Goal: Task Accomplishment & Management: Use online tool/utility

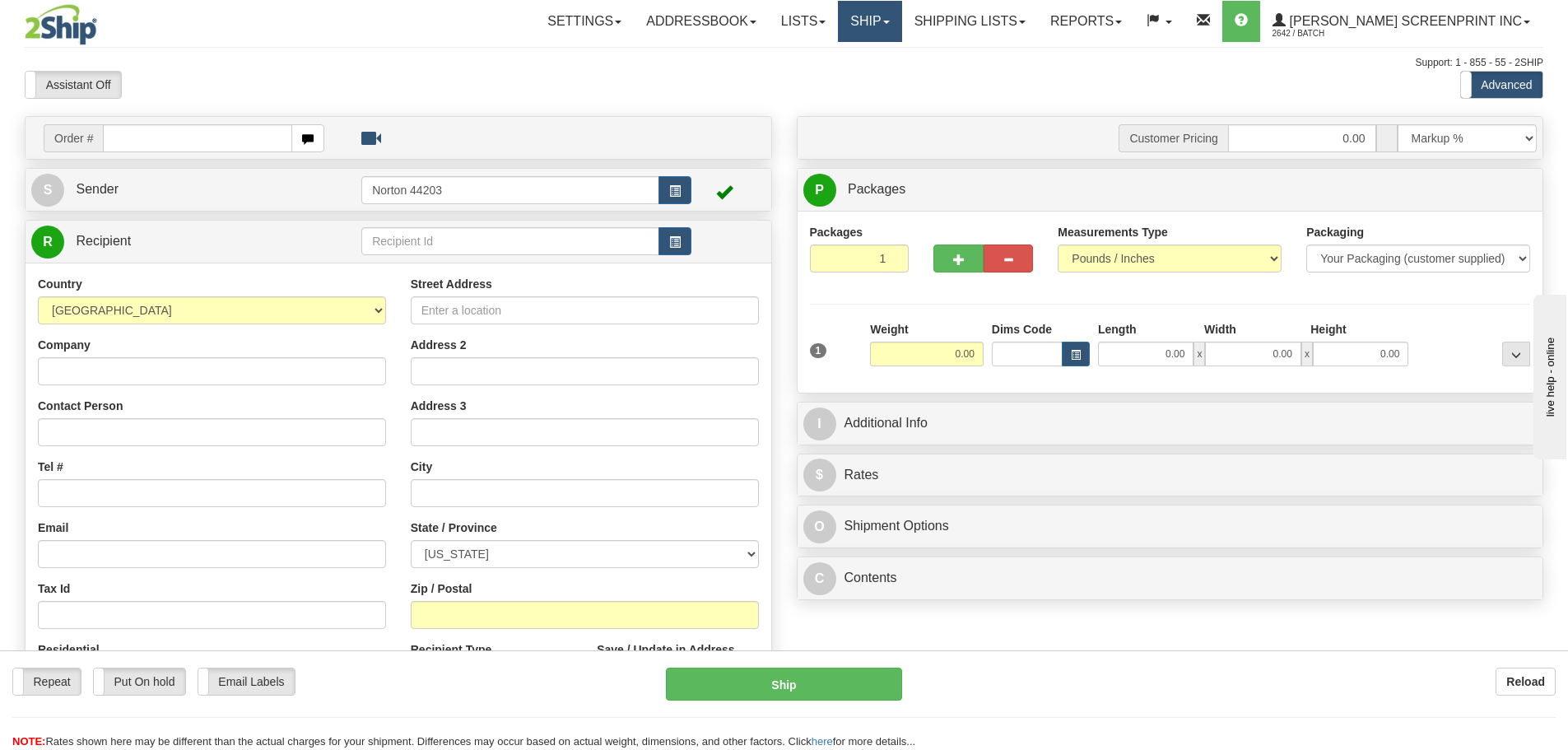
click at [902, 17] on link "Ship" at bounding box center [869, 21] width 63 height 41
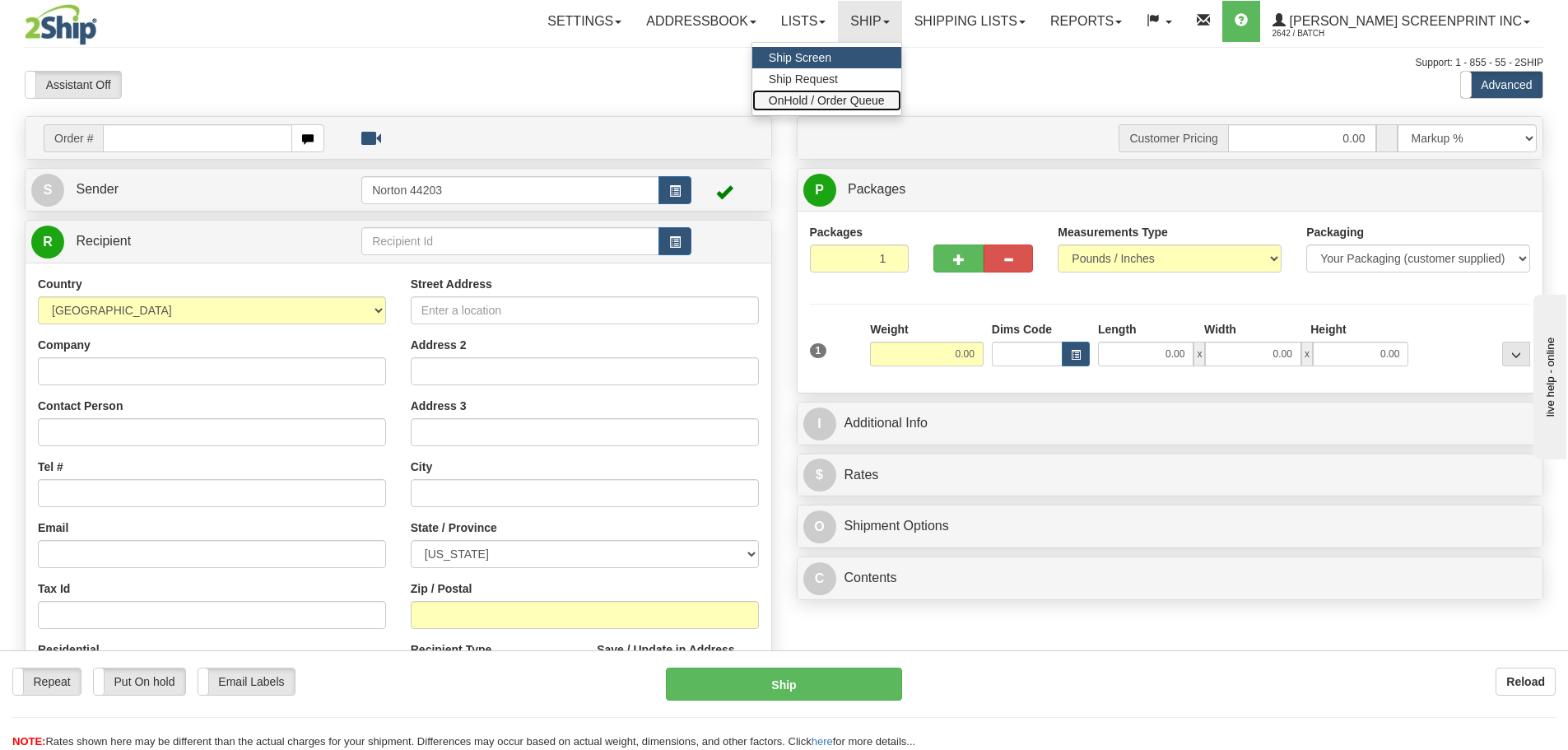
click at [885, 106] on span "OnHold / Order Queue" at bounding box center [826, 100] width 116 height 13
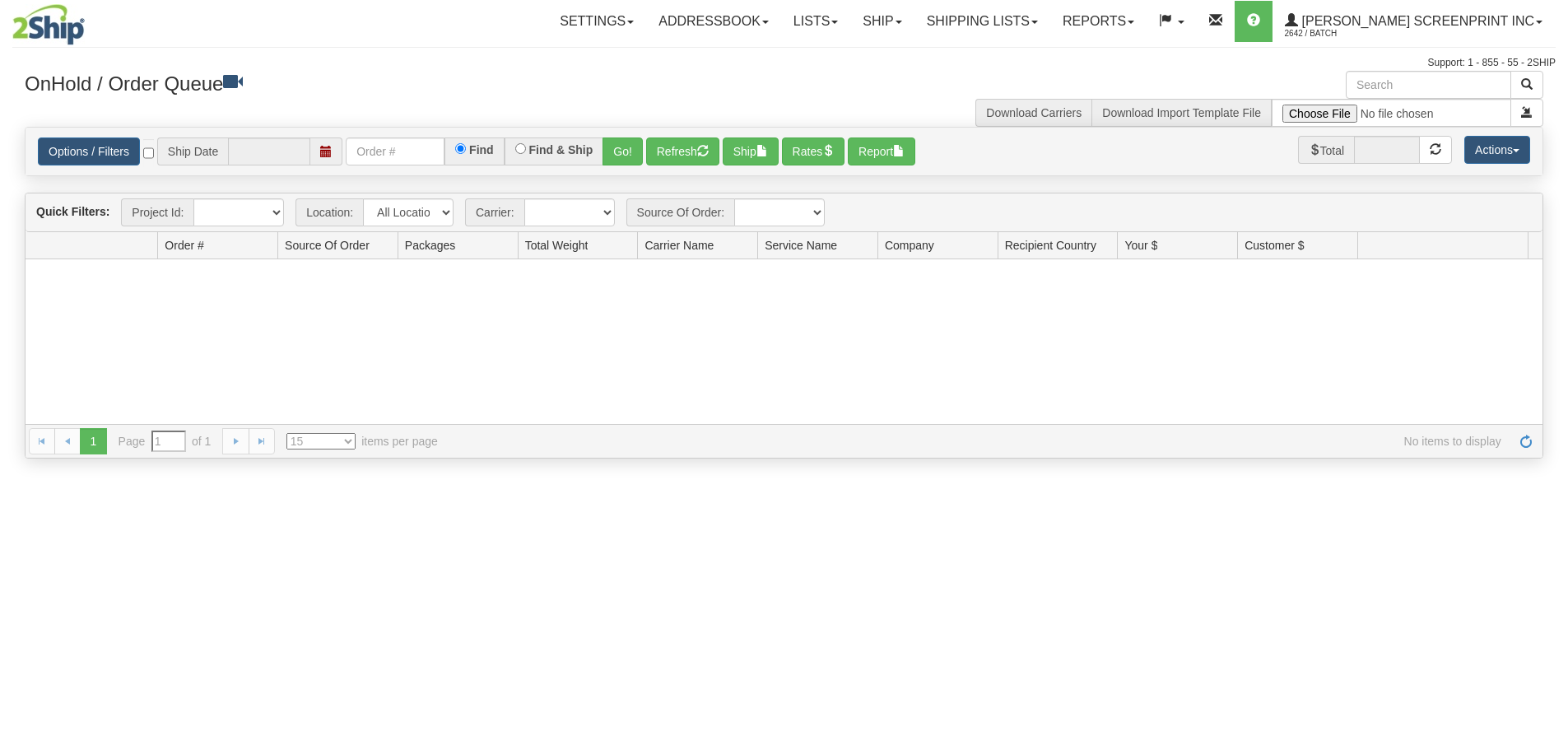
type input "[DATE]"
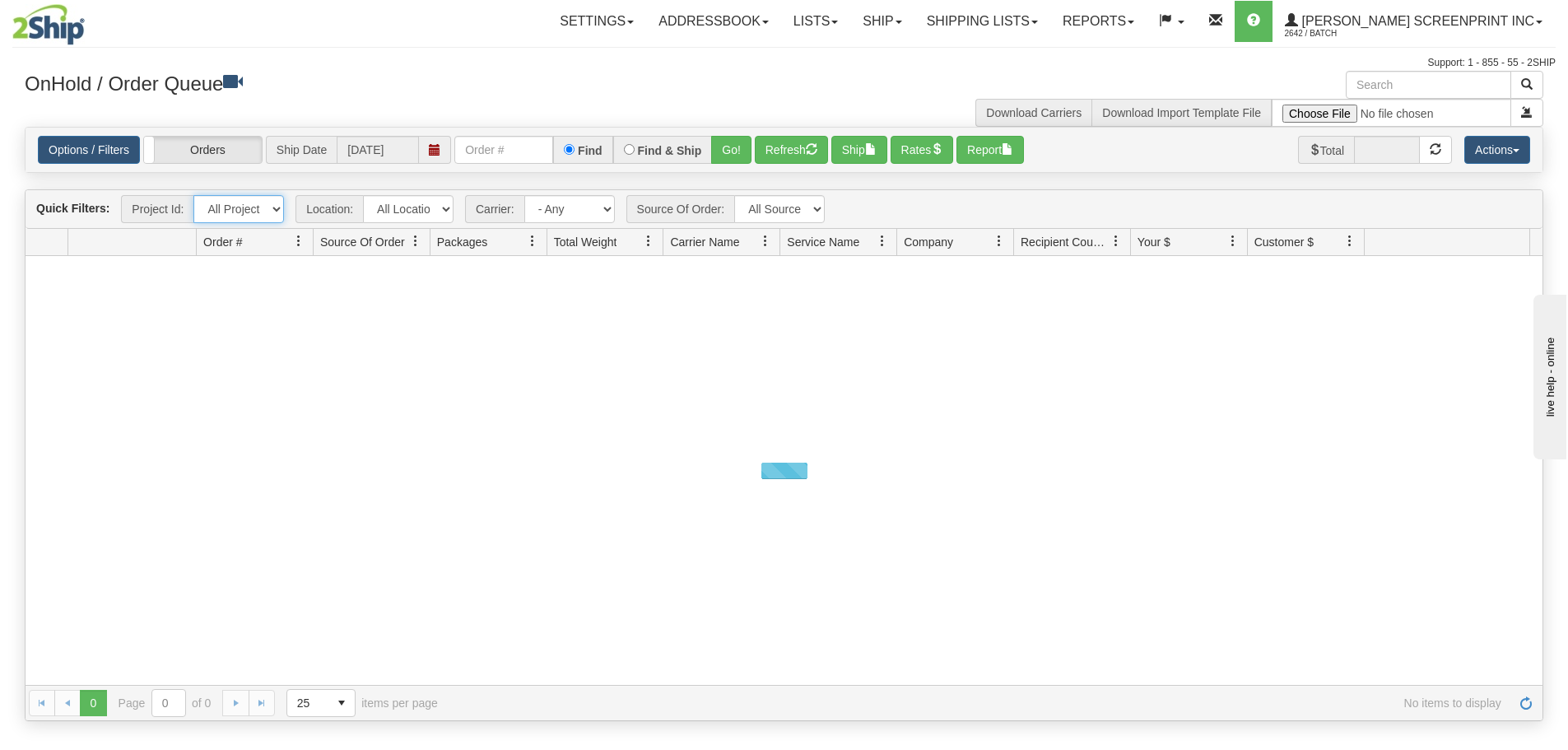
click at [275, 212] on select "All Projects Imagine ShipRequests 01.22.2024 ShipRequests 01.31.2025 ShipReques…" at bounding box center [239, 208] width 91 height 28
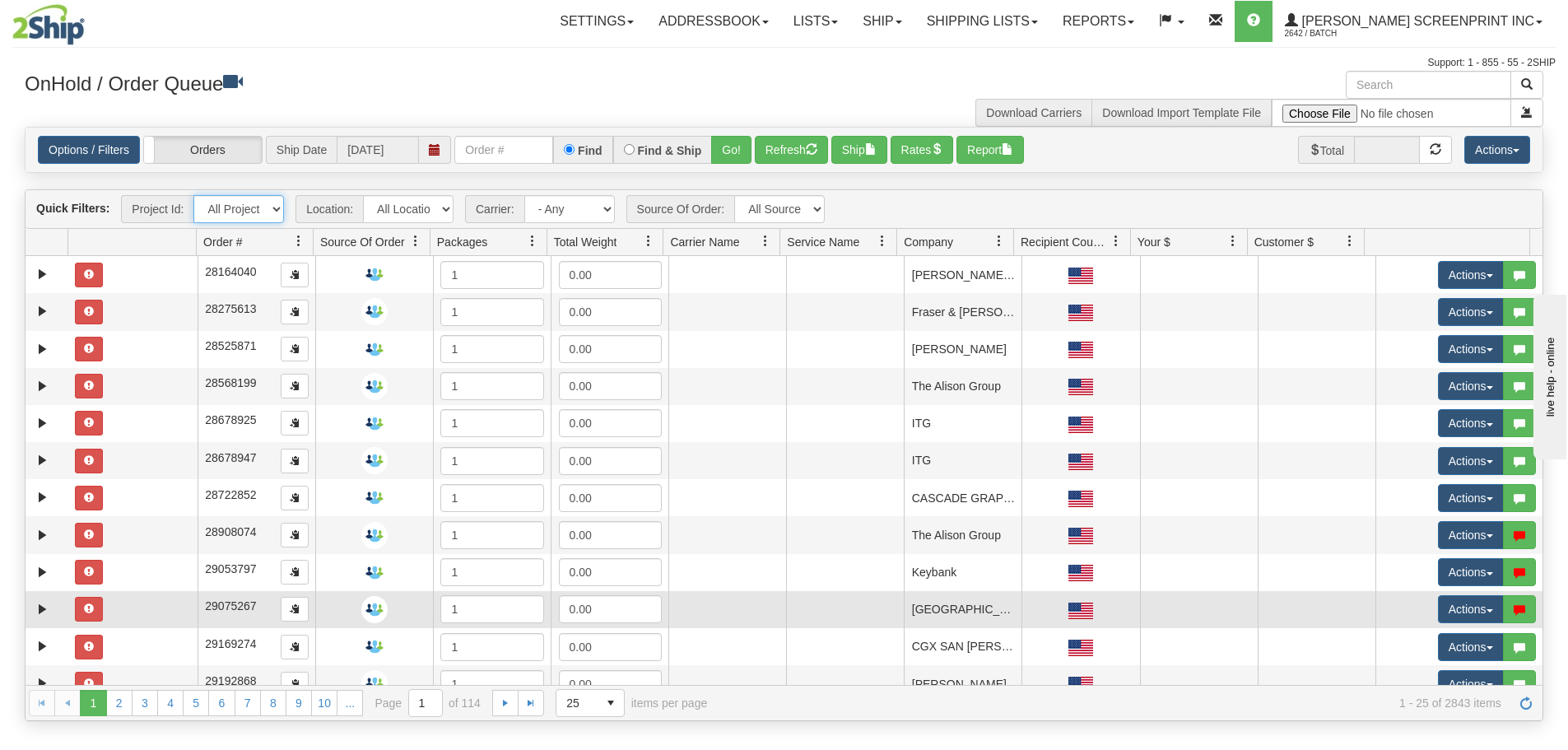
select select "TSM Ship List"
click at [194, 195] on select "All Projects Imagine ShipRequests 01.22.2024 ShipRequests 01.31.2025 ShipReques…" at bounding box center [239, 208] width 91 height 28
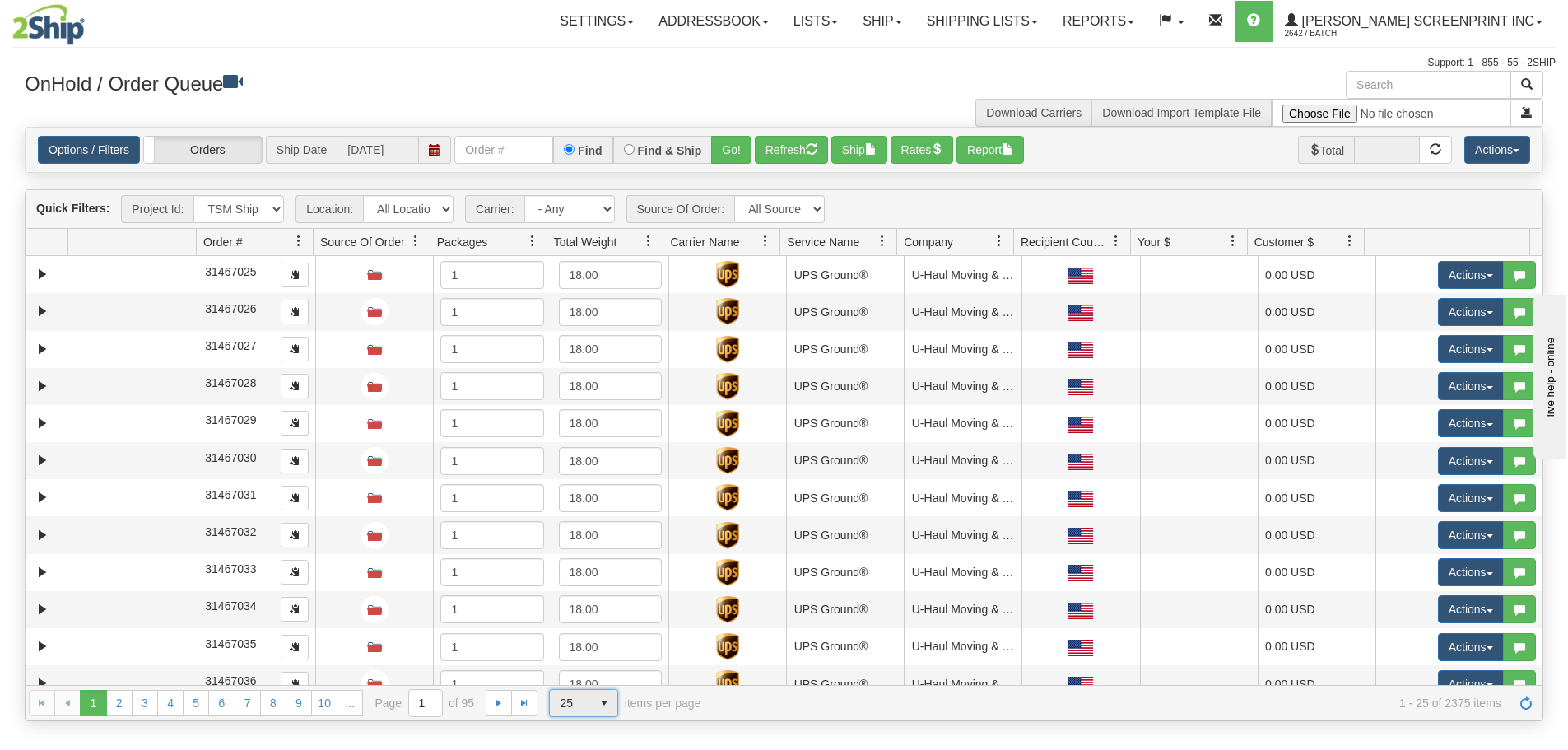
click at [610, 706] on span "select" at bounding box center [604, 702] width 27 height 27
click at [613, 673] on li "100" at bounding box center [584, 676] width 68 height 23
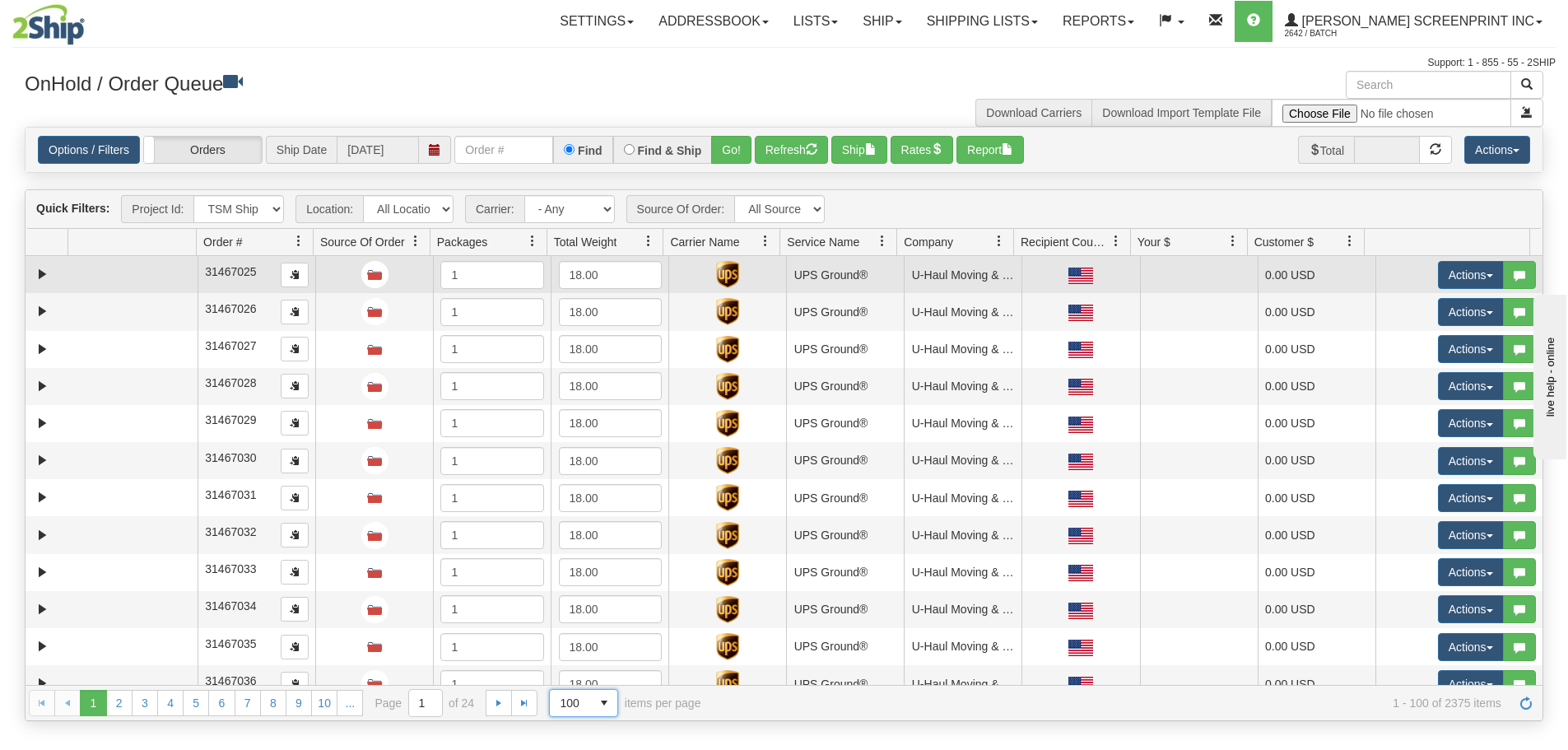
click at [107, 279] on td at bounding box center [132, 274] width 129 height 37
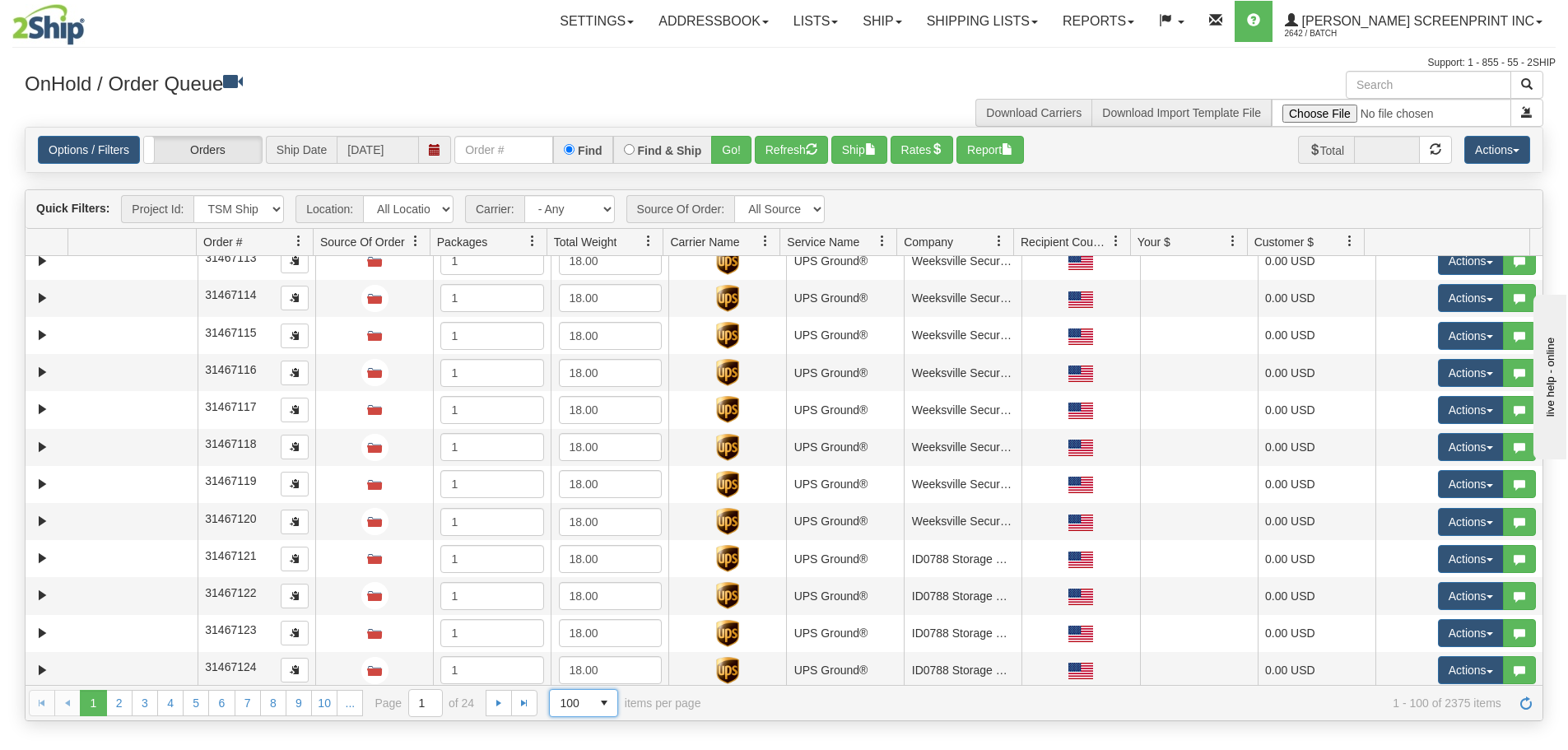
scroll to position [3290, 0]
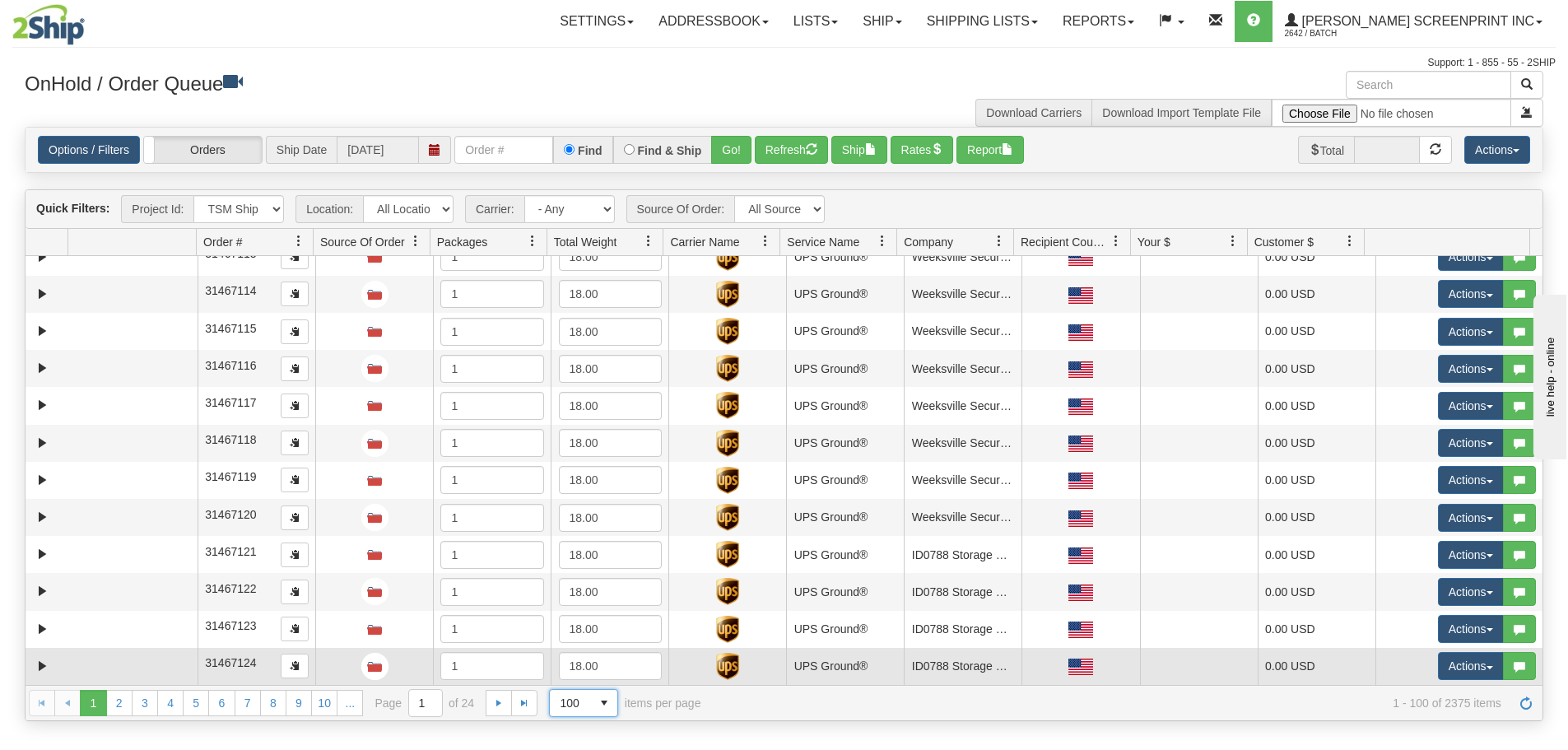
click at [121, 671] on td at bounding box center [132, 666] width 129 height 37
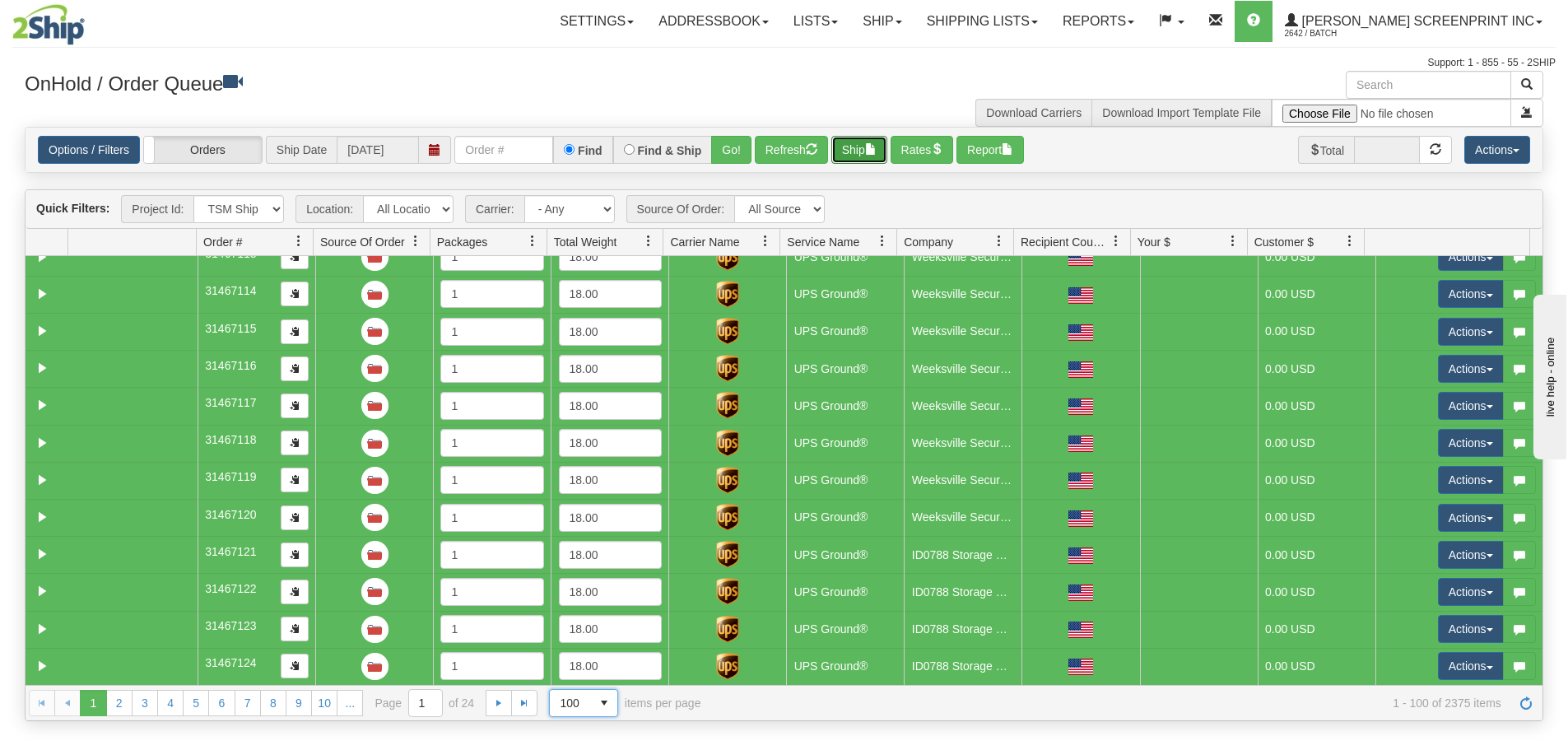
click at [874, 143] on span "button" at bounding box center [870, 149] width 12 height 12
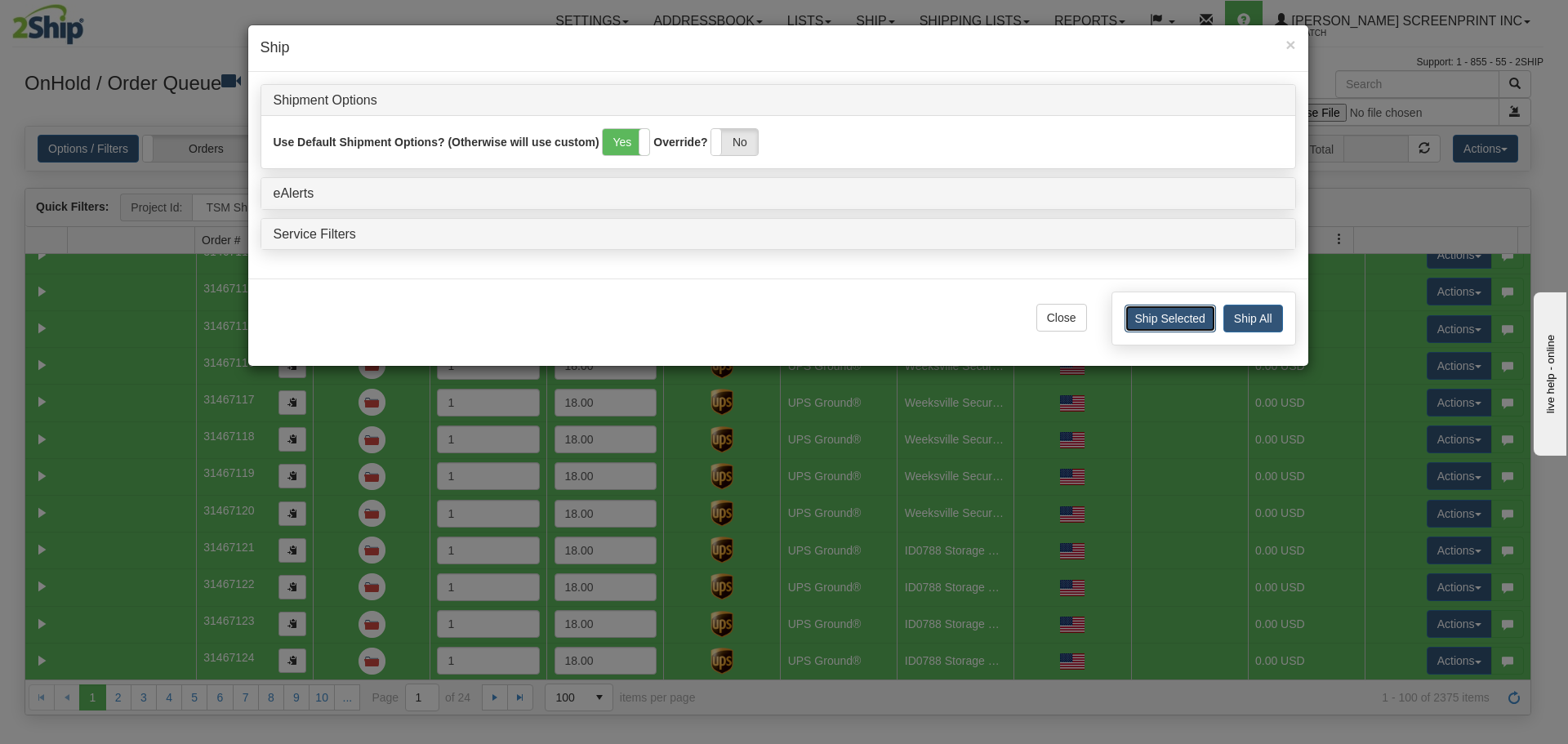
click at [1173, 318] on button "Ship Selected" at bounding box center [1170, 318] width 91 height 27
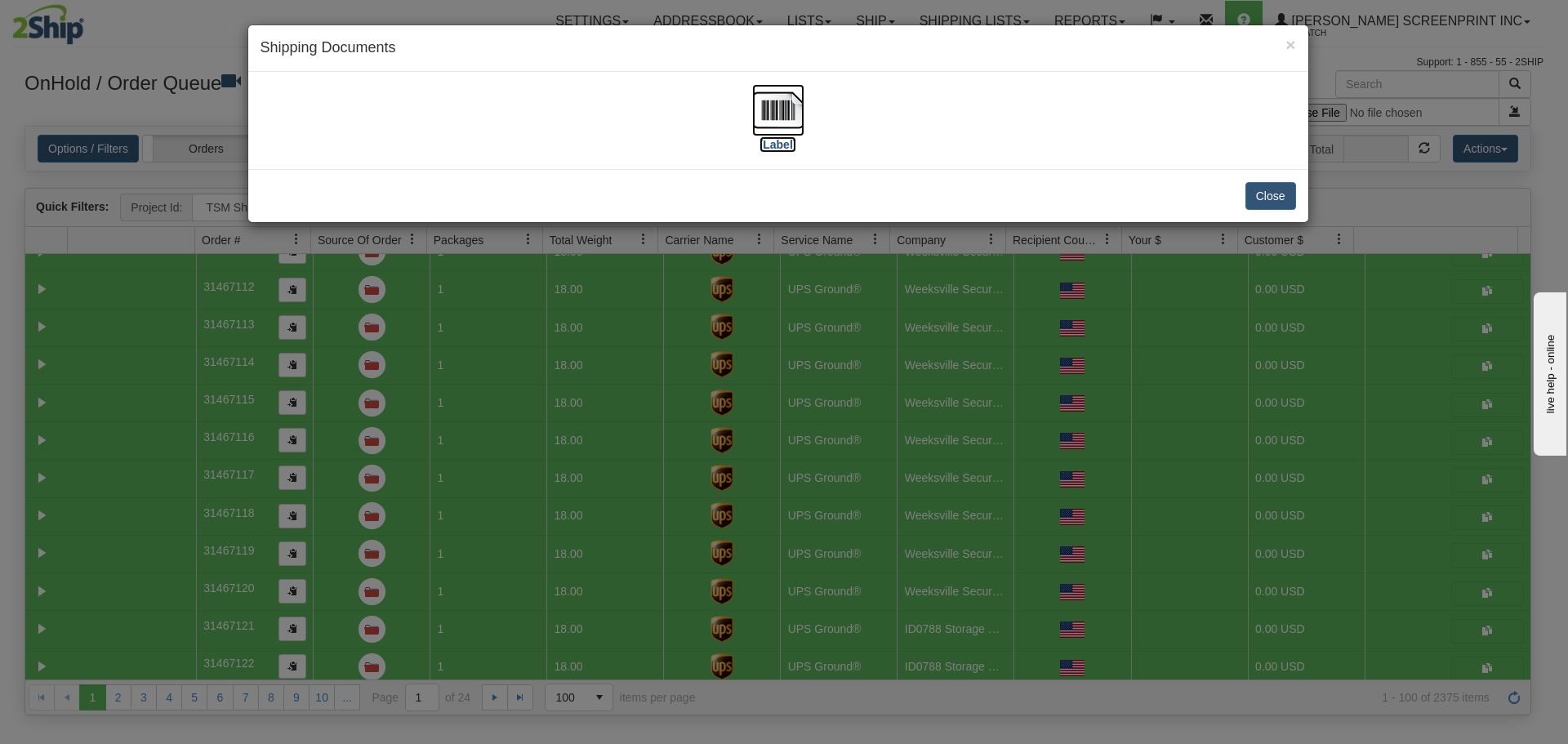
click at [775, 133] on img at bounding box center [778, 109] width 52 height 52
click at [1276, 203] on button "Close" at bounding box center [1271, 196] width 51 height 27
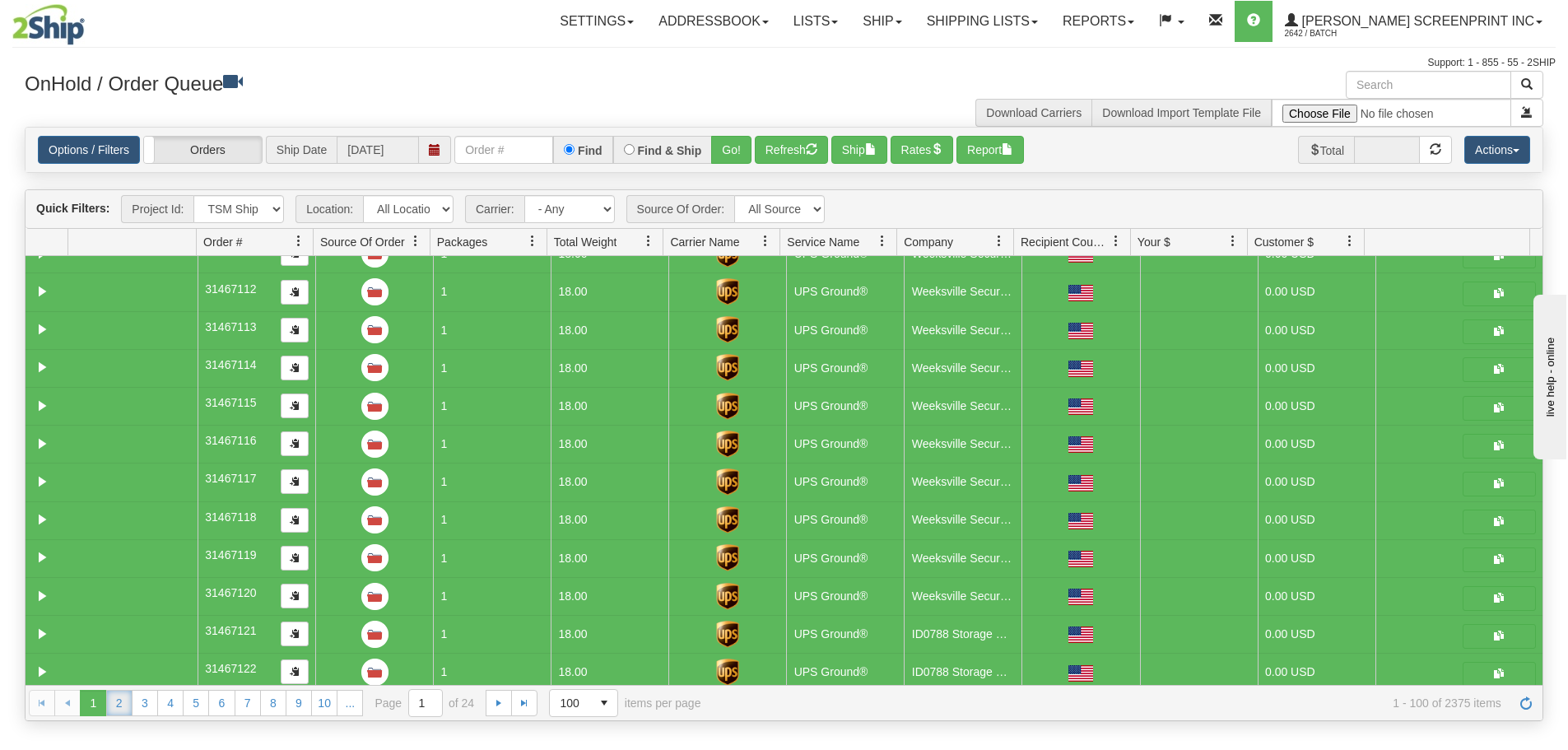
click at [121, 703] on link "2" at bounding box center [119, 702] width 27 height 27
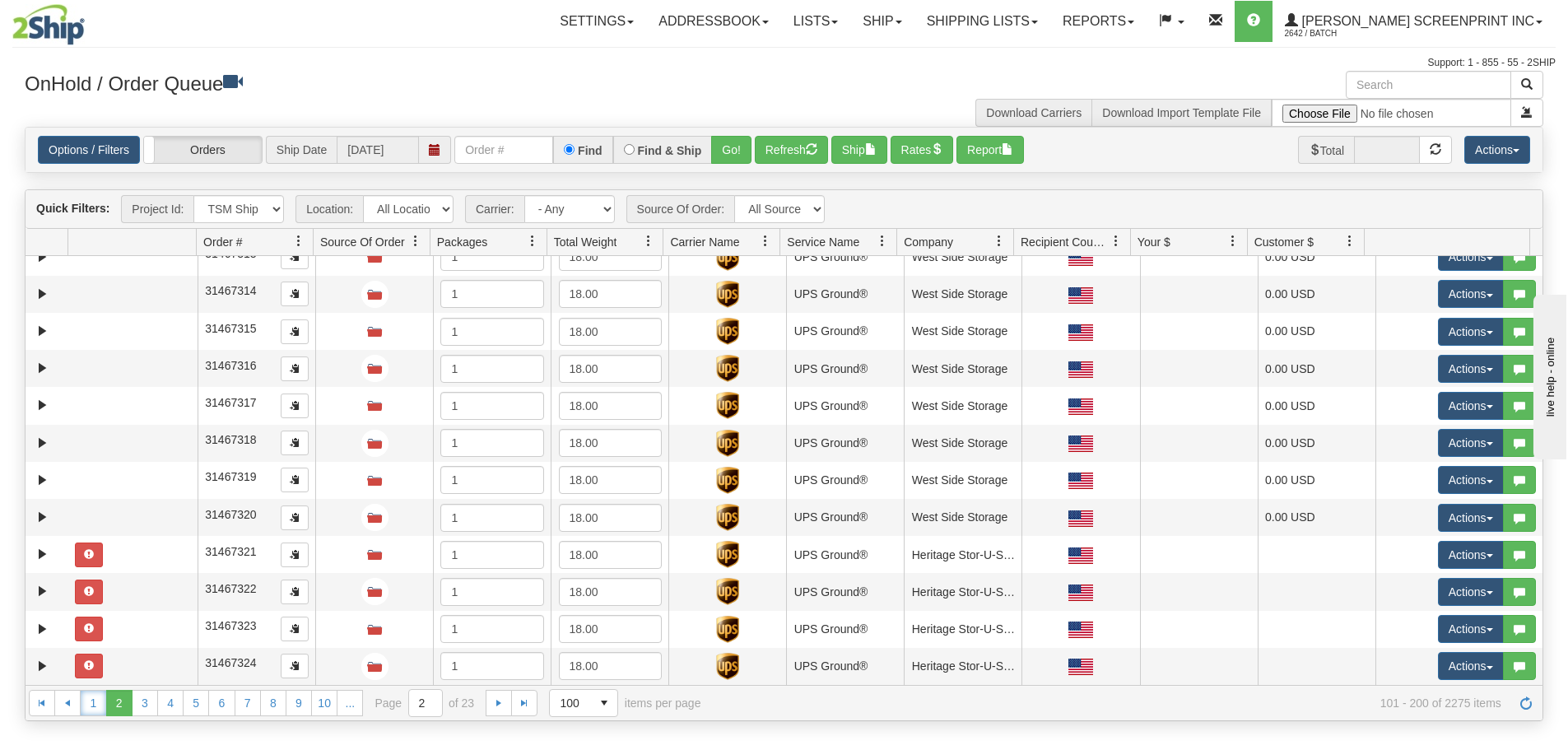
click at [85, 707] on link "1" at bounding box center [93, 702] width 27 height 27
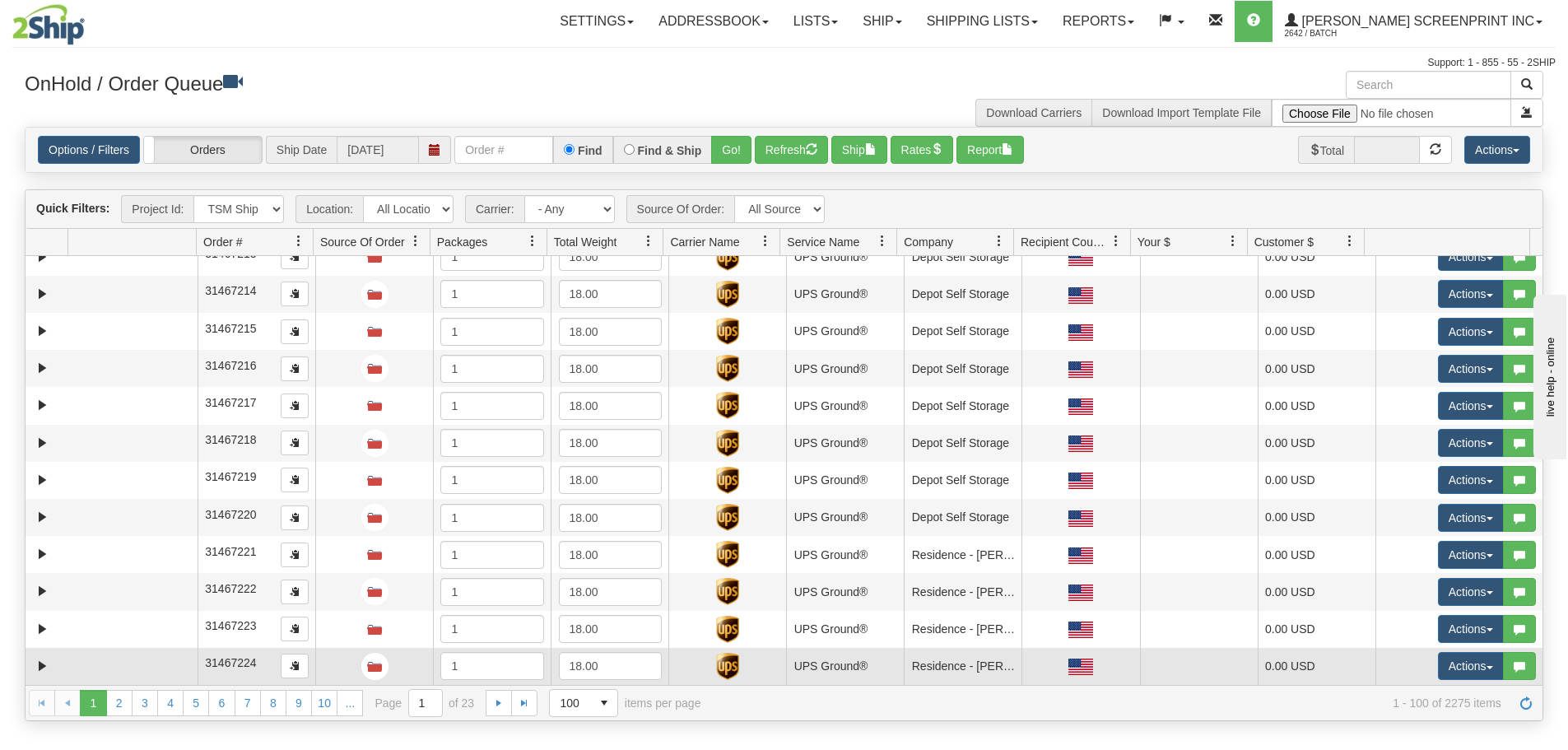
click at [146, 660] on td at bounding box center [132, 666] width 129 height 37
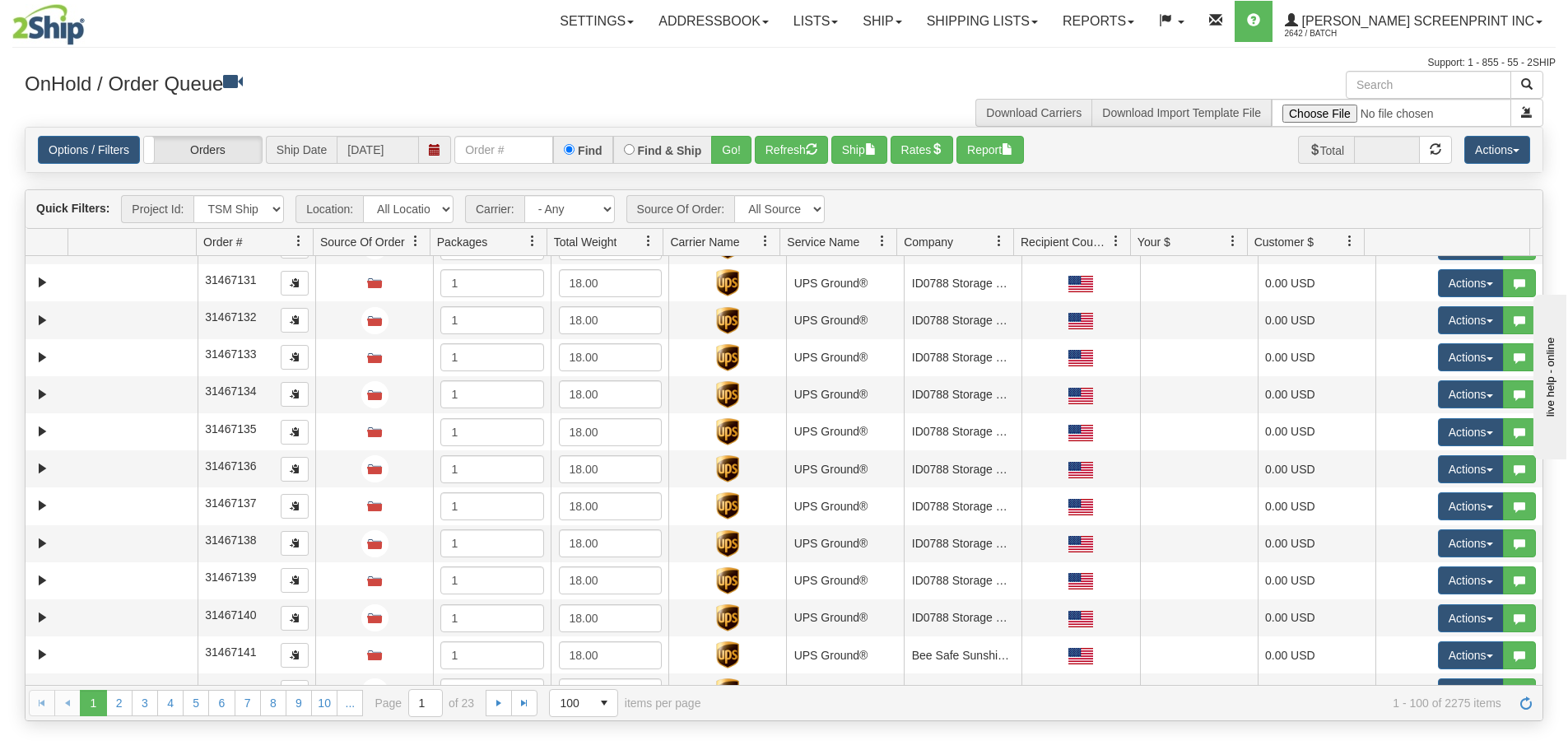
scroll to position [0, 0]
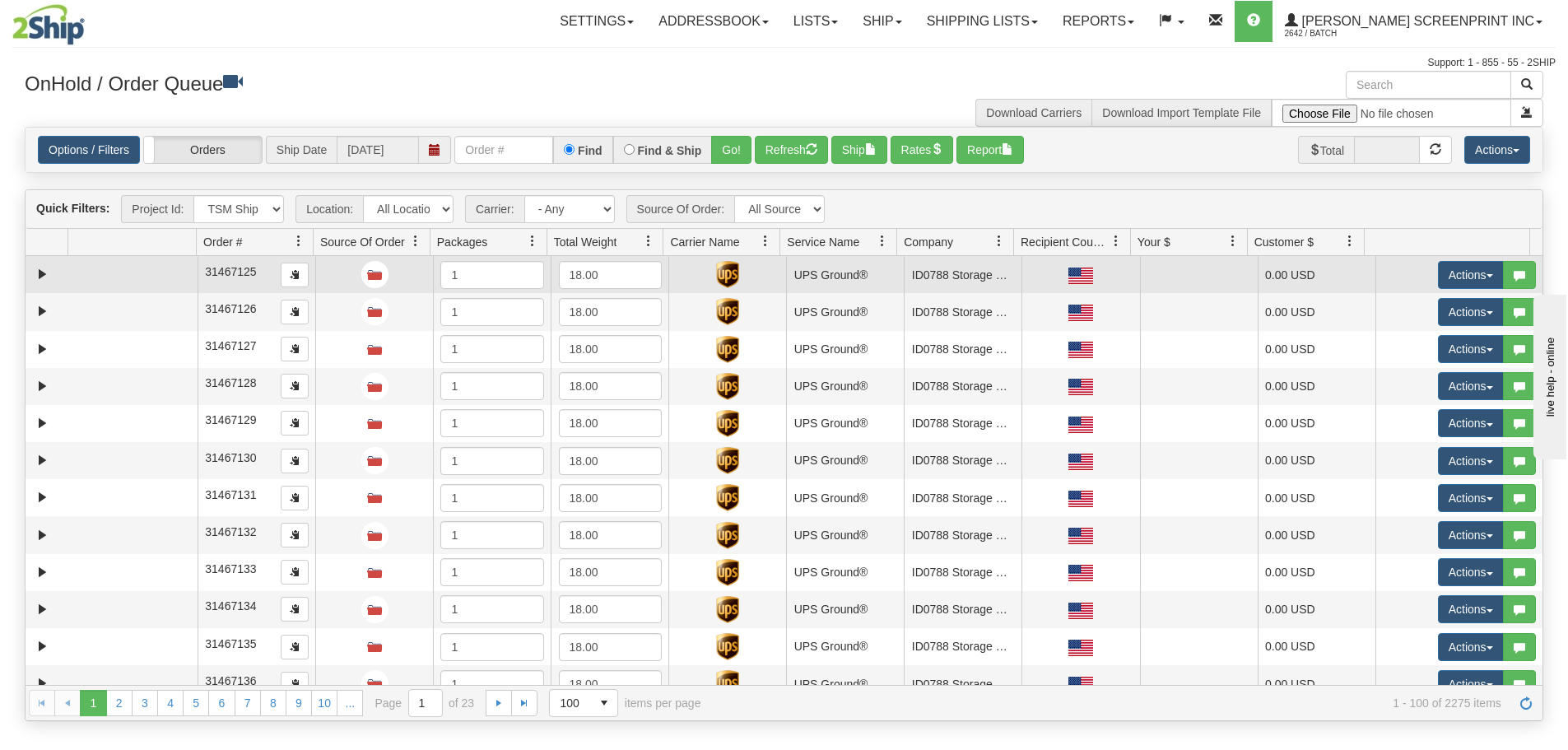
click at [140, 274] on td at bounding box center [132, 274] width 129 height 37
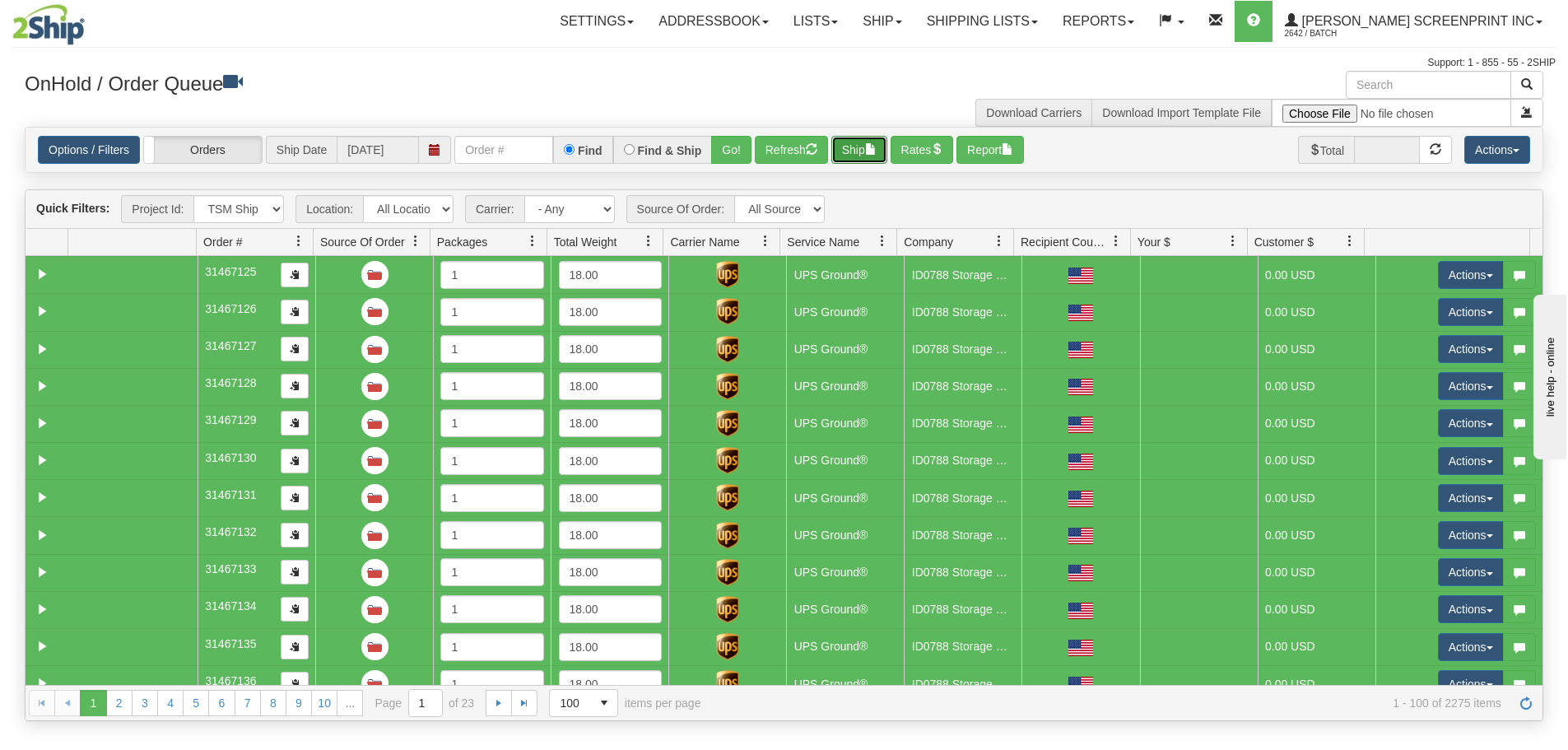
click at [870, 153] on span "button" at bounding box center [870, 149] width 12 height 12
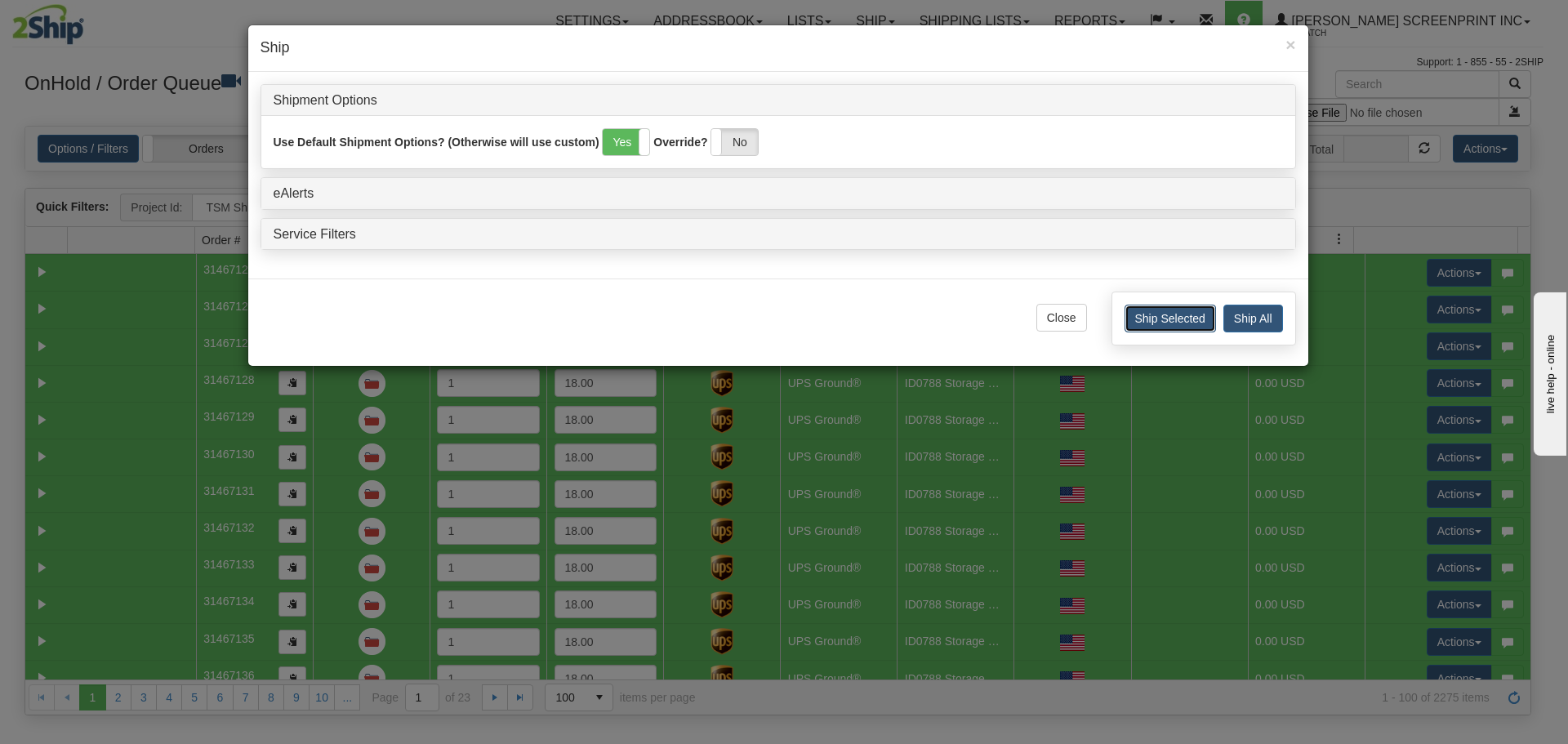
click at [1185, 309] on button "Ship Selected" at bounding box center [1170, 318] width 91 height 27
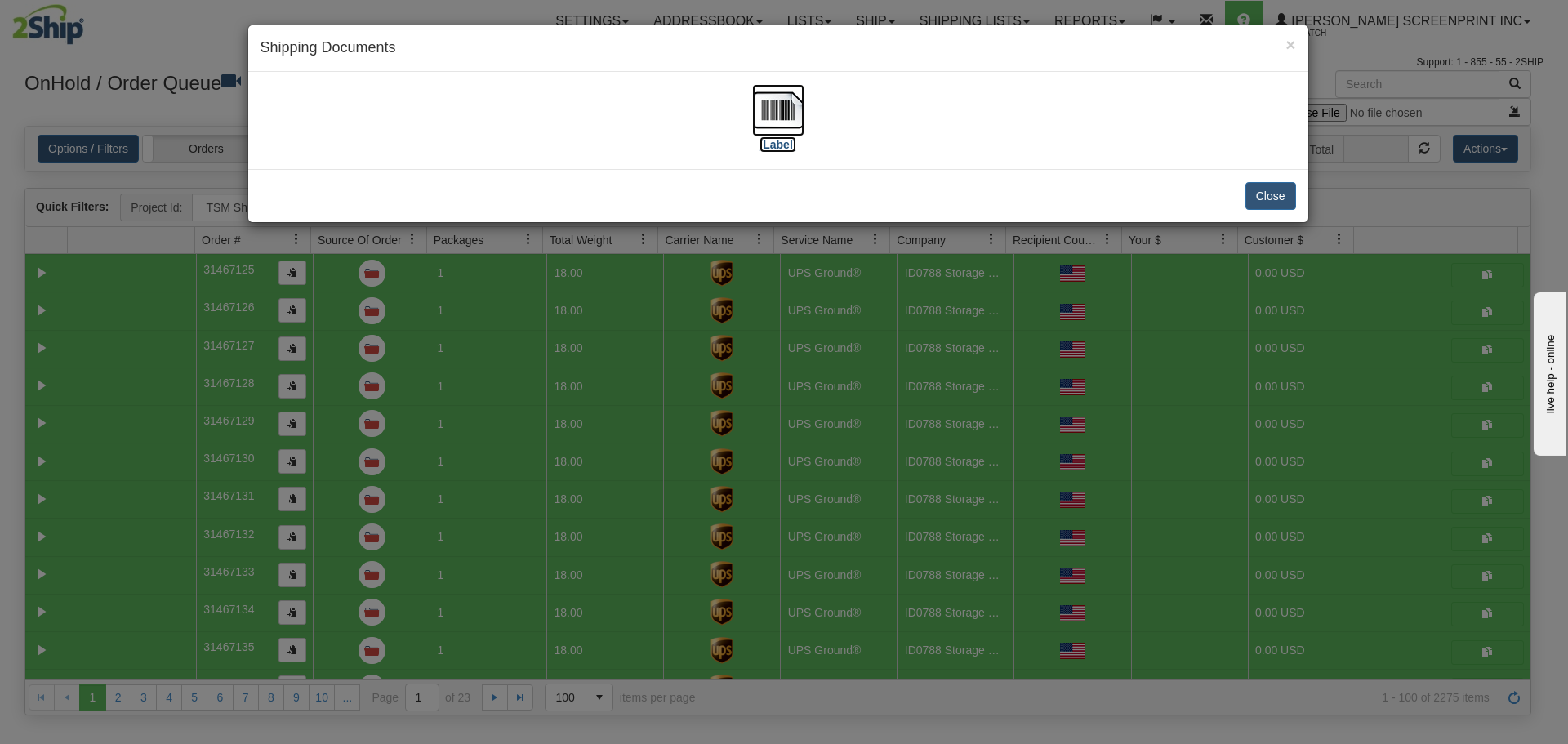
click at [781, 112] on img at bounding box center [778, 109] width 52 height 52
click at [1250, 199] on button "Close" at bounding box center [1271, 196] width 51 height 27
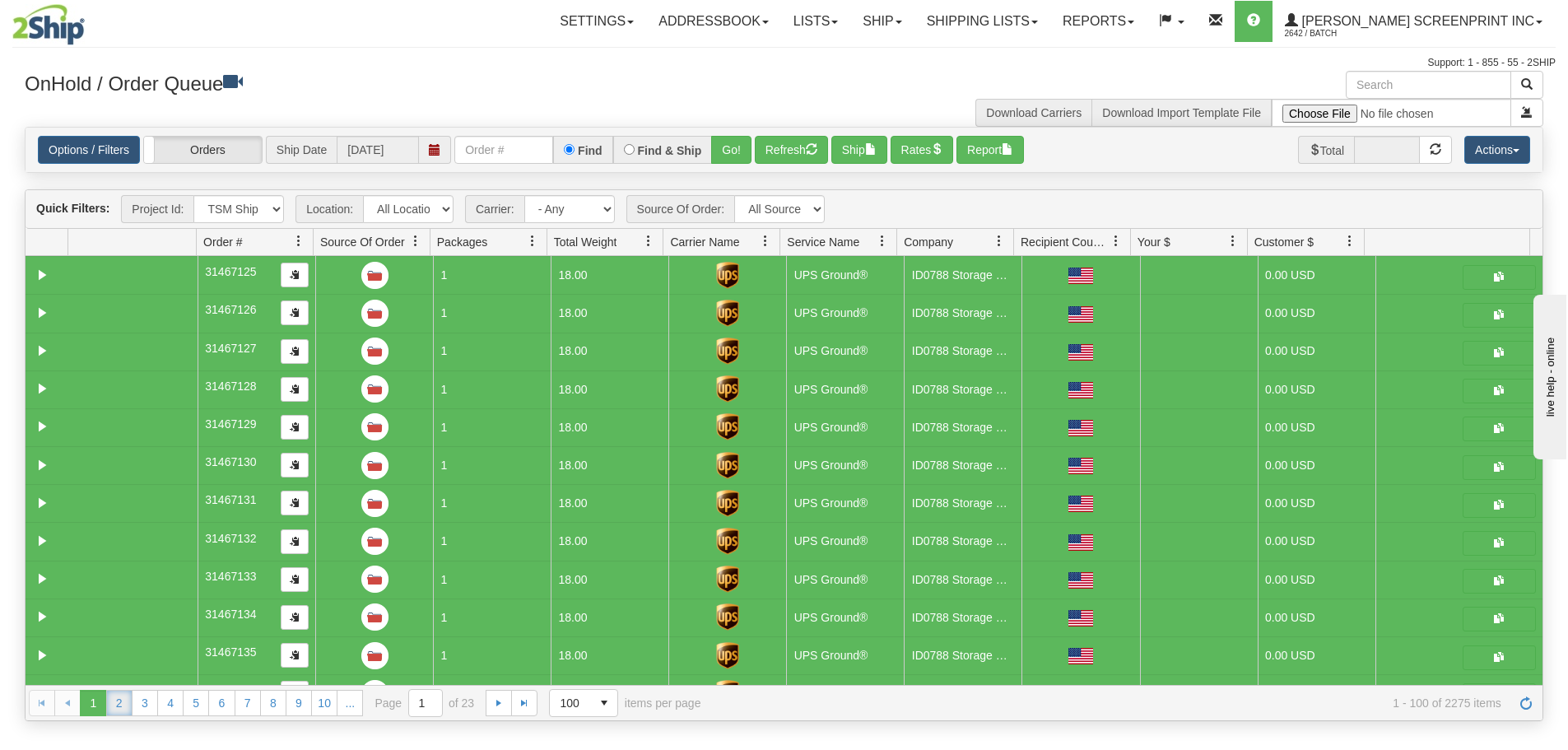
click at [125, 704] on link "2" at bounding box center [119, 702] width 27 height 27
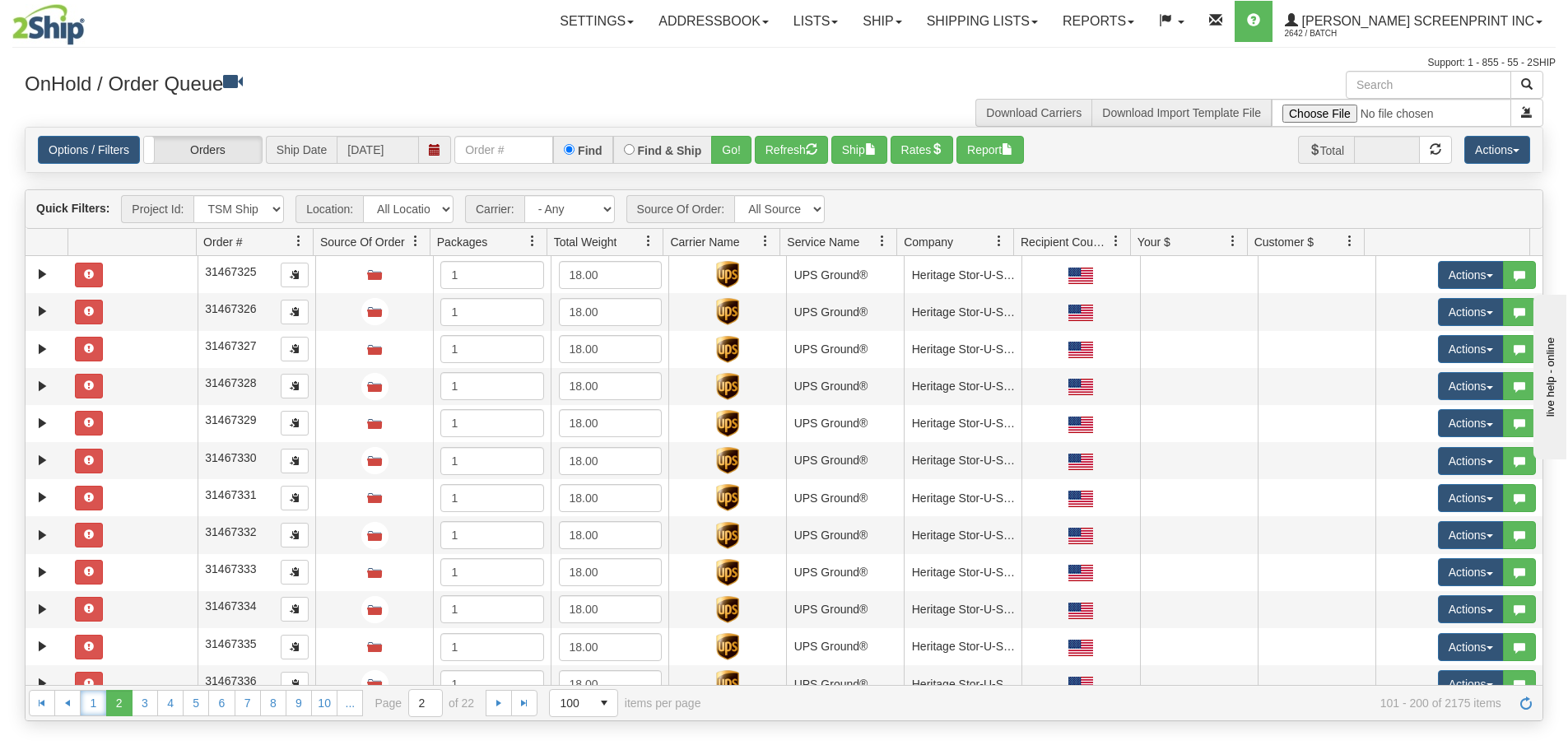
click at [85, 703] on link "1" at bounding box center [93, 702] width 27 height 27
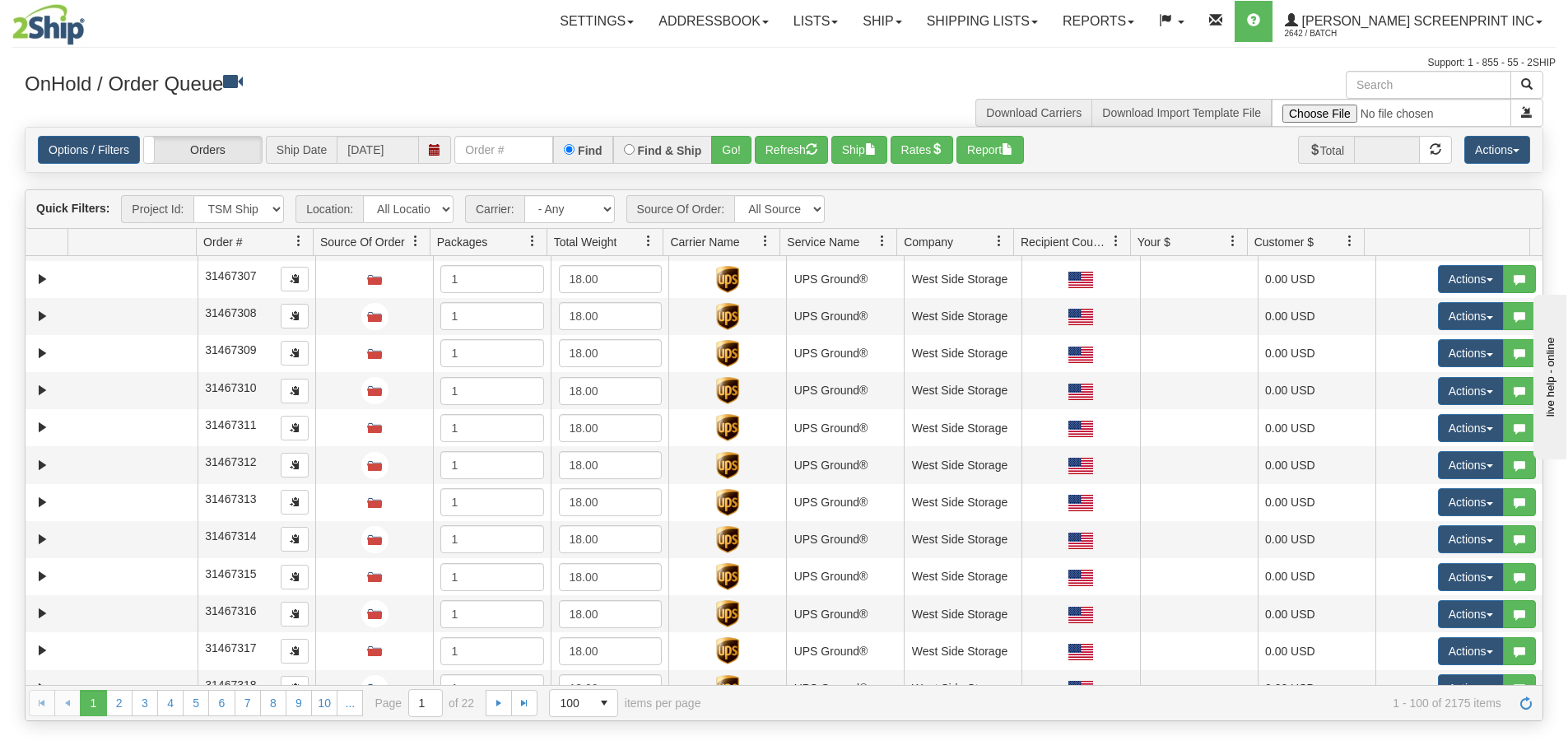
scroll to position [3290, 0]
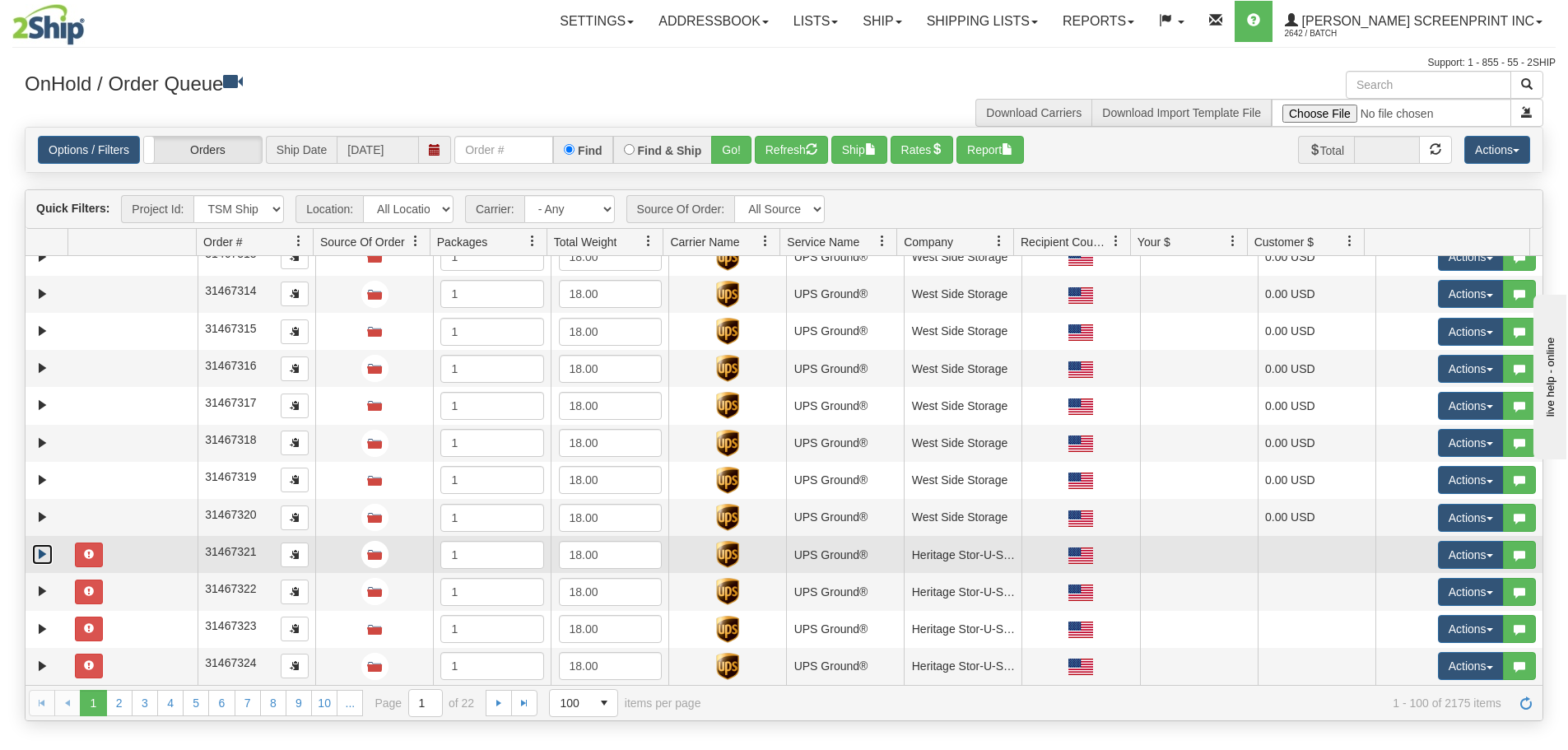
click at [38, 551] on link "Expand" at bounding box center [42, 554] width 20 height 20
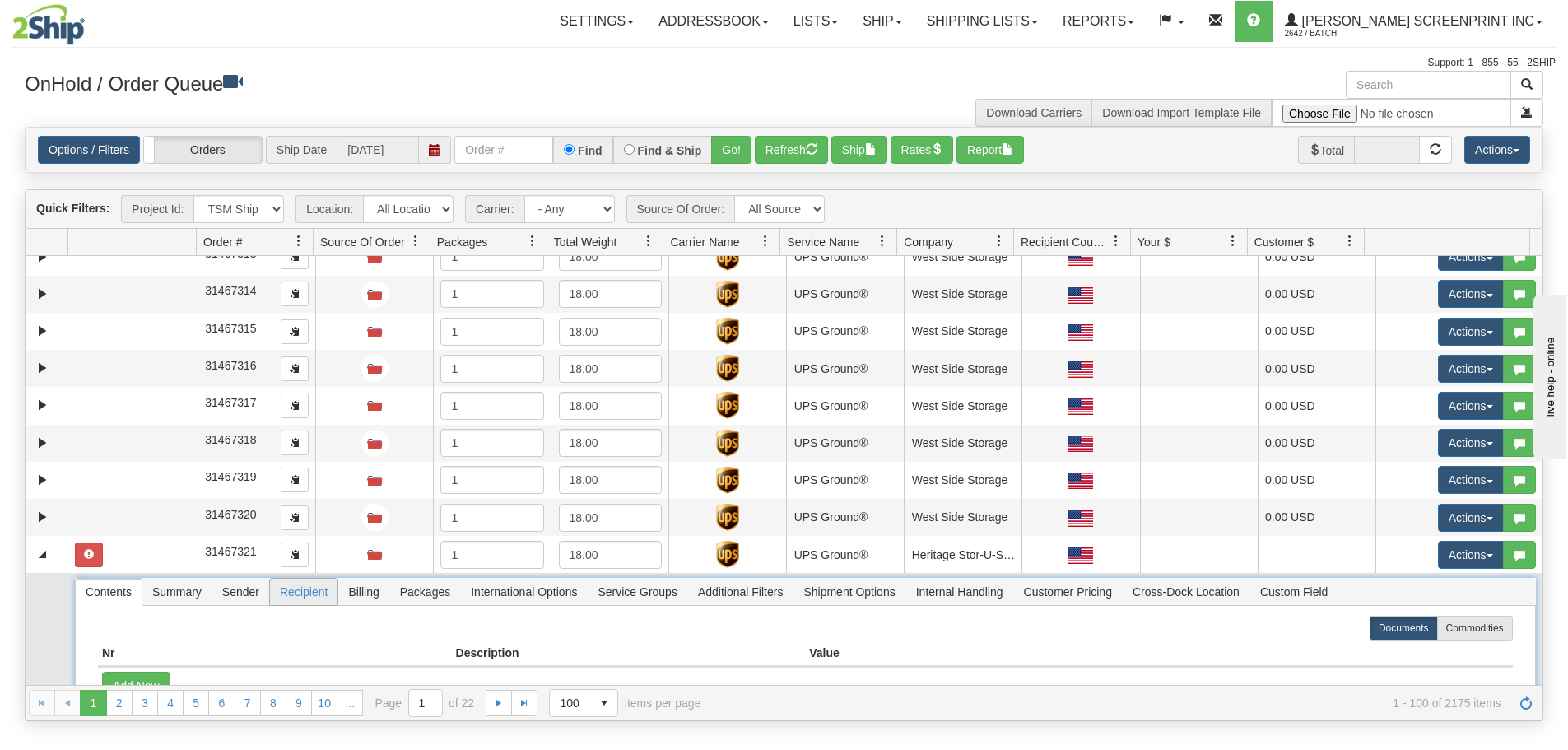
click at [309, 591] on span "Recipient" at bounding box center [304, 591] width 68 height 27
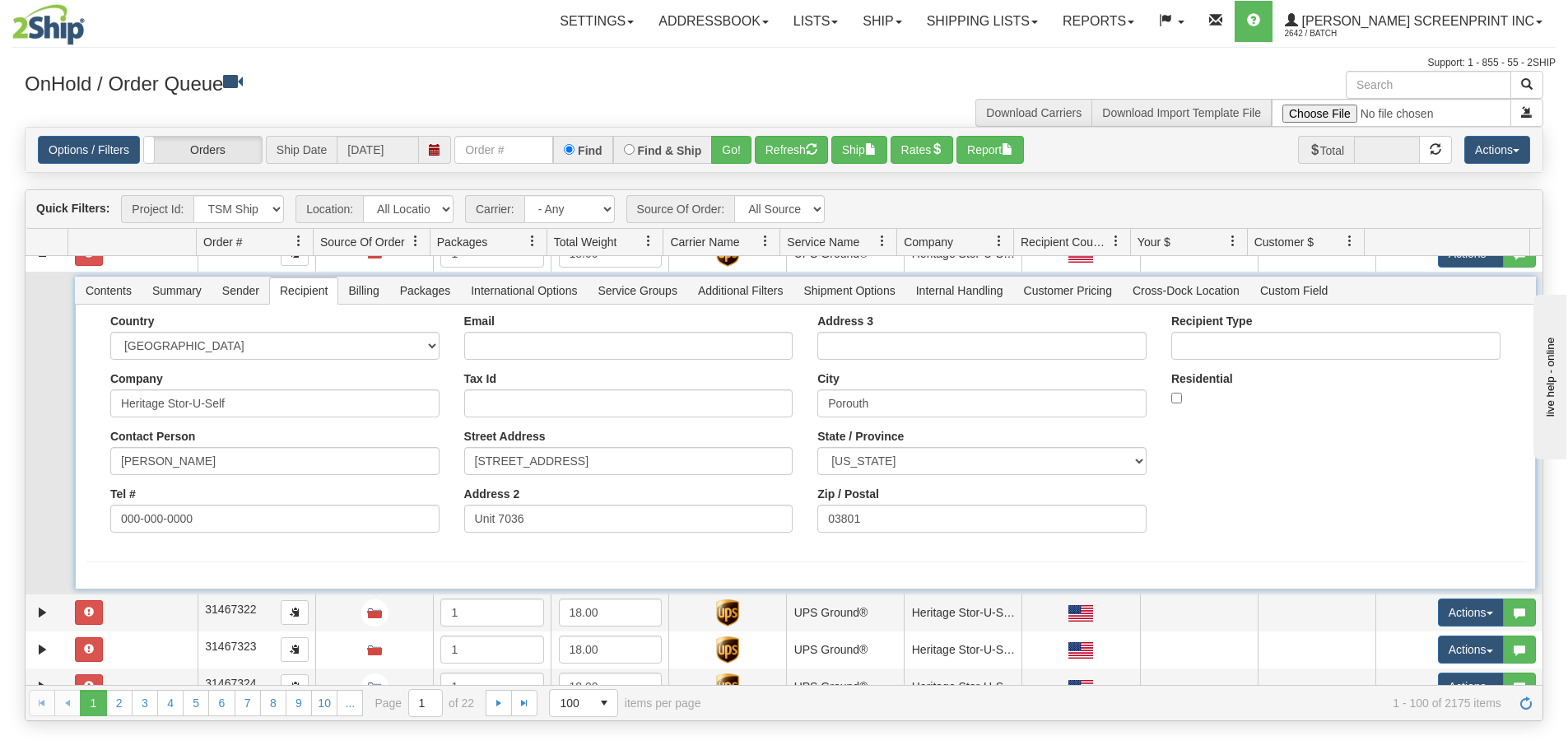
scroll to position [3611, 0]
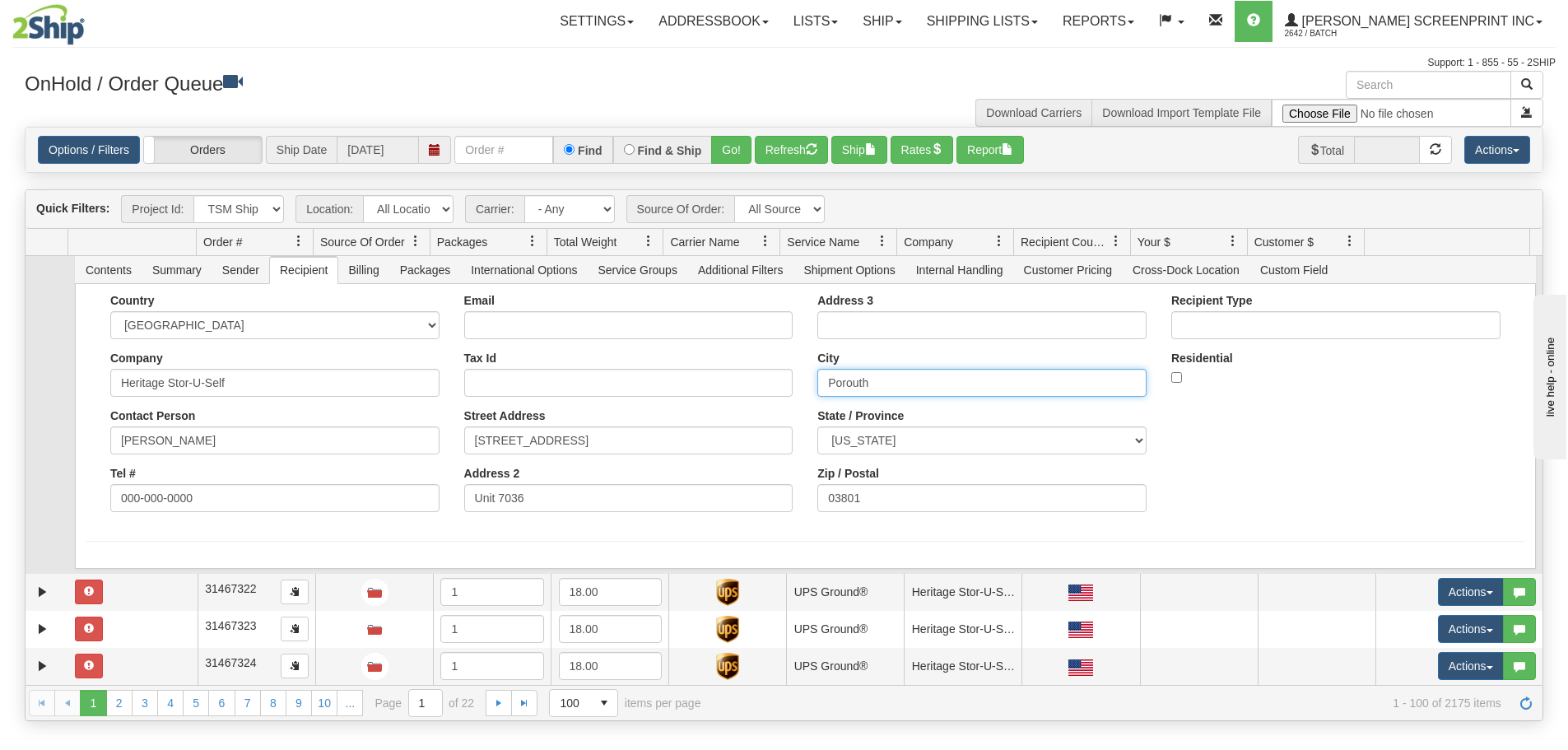
click at [837, 386] on input "Porouth" at bounding box center [981, 383] width 330 height 28
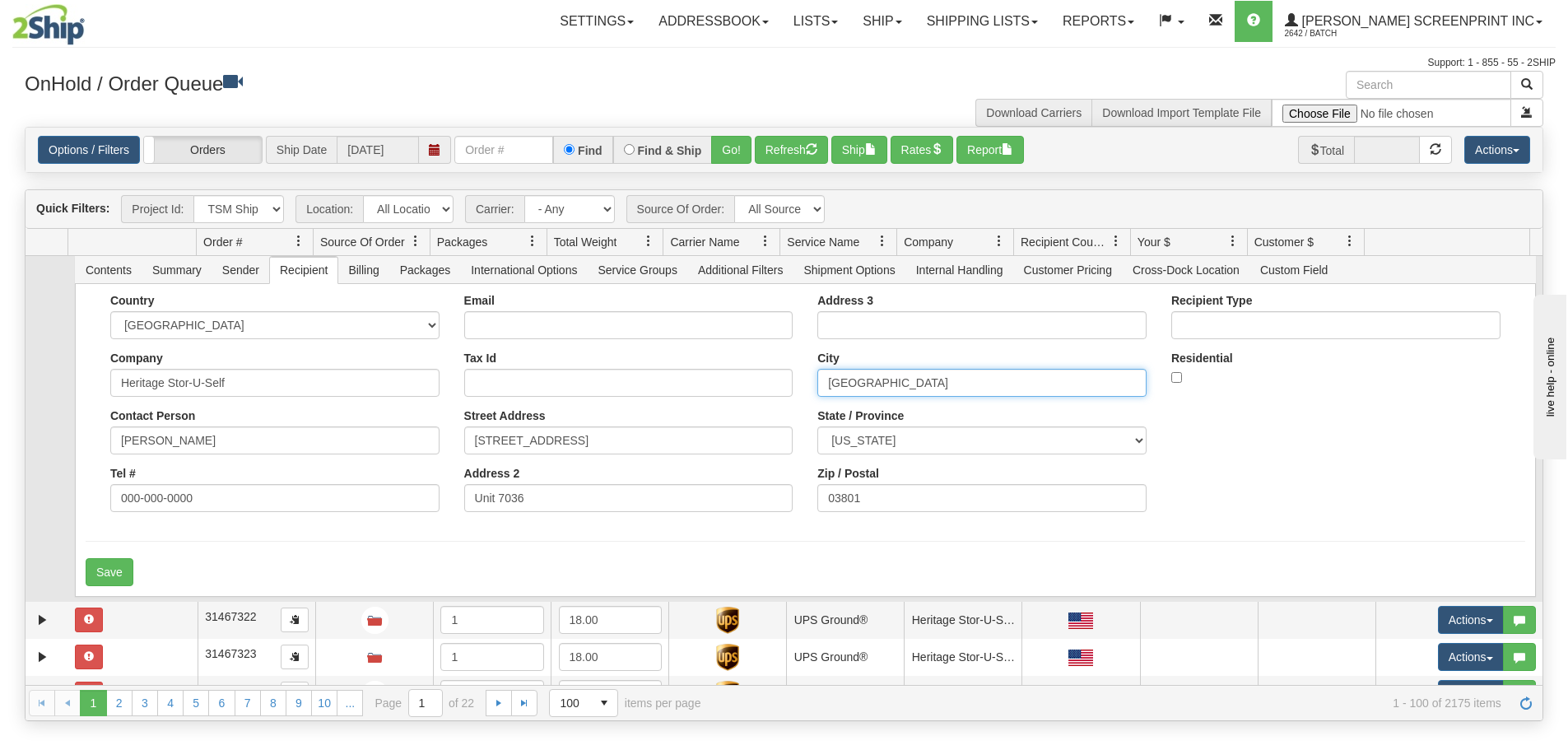
drag, startPoint x: 884, startPoint y: 385, endPoint x: 734, endPoint y: 388, distance: 150.0
click at [734, 388] on div "Country [GEOGRAPHIC_DATA] [GEOGRAPHIC_DATA] [GEOGRAPHIC_DATA] [GEOGRAPHIC_DATA]…" at bounding box center [805, 409] width 1439 height 230
type input "[GEOGRAPHIC_DATA]"
click at [127, 576] on button "Save" at bounding box center [109, 572] width 48 height 28
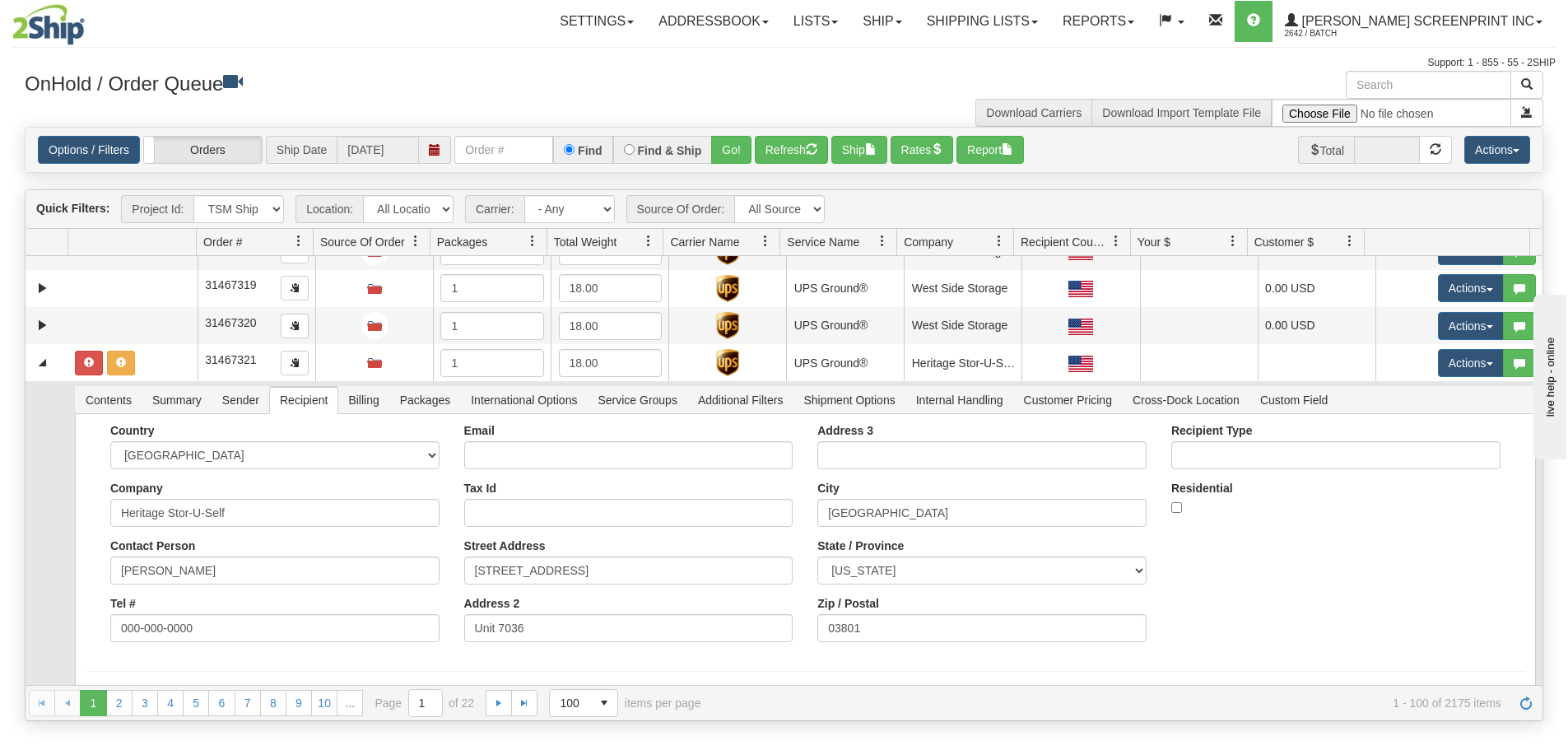
scroll to position [3447, 0]
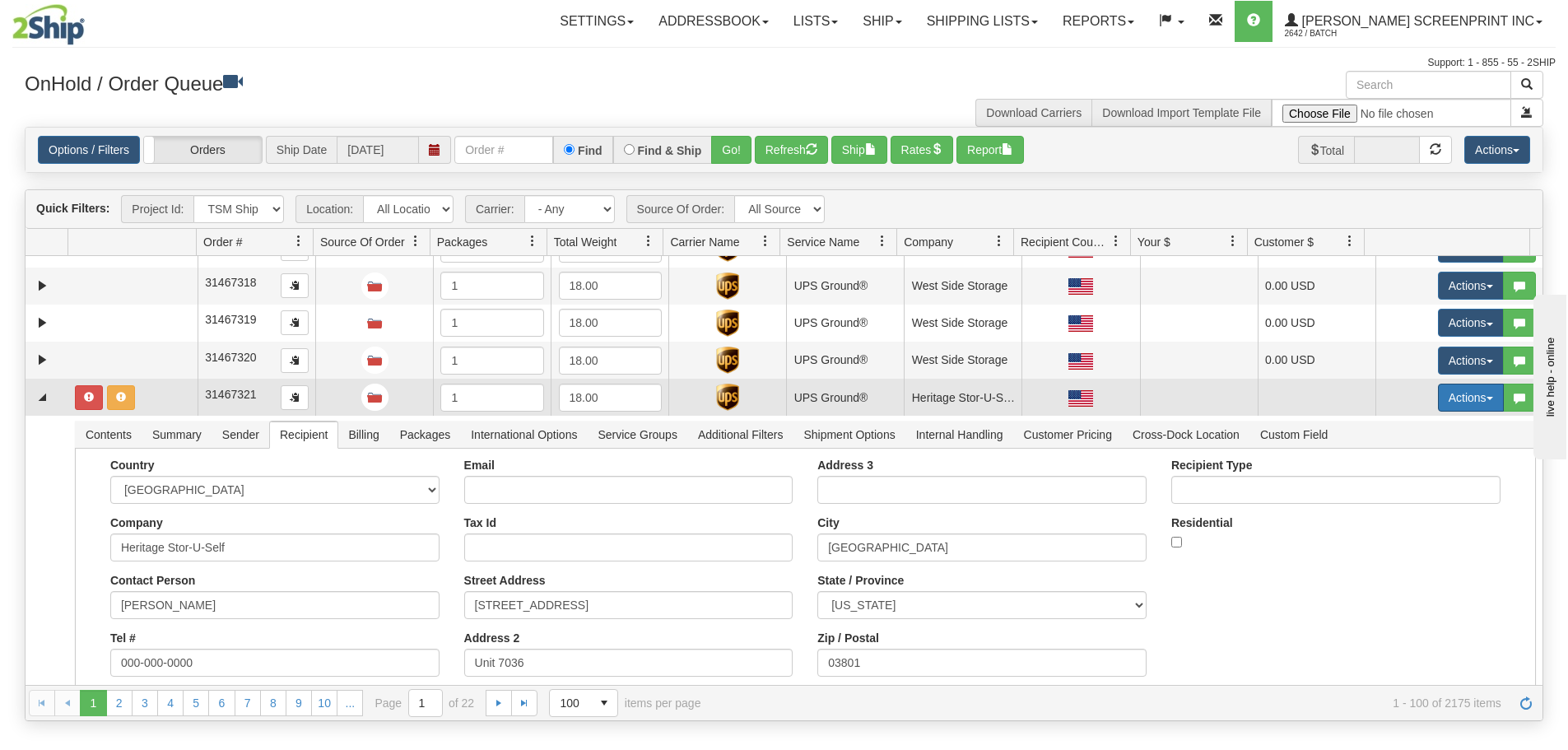
click at [1438, 392] on button "Actions" at bounding box center [1471, 397] width 66 height 28
click at [1428, 453] on span "Refresh Rates" at bounding box center [1429, 450] width 84 height 13
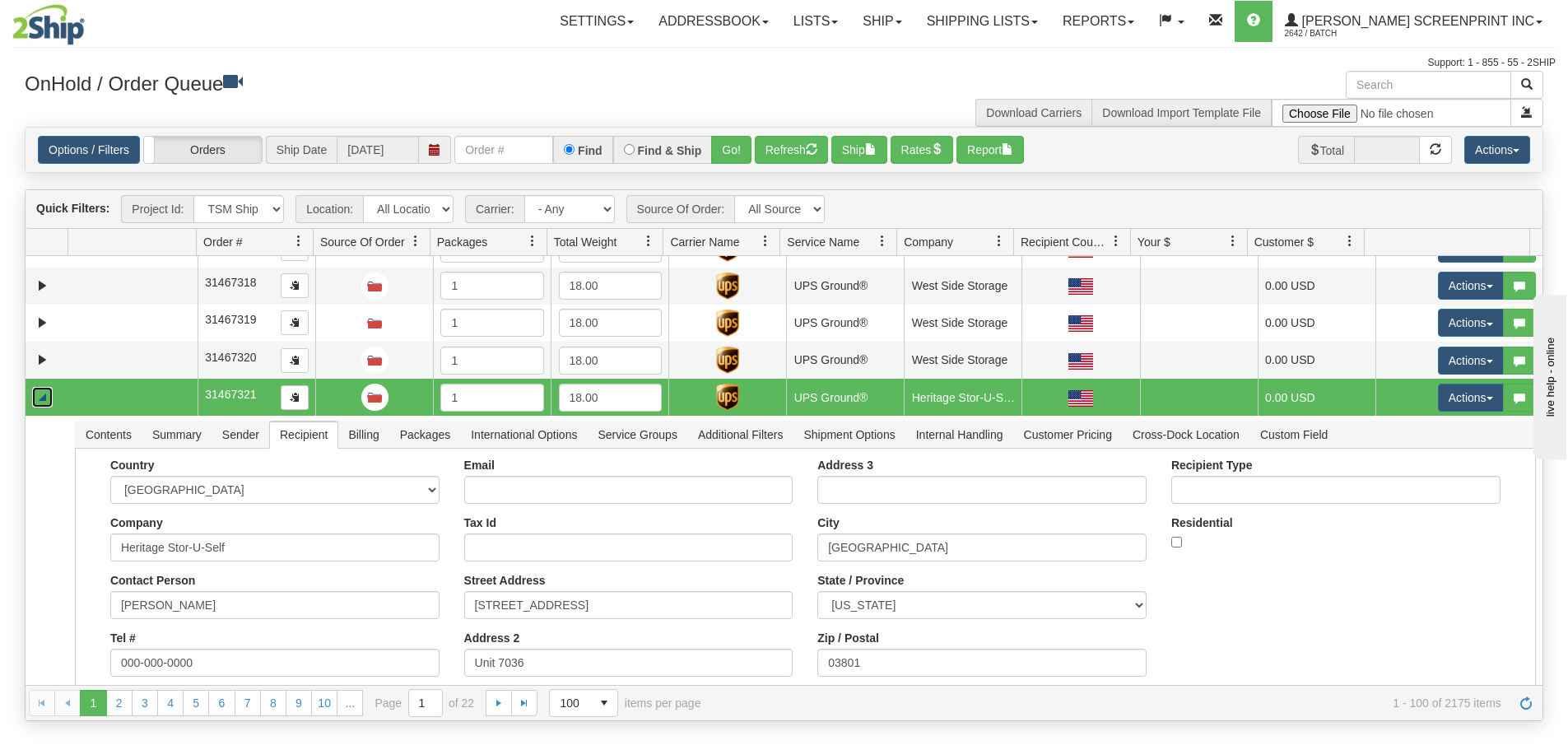
click at [40, 391] on link "Collapse" at bounding box center [42, 397] width 20 height 20
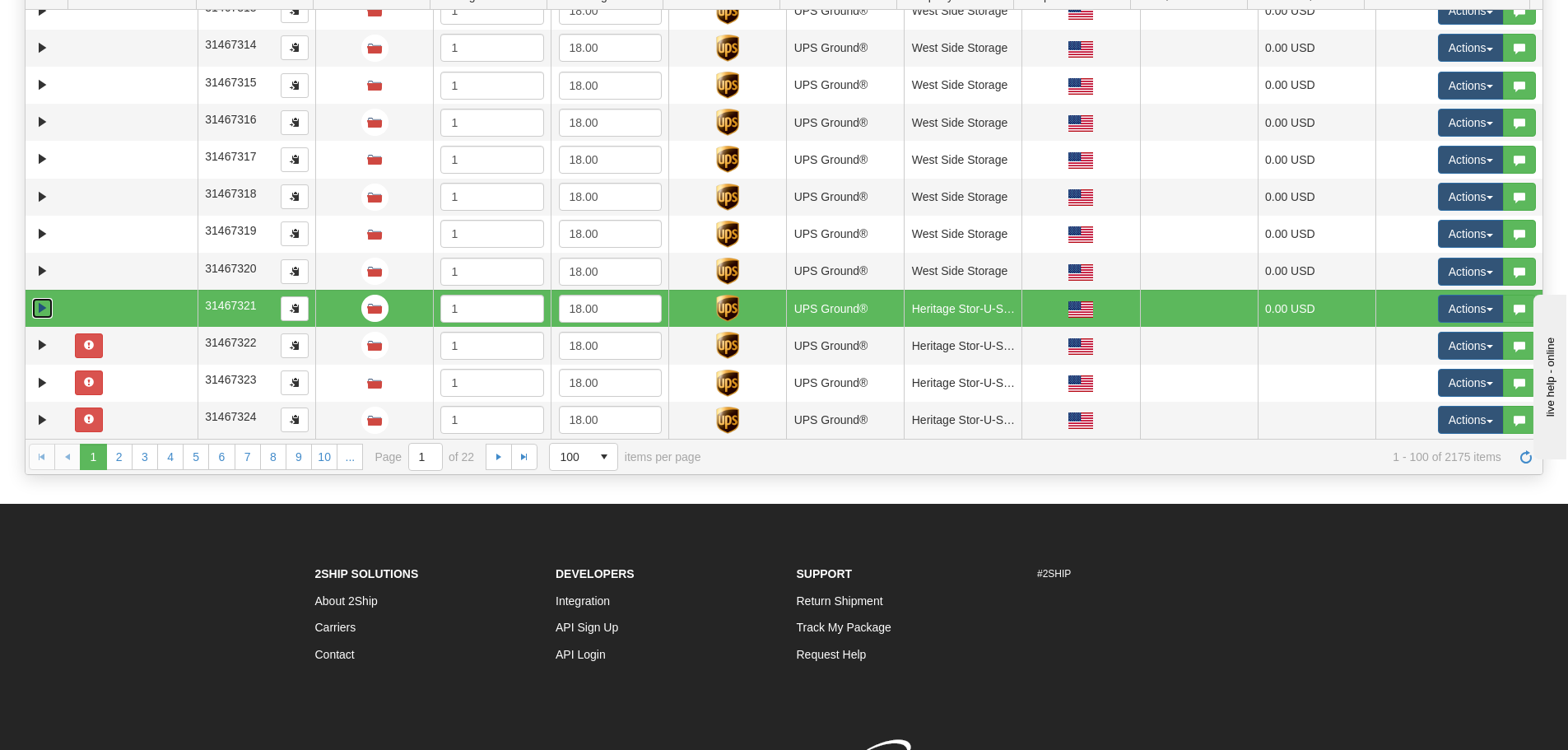
scroll to position [247, 0]
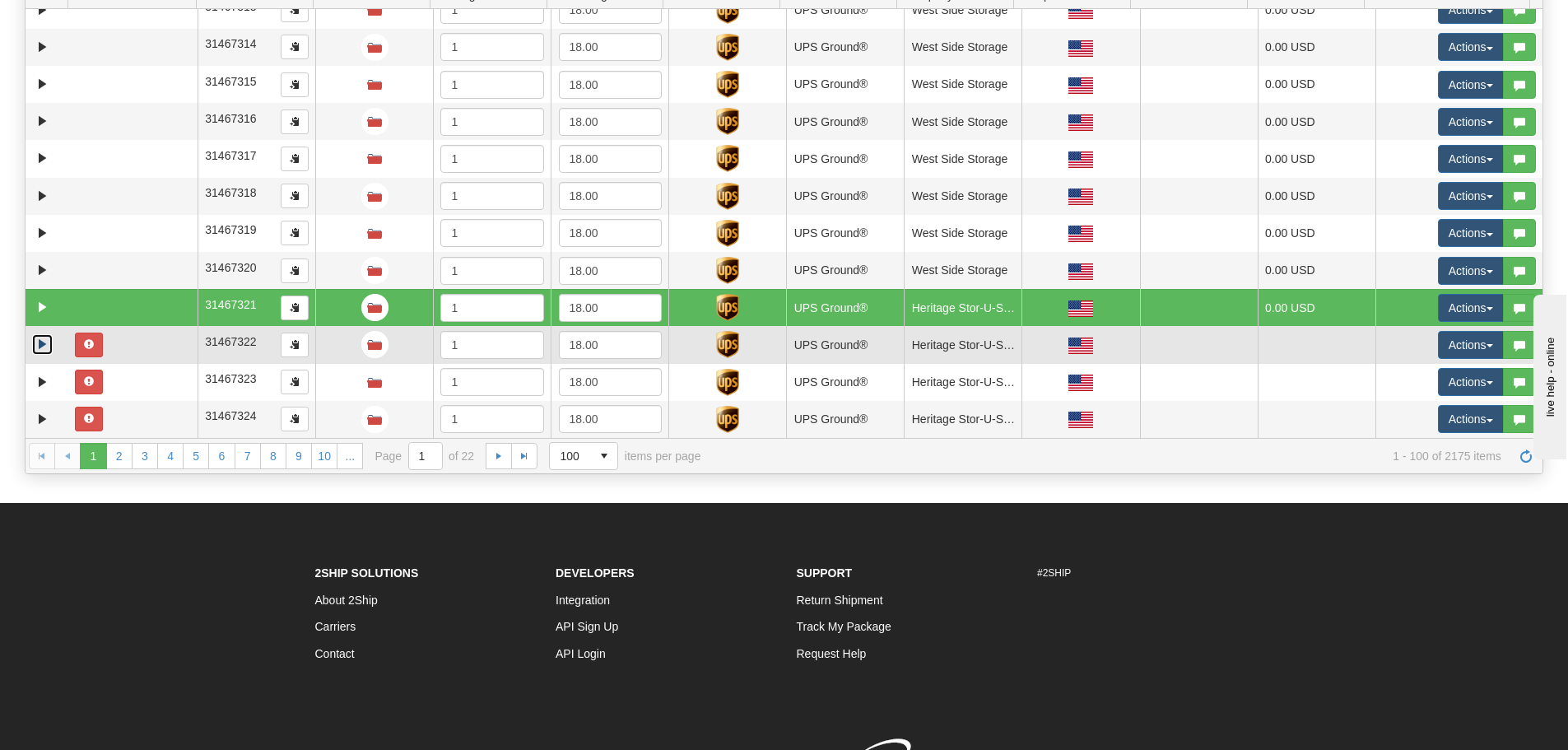
click at [39, 336] on link "Expand" at bounding box center [42, 344] width 20 height 20
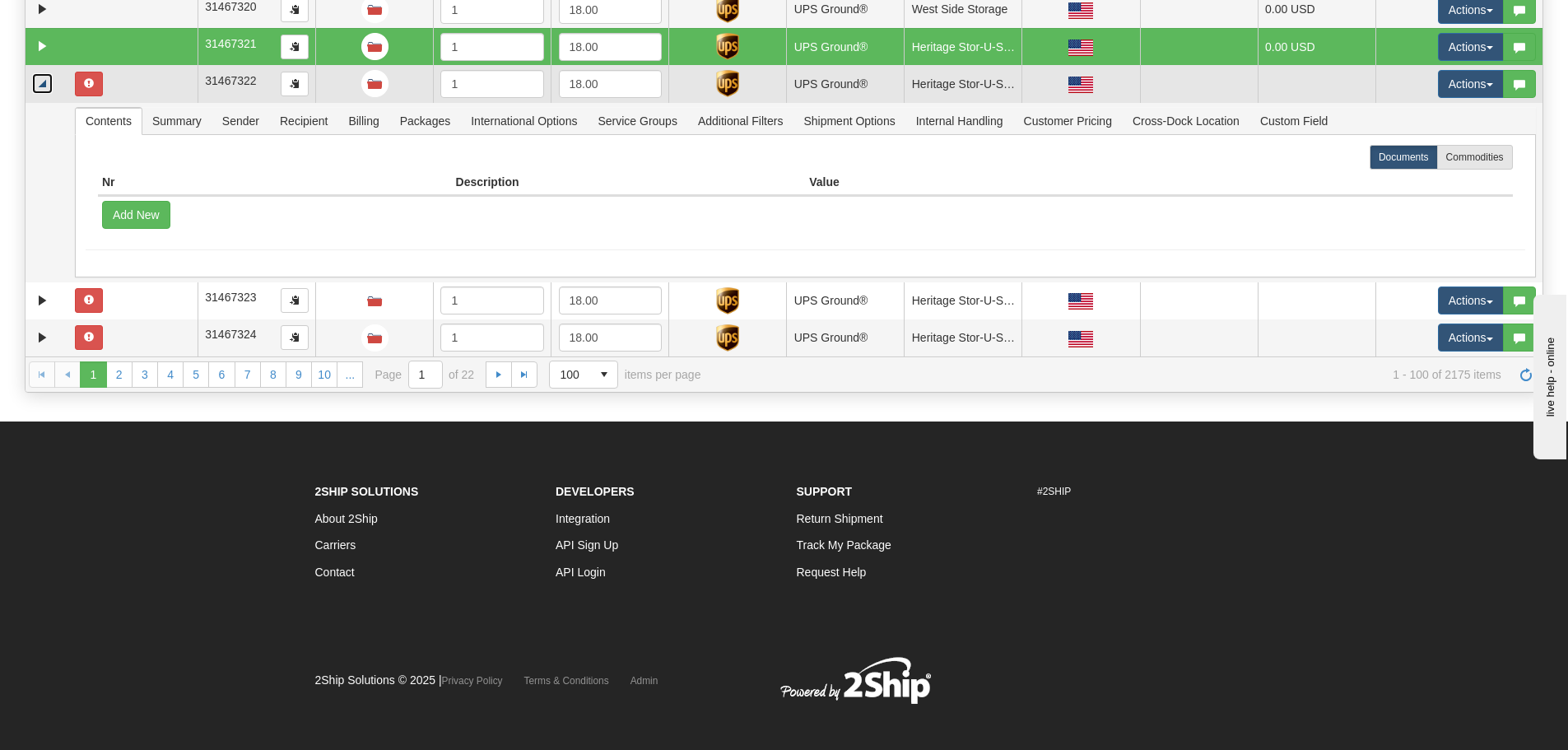
scroll to position [330, 0]
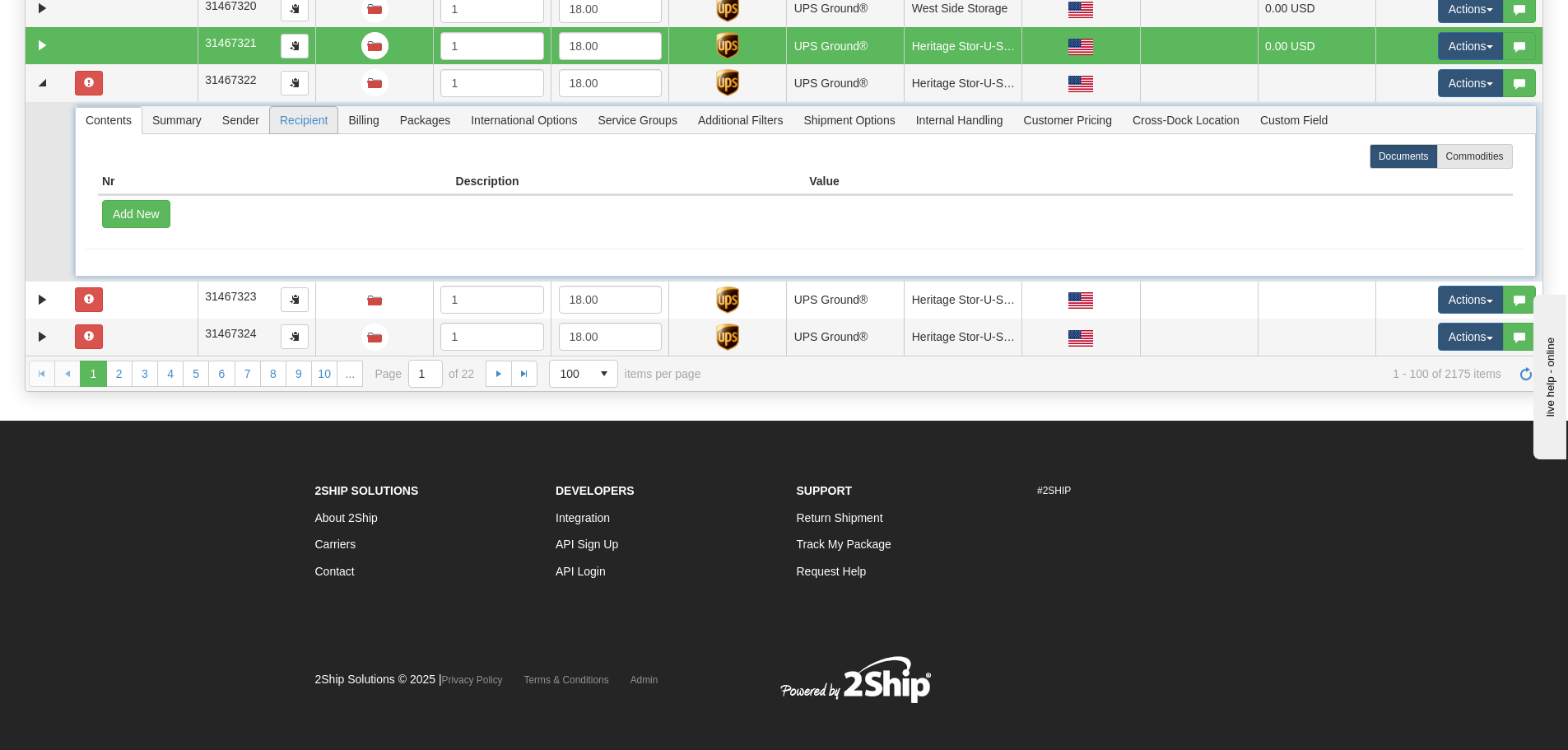
click at [309, 123] on span "Recipient" at bounding box center [304, 120] width 68 height 27
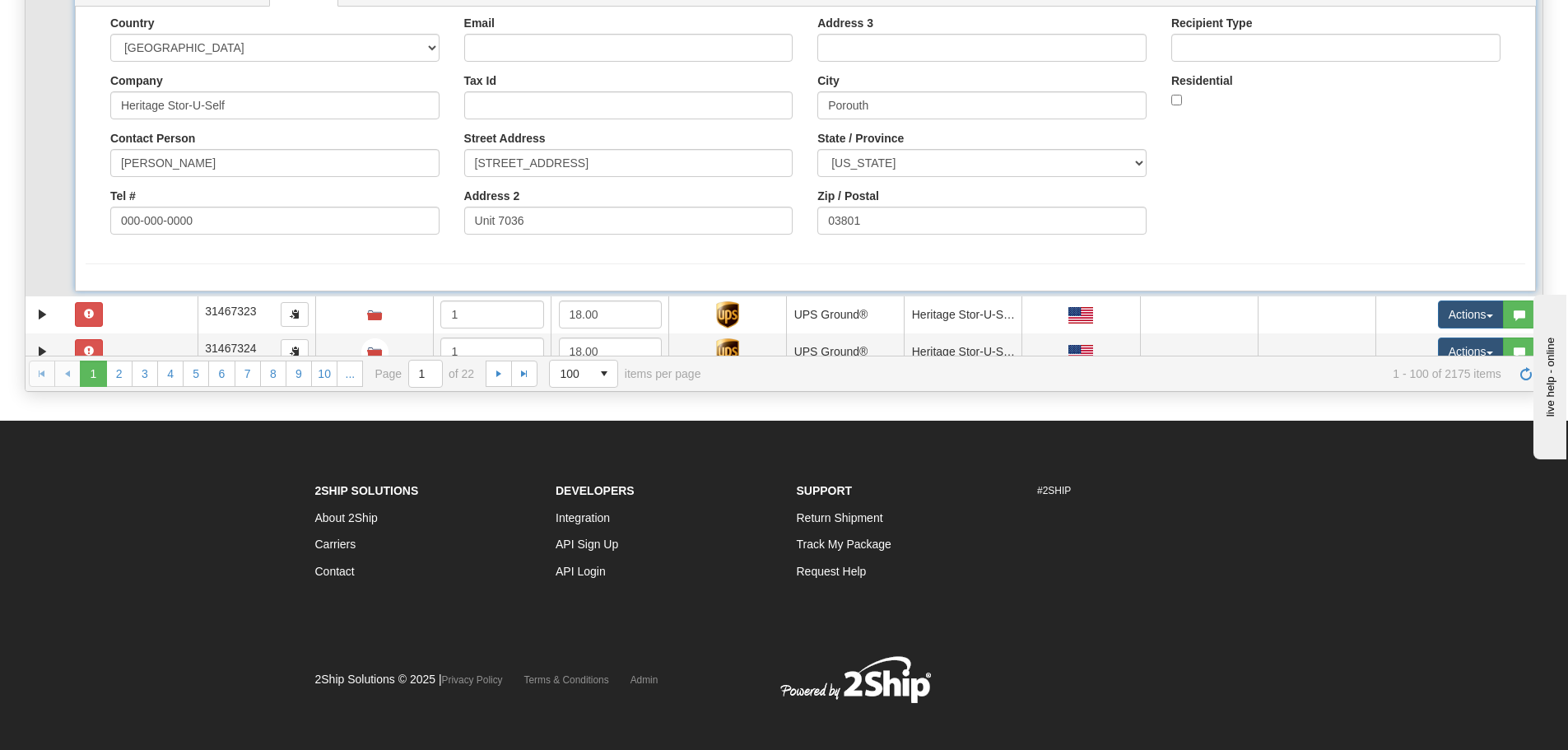
scroll to position [3611, 0]
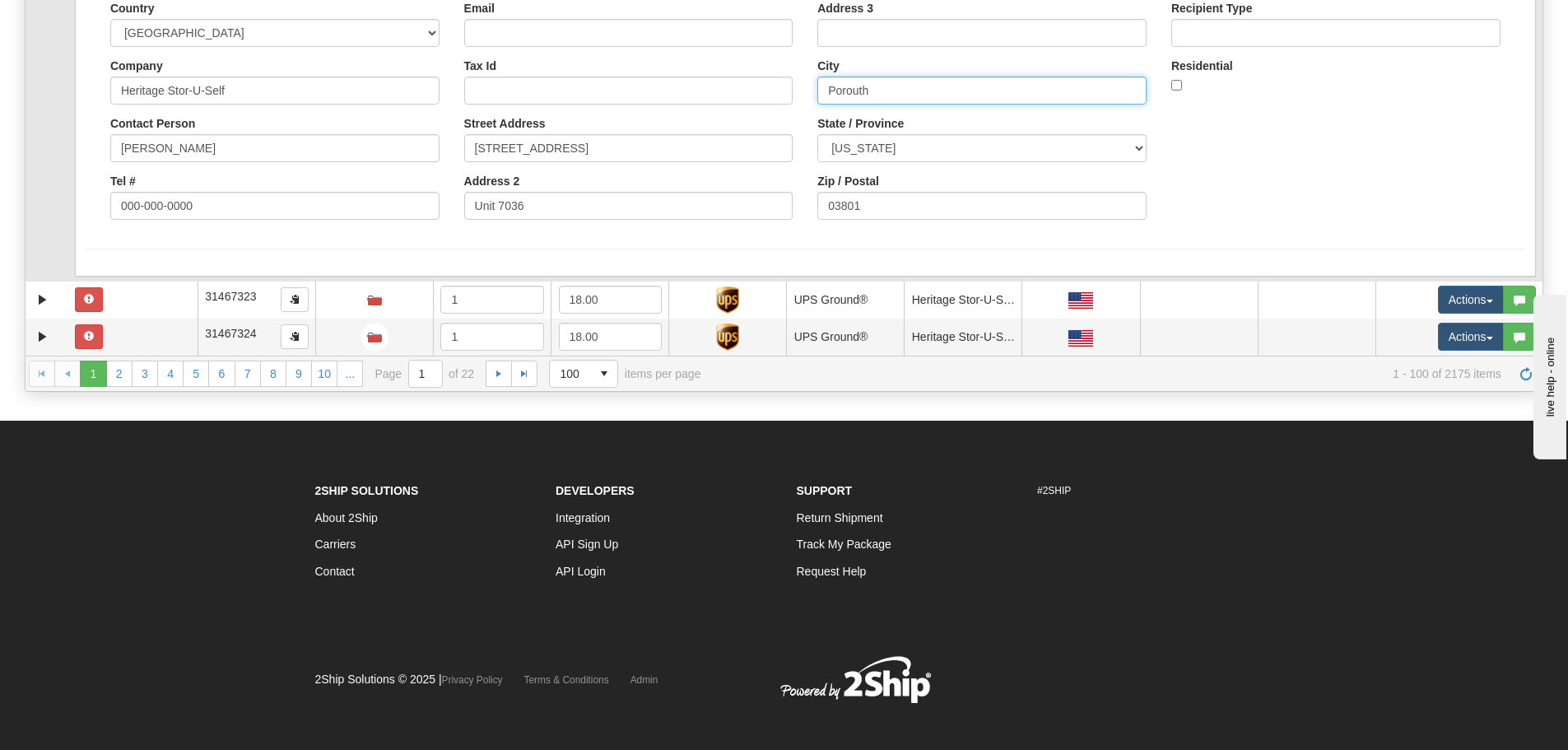
drag, startPoint x: 872, startPoint y: 91, endPoint x: 790, endPoint y: 95, distance: 82.1
click at [790, 95] on div "Country [GEOGRAPHIC_DATA] [GEOGRAPHIC_DATA] [GEOGRAPHIC_DATA] [GEOGRAPHIC_DATA]…" at bounding box center [805, 117] width 1439 height 230
paste input "tsm"
type input "[GEOGRAPHIC_DATA]"
click at [0, 0] on button "Save" at bounding box center [0, 0] width 0 height 0
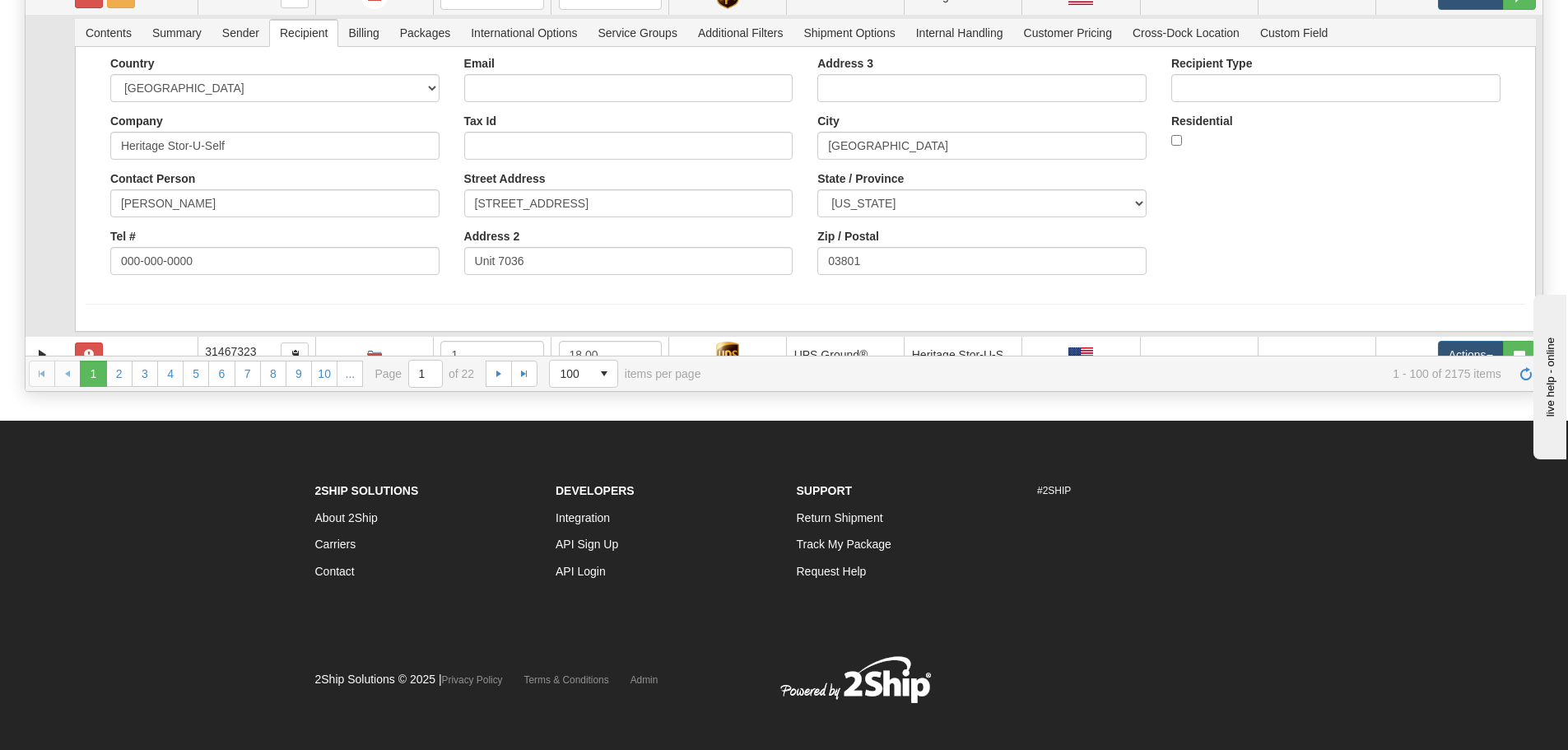
scroll to position [3364, 0]
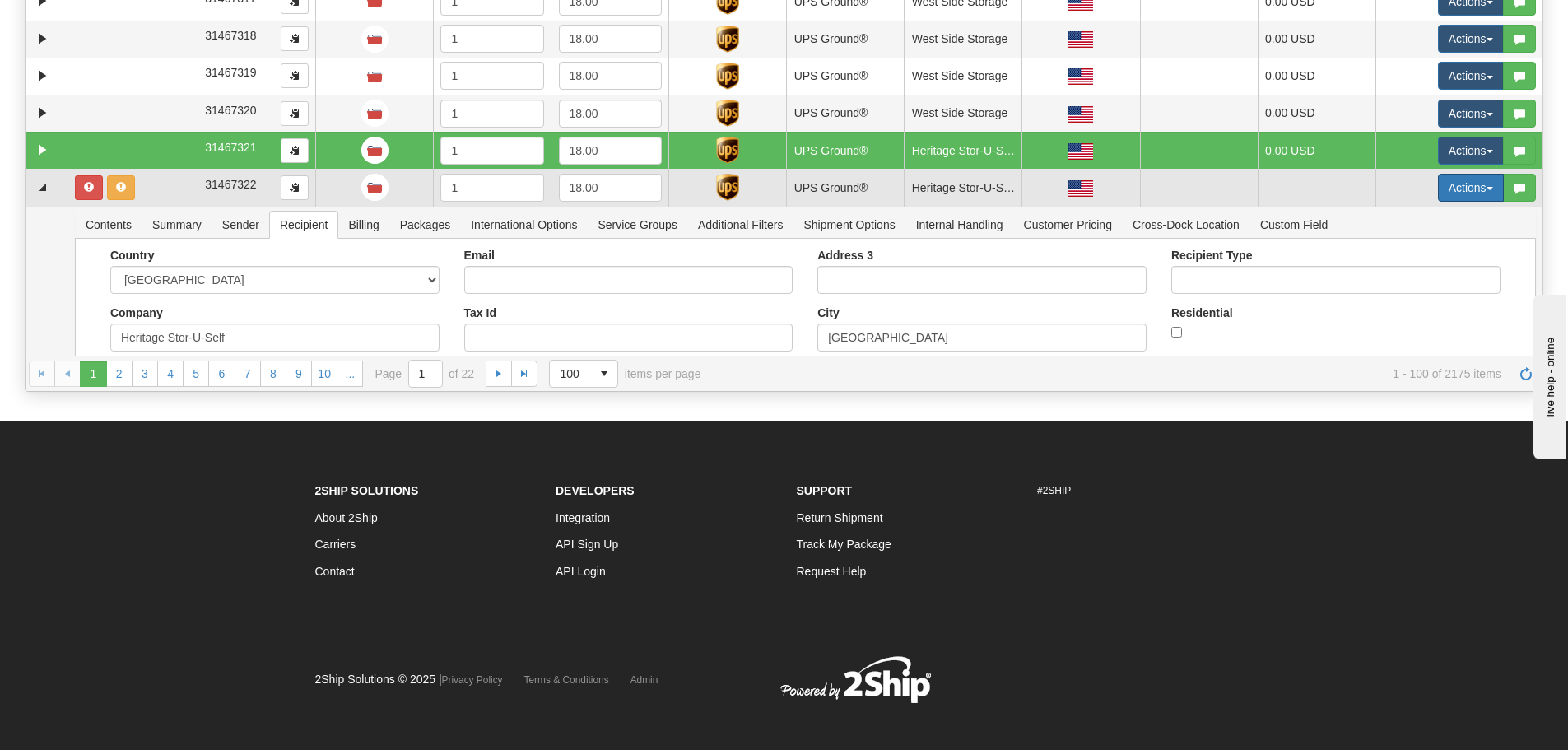
click at [1461, 186] on button "Actions" at bounding box center [1471, 187] width 66 height 28
click at [1441, 235] on span "Refresh Rates" at bounding box center [1429, 241] width 84 height 13
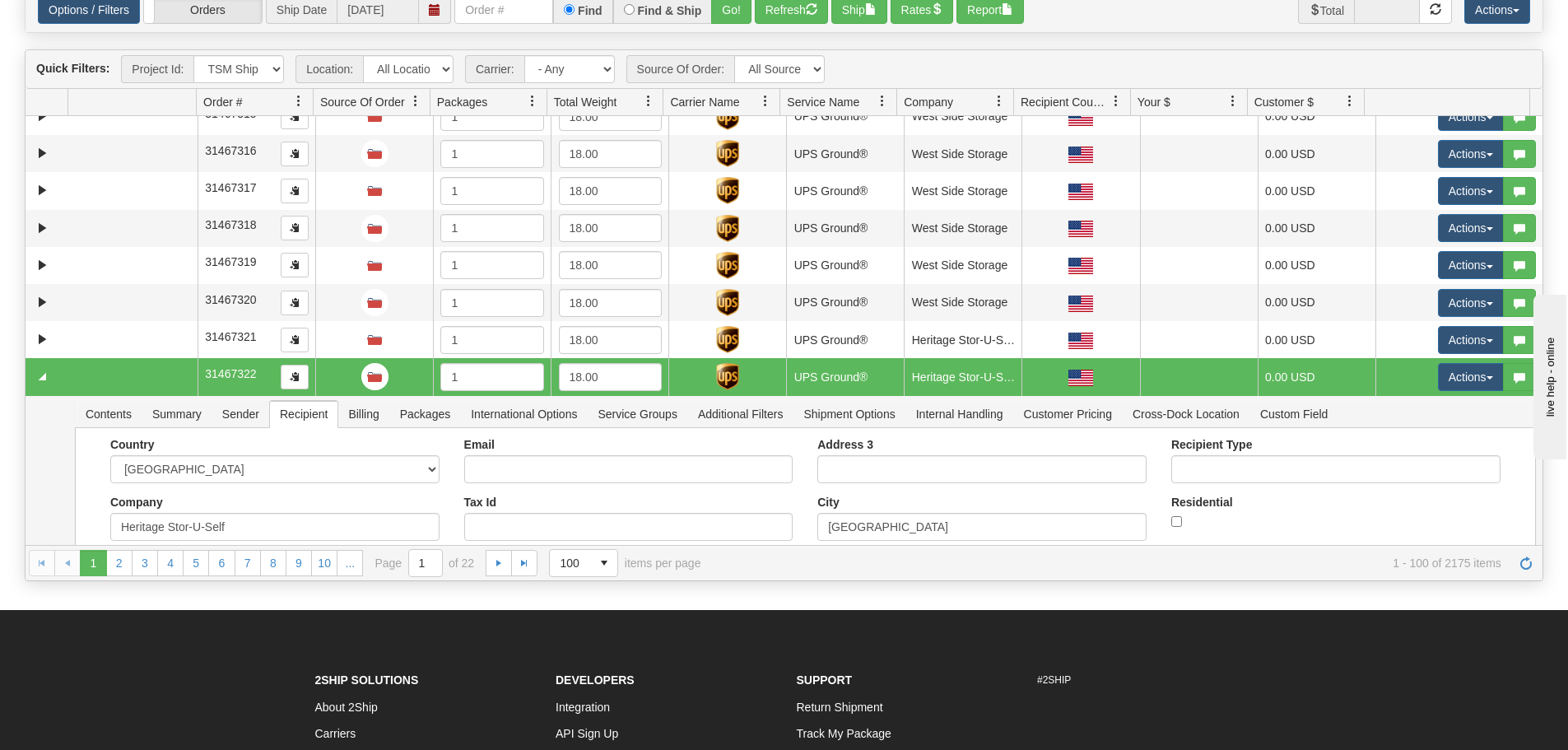
scroll to position [0, 0]
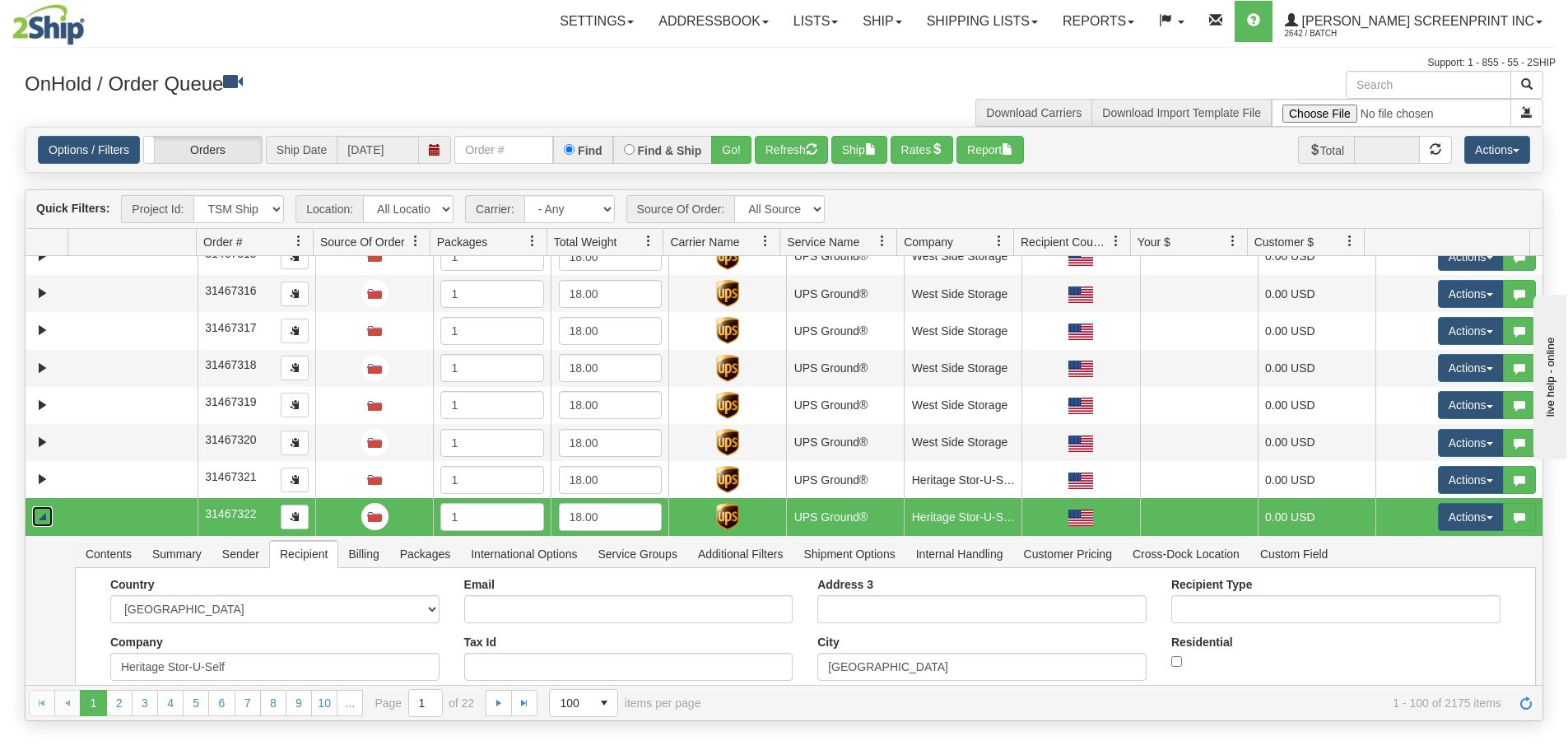
click at [44, 518] on link "Collapse" at bounding box center [42, 516] width 20 height 20
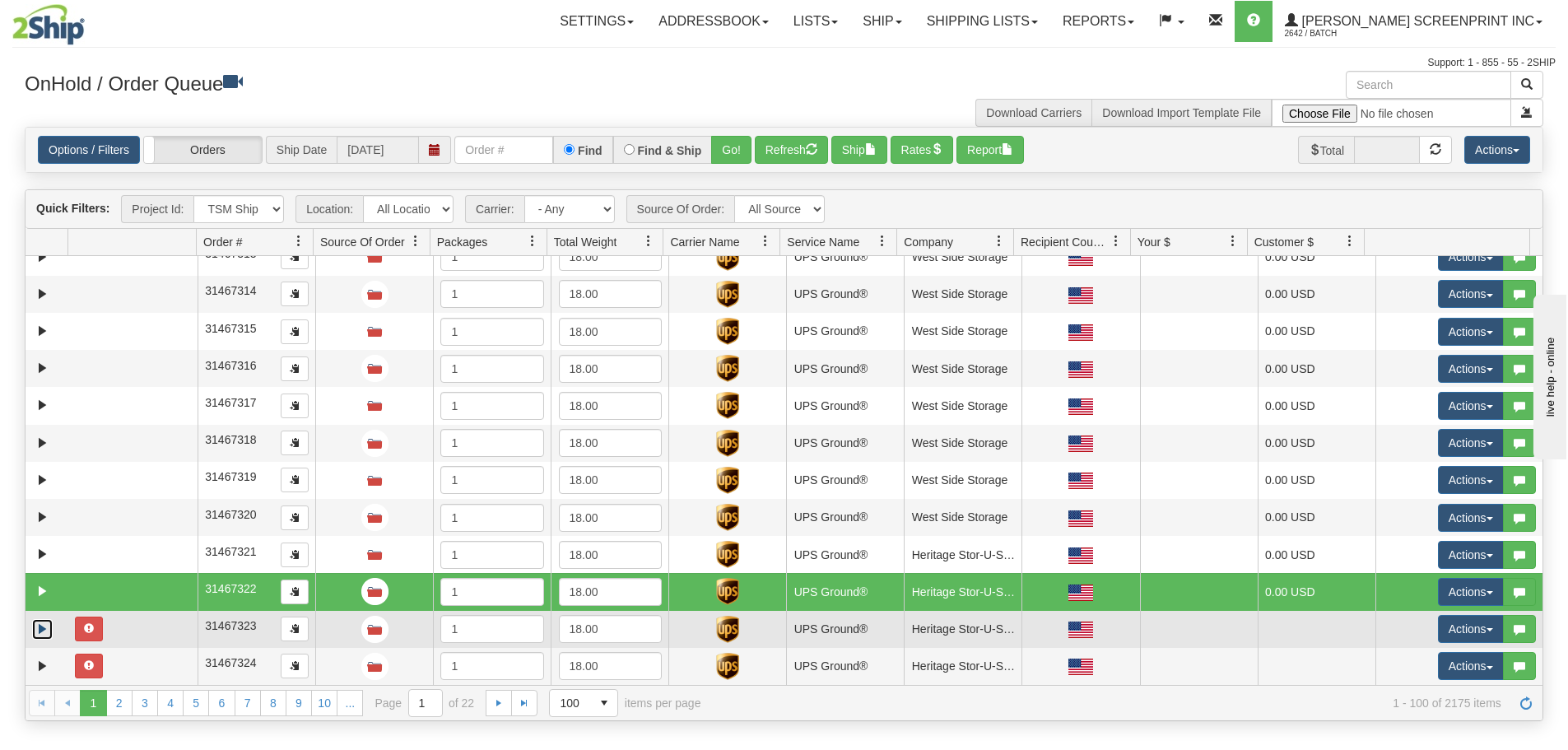
click at [40, 633] on link "Expand" at bounding box center [42, 629] width 20 height 20
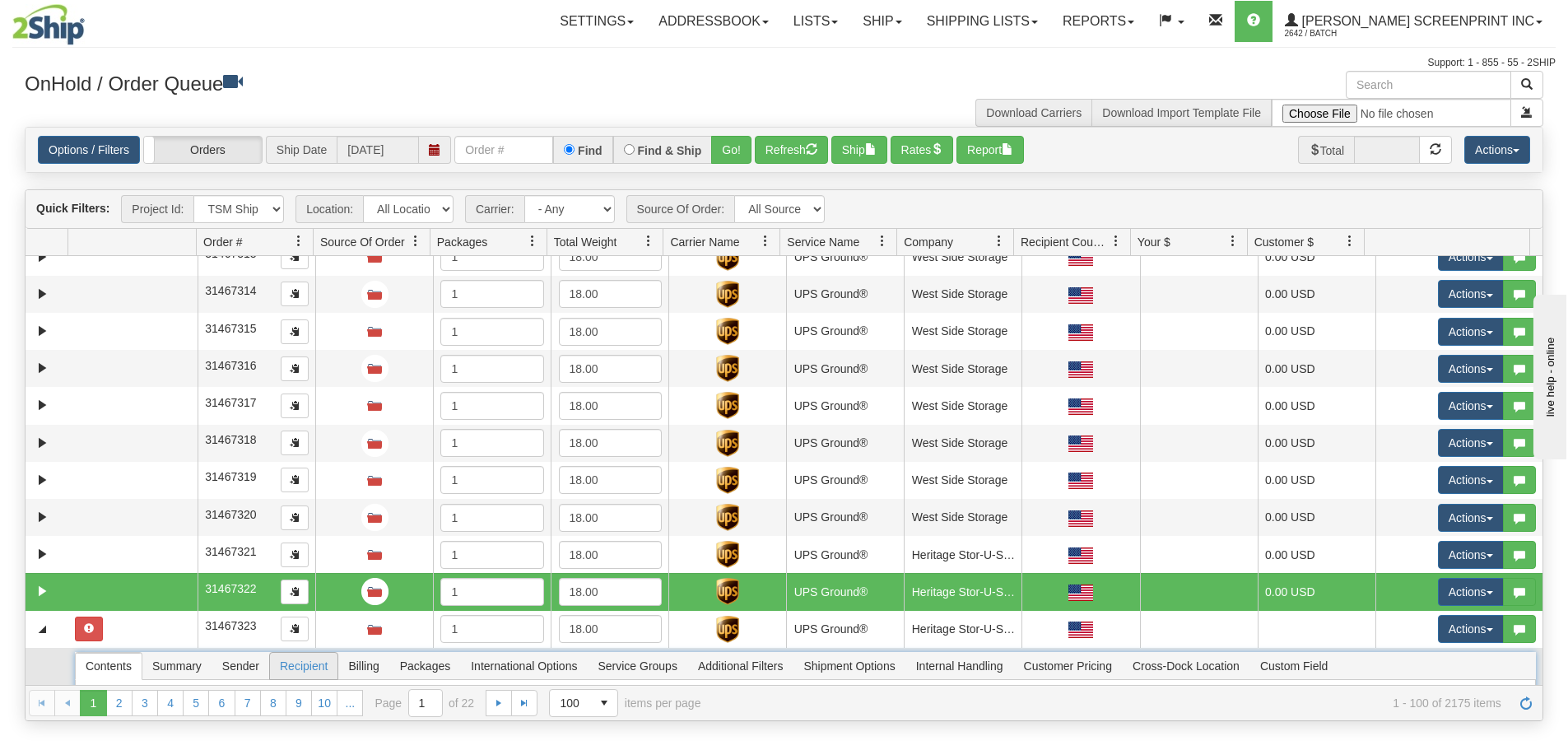
click at [306, 664] on span "Recipient" at bounding box center [304, 666] width 68 height 27
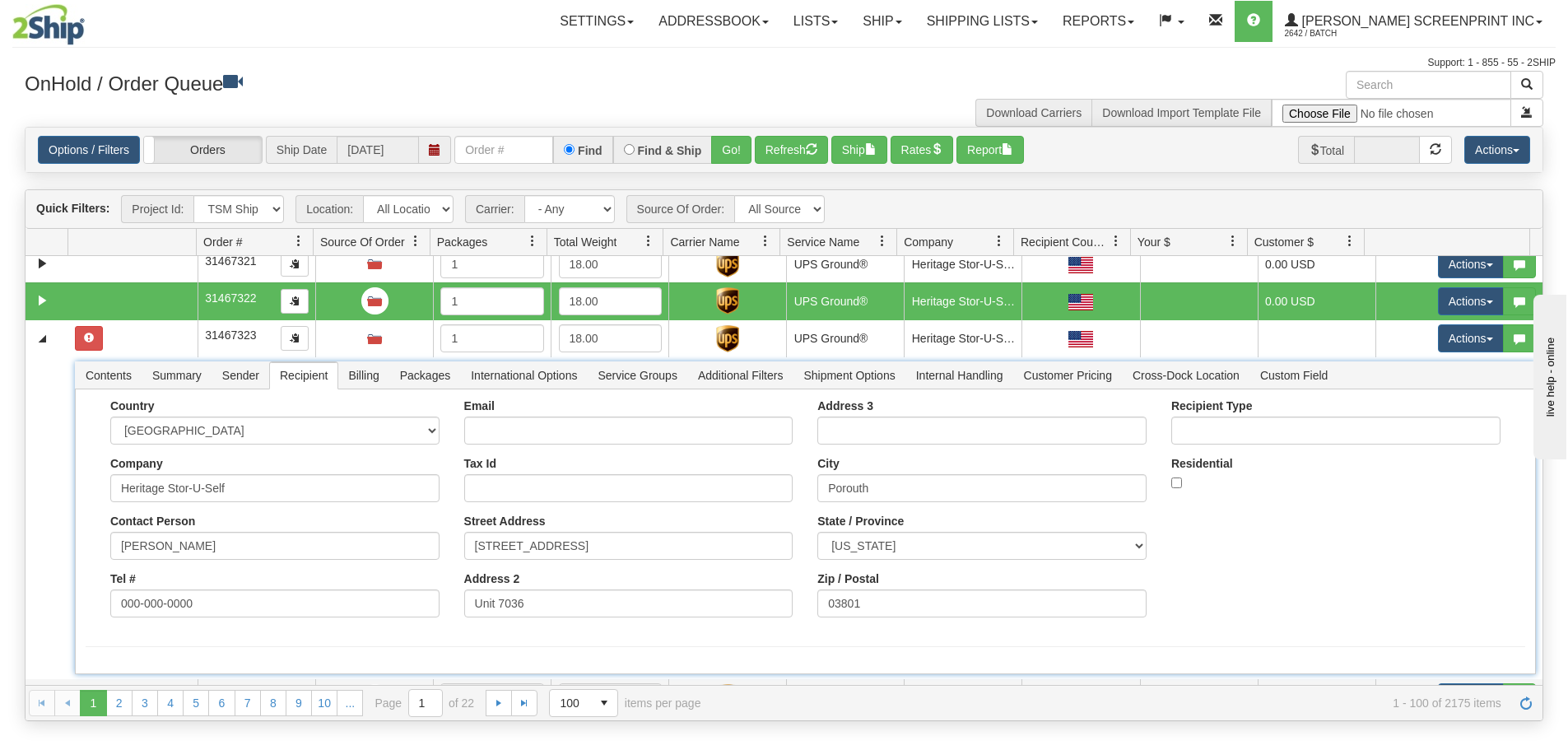
scroll to position [3611, 0]
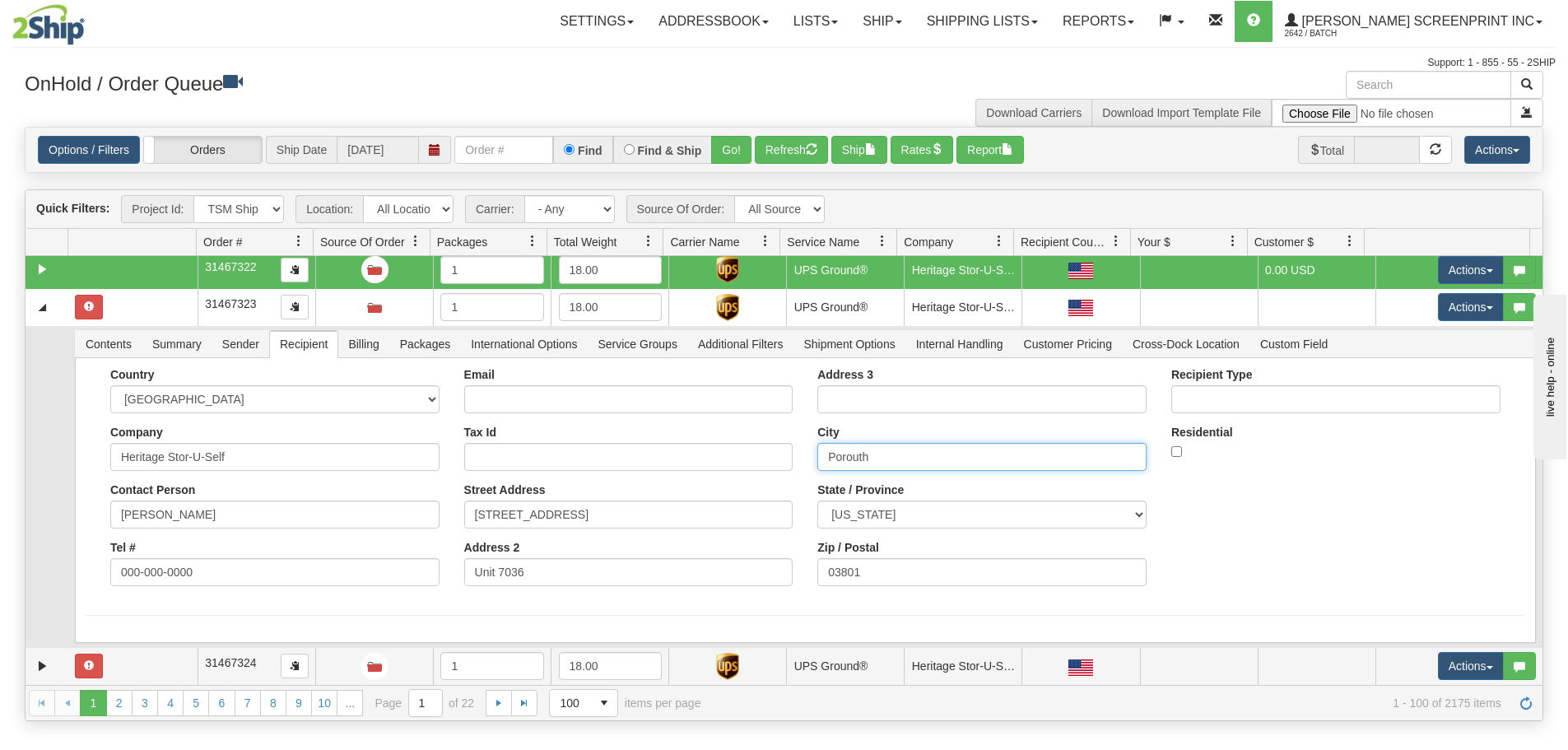
drag, startPoint x: 891, startPoint y: 464, endPoint x: 791, endPoint y: 459, distance: 100.1
click at [791, 459] on div "Country [GEOGRAPHIC_DATA] [GEOGRAPHIC_DATA] [GEOGRAPHIC_DATA] [GEOGRAPHIC_DATA]…" at bounding box center [805, 483] width 1439 height 230
paste input "tsm"
type input "[GEOGRAPHIC_DATA]"
click at [0, 0] on button "Save" at bounding box center [0, 0] width 0 height 0
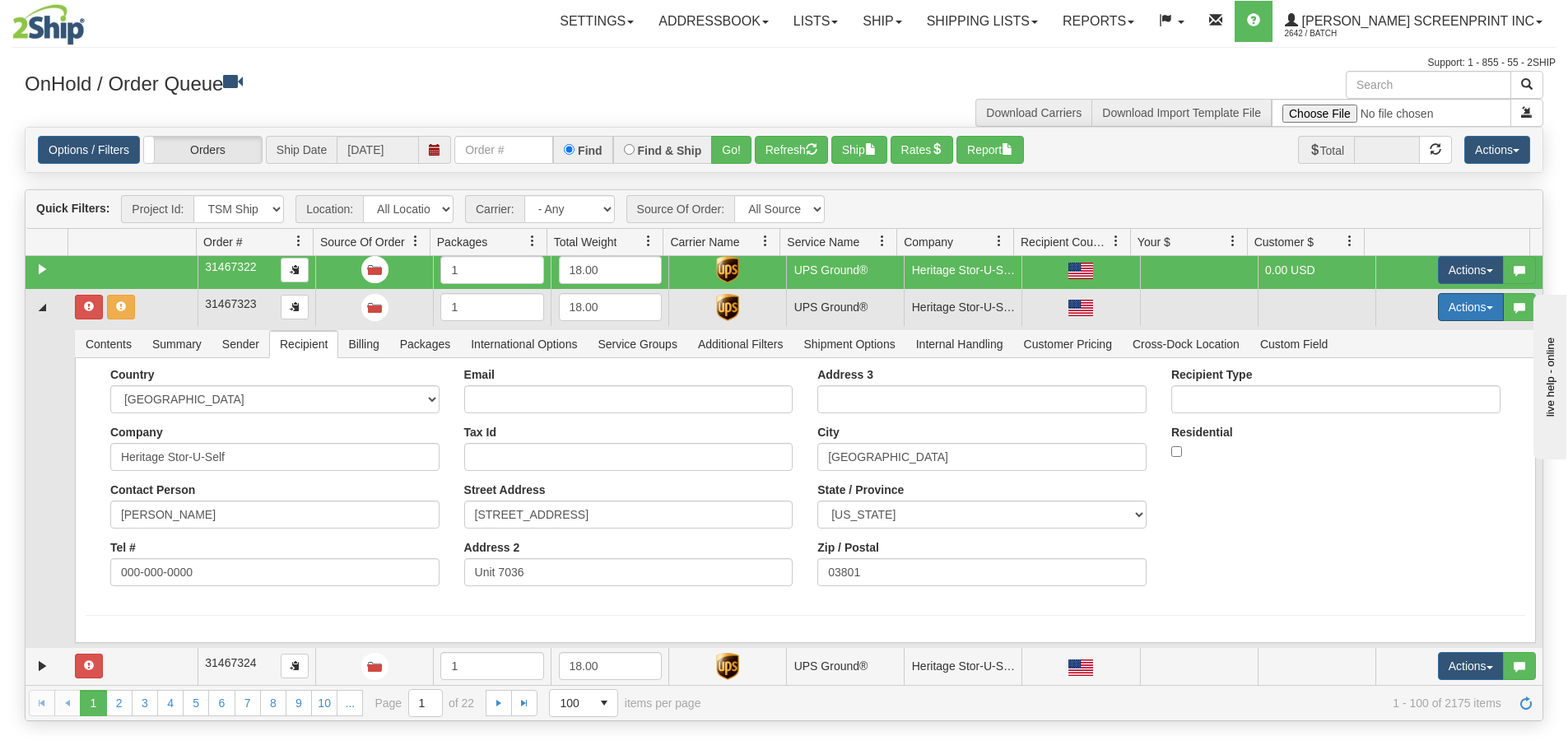
click at [1453, 301] on button "Actions" at bounding box center [1471, 307] width 66 height 28
click at [1435, 352] on link "Refresh Rates" at bounding box center [1436, 359] width 131 height 21
click at [41, 314] on link "Collapse" at bounding box center [42, 308] width 20 height 20
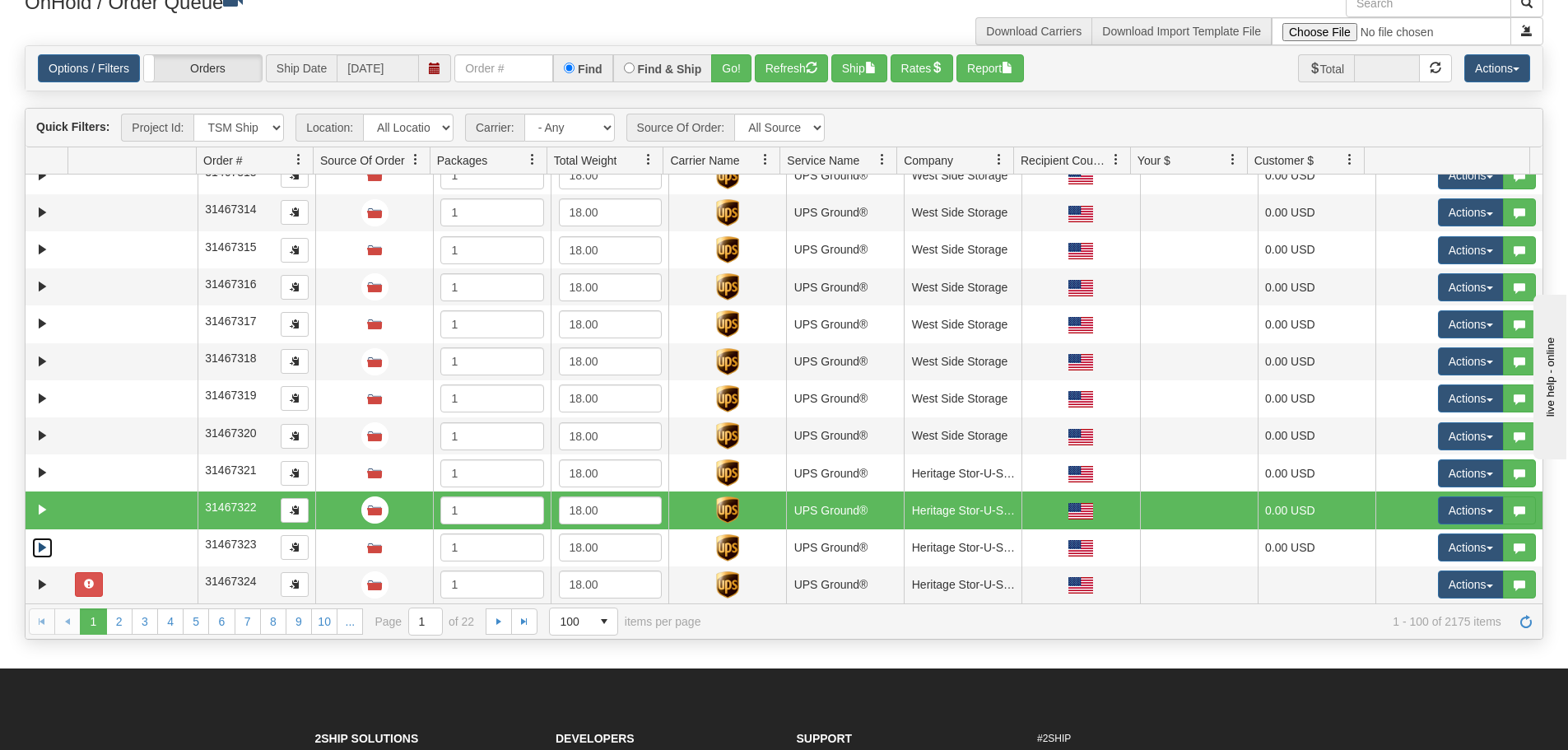
scroll to position [83, 0]
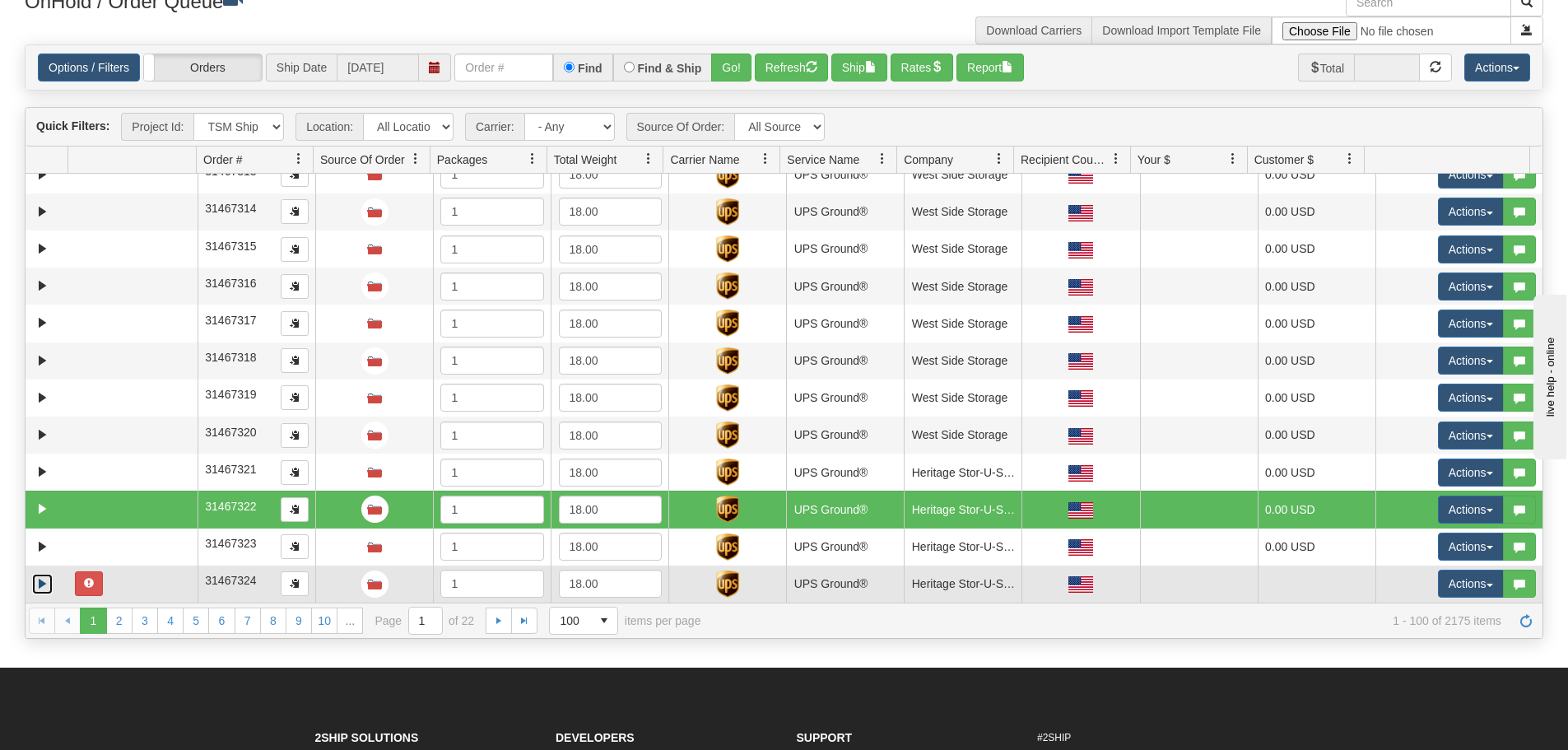
click at [43, 584] on link "Expand" at bounding box center [42, 584] width 20 height 20
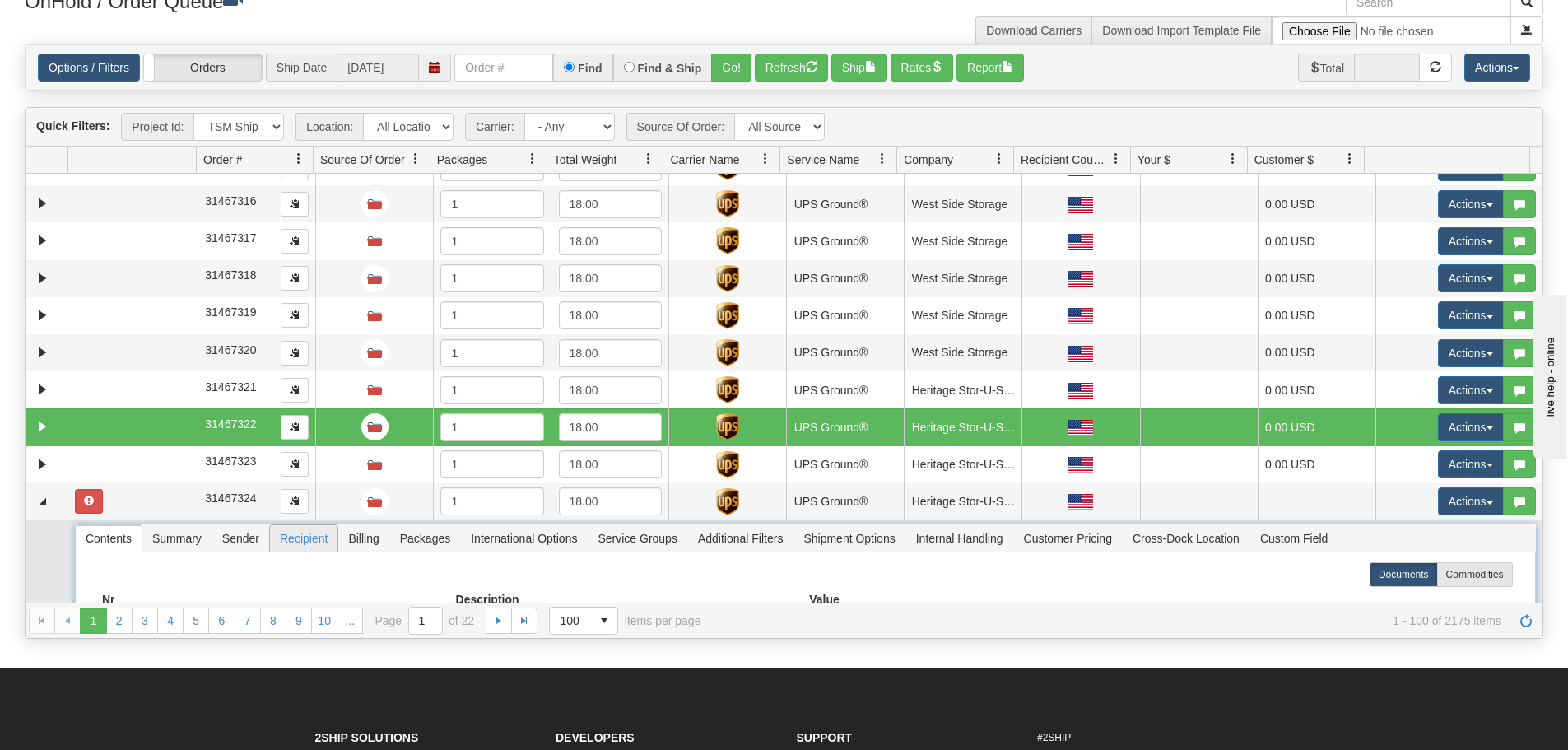
click at [308, 542] on span "Recipient" at bounding box center [304, 538] width 68 height 27
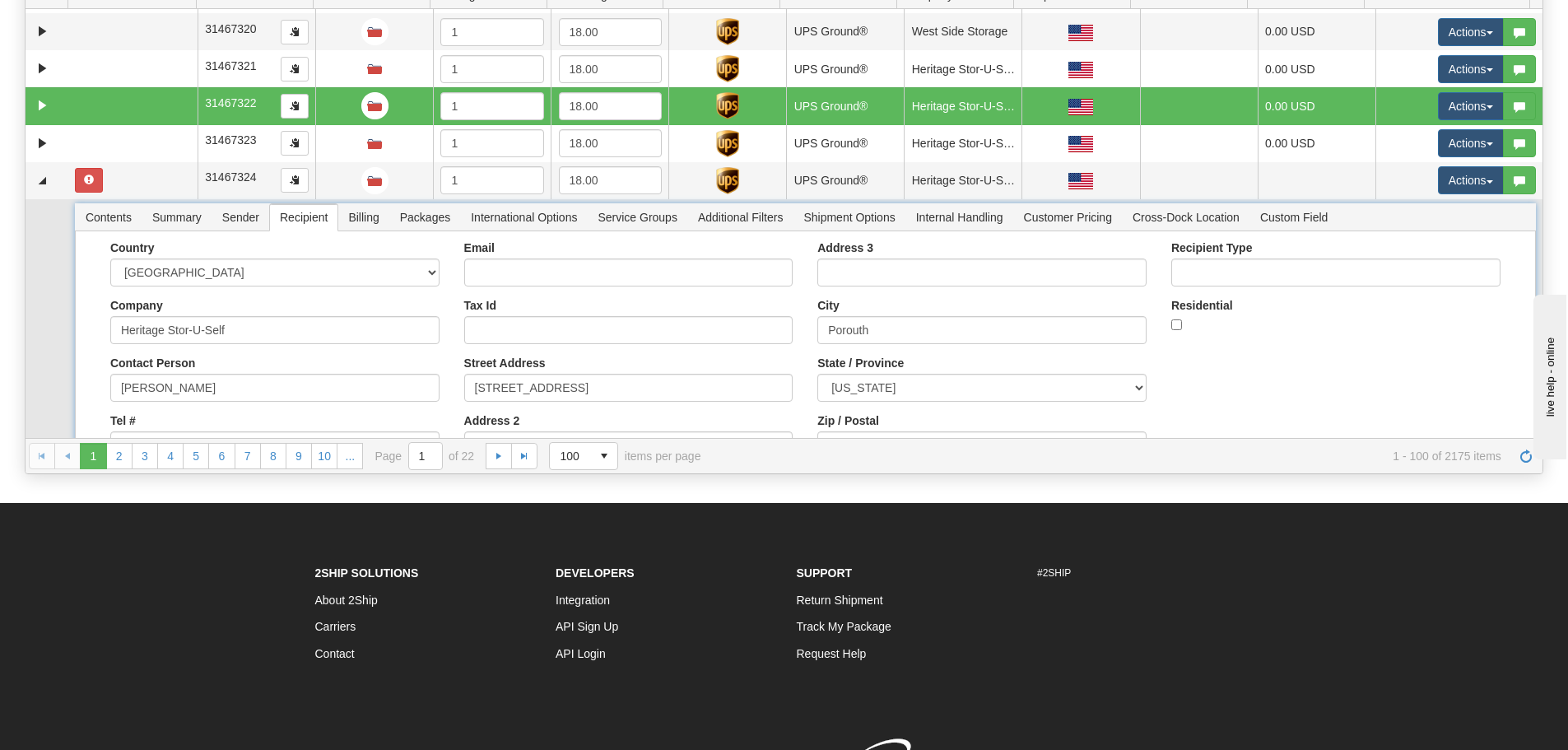
scroll to position [3537, 0]
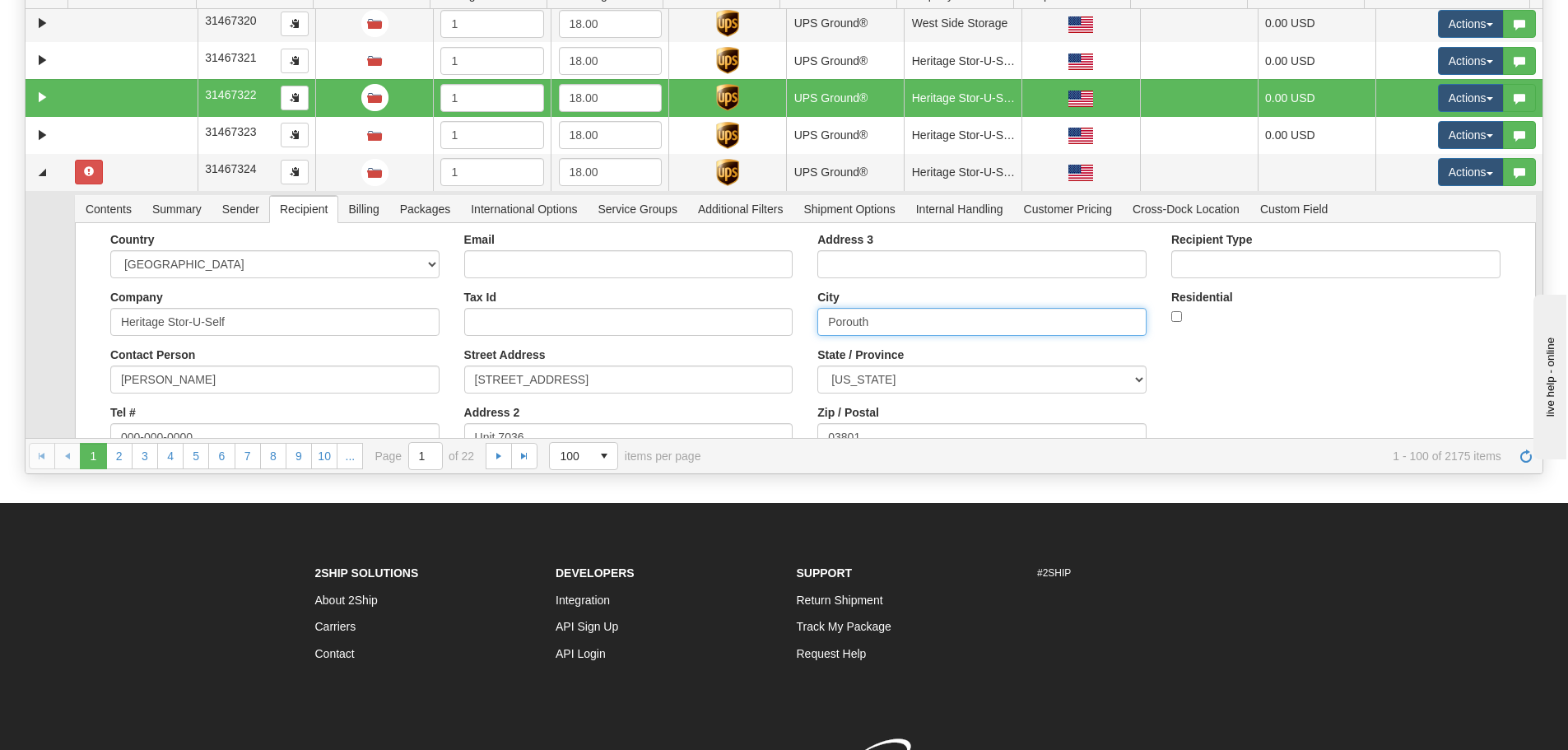
drag, startPoint x: 897, startPoint y: 326, endPoint x: 812, endPoint y: 329, distance: 85.1
click at [817, 329] on input "Porouth" at bounding box center [981, 321] width 330 height 28
paste input "tsm"
type input "[GEOGRAPHIC_DATA]"
click at [0, 0] on button "Save" at bounding box center [0, 0] width 0 height 0
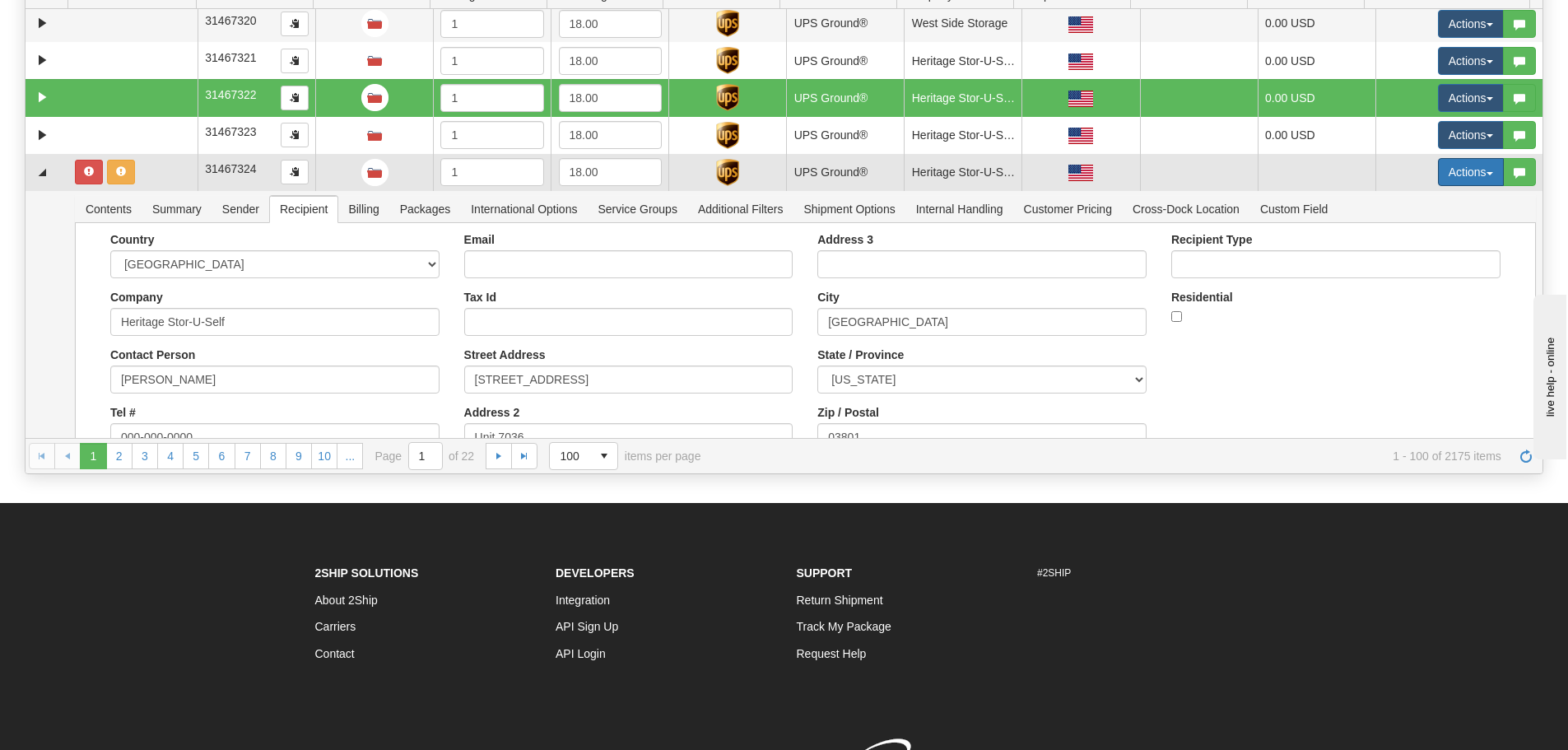
click at [1457, 174] on button "Actions" at bounding box center [1471, 172] width 66 height 28
click at [1460, 218] on link "Refresh Rates" at bounding box center [1436, 224] width 131 height 21
click at [44, 176] on link "Collapse" at bounding box center [42, 173] width 20 height 20
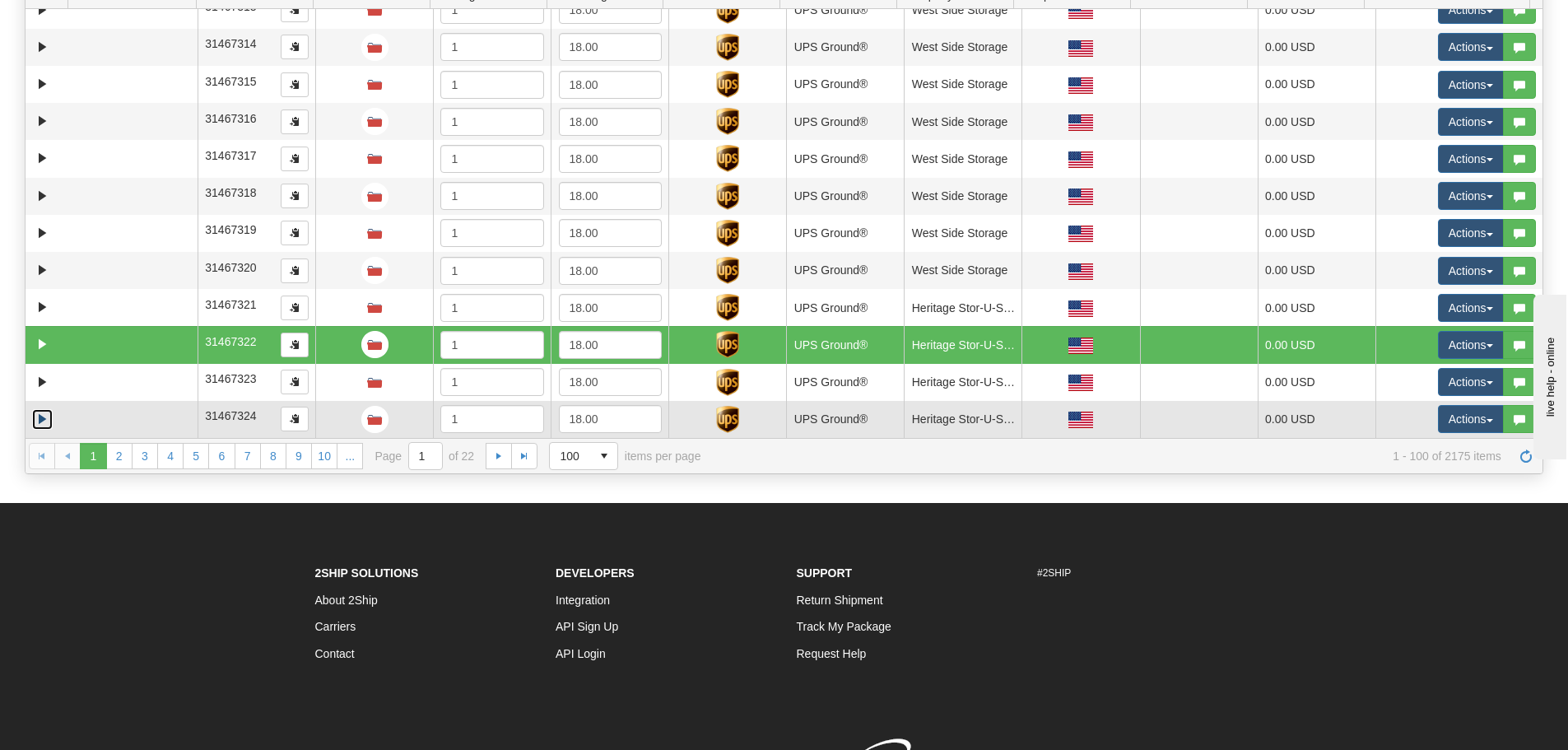
click at [72, 420] on td at bounding box center [132, 420] width 129 height 37
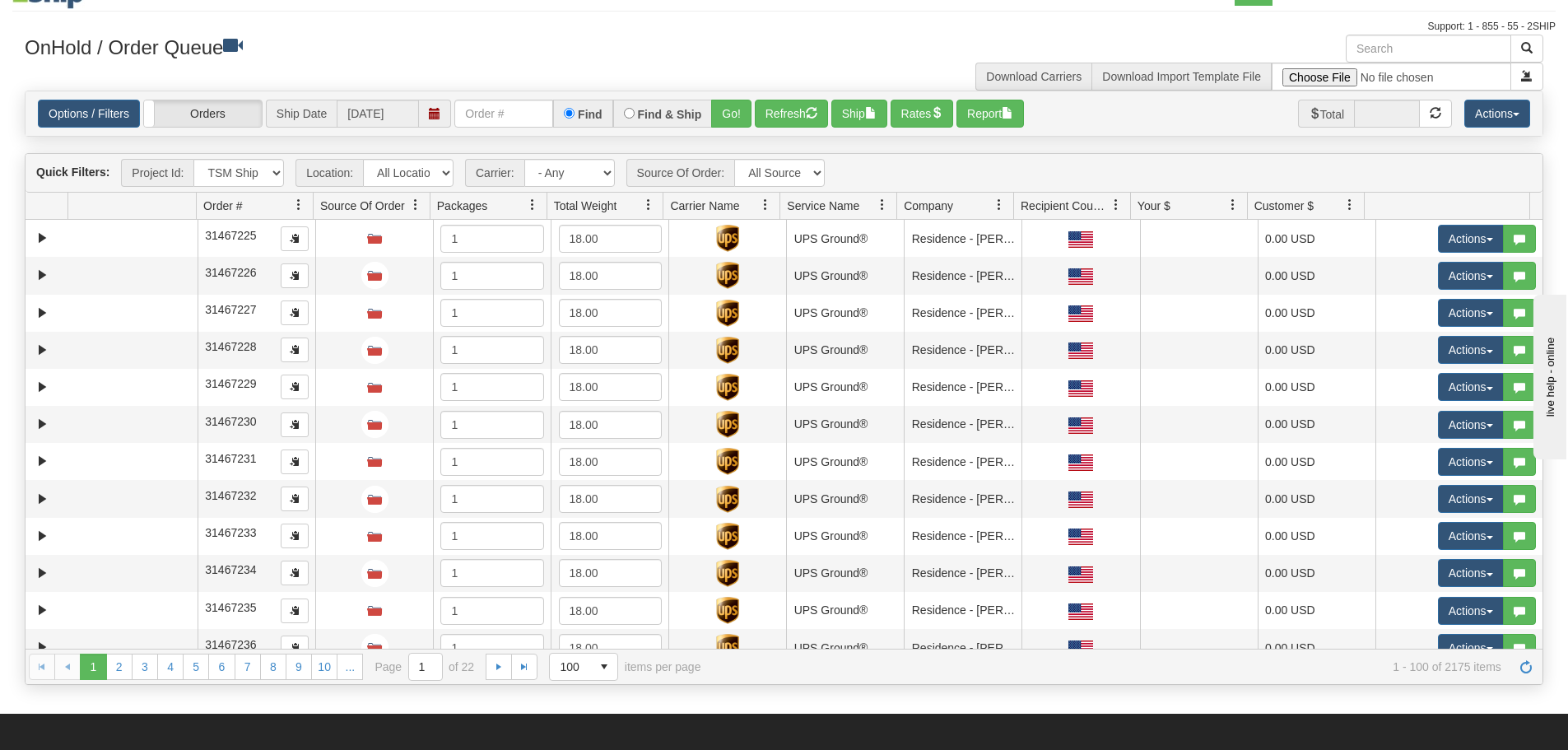
scroll to position [0, 0]
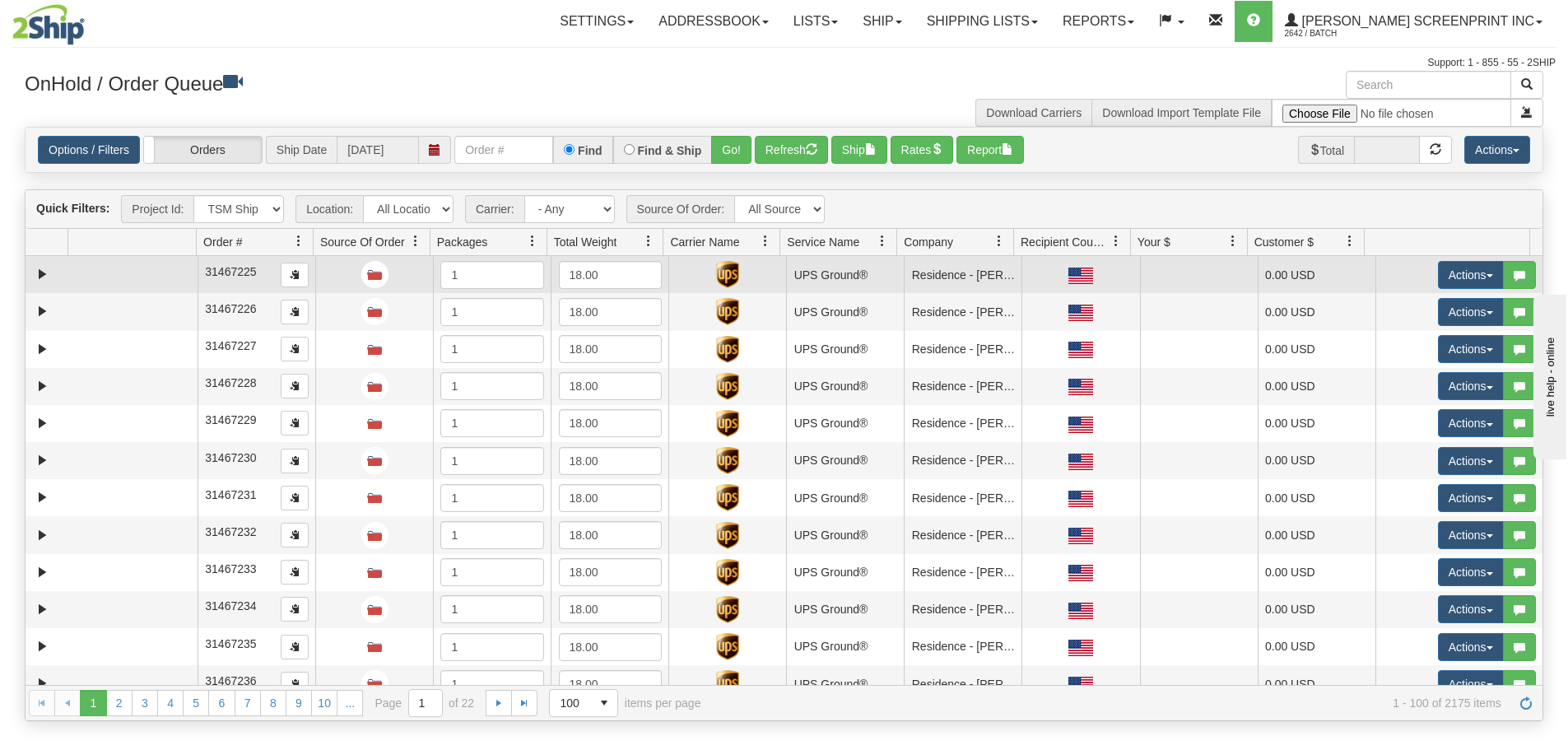
click at [107, 285] on td at bounding box center [132, 274] width 129 height 37
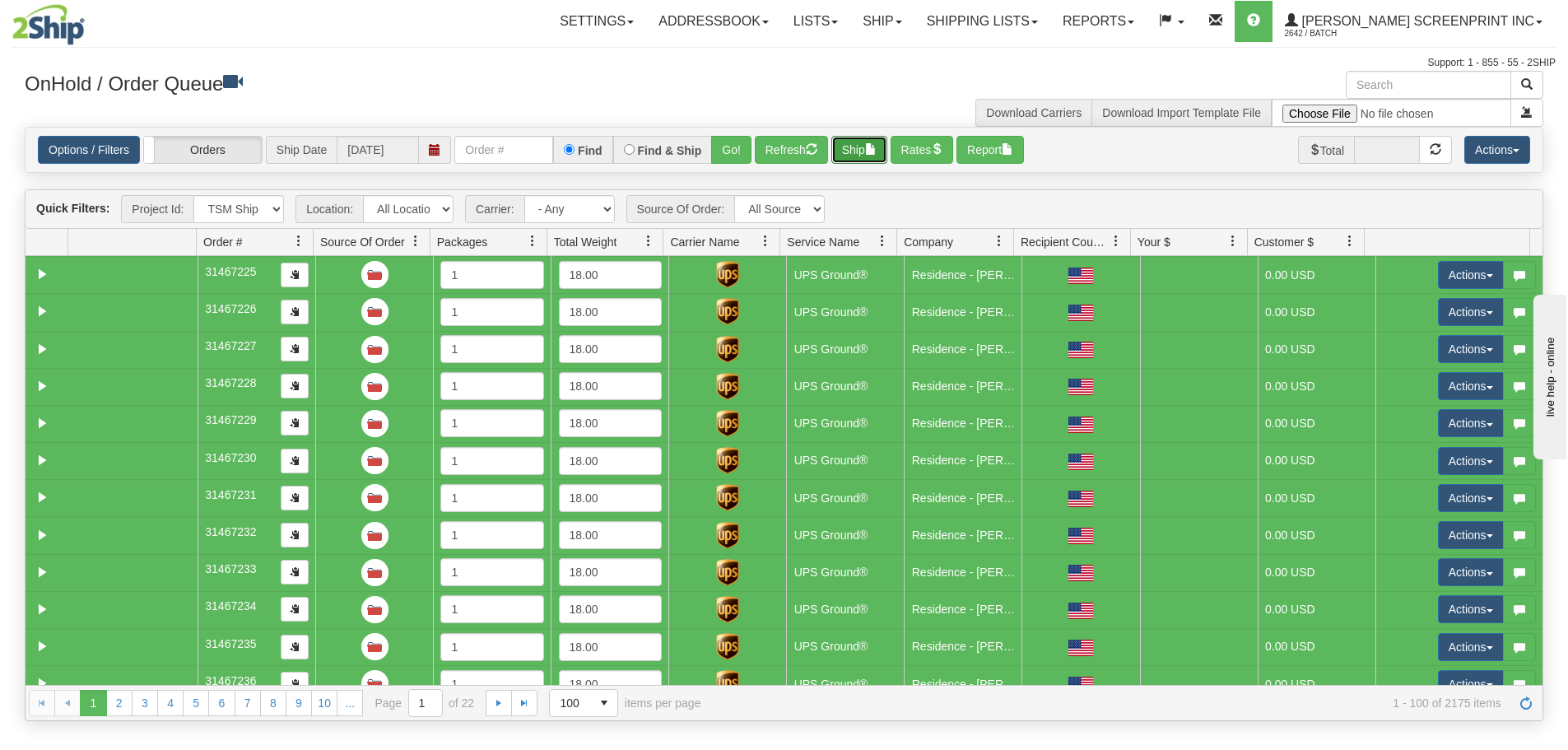
click at [857, 148] on button "Ship" at bounding box center [858, 150] width 56 height 28
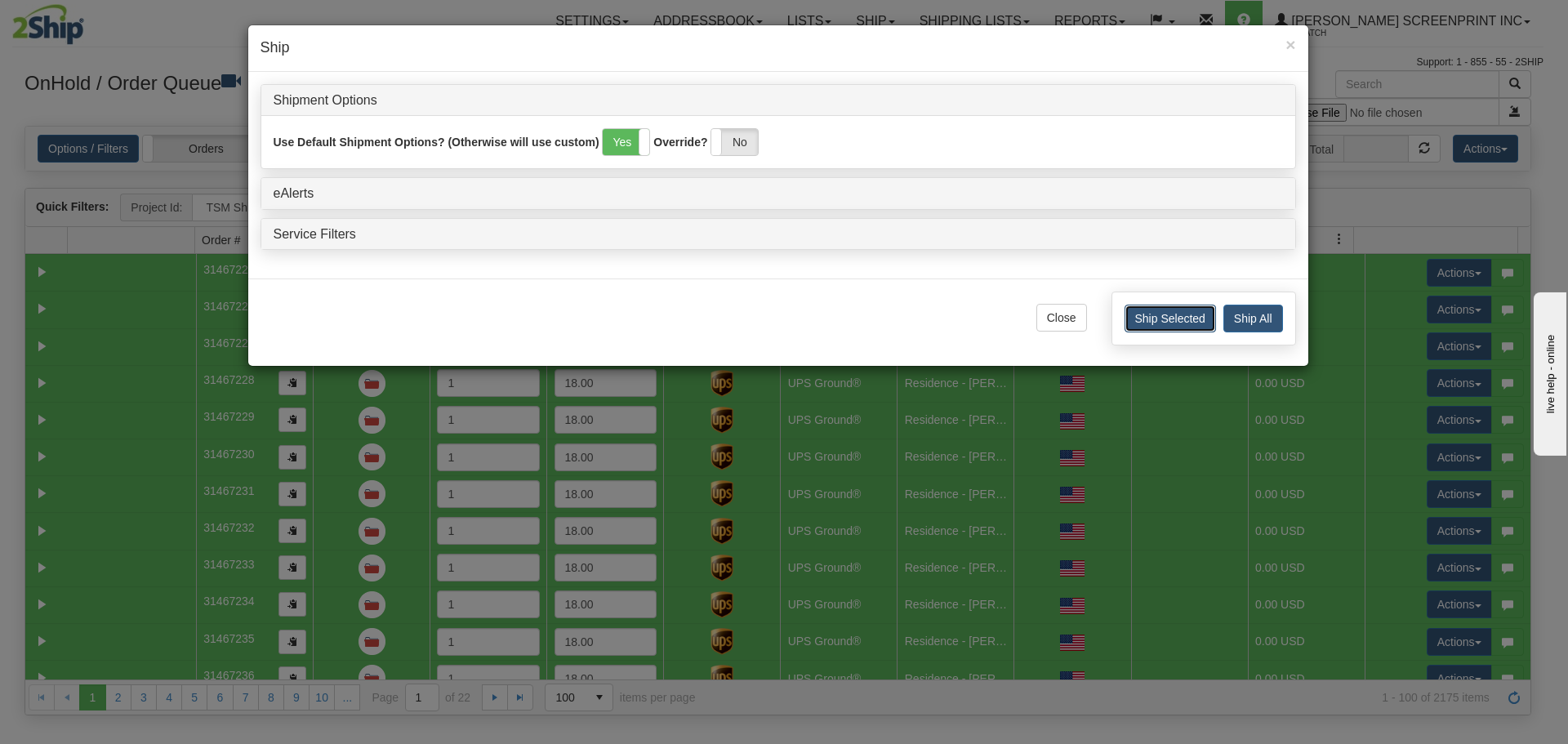
click at [1181, 319] on button "Ship Selected" at bounding box center [1170, 318] width 91 height 27
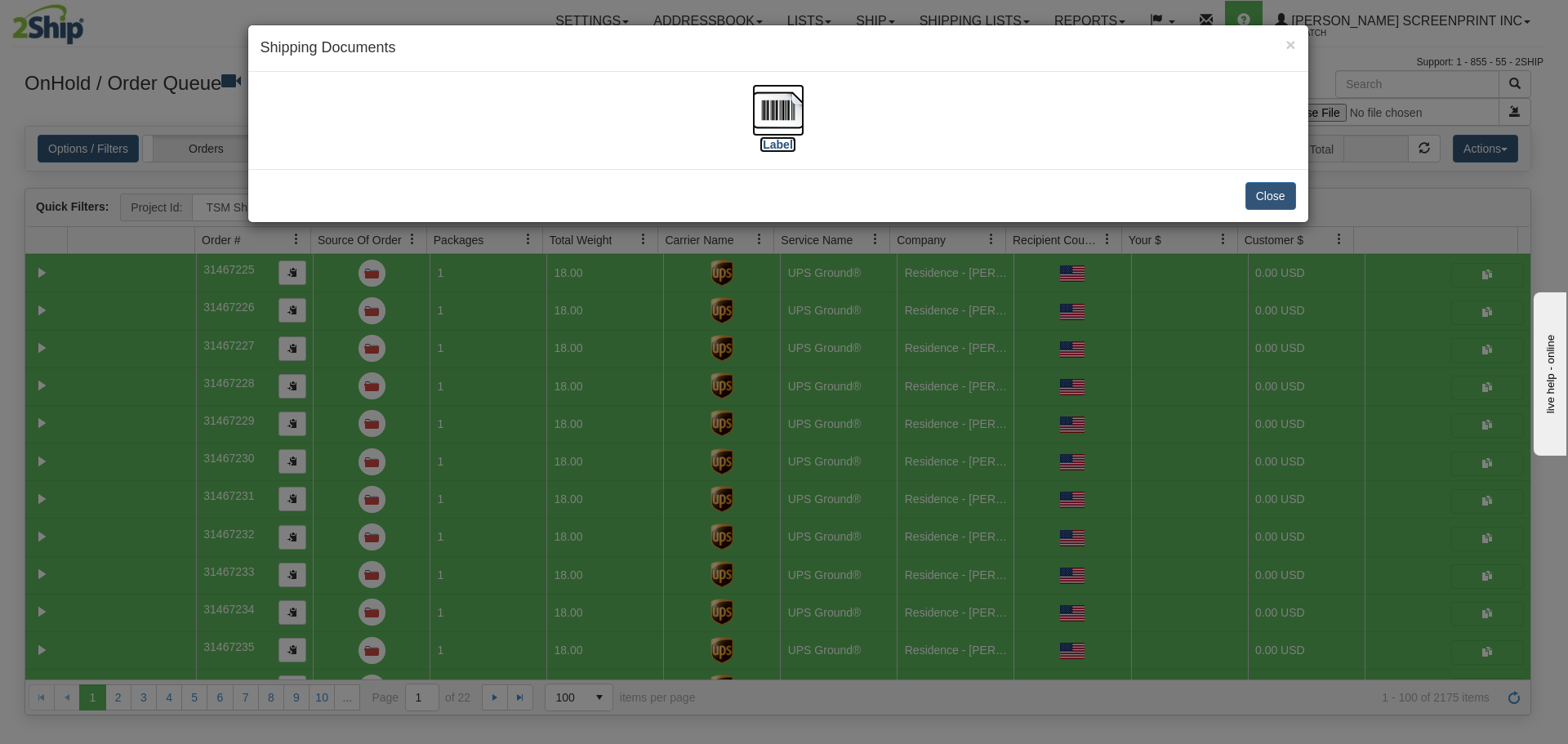
click at [794, 121] on img at bounding box center [778, 109] width 52 height 52
click at [1276, 190] on button "Close" at bounding box center [1271, 196] width 51 height 27
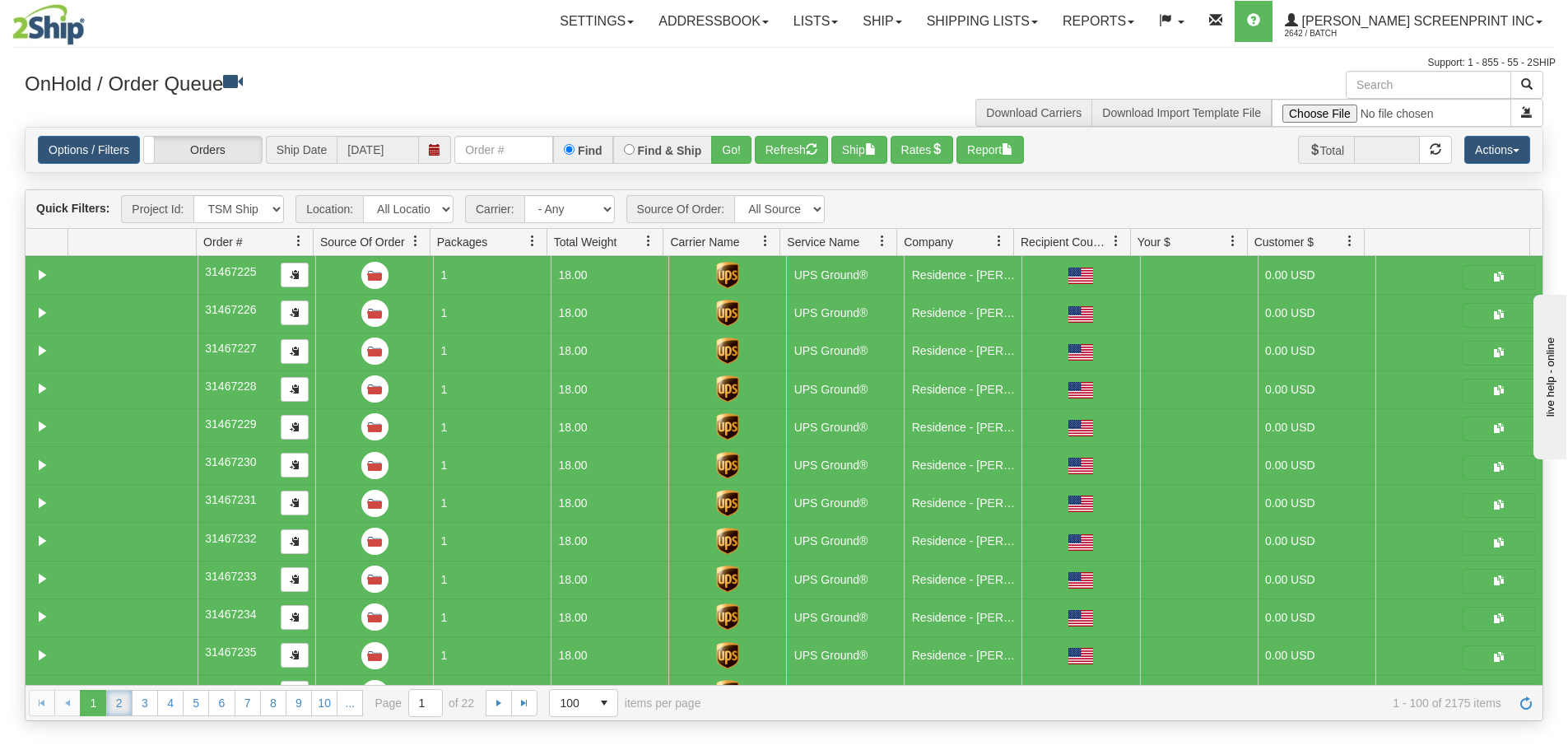
click at [116, 709] on link "2" at bounding box center [119, 702] width 27 height 27
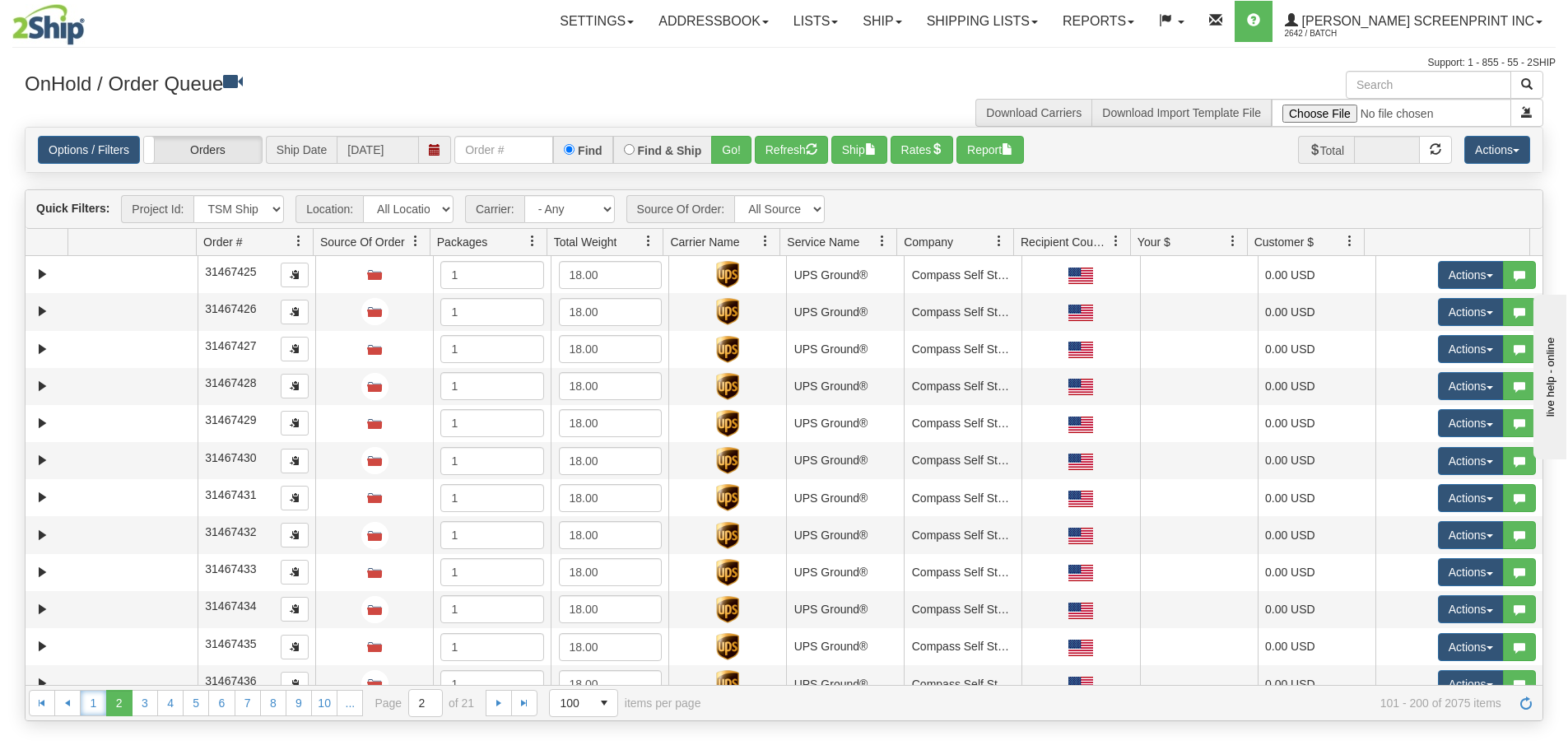
click at [90, 711] on link "1" at bounding box center [93, 702] width 27 height 27
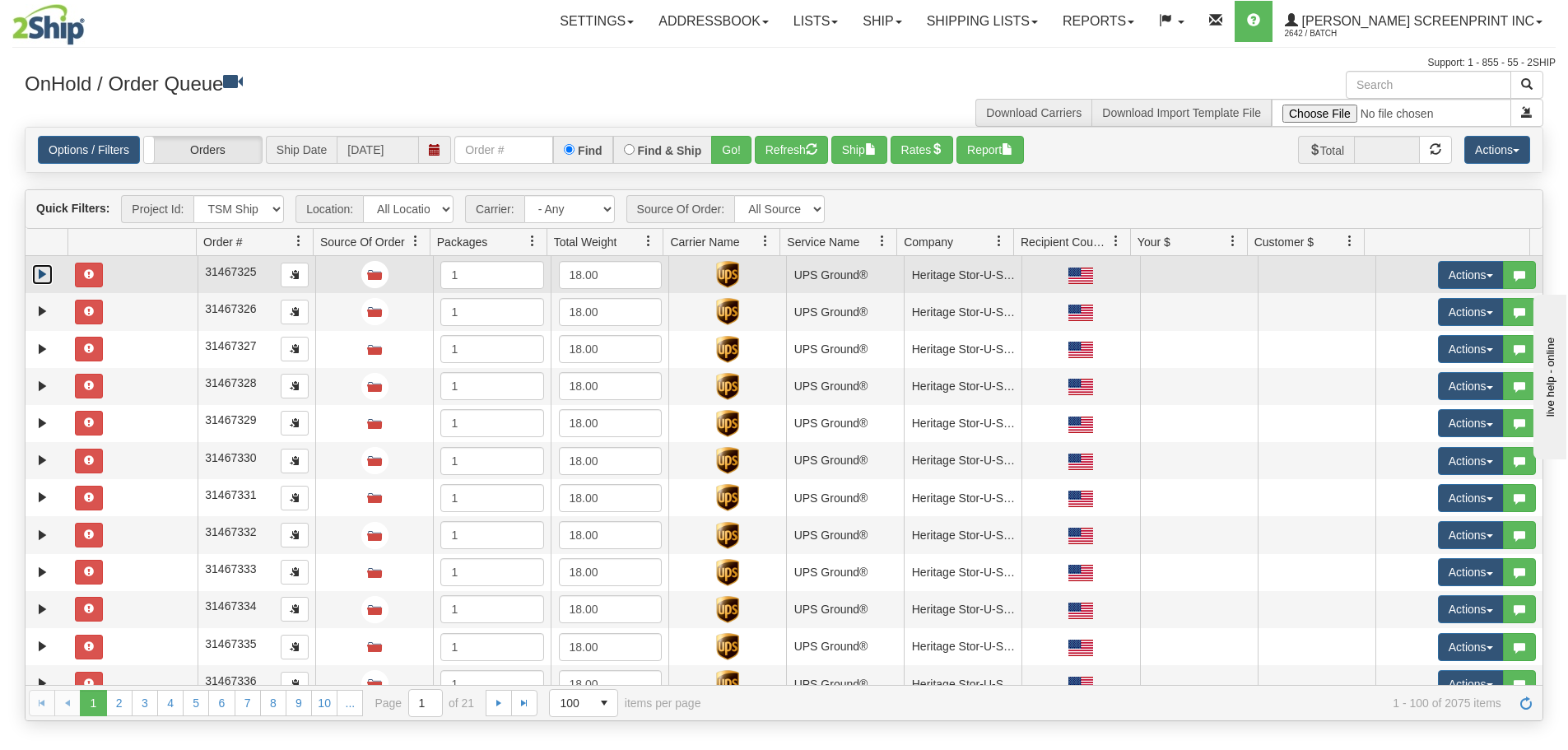
click at [32, 270] on link "Expand" at bounding box center [42, 274] width 20 height 20
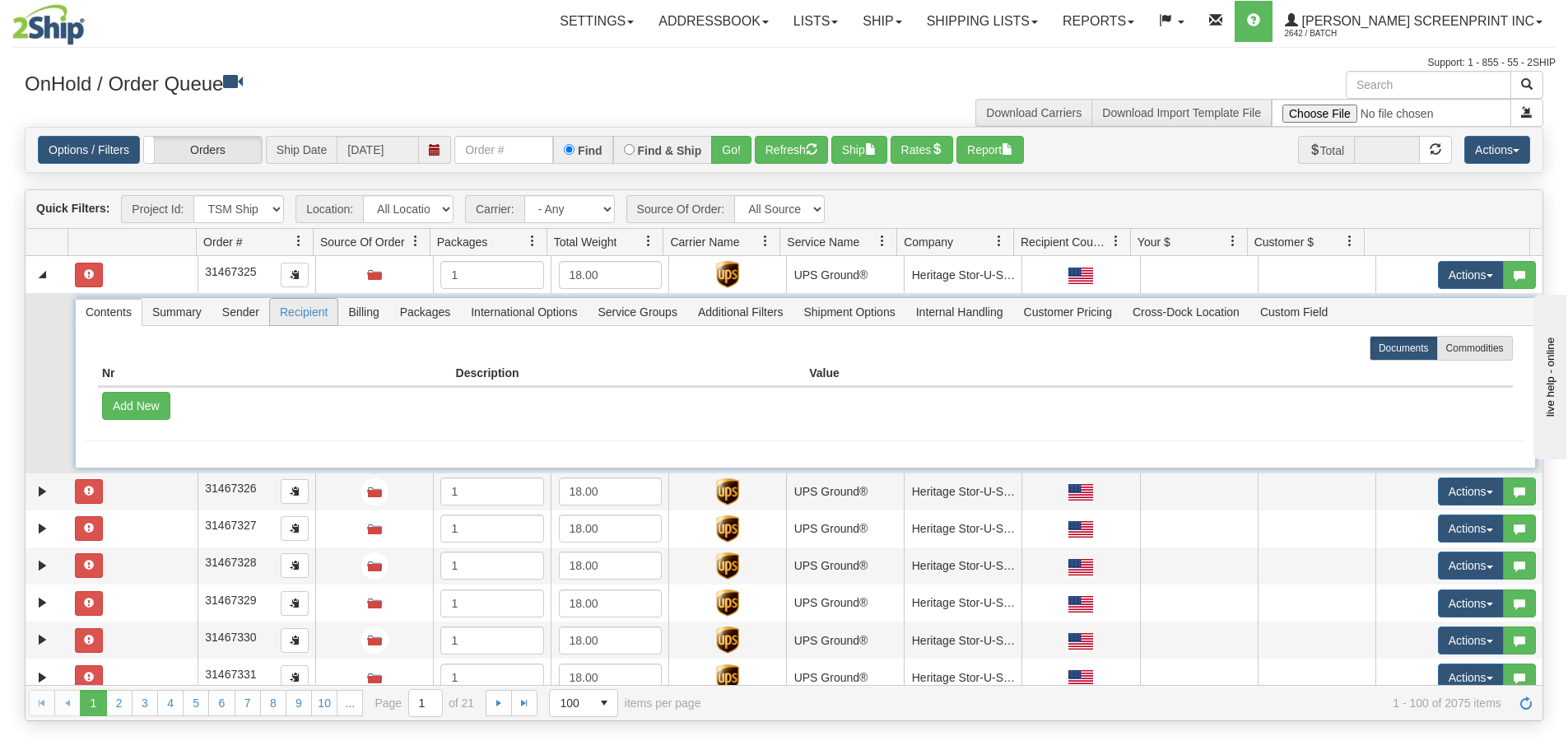
click at [313, 316] on span "Recipient" at bounding box center [304, 311] width 68 height 27
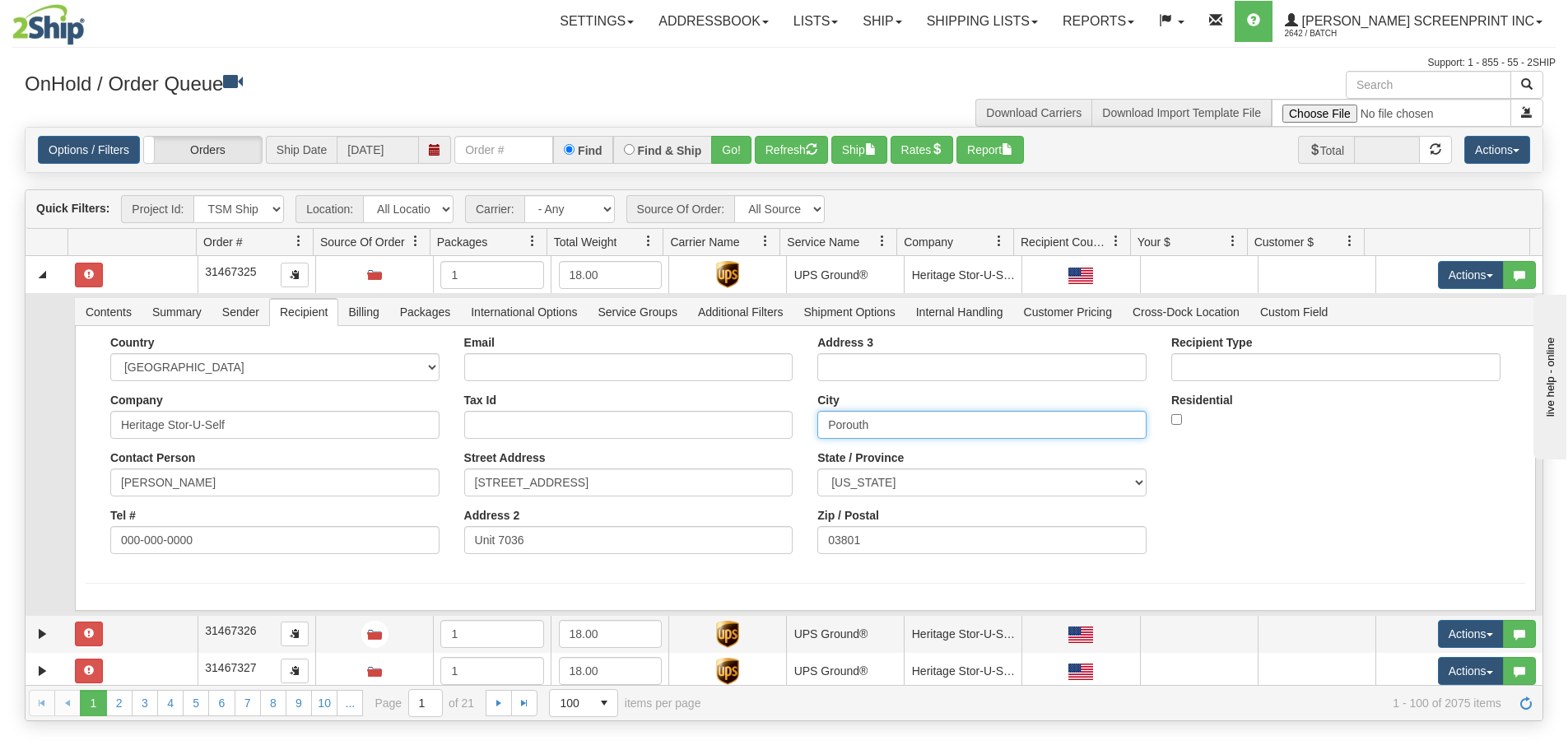
drag, startPoint x: 898, startPoint y: 435, endPoint x: 689, endPoint y: 438, distance: 209.0
click at [689, 438] on div "Country [GEOGRAPHIC_DATA] [GEOGRAPHIC_DATA] [GEOGRAPHIC_DATA] [GEOGRAPHIC_DATA]…" at bounding box center [805, 451] width 1439 height 230
paste input "tsm"
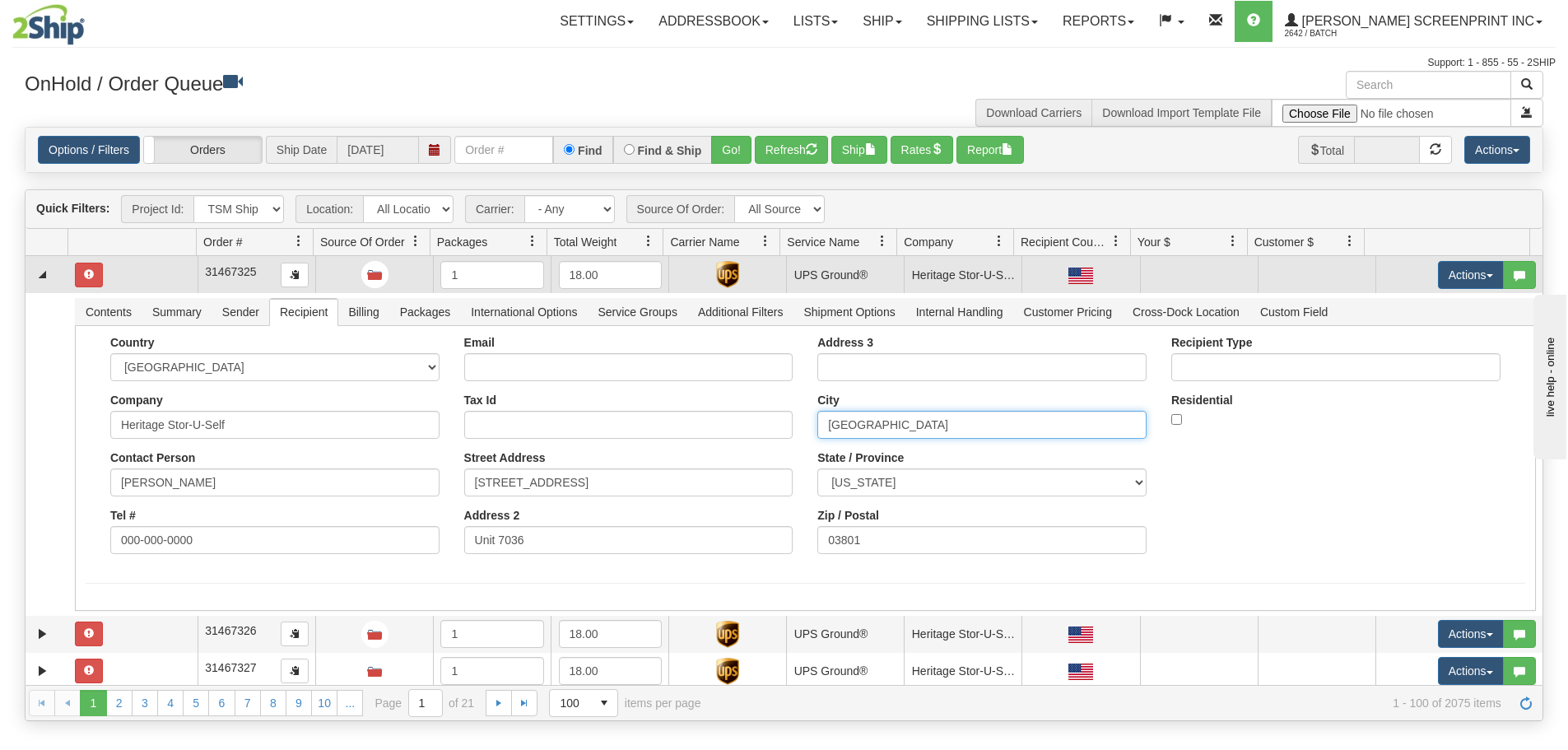
type input "[GEOGRAPHIC_DATA]"
click at [0, 0] on button "Save" at bounding box center [0, 0] width 0 height 0
click at [1441, 275] on button "Actions" at bounding box center [1471, 274] width 66 height 28
click at [1449, 329] on span "Refresh Rates" at bounding box center [1429, 328] width 84 height 13
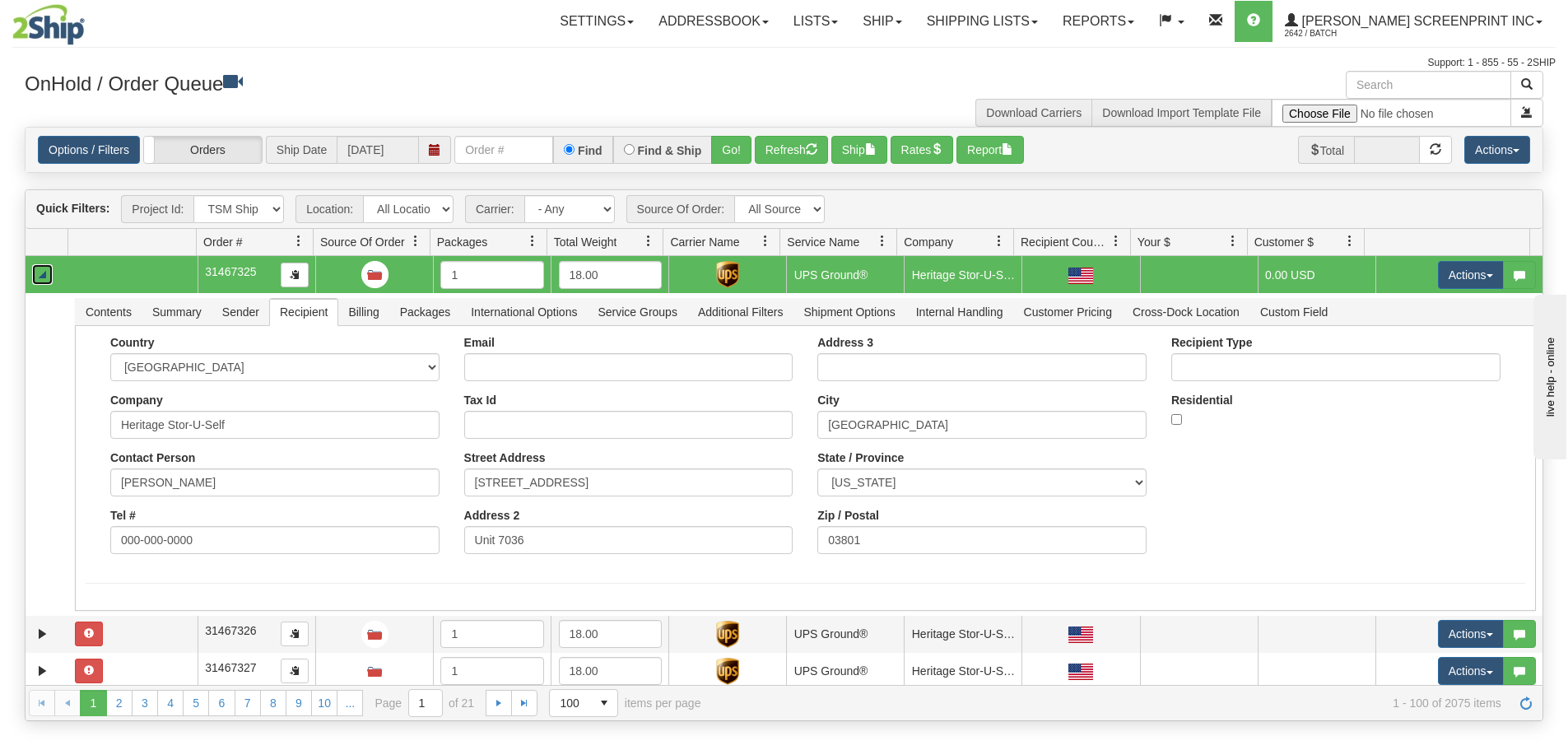
click at [43, 278] on link "Collapse" at bounding box center [42, 274] width 20 height 20
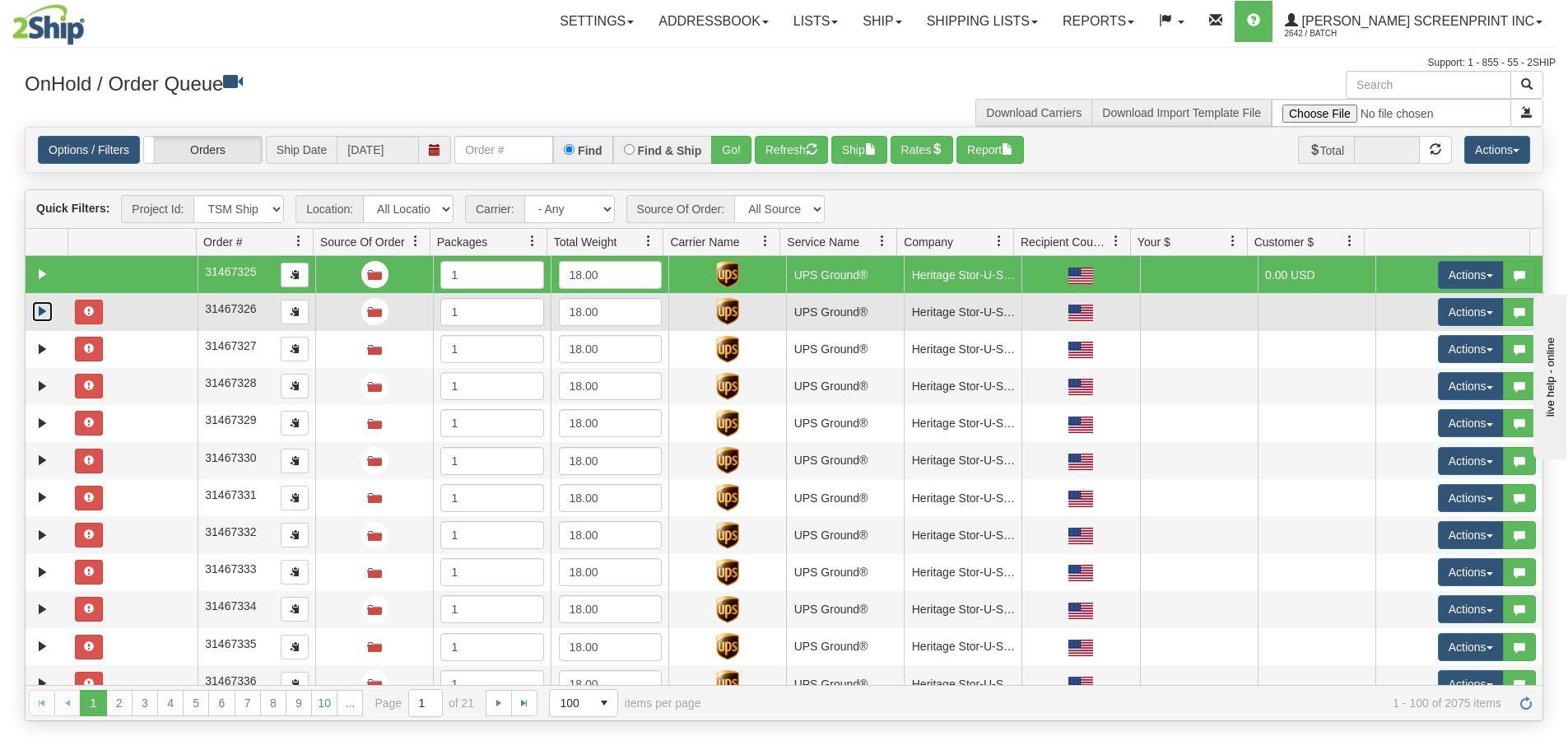
click at [44, 308] on link "Expand" at bounding box center [42, 311] width 20 height 20
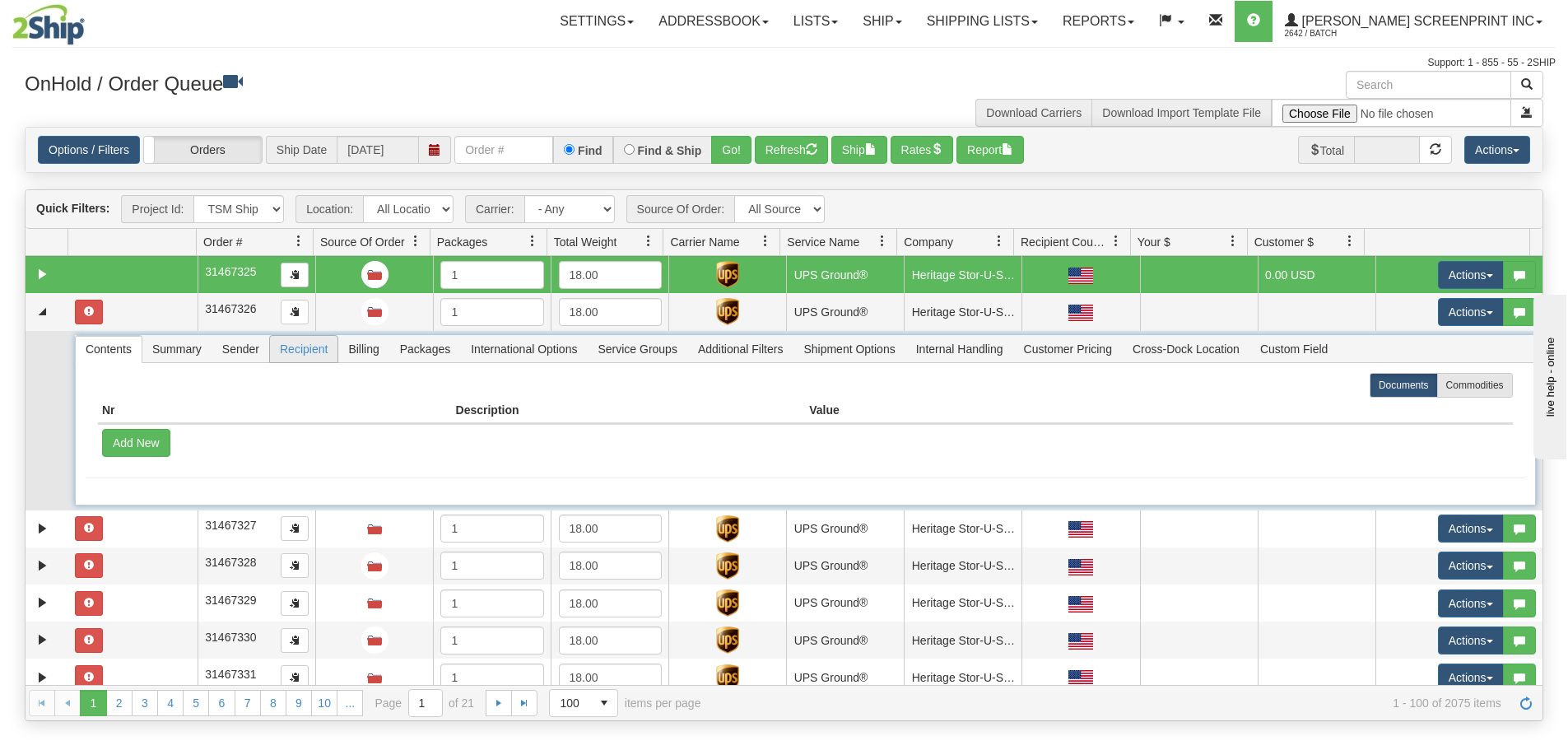
click at [295, 355] on span "Recipient" at bounding box center [304, 349] width 68 height 27
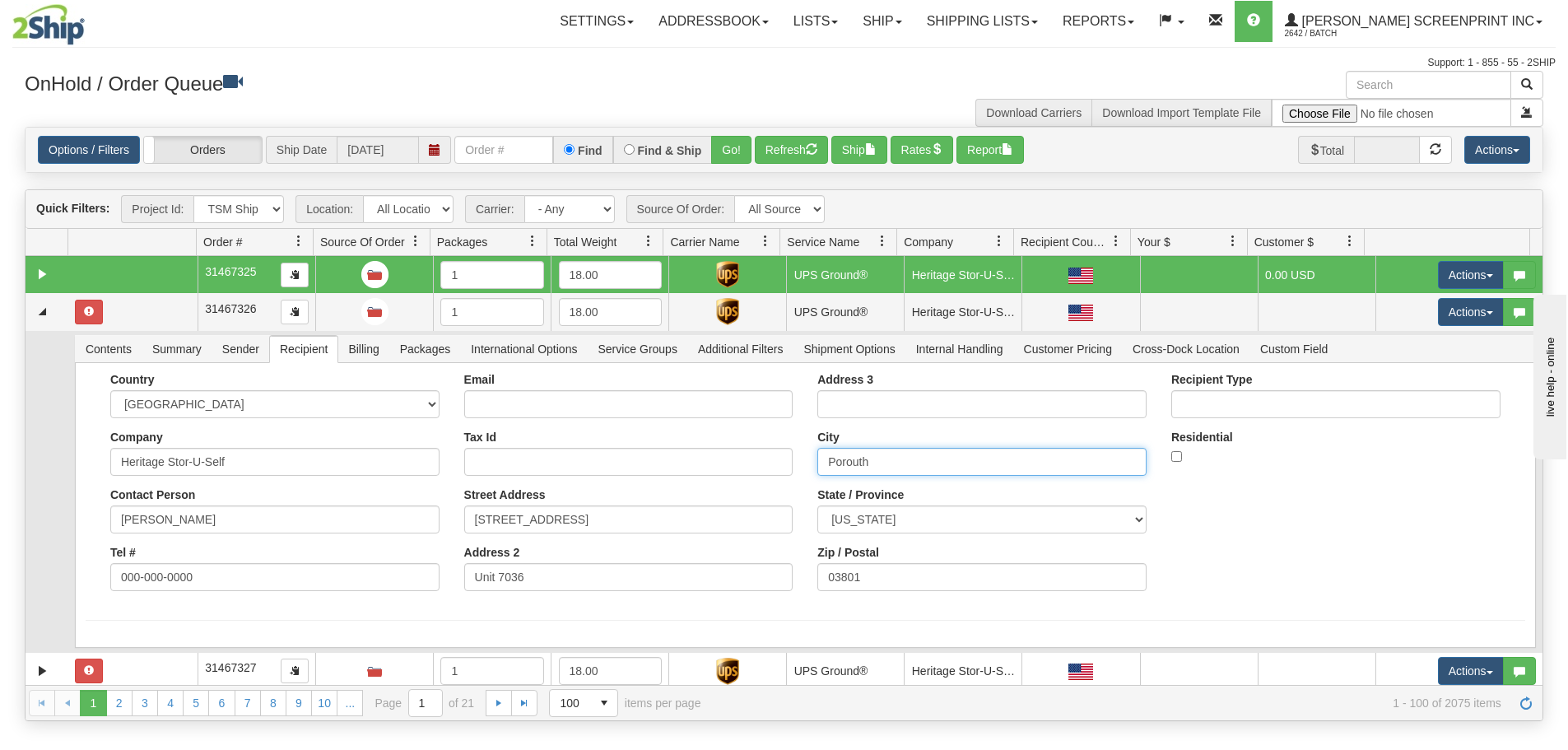
drag, startPoint x: 902, startPoint y: 465, endPoint x: 807, endPoint y: 468, distance: 95.0
click at [807, 468] on div "Address 3 City Porouth State / Province ALABAMA ALASKA ARIZONA ARKANSAS Armed F…" at bounding box center [981, 487] width 353 height 230
paste input "tsm"
type input "[GEOGRAPHIC_DATA]"
click at [0, 0] on button "Save" at bounding box center [0, 0] width 0 height 0
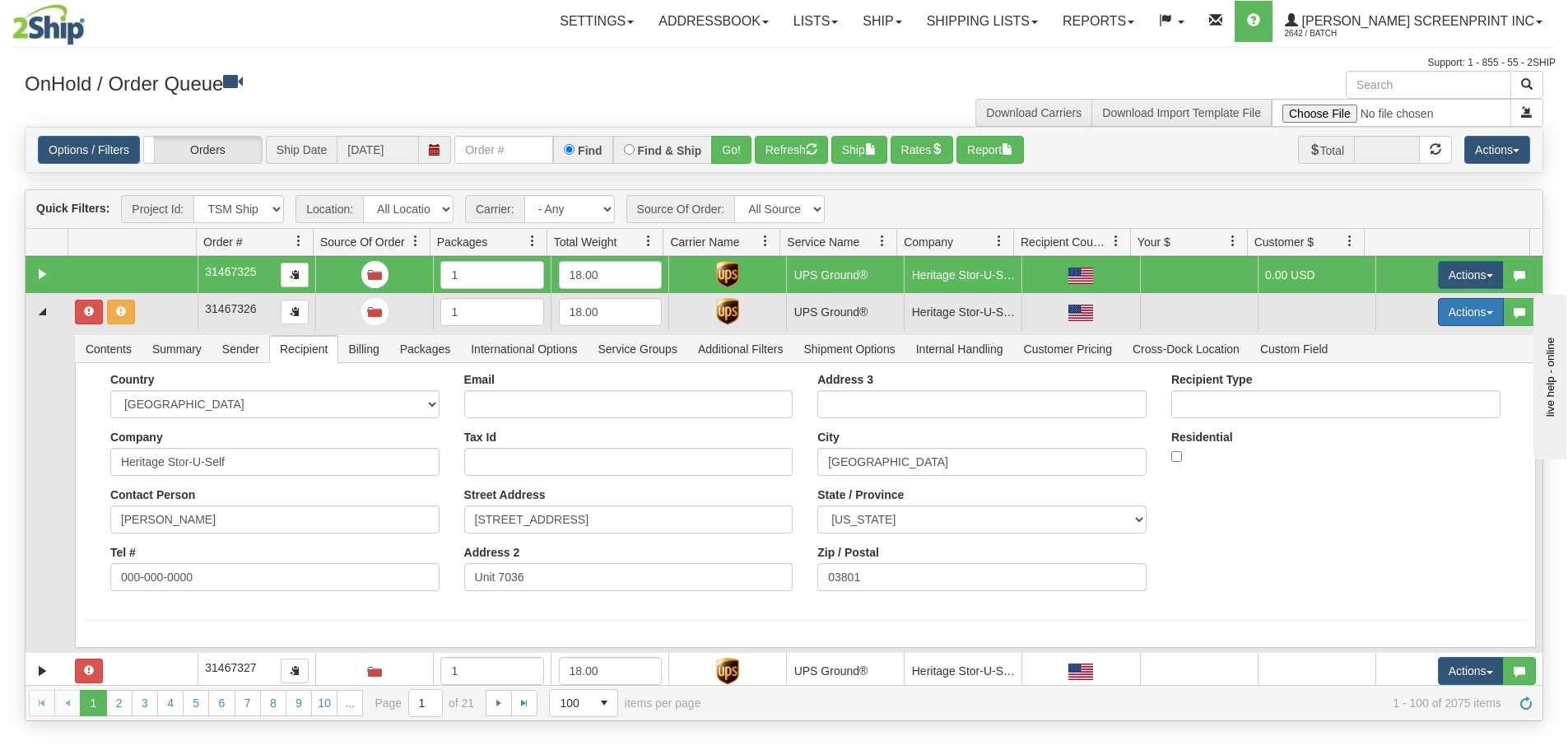
click at [1466, 319] on button "Actions" at bounding box center [1471, 311] width 66 height 28
click at [1447, 357] on link "Refresh Rates" at bounding box center [1436, 364] width 131 height 21
click at [44, 311] on link "Collapse" at bounding box center [42, 311] width 20 height 20
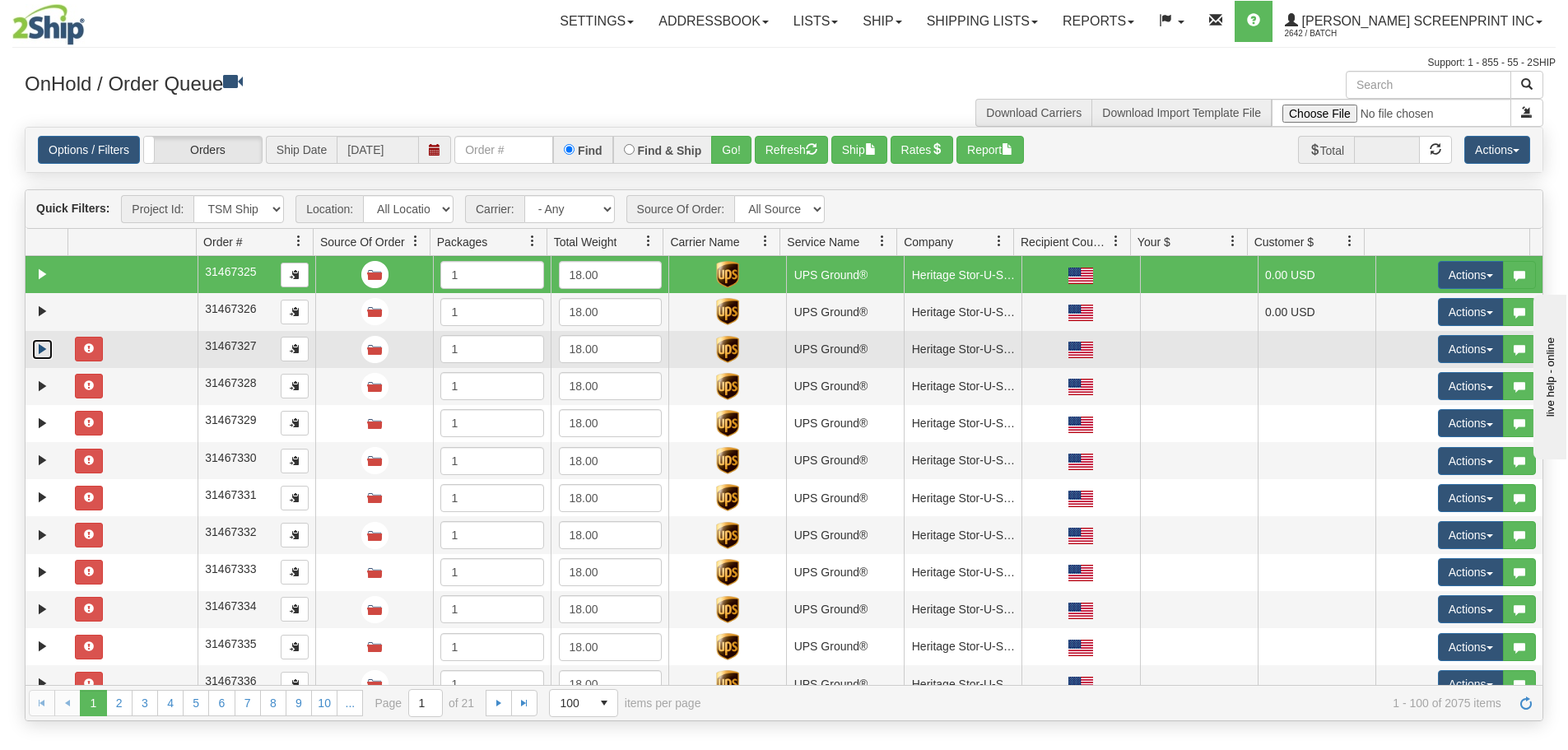
click at [36, 357] on link "Expand" at bounding box center [42, 349] width 20 height 20
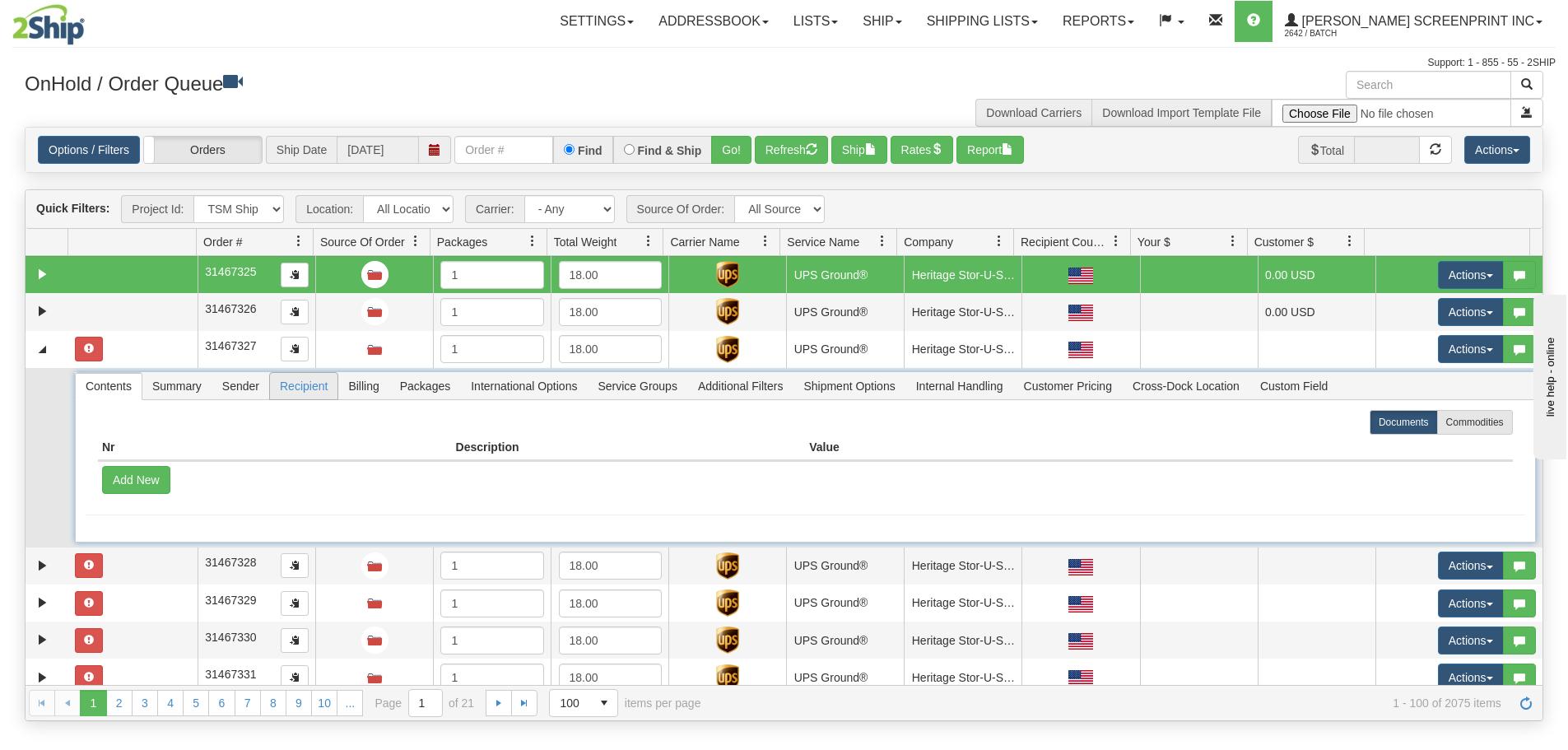
click at [304, 393] on span "Recipient" at bounding box center [304, 386] width 68 height 27
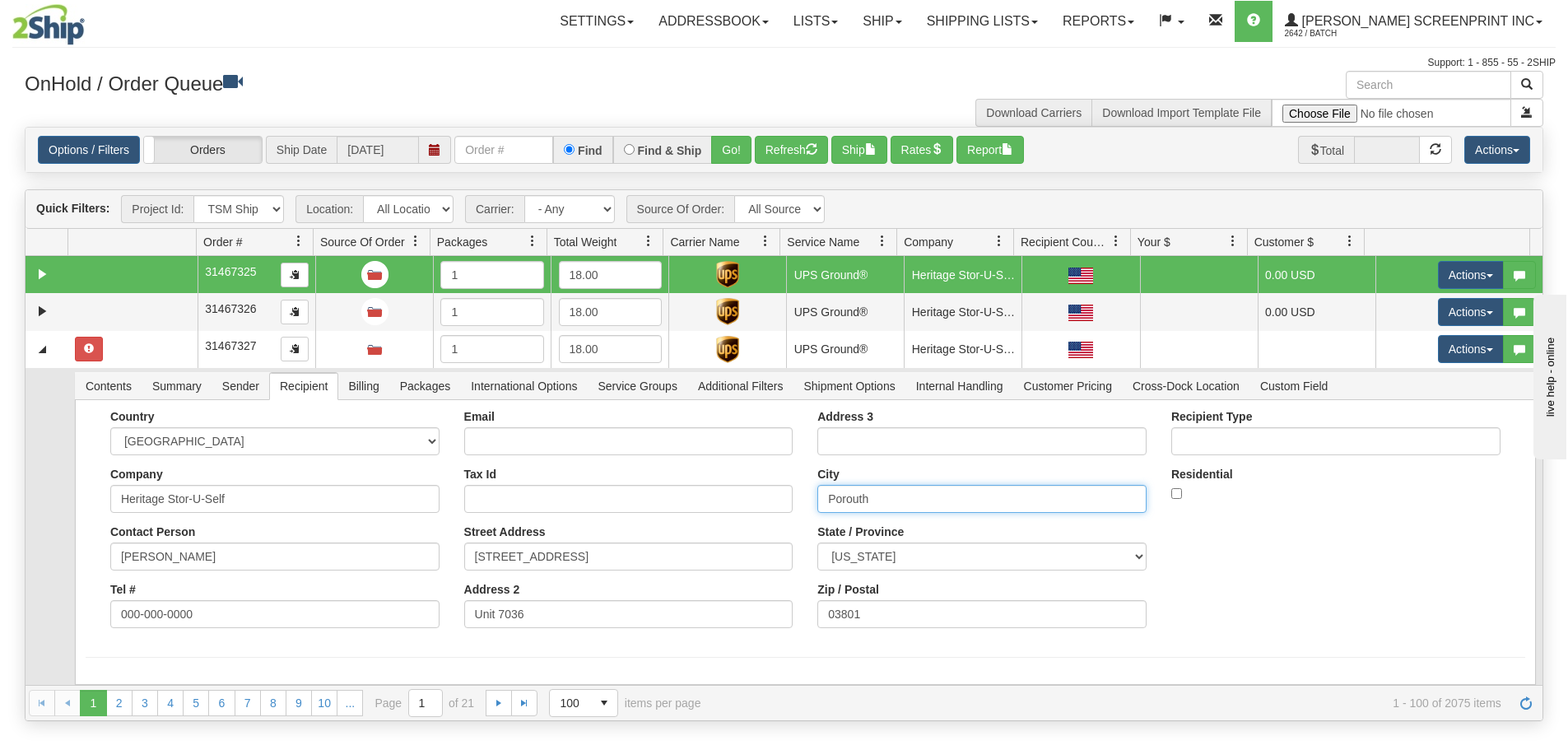
drag, startPoint x: 911, startPoint y: 497, endPoint x: 763, endPoint y: 517, distance: 149.3
click at [763, 517] on div "Country [GEOGRAPHIC_DATA] [GEOGRAPHIC_DATA] [GEOGRAPHIC_DATA] [GEOGRAPHIC_DATA]…" at bounding box center [805, 524] width 1439 height 230
paste input "tsm"
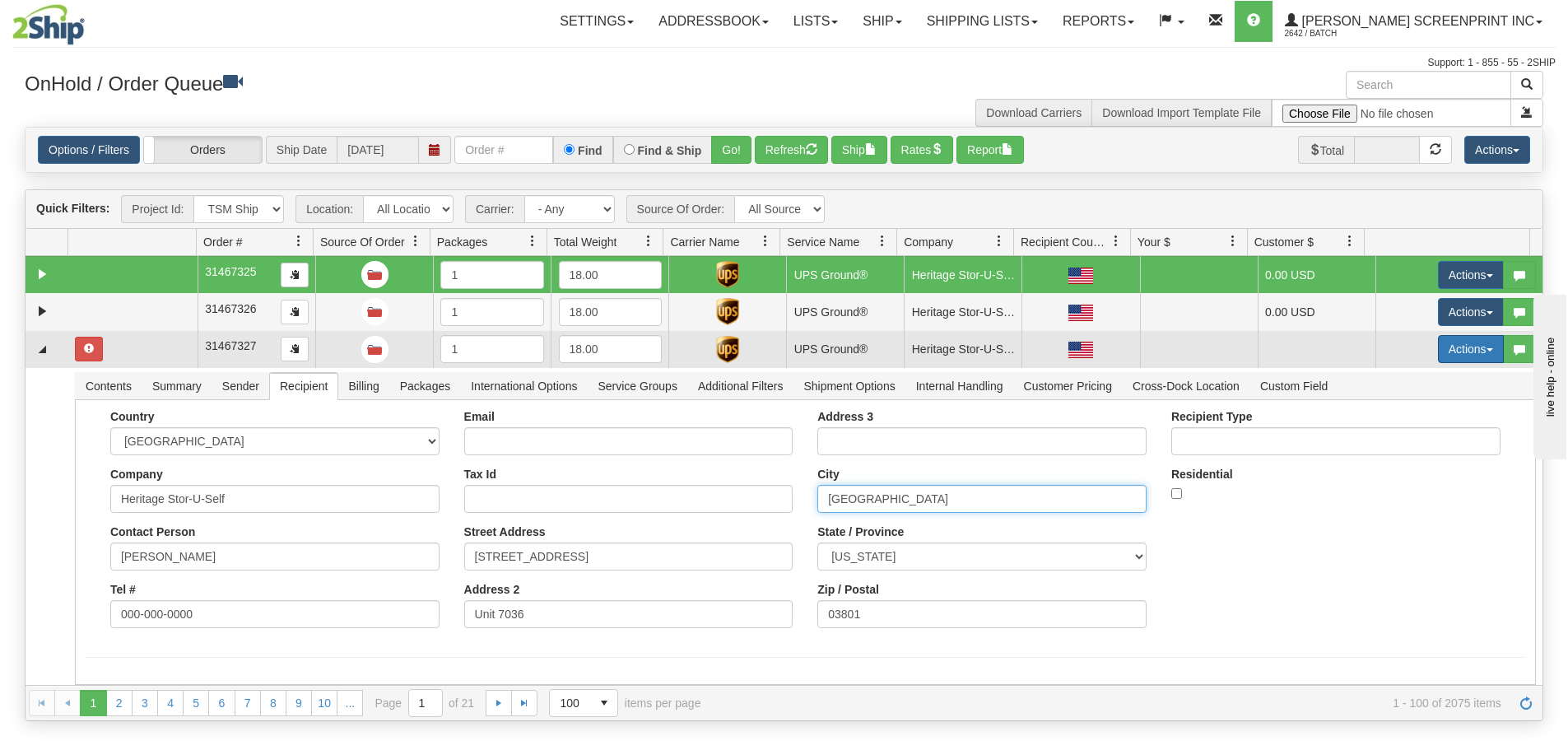
type input "[GEOGRAPHIC_DATA]"
click at [0, 0] on button "Save" at bounding box center [0, 0] width 0 height 0
click at [1485, 350] on button "Actions" at bounding box center [1471, 349] width 66 height 28
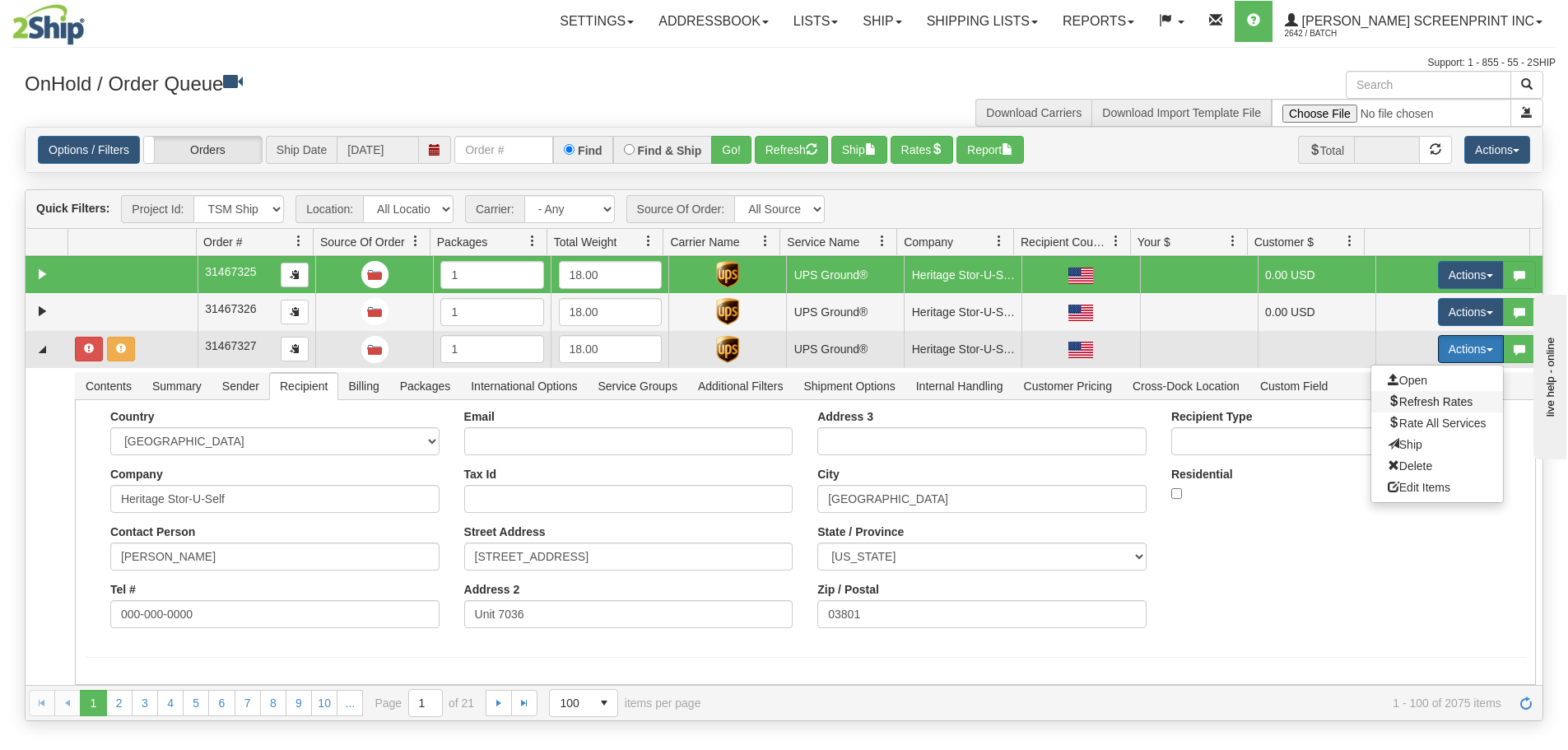
click at [1442, 407] on span "Refresh Rates" at bounding box center [1429, 401] width 84 height 13
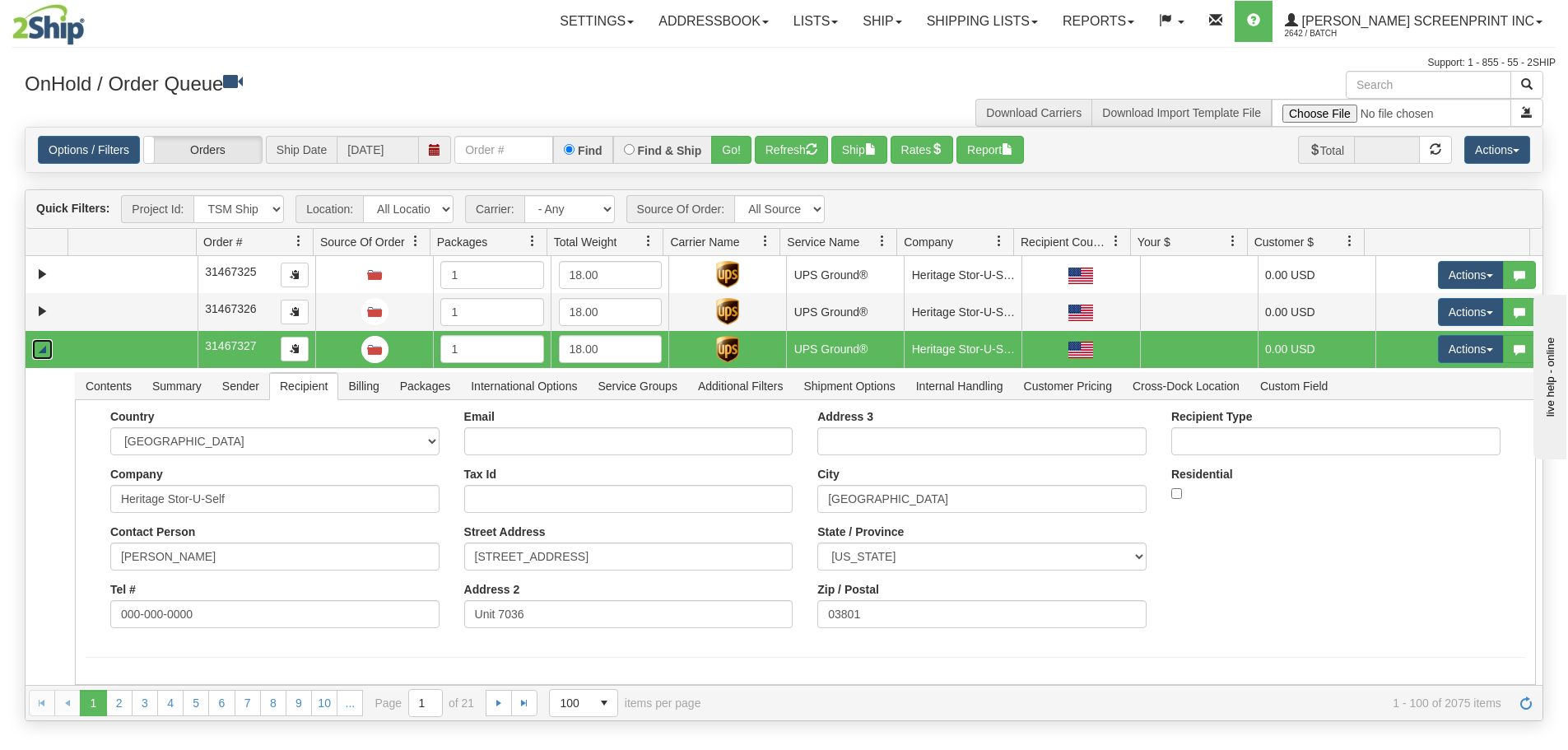
click at [46, 348] on link "Collapse" at bounding box center [42, 349] width 20 height 20
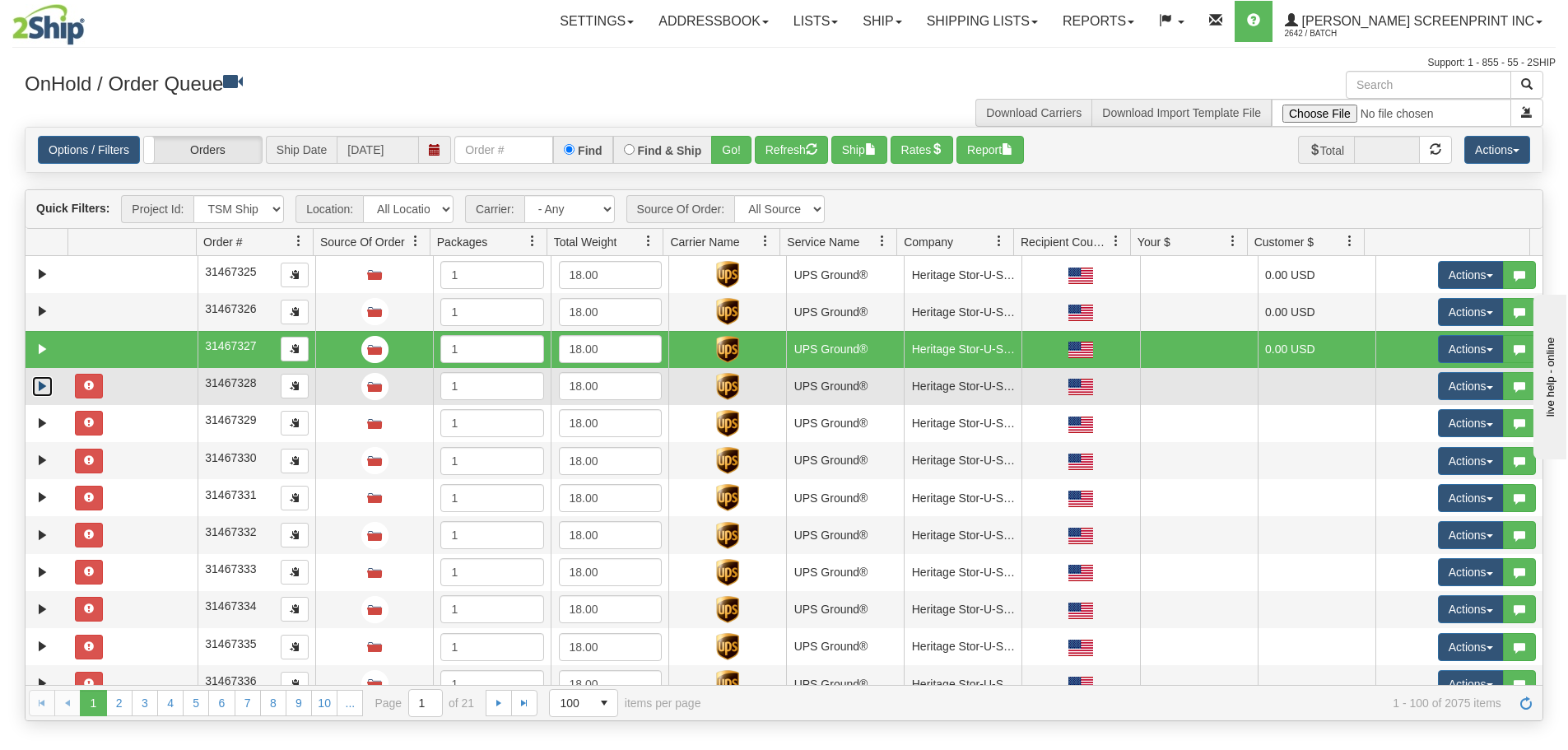
click at [42, 383] on link "Expand" at bounding box center [42, 386] width 20 height 20
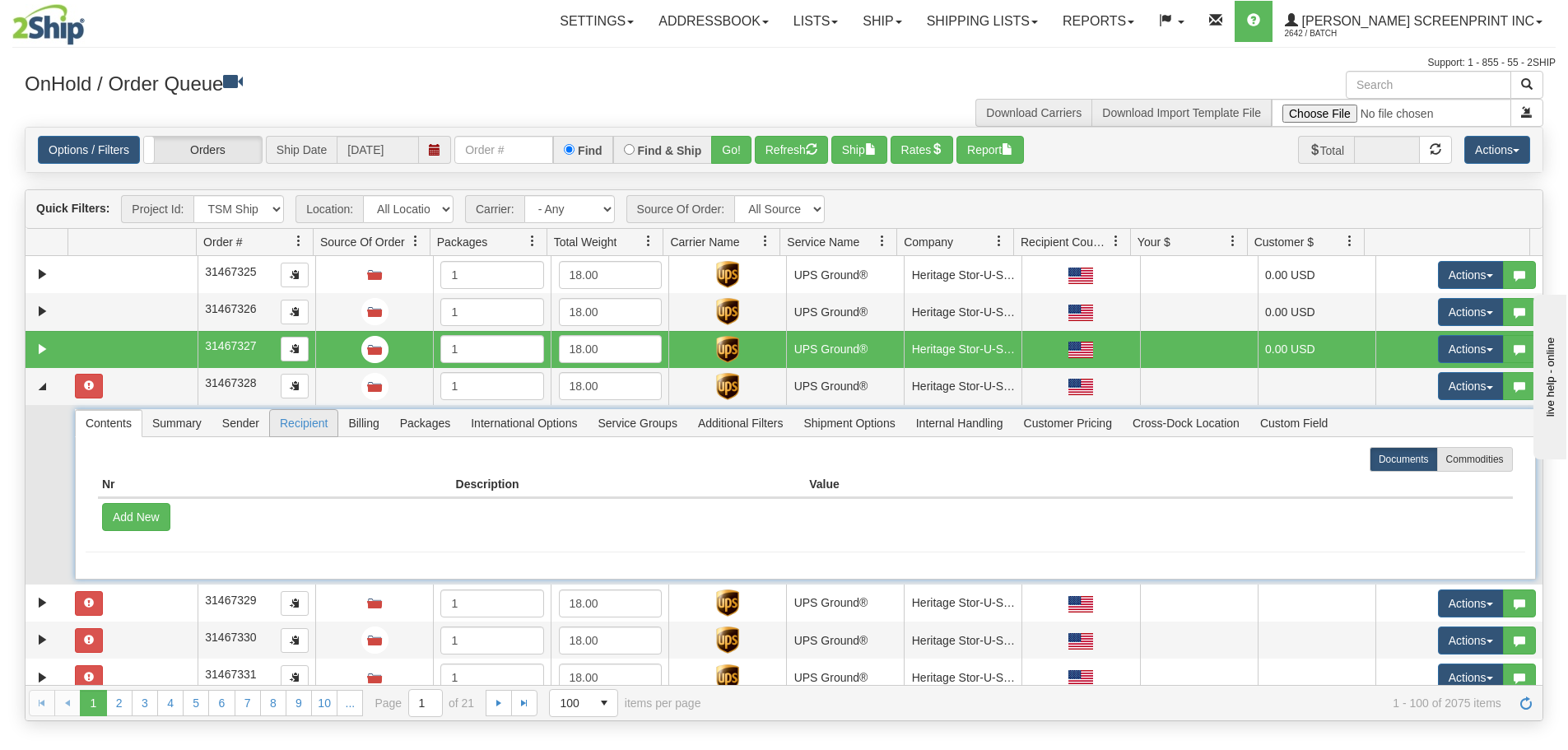
click at [298, 427] on span "Recipient" at bounding box center [304, 422] width 68 height 27
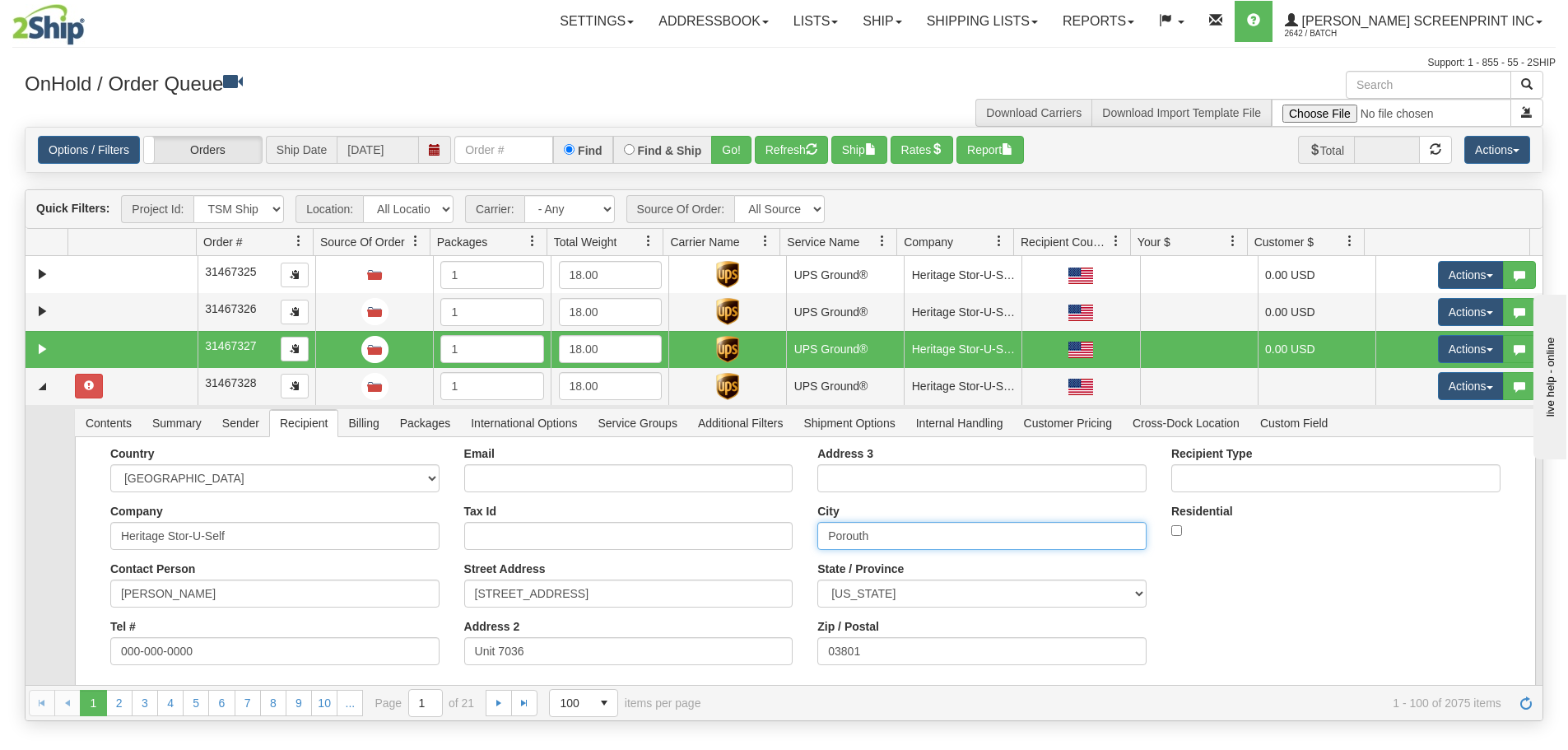
drag, startPoint x: 873, startPoint y: 536, endPoint x: 776, endPoint y: 554, distance: 98.7
click at [776, 554] on div "Country [GEOGRAPHIC_DATA] [GEOGRAPHIC_DATA] [GEOGRAPHIC_DATA] [GEOGRAPHIC_DATA]…" at bounding box center [805, 562] width 1439 height 230
paste input "tsm"
type input "[GEOGRAPHIC_DATA]"
click at [0, 0] on button "Save" at bounding box center [0, 0] width 0 height 0
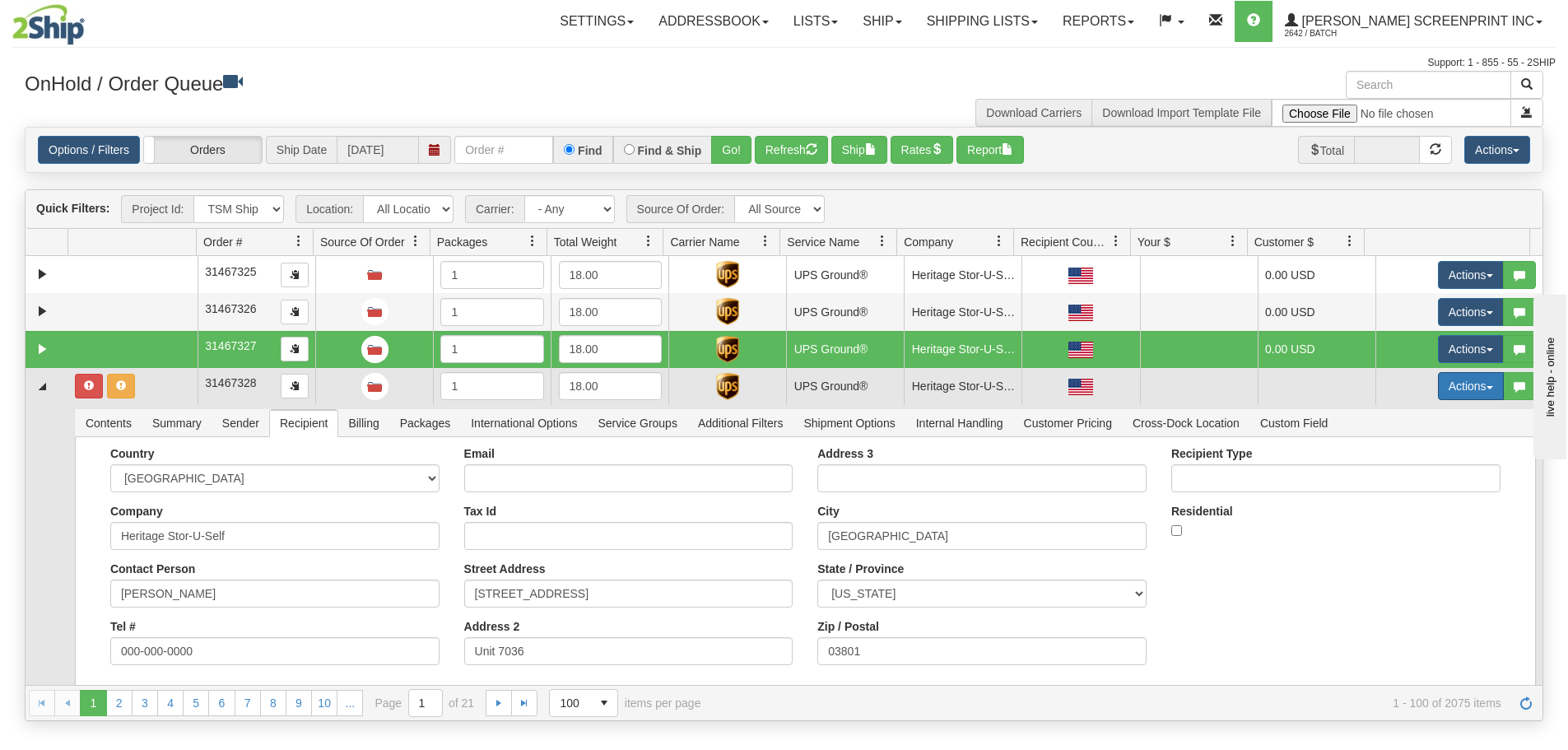
click at [1482, 384] on button "Actions" at bounding box center [1471, 386] width 66 height 28
click at [1422, 442] on span "Refresh Rates" at bounding box center [1429, 439] width 84 height 13
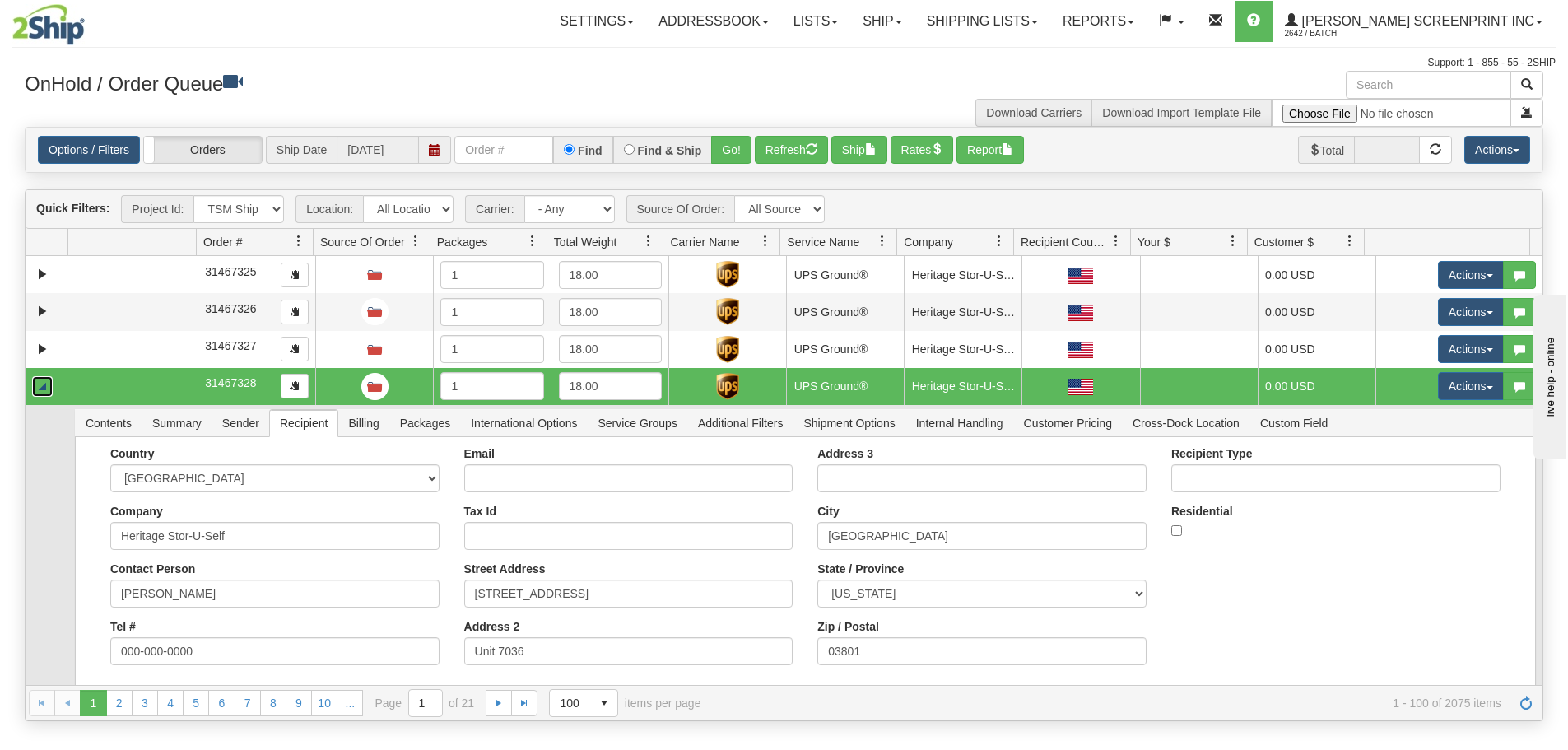
click at [44, 385] on link "Collapse" at bounding box center [42, 386] width 20 height 20
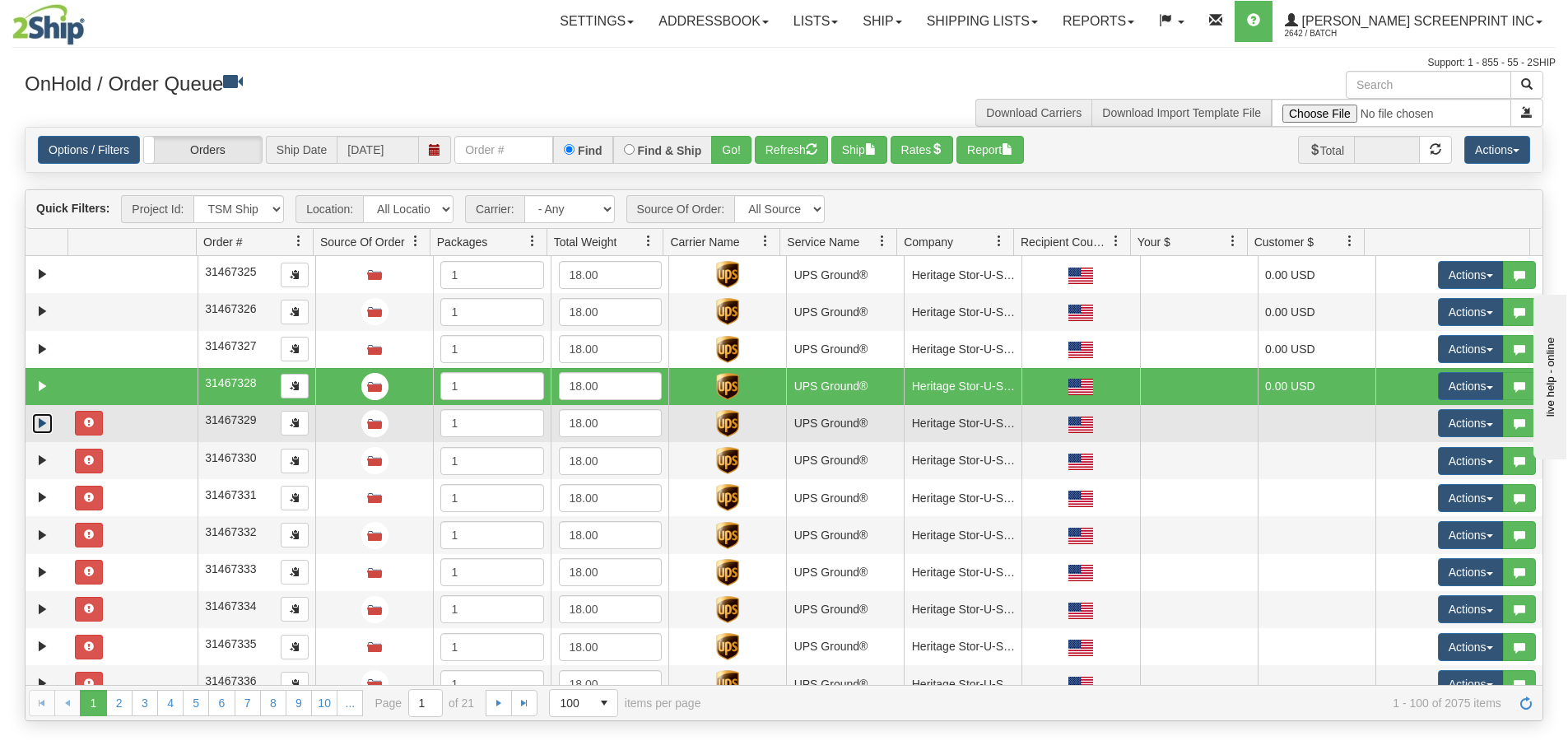
click at [45, 422] on link "Expand" at bounding box center [42, 423] width 20 height 20
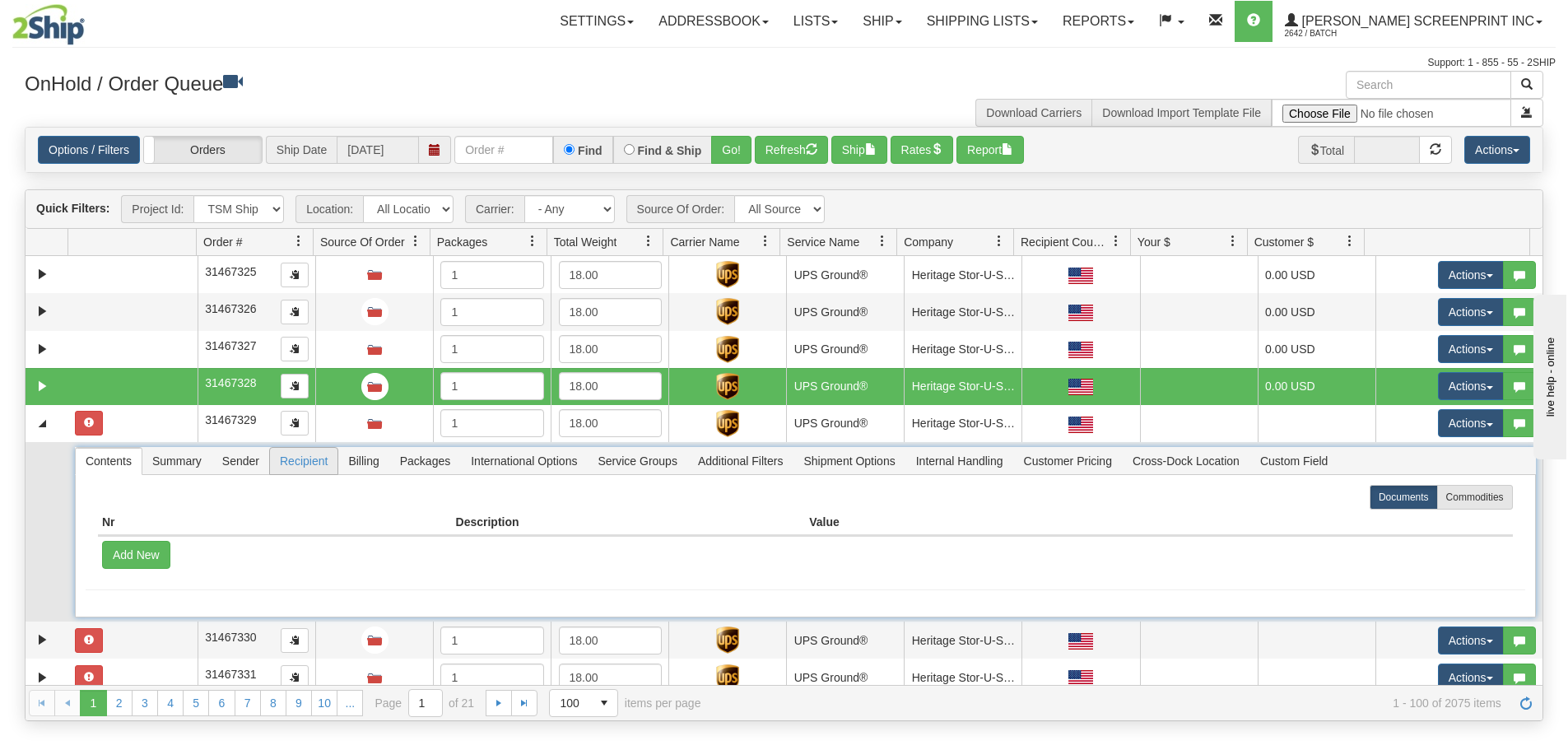
click at [290, 462] on span "Recipient" at bounding box center [304, 461] width 68 height 27
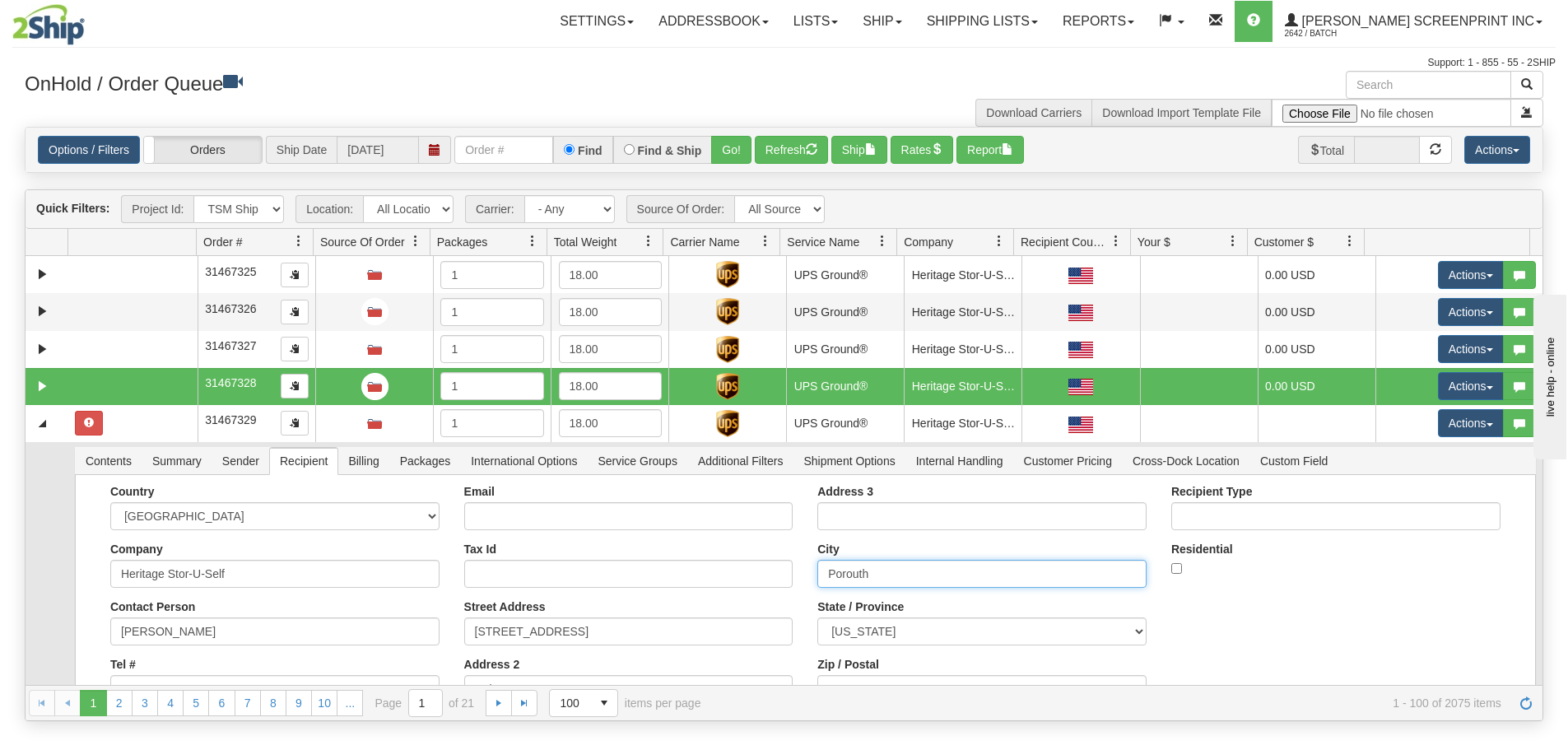
drag, startPoint x: 909, startPoint y: 576, endPoint x: 733, endPoint y: 595, distance: 177.0
click at [733, 595] on div "Country [GEOGRAPHIC_DATA] [GEOGRAPHIC_DATA] [GEOGRAPHIC_DATA] [GEOGRAPHIC_DATA]…" at bounding box center [805, 599] width 1439 height 230
paste input "tsm"
type input "[GEOGRAPHIC_DATA]"
click at [0, 0] on button "Save" at bounding box center [0, 0] width 0 height 0
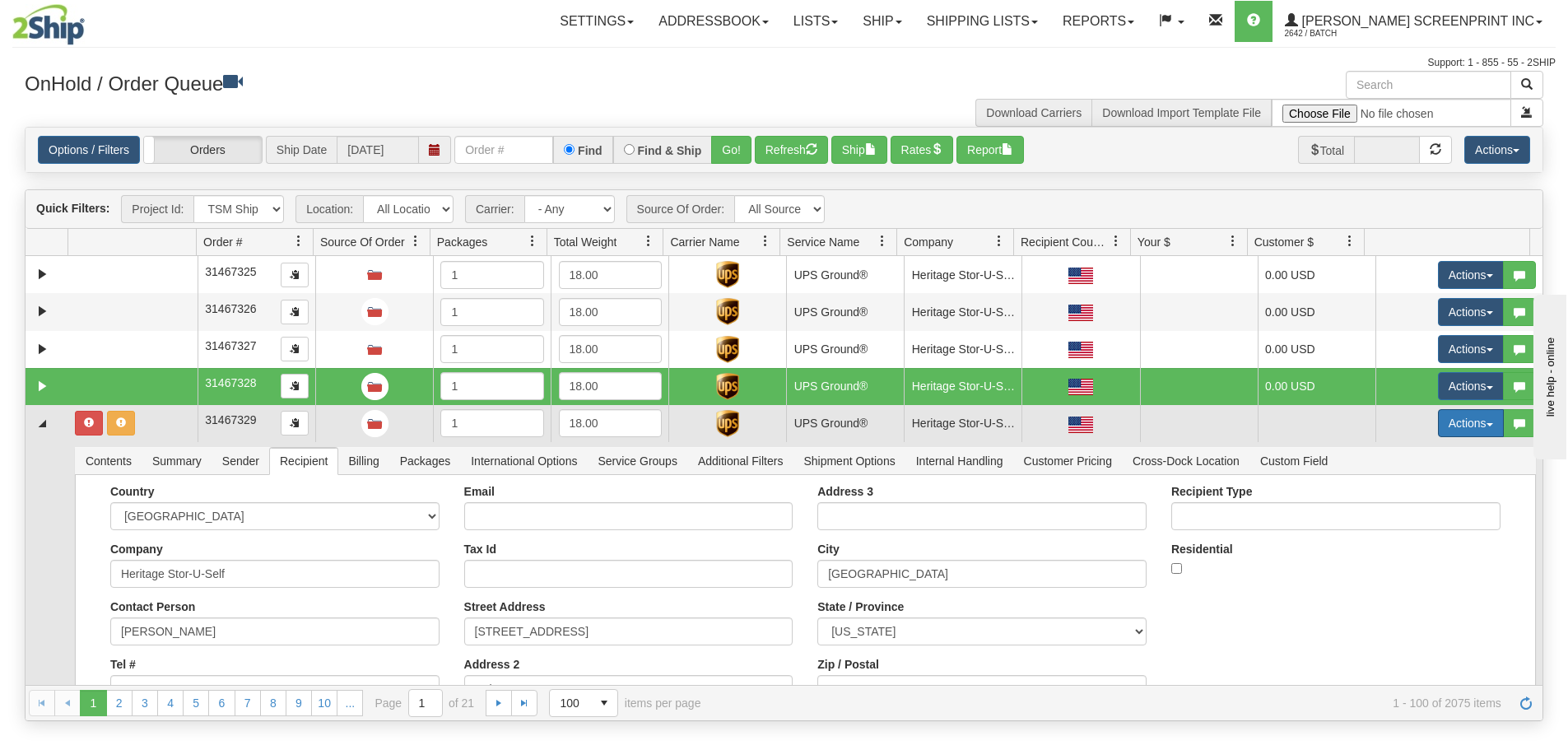
click at [1458, 428] on button "Actions" at bounding box center [1471, 422] width 66 height 28
click at [1462, 472] on link "Refresh Rates" at bounding box center [1436, 475] width 131 height 21
click at [49, 423] on link "Collapse" at bounding box center [42, 423] width 20 height 20
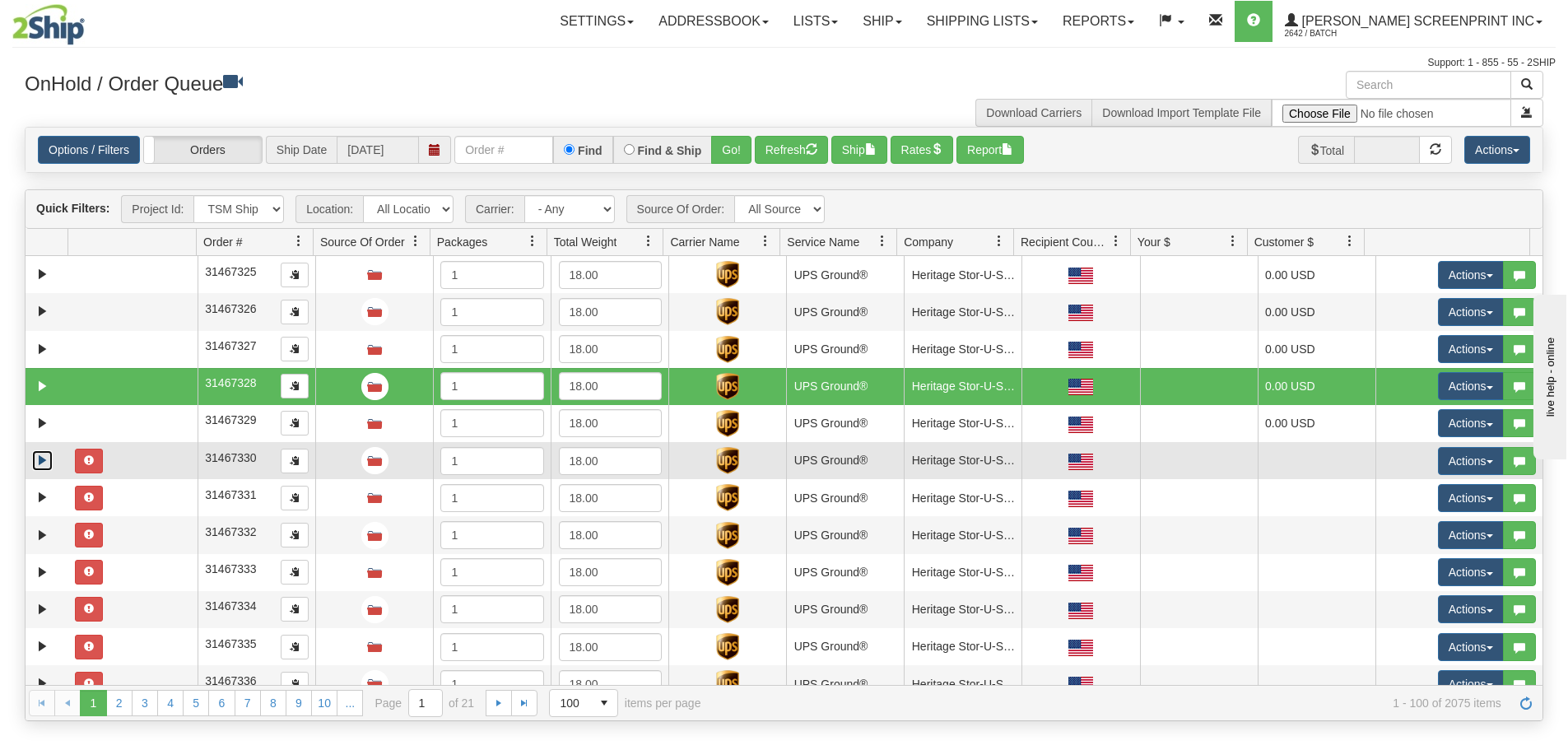
click at [44, 462] on link "Expand" at bounding box center [42, 460] width 20 height 20
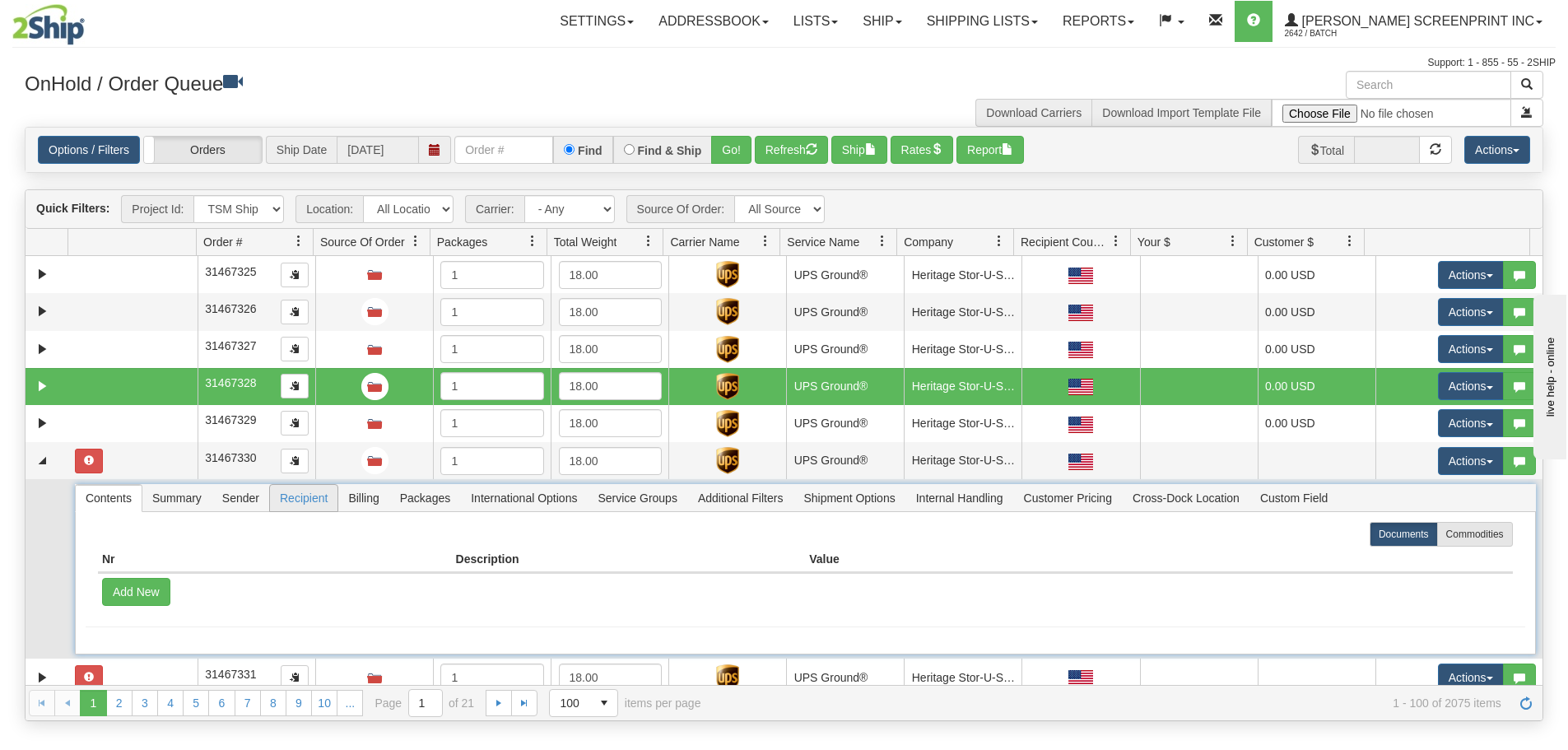
click at [311, 497] on span "Recipient" at bounding box center [304, 498] width 68 height 27
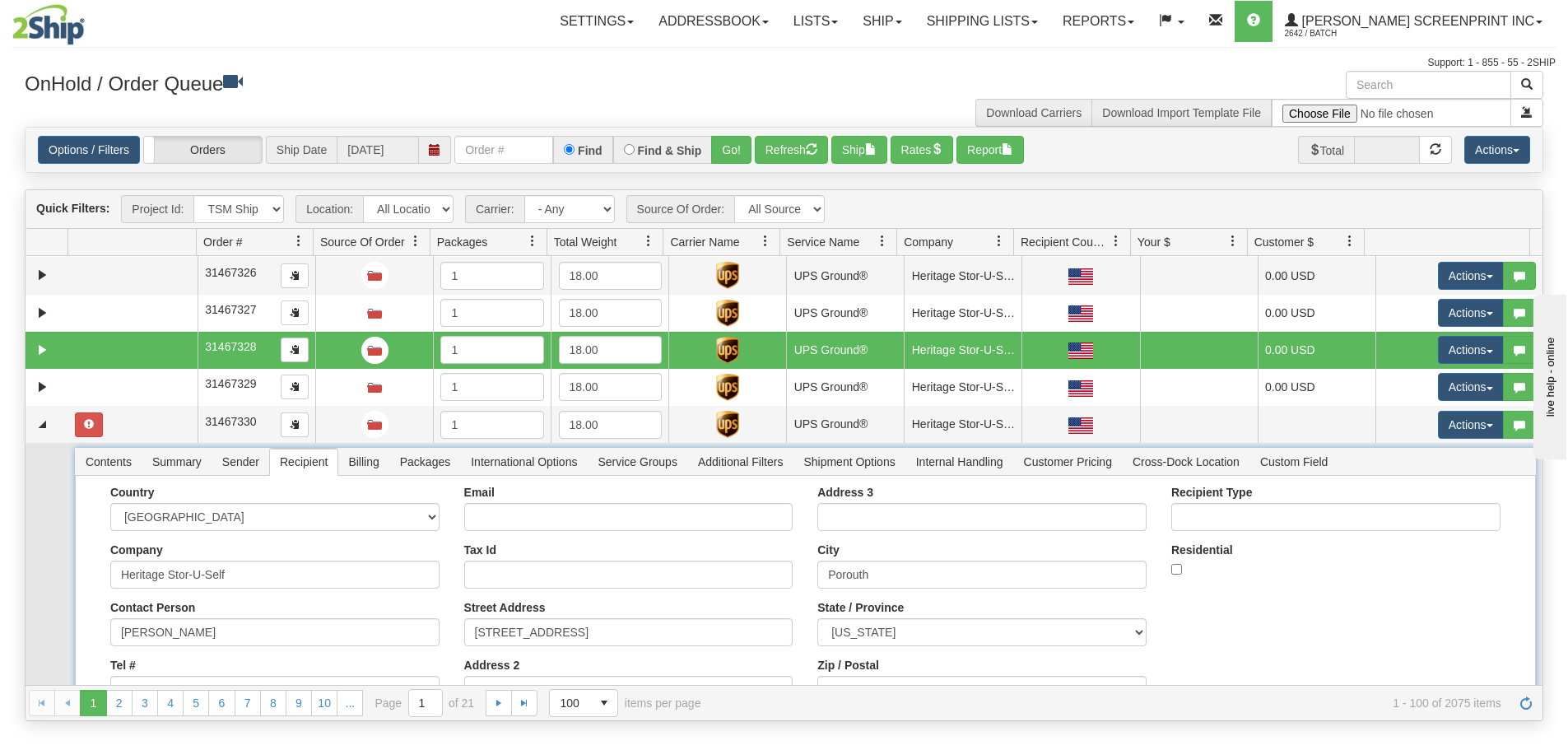
scroll to position [83, 0]
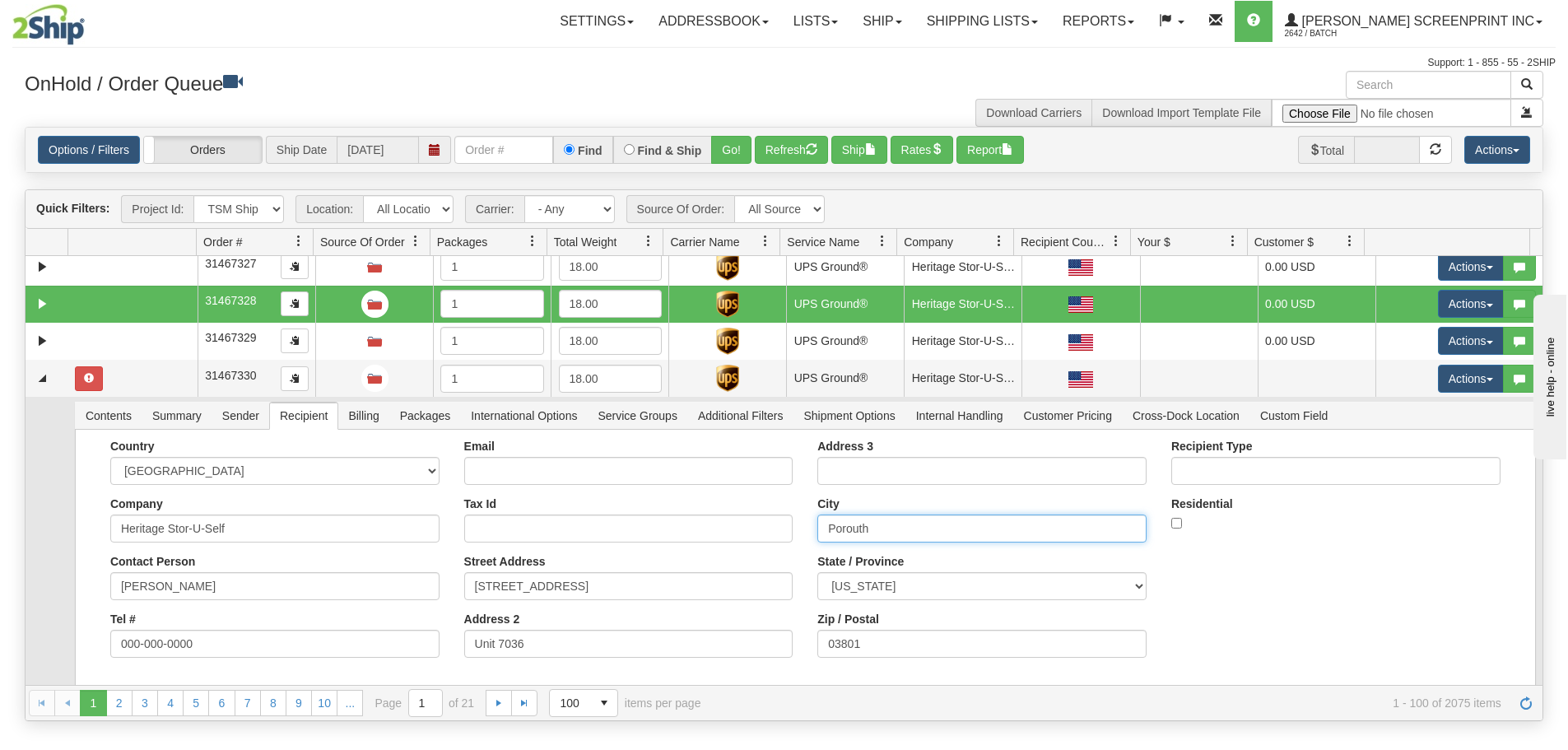
drag, startPoint x: 898, startPoint y: 525, endPoint x: 806, endPoint y: 530, distance: 92.1
click at [806, 530] on div "Address 3 City Porouth State / Province ALABAMA ALASKA ARIZONA ARKANSAS Armed F…" at bounding box center [981, 554] width 353 height 230
paste input "tsm"
type input "[GEOGRAPHIC_DATA]"
click at [0, 0] on button "Save" at bounding box center [0, 0] width 0 height 0
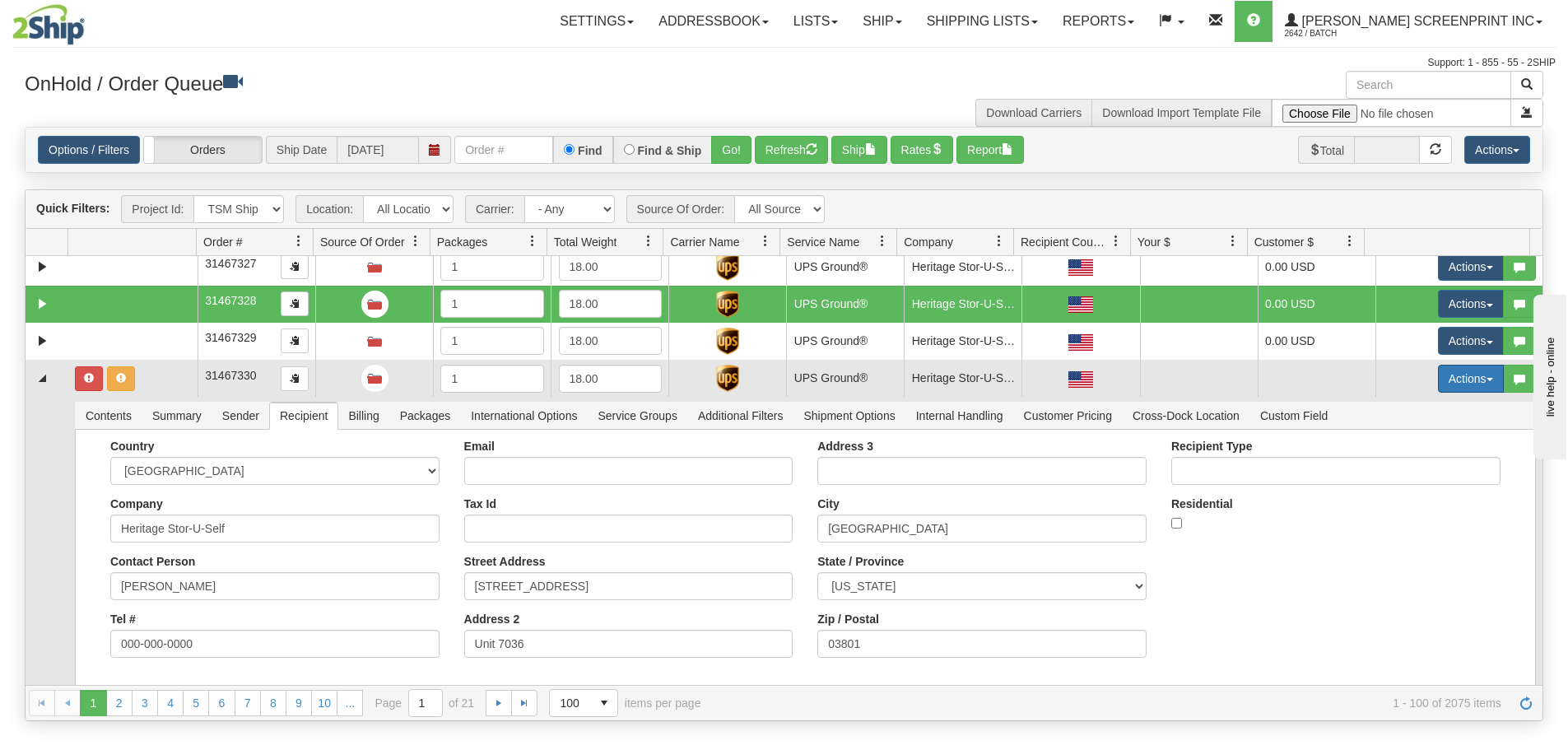
click at [1484, 377] on button "Actions" at bounding box center [1471, 378] width 66 height 28
click at [1469, 427] on link "Refresh Rates" at bounding box center [1436, 431] width 131 height 21
click at [39, 372] on link "Collapse" at bounding box center [42, 378] width 20 height 20
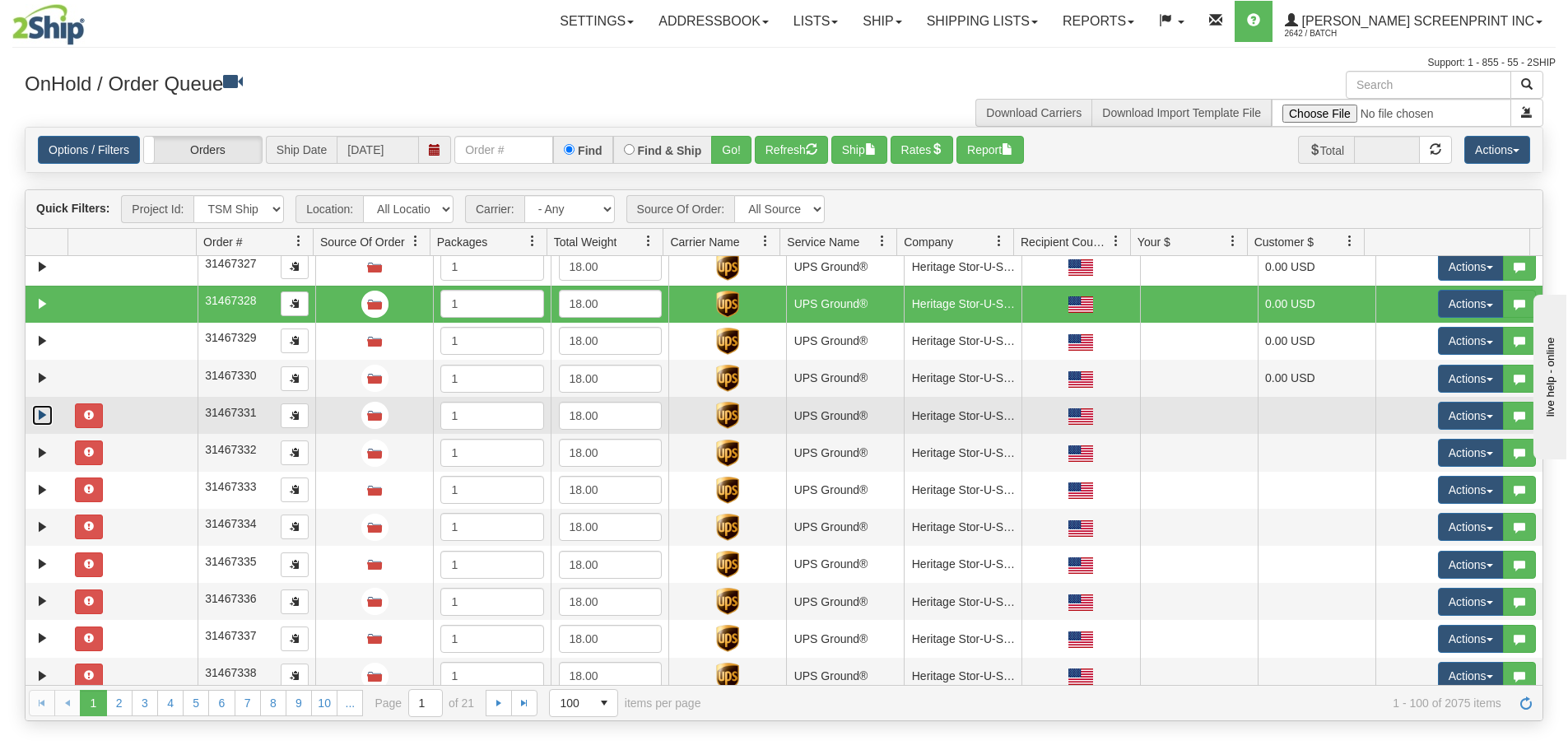
click at [39, 413] on link "Expand" at bounding box center [42, 415] width 20 height 20
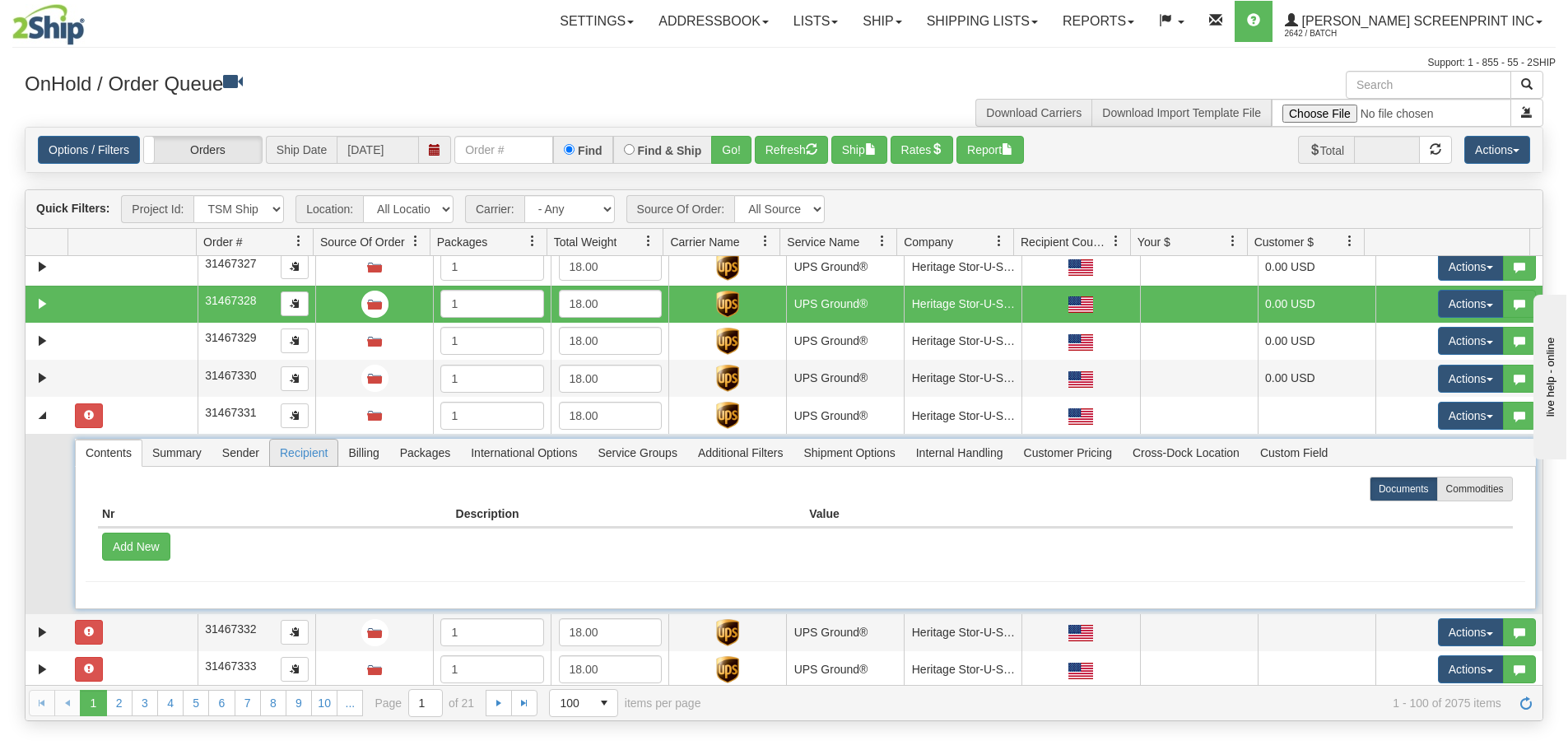
click at [326, 449] on span "Recipient" at bounding box center [304, 453] width 68 height 27
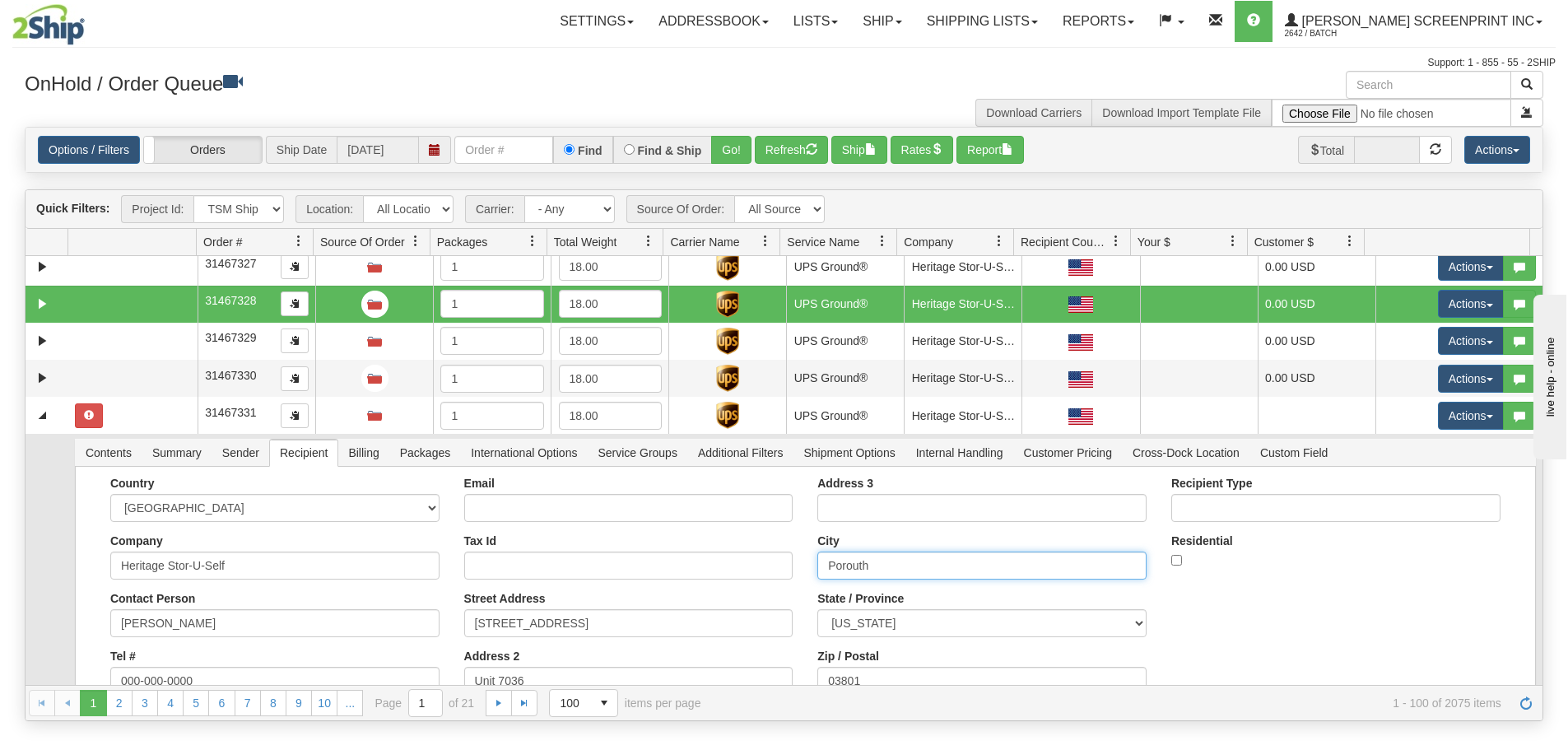
drag, startPoint x: 883, startPoint y: 564, endPoint x: 726, endPoint y: 571, distance: 157.2
click at [726, 571] on div "Country [GEOGRAPHIC_DATA] [GEOGRAPHIC_DATA] [GEOGRAPHIC_DATA] [GEOGRAPHIC_DATA]…" at bounding box center [805, 591] width 1439 height 230
paste input "tsm"
type input "[GEOGRAPHIC_DATA]"
click at [0, 0] on button "Save" at bounding box center [0, 0] width 0 height 0
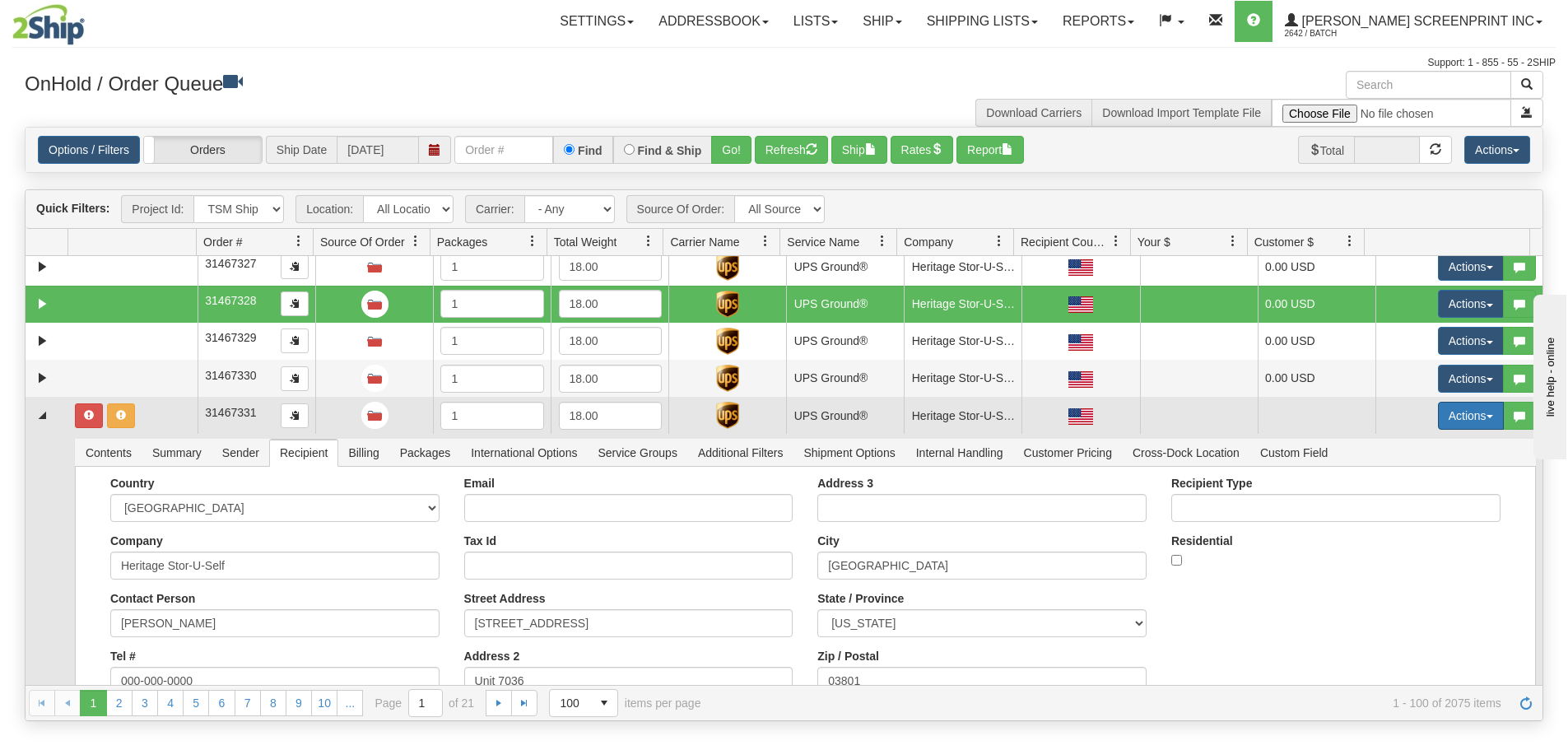
click at [1443, 422] on button "Actions" at bounding box center [1471, 415] width 66 height 28
click at [1441, 465] on span "Refresh Rates" at bounding box center [1429, 468] width 84 height 13
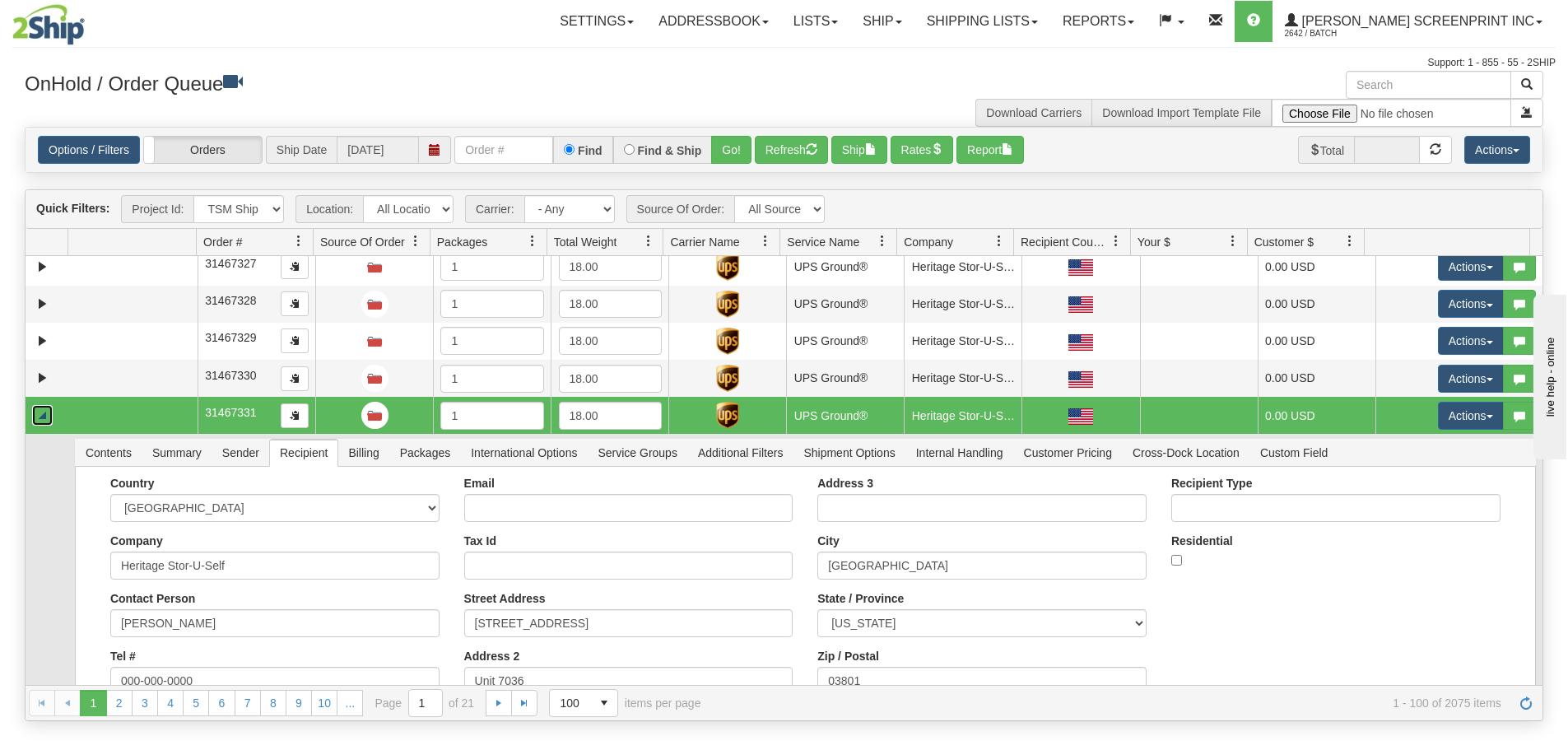
click at [38, 411] on link "Collapse" at bounding box center [42, 415] width 20 height 20
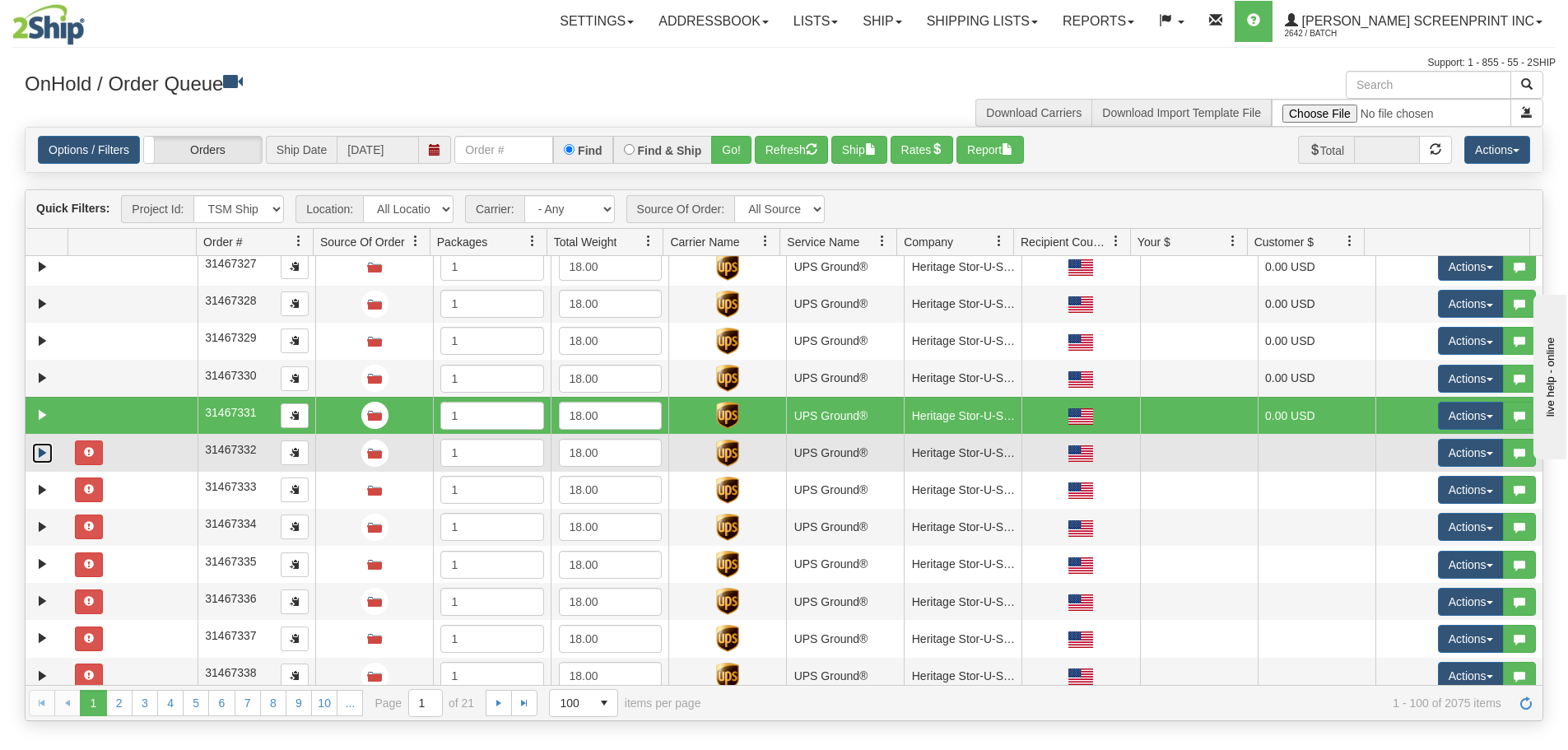
click at [40, 446] on link "Expand" at bounding box center [42, 453] width 20 height 20
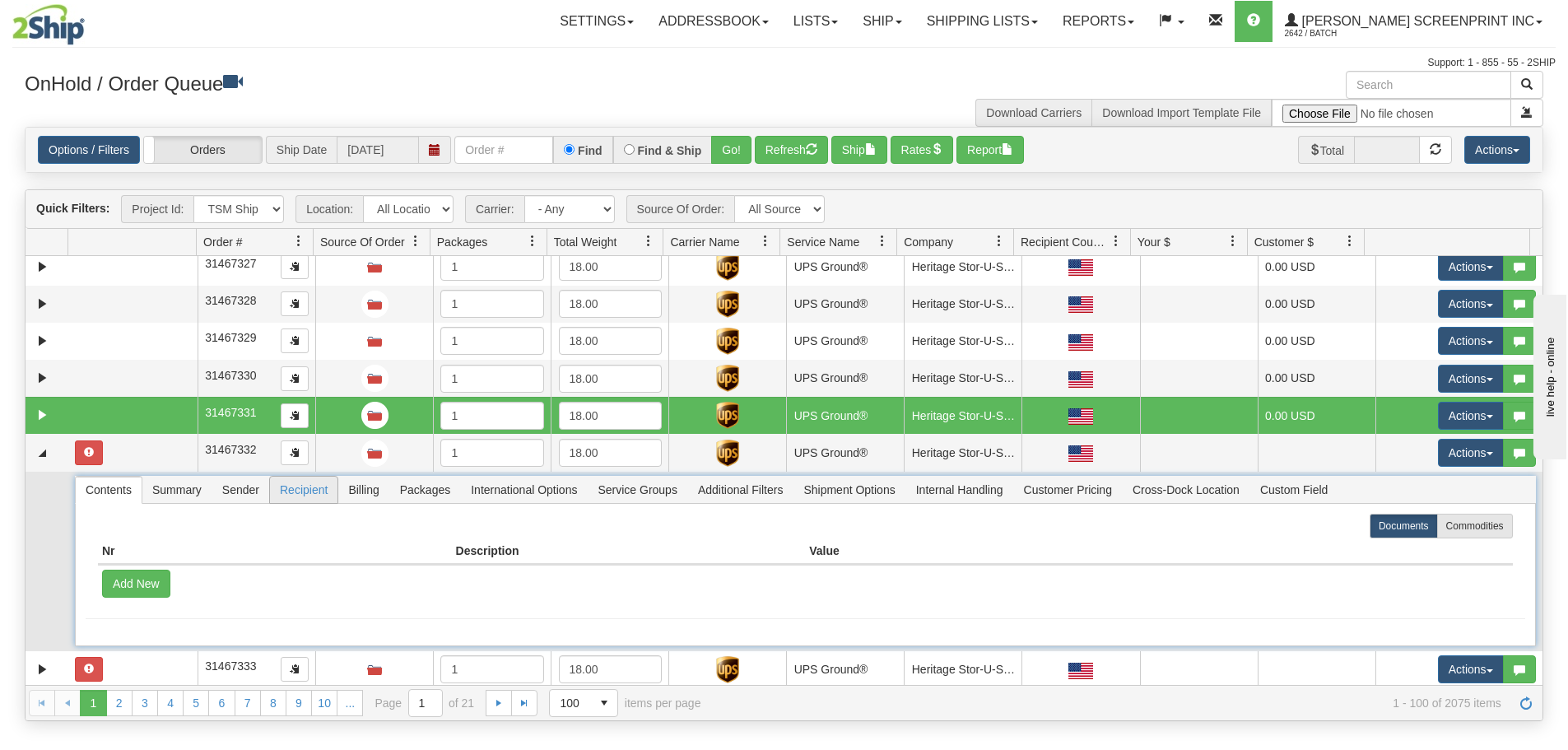
click at [321, 492] on span "Recipient" at bounding box center [304, 489] width 68 height 27
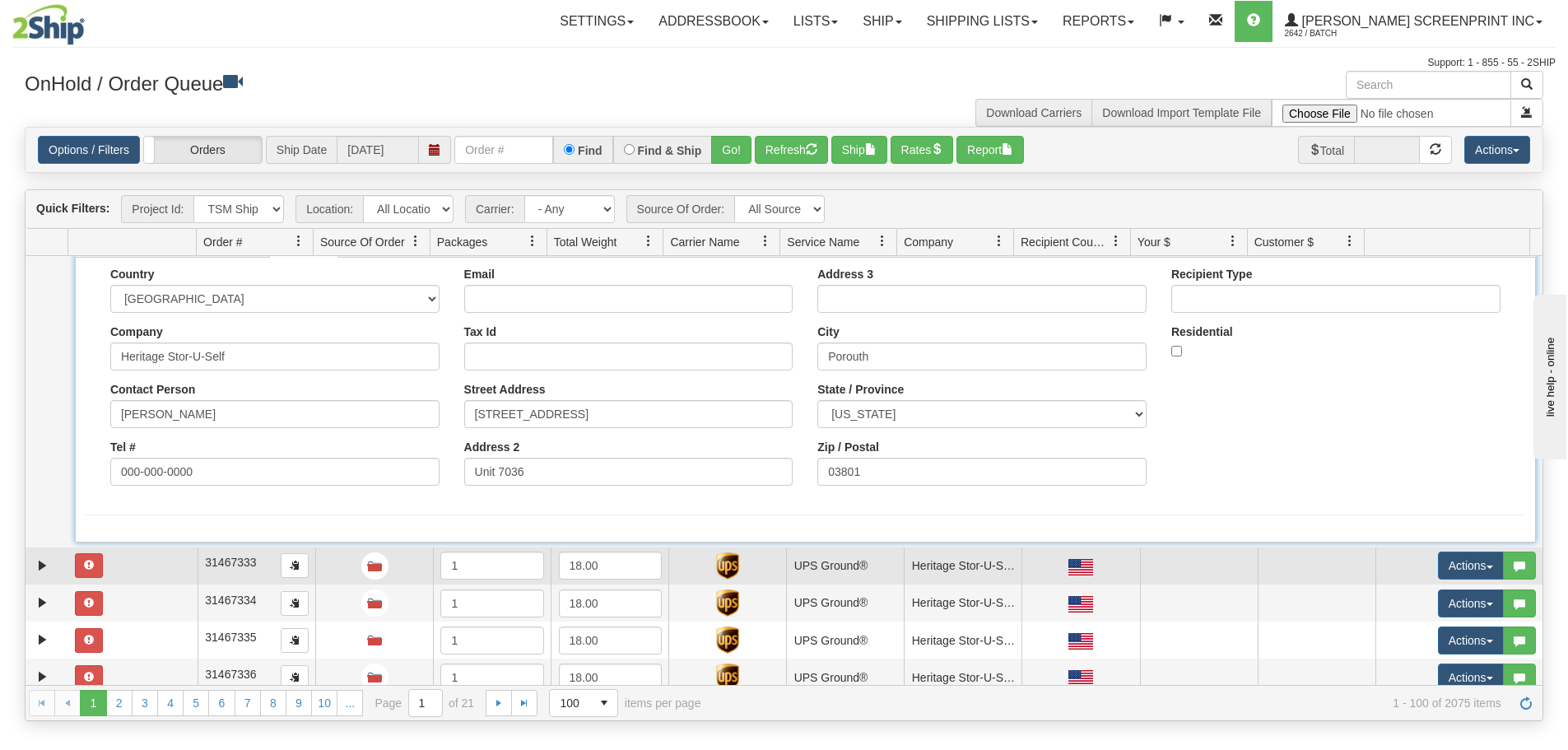
scroll to position [330, 0]
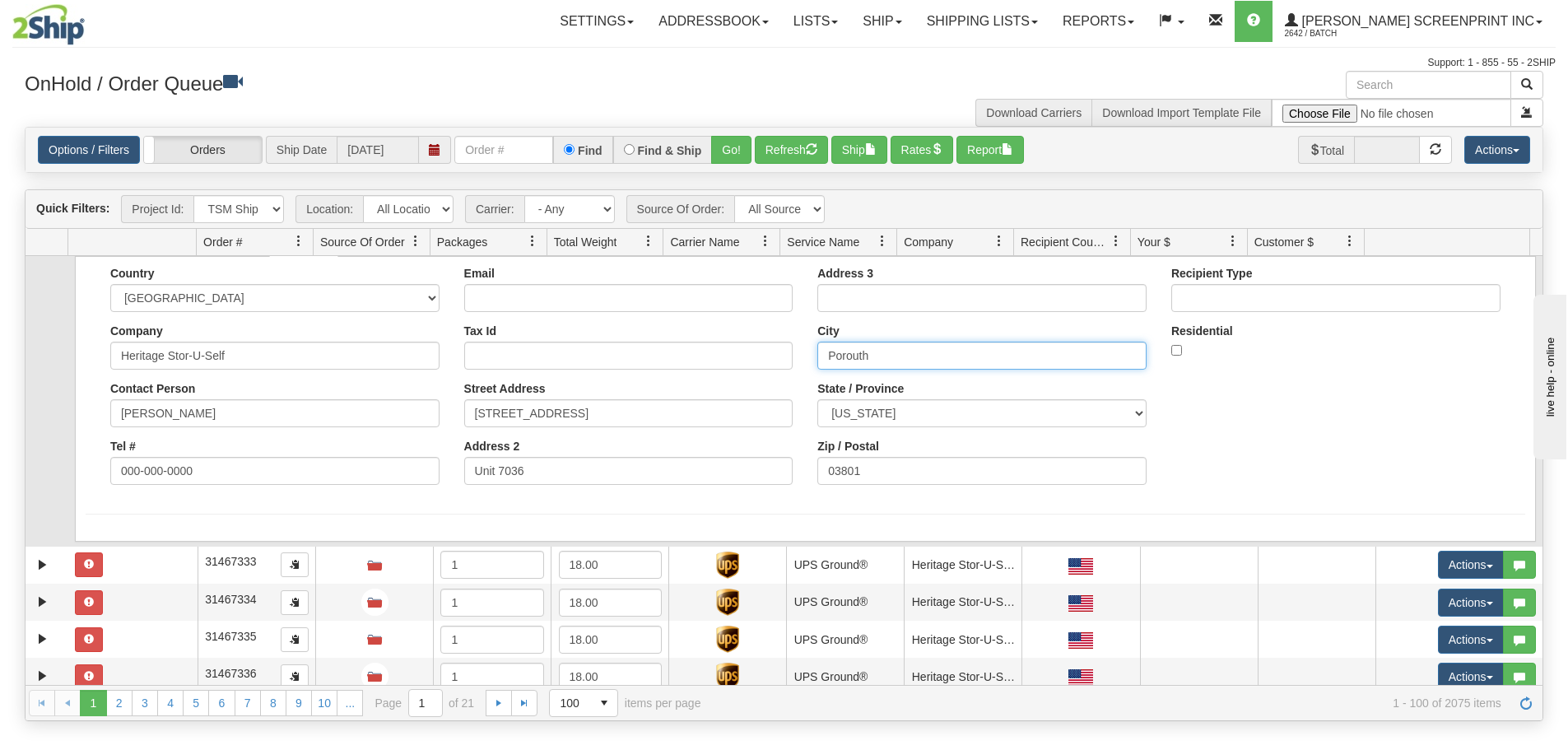
drag, startPoint x: 899, startPoint y: 353, endPoint x: 693, endPoint y: 357, distance: 206.0
click at [693, 357] on div "Country [GEOGRAPHIC_DATA] [GEOGRAPHIC_DATA] [GEOGRAPHIC_DATA] [GEOGRAPHIC_DATA]…" at bounding box center [805, 381] width 1439 height 230
paste input "tsm"
type input "[GEOGRAPHIC_DATA]"
click at [0, 0] on button "Save" at bounding box center [0, 0] width 0 height 0
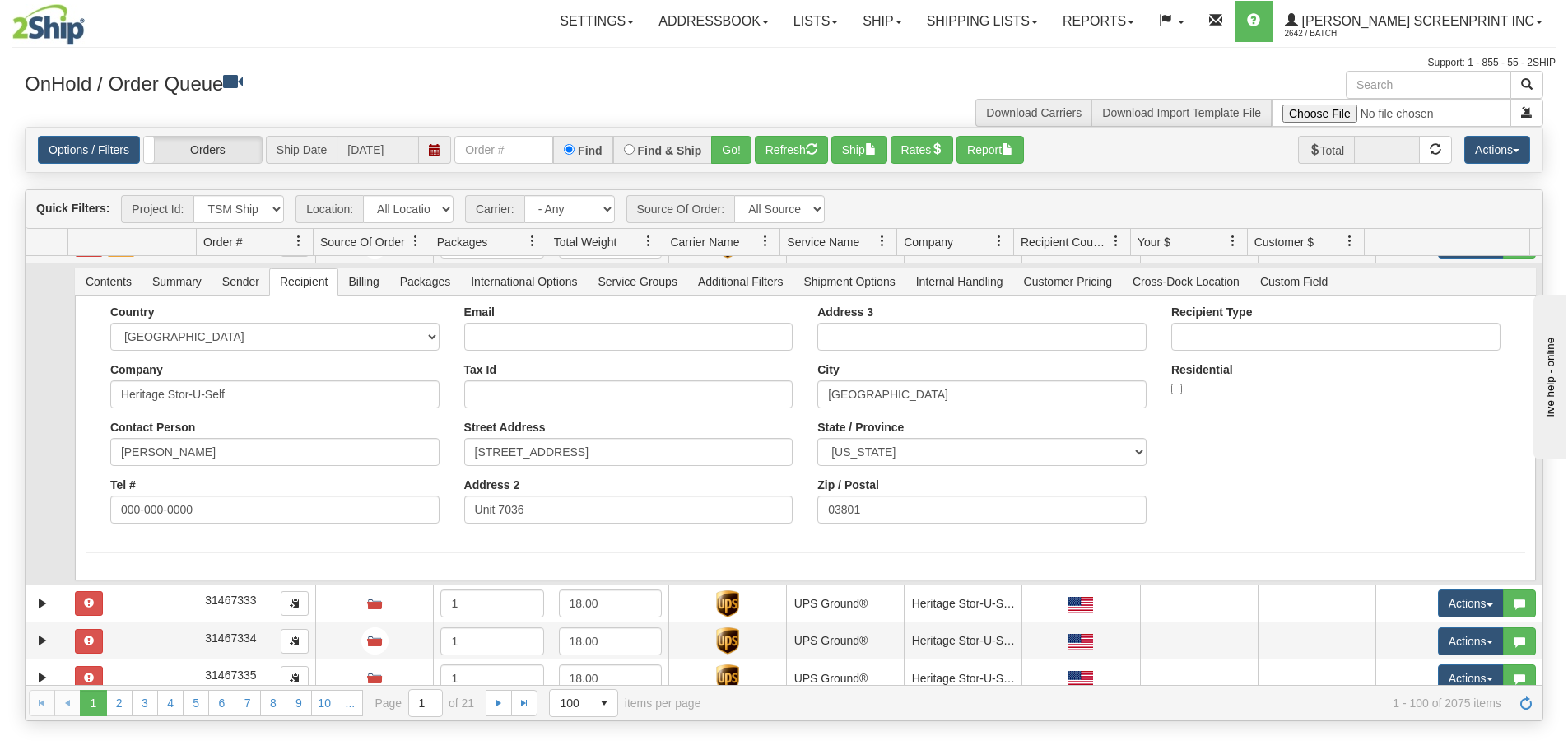
scroll to position [247, 0]
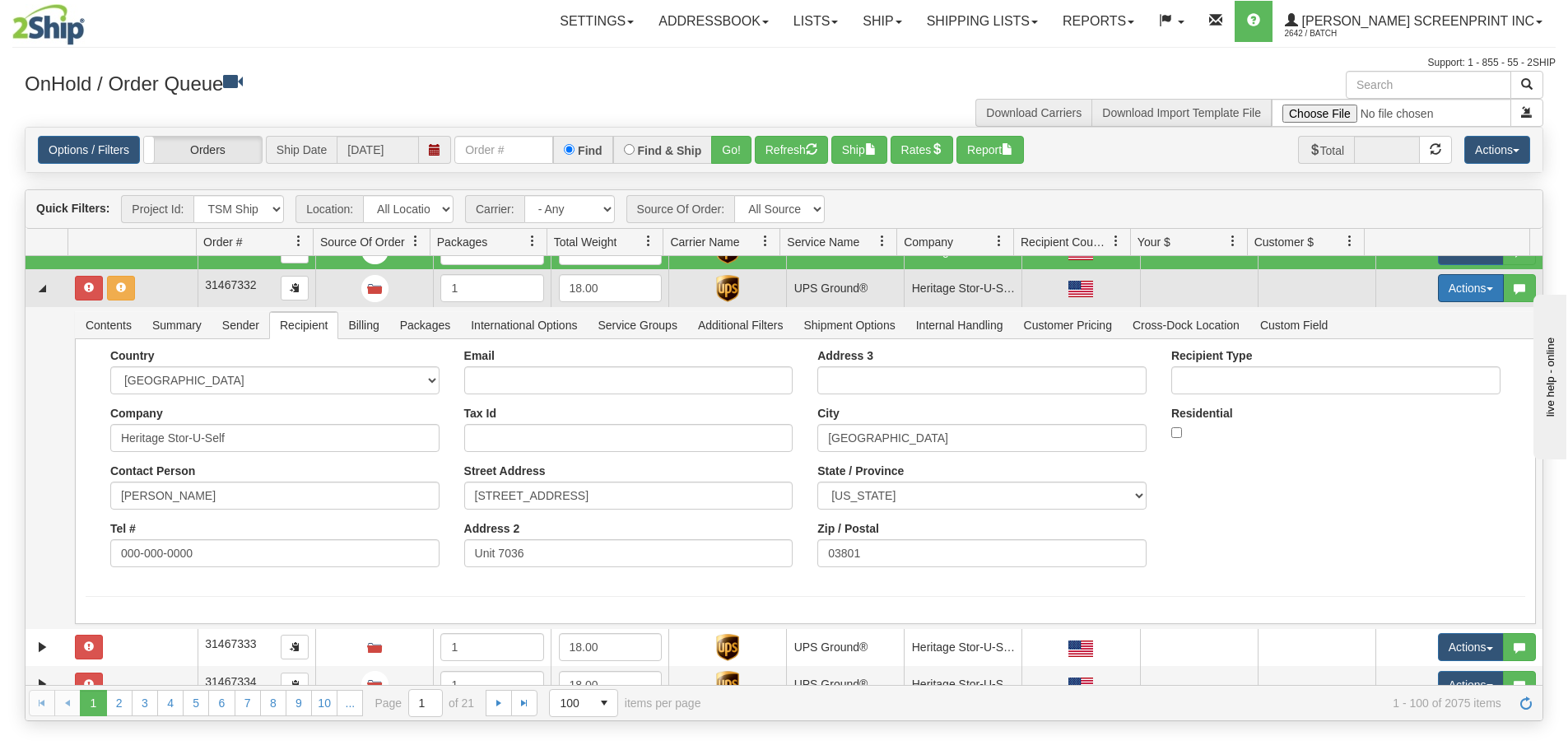
click at [1445, 290] on button "Actions" at bounding box center [1471, 287] width 66 height 28
click at [1446, 335] on span "Refresh Rates" at bounding box center [1429, 341] width 84 height 13
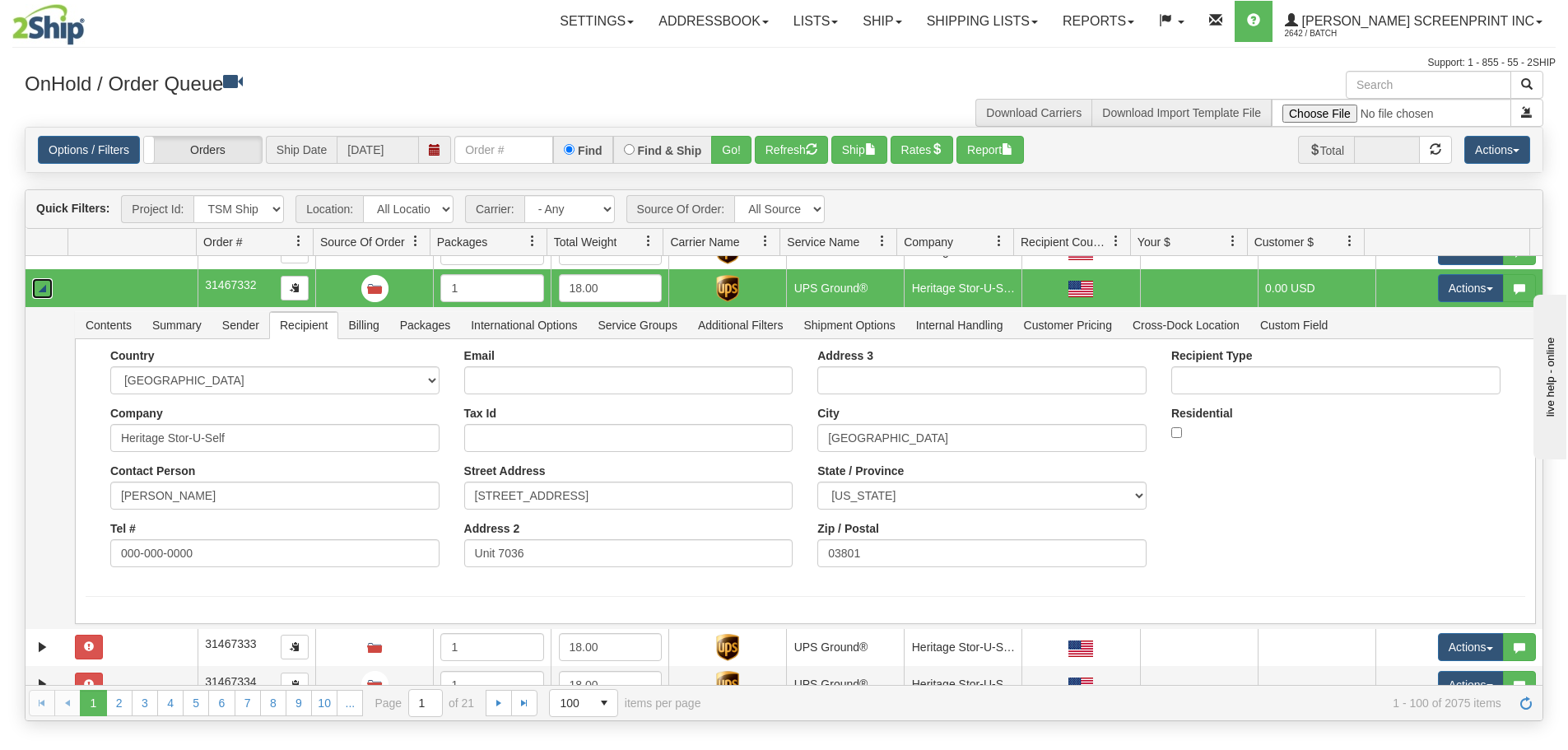
click at [43, 290] on link "Collapse" at bounding box center [42, 288] width 20 height 20
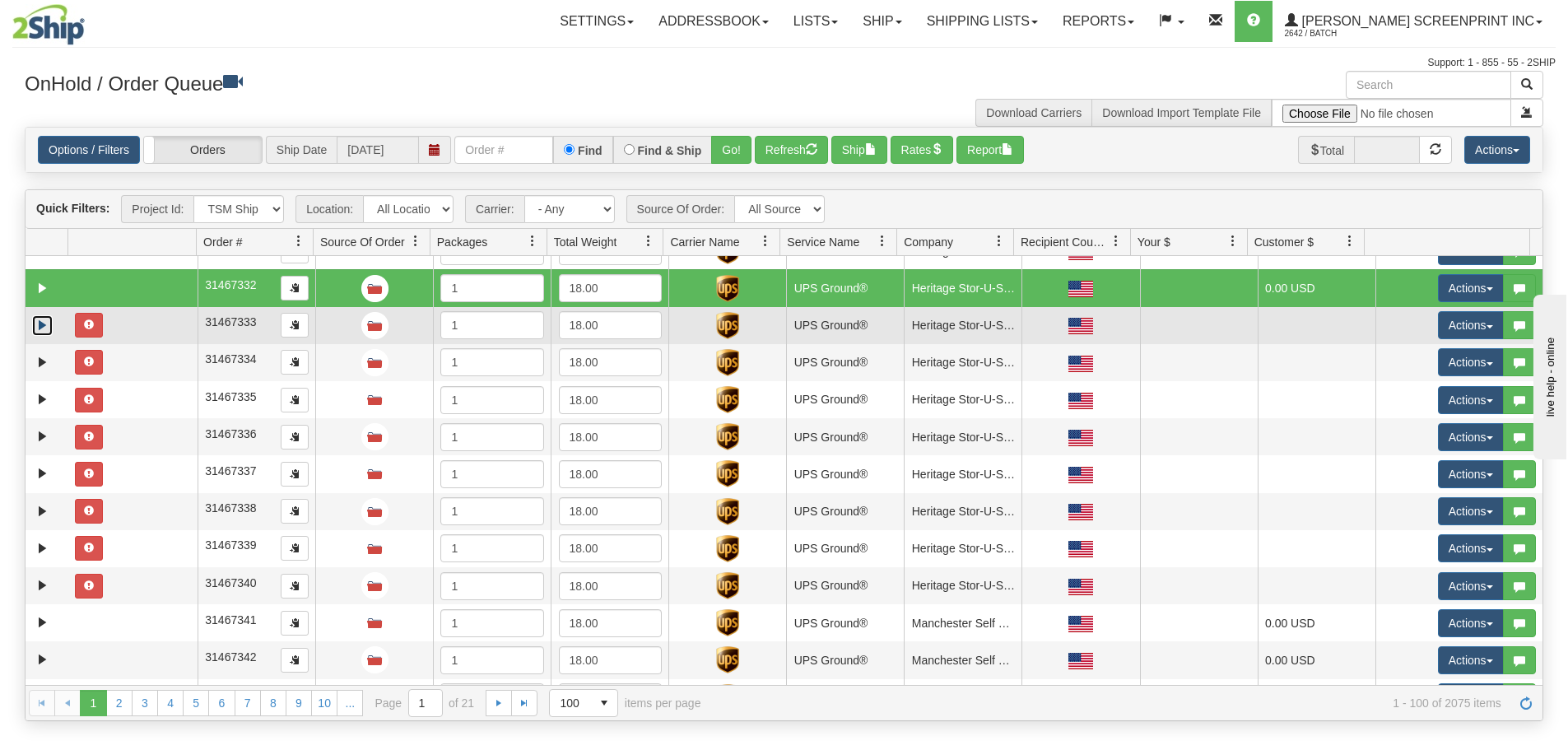
click at [44, 328] on link "Expand" at bounding box center [42, 325] width 20 height 20
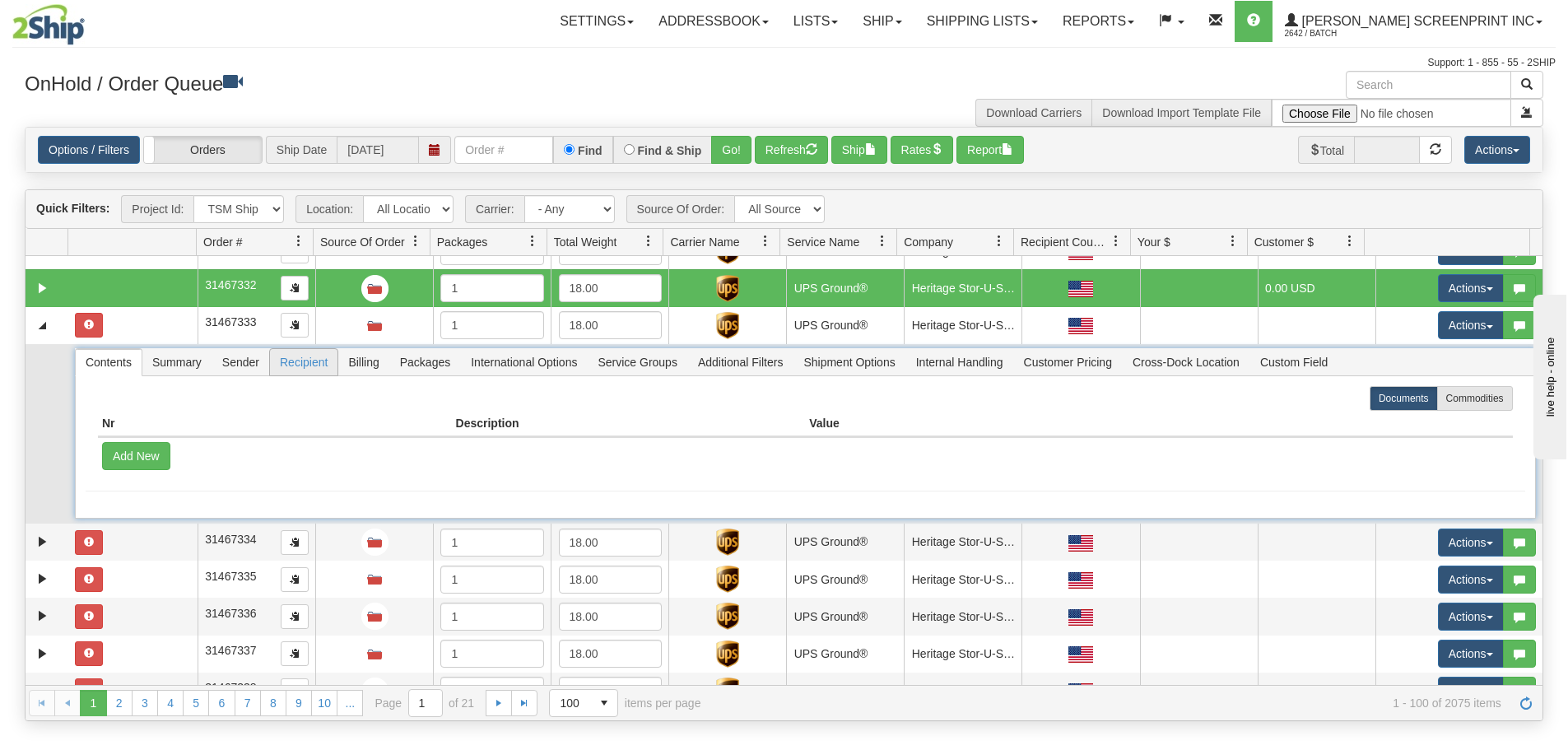
click at [304, 355] on span "Recipient" at bounding box center [304, 362] width 68 height 27
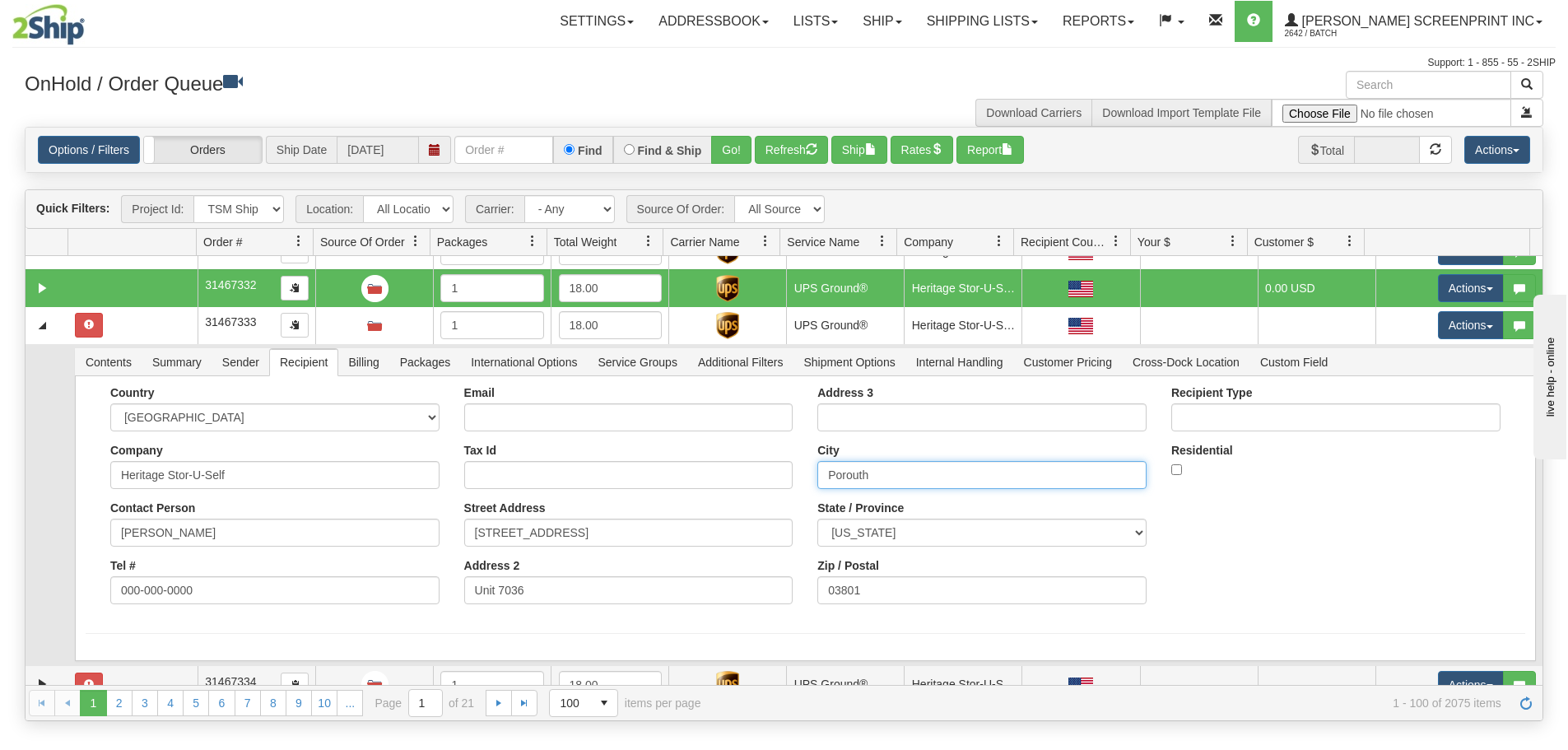
drag, startPoint x: 913, startPoint y: 465, endPoint x: 641, endPoint y: 474, distance: 272.1
click at [641, 474] on div "Country [GEOGRAPHIC_DATA] [GEOGRAPHIC_DATA] [GEOGRAPHIC_DATA] [GEOGRAPHIC_DATA]…" at bounding box center [805, 500] width 1439 height 230
paste input "tsm"
type input "[GEOGRAPHIC_DATA]"
click at [0, 0] on button "Save" at bounding box center [0, 0] width 0 height 0
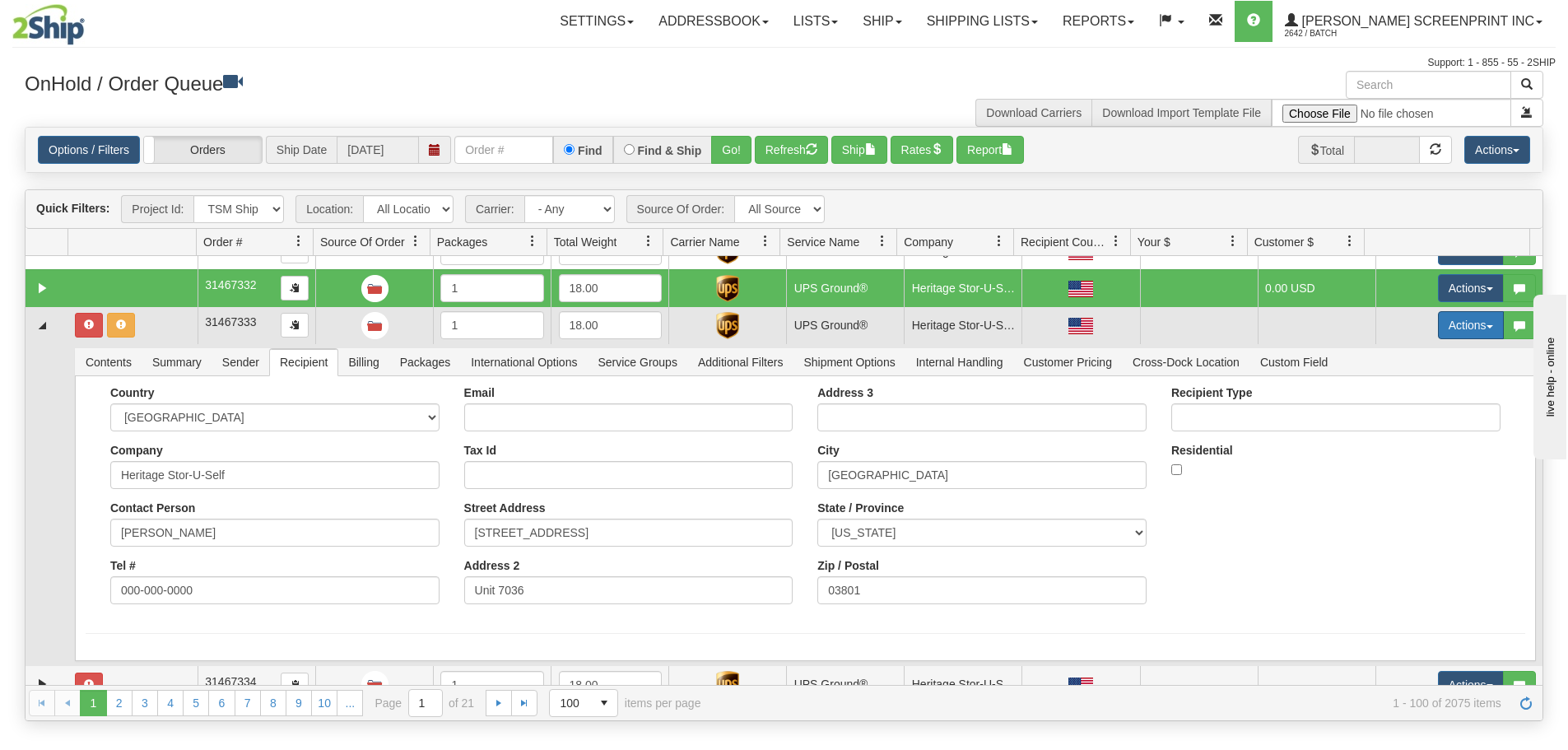
click at [1465, 311] on button "Actions" at bounding box center [1471, 325] width 66 height 28
click at [1409, 376] on span "Refresh Rates" at bounding box center [1429, 377] width 84 height 13
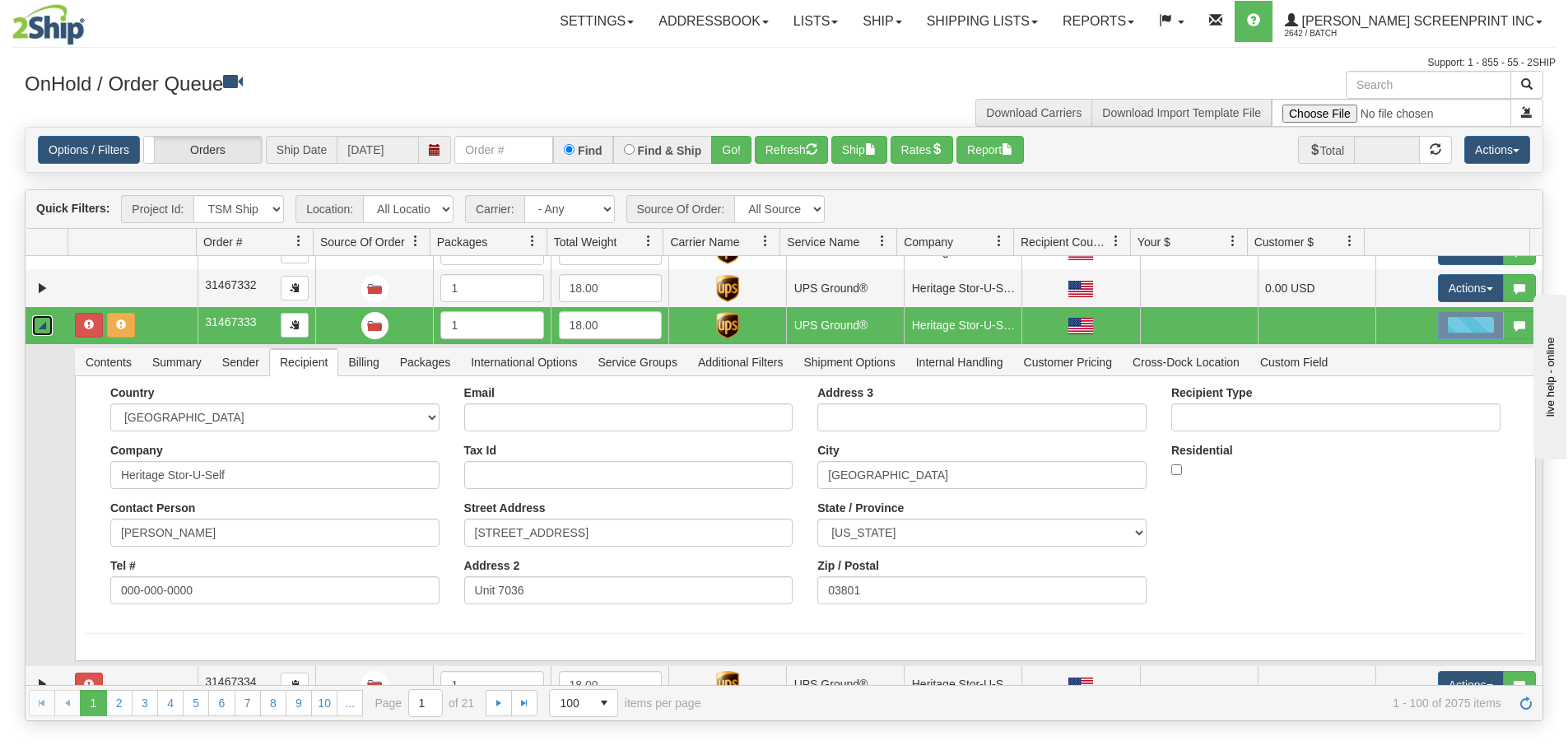
click at [44, 321] on link "Collapse" at bounding box center [42, 325] width 20 height 20
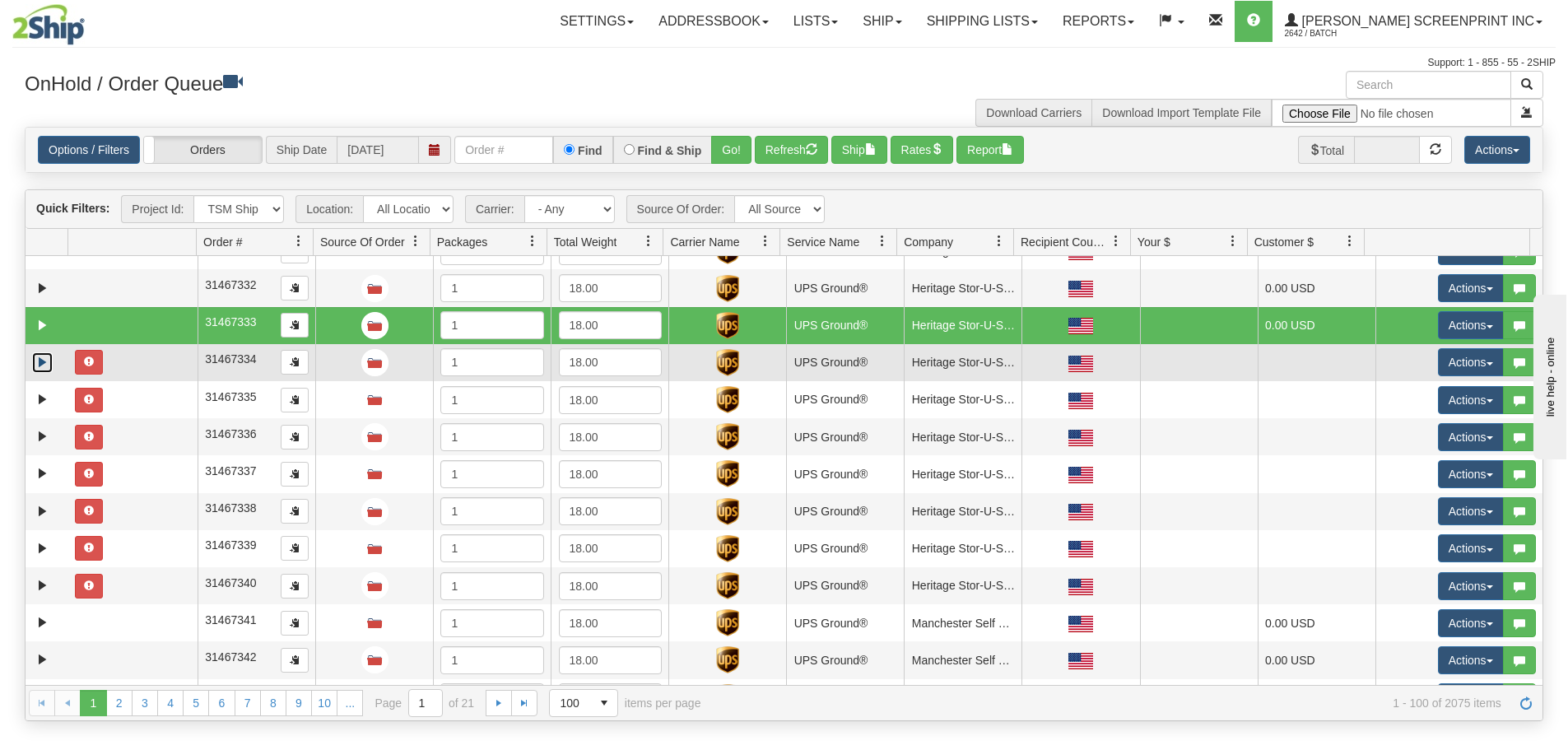
click at [41, 370] on link "Expand" at bounding box center [42, 363] width 20 height 20
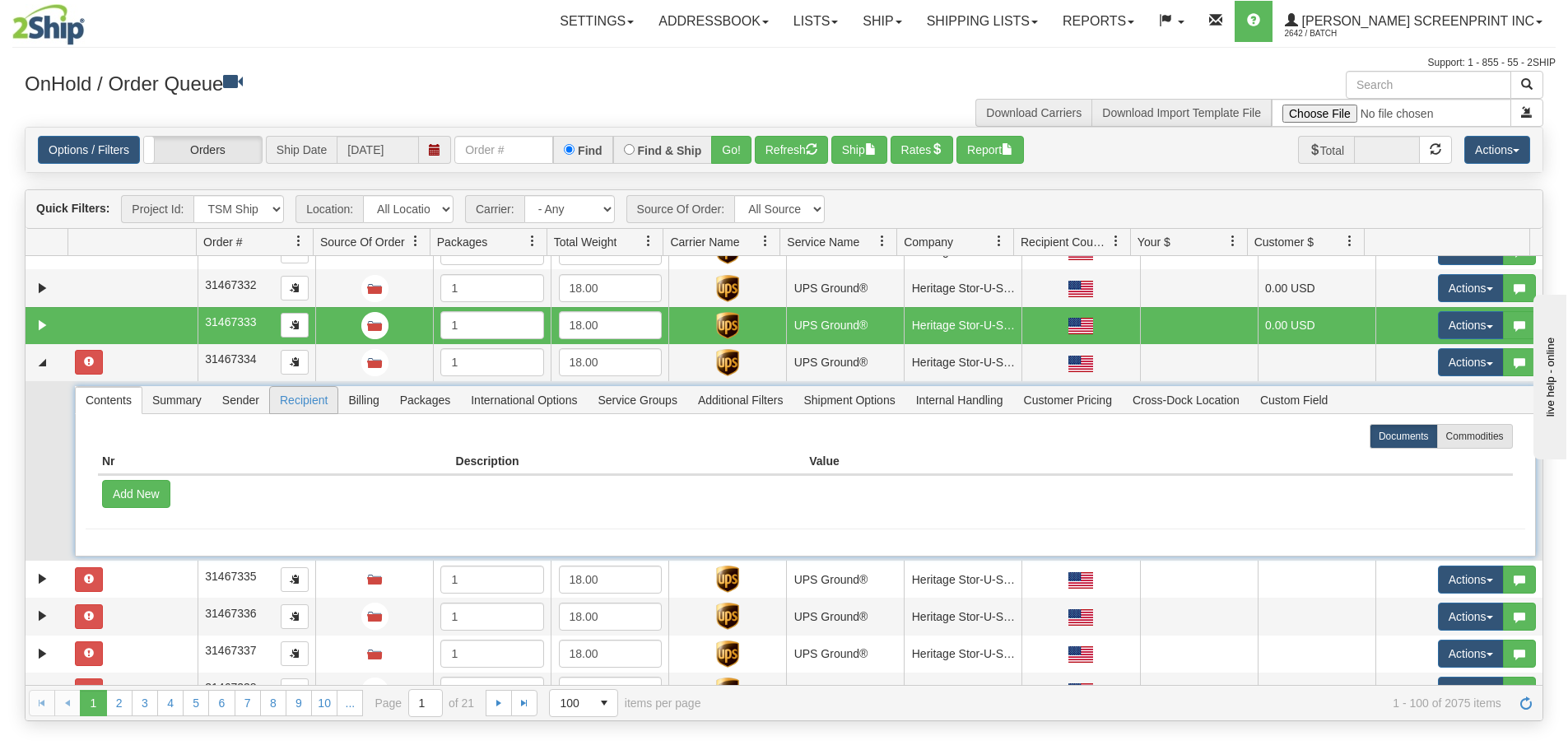
click at [326, 408] on span "Recipient" at bounding box center [304, 399] width 68 height 27
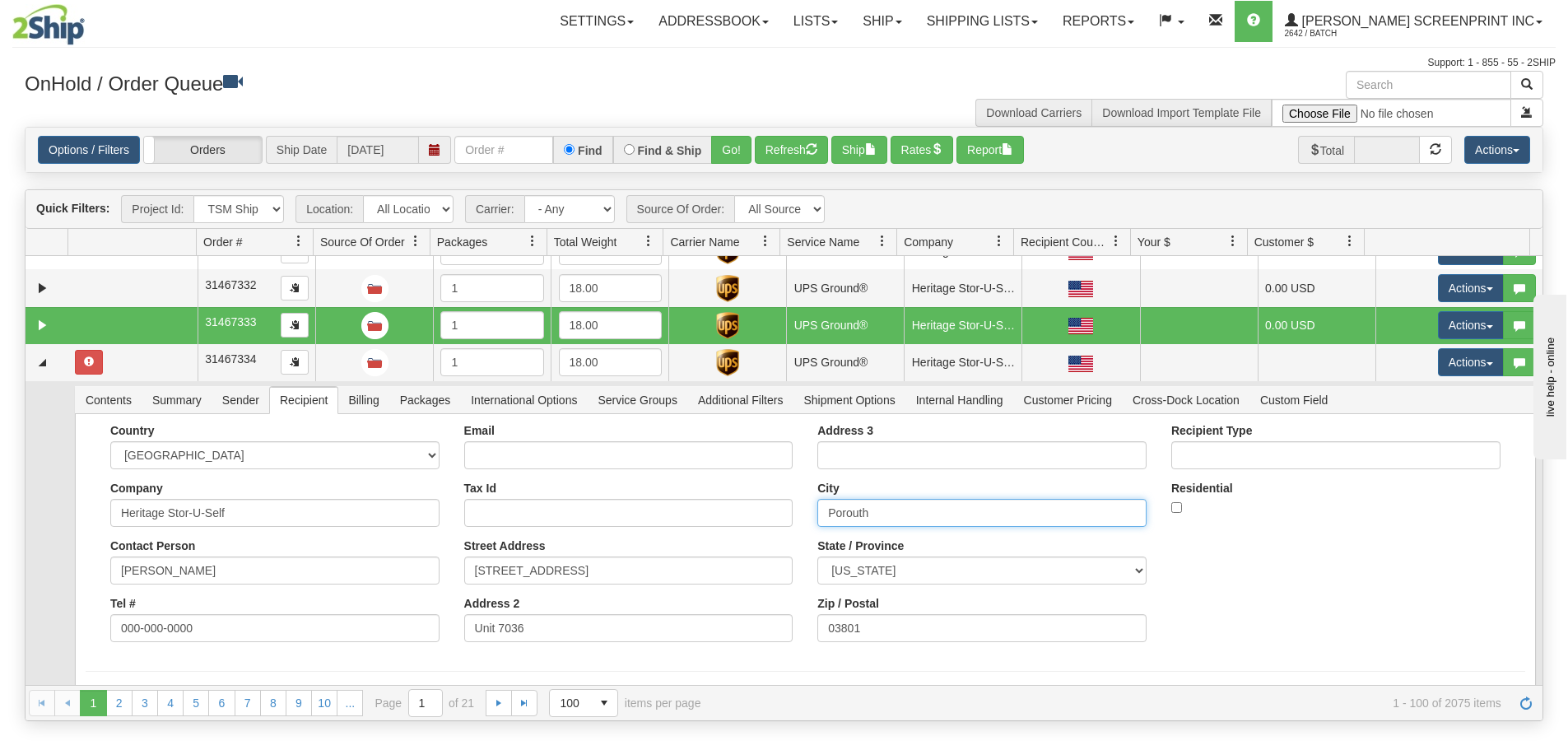
drag, startPoint x: 914, startPoint y: 519, endPoint x: 767, endPoint y: 515, distance: 147.1
click at [767, 515] on div "Country [GEOGRAPHIC_DATA] [GEOGRAPHIC_DATA] [GEOGRAPHIC_DATA] [GEOGRAPHIC_DATA]…" at bounding box center [805, 539] width 1439 height 230
paste input "tsm"
type input "[GEOGRAPHIC_DATA]"
click at [0, 0] on button "Save" at bounding box center [0, 0] width 0 height 0
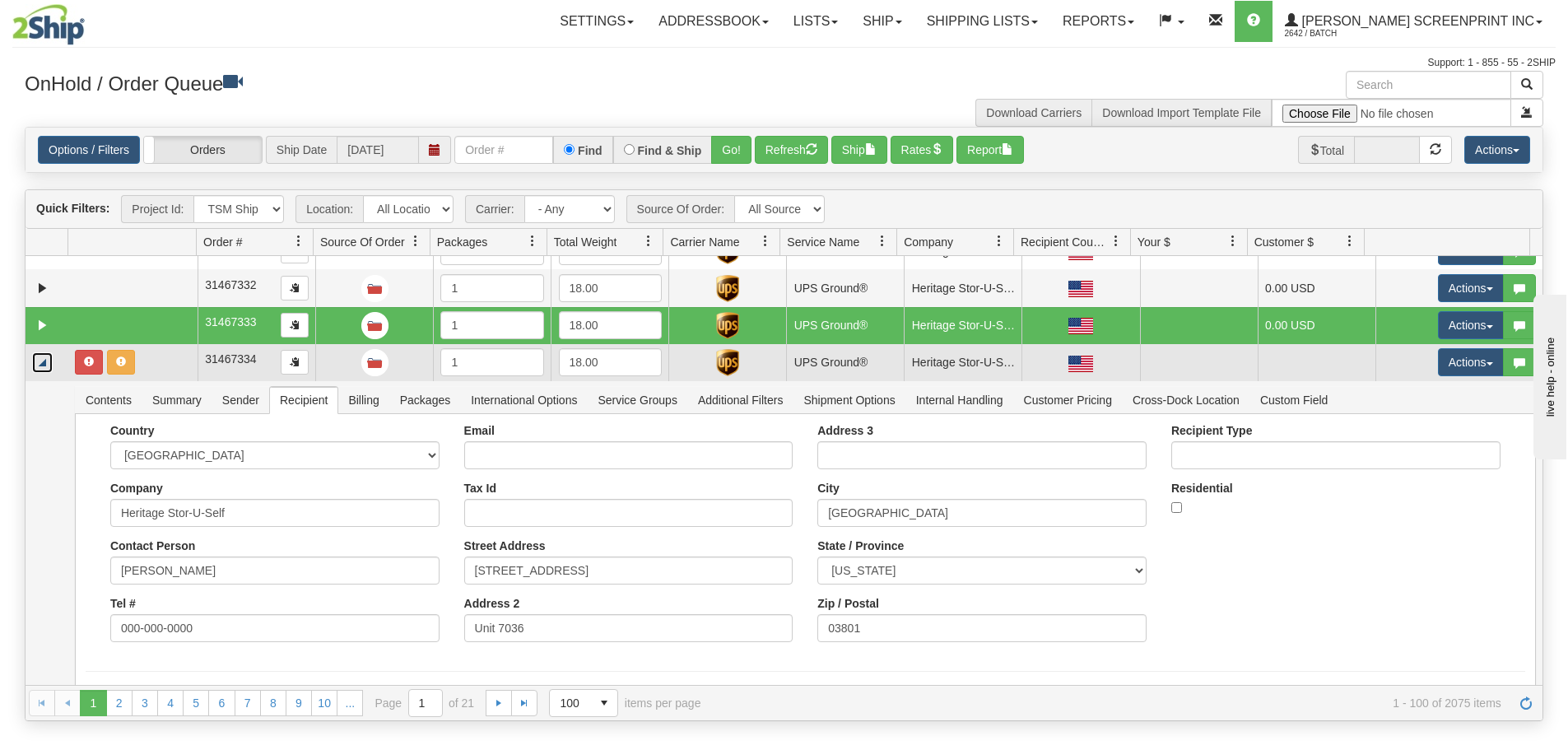
click at [50, 356] on link "Collapse" at bounding box center [42, 363] width 20 height 20
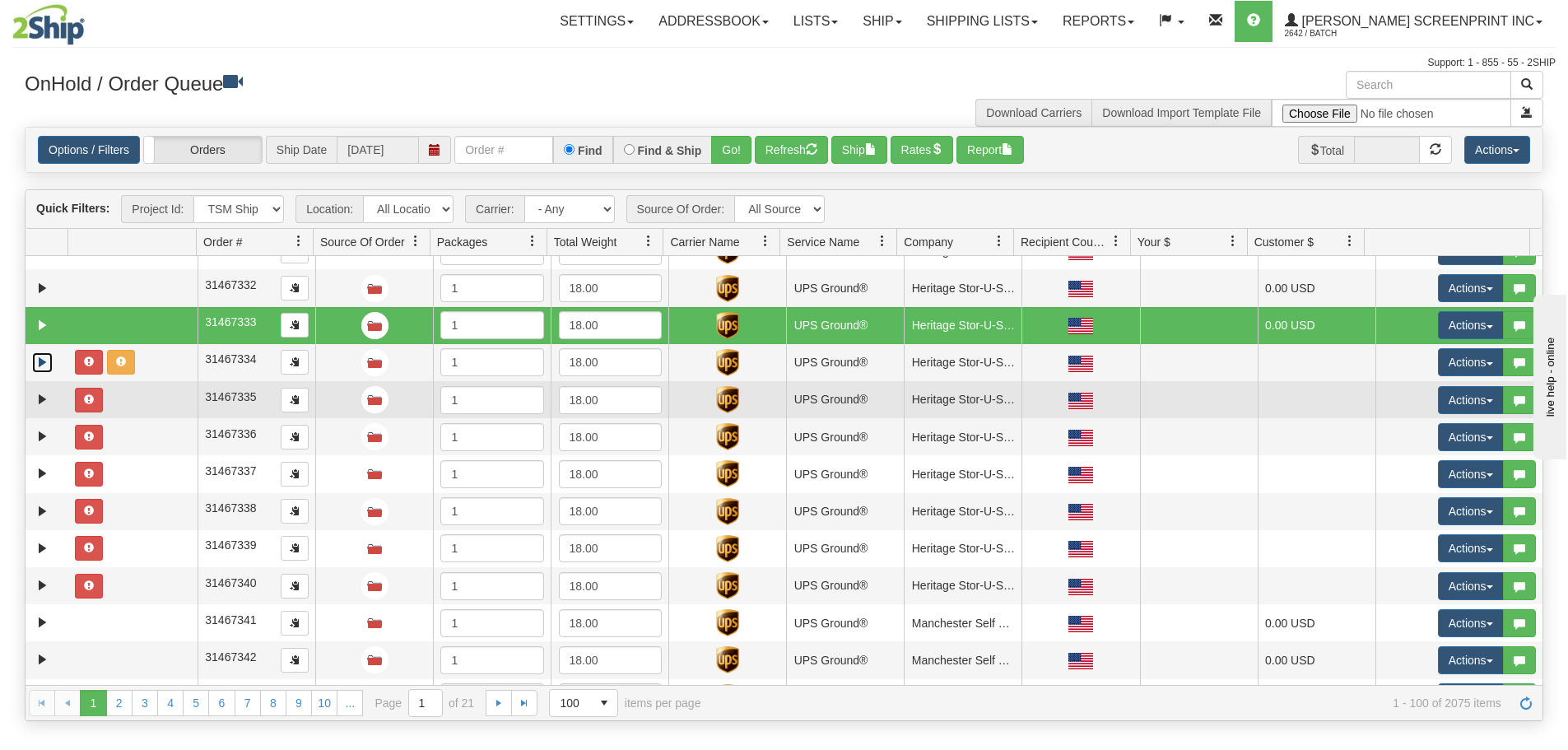
drag, startPoint x: 30, startPoint y: 401, endPoint x: 61, endPoint y: 409, distance: 32.0
click at [31, 401] on td at bounding box center [47, 399] width 43 height 37
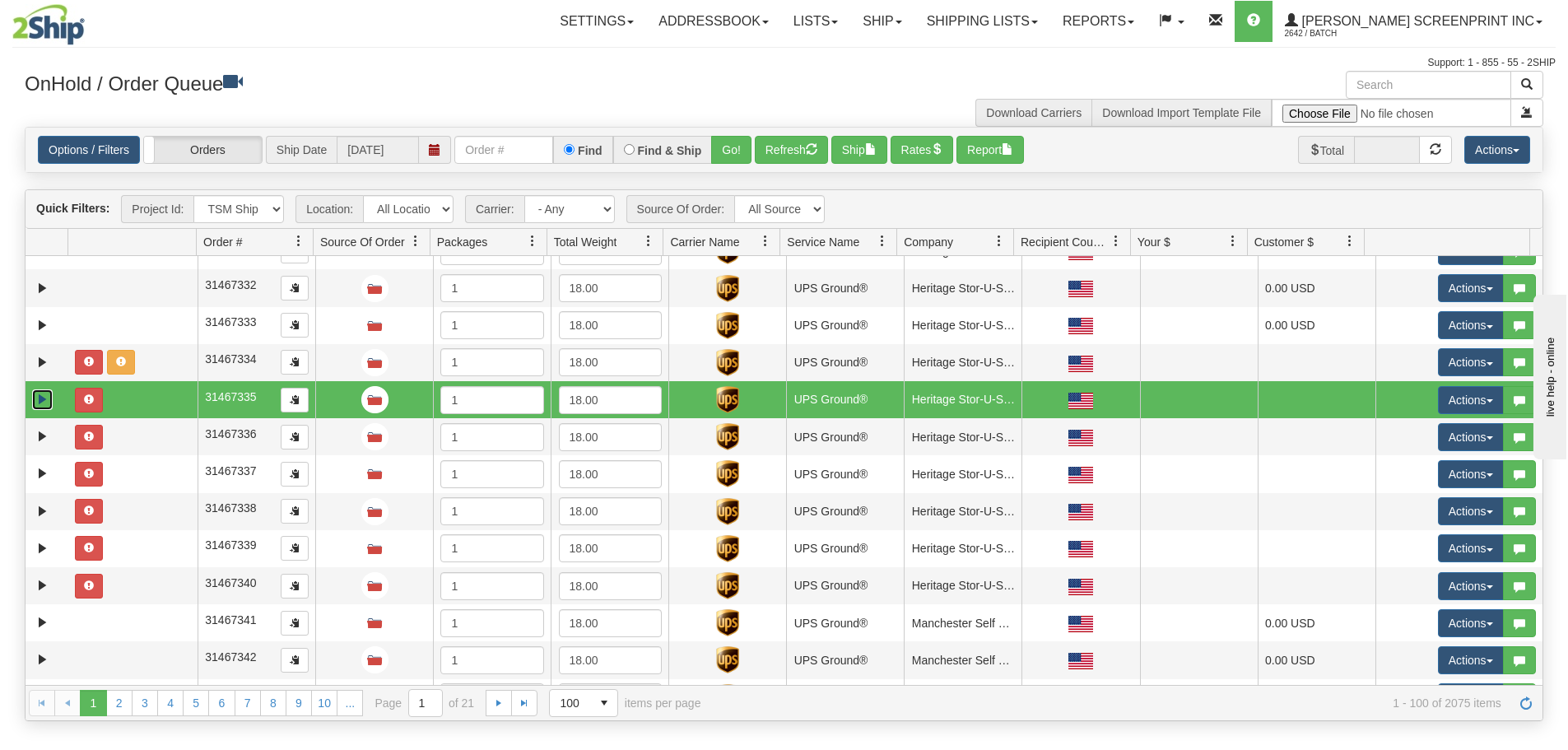
click at [39, 390] on link "Expand" at bounding box center [42, 399] width 20 height 20
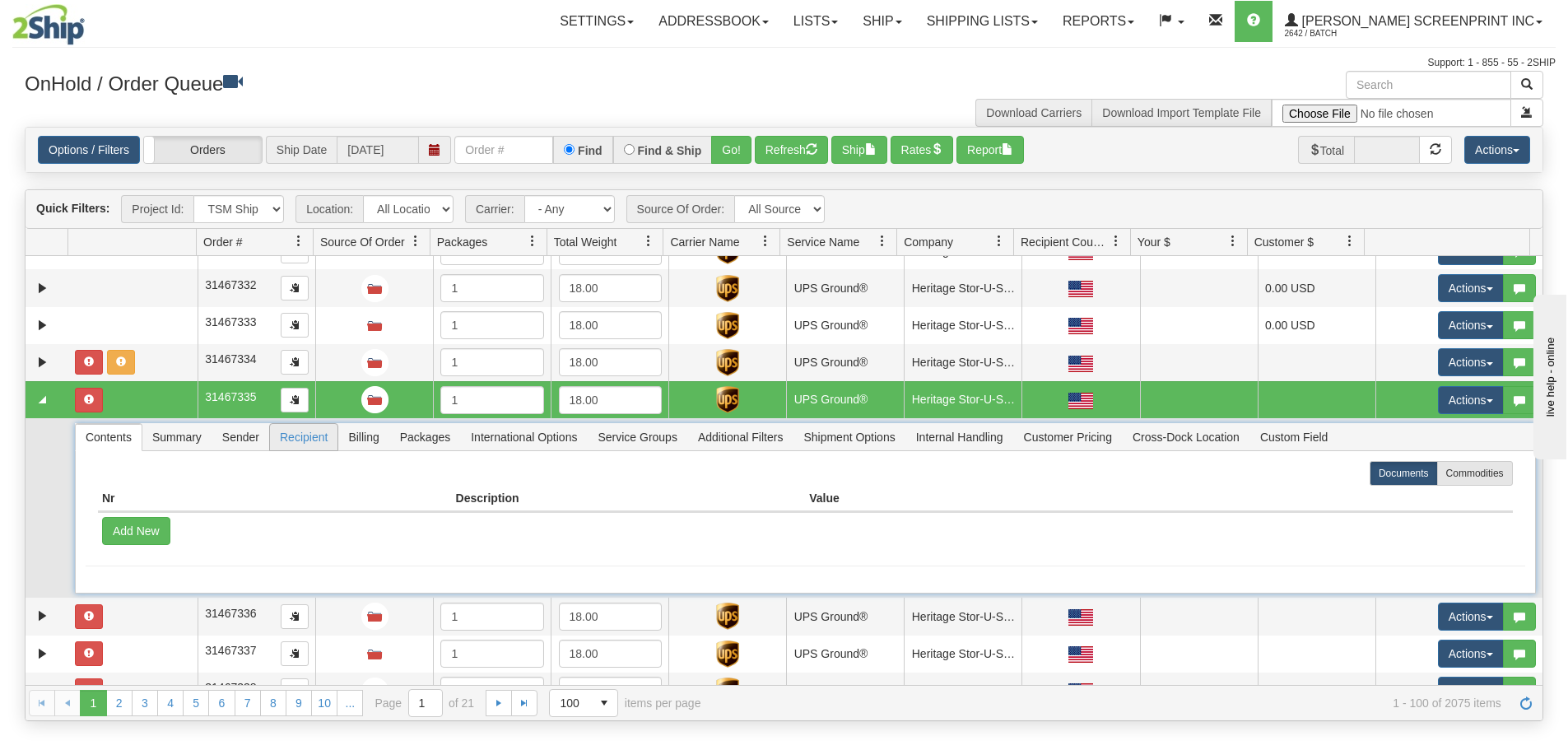
click at [291, 431] on span "Recipient" at bounding box center [304, 437] width 68 height 27
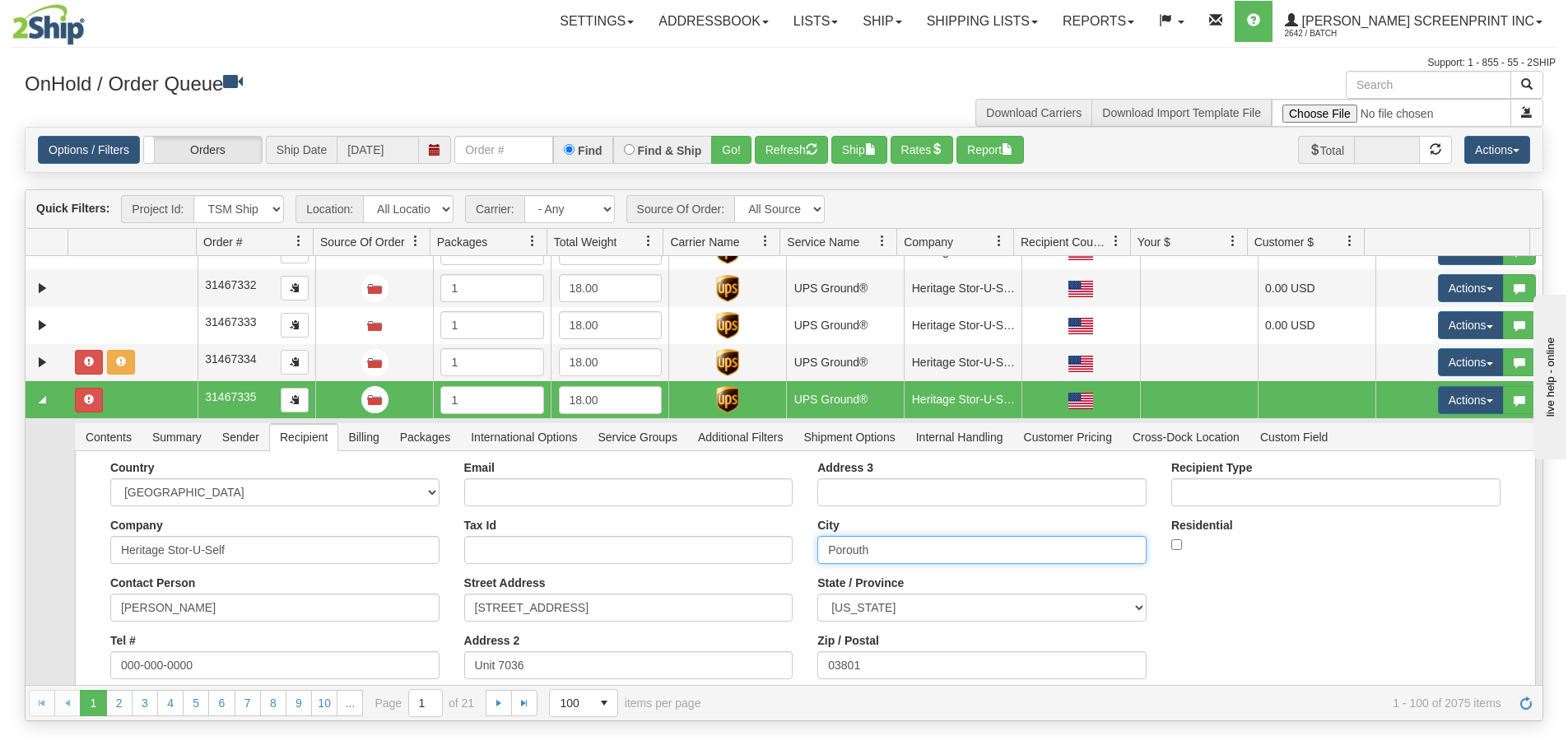
drag, startPoint x: 918, startPoint y: 547, endPoint x: 798, endPoint y: 554, distance: 120.2
click at [805, 554] on div "Address 3 City Porouth State / Province ALABAMA ALASKA ARIZONA ARKANSAS Armed F…" at bounding box center [981, 576] width 353 height 230
paste input "tsm"
type input "[GEOGRAPHIC_DATA]"
click at [0, 0] on button "Save" at bounding box center [0, 0] width 0 height 0
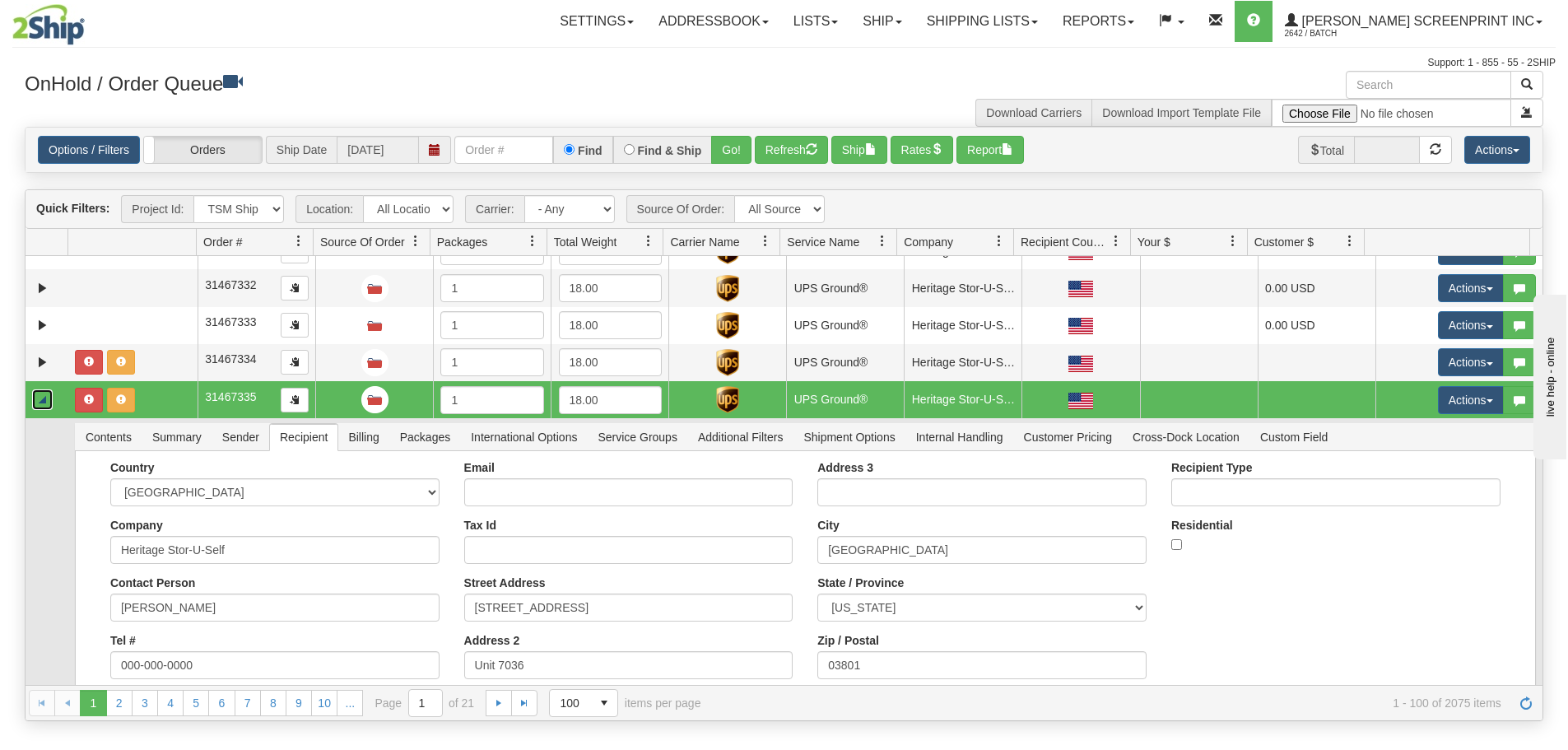
click at [47, 397] on link "Collapse" at bounding box center [42, 399] width 20 height 20
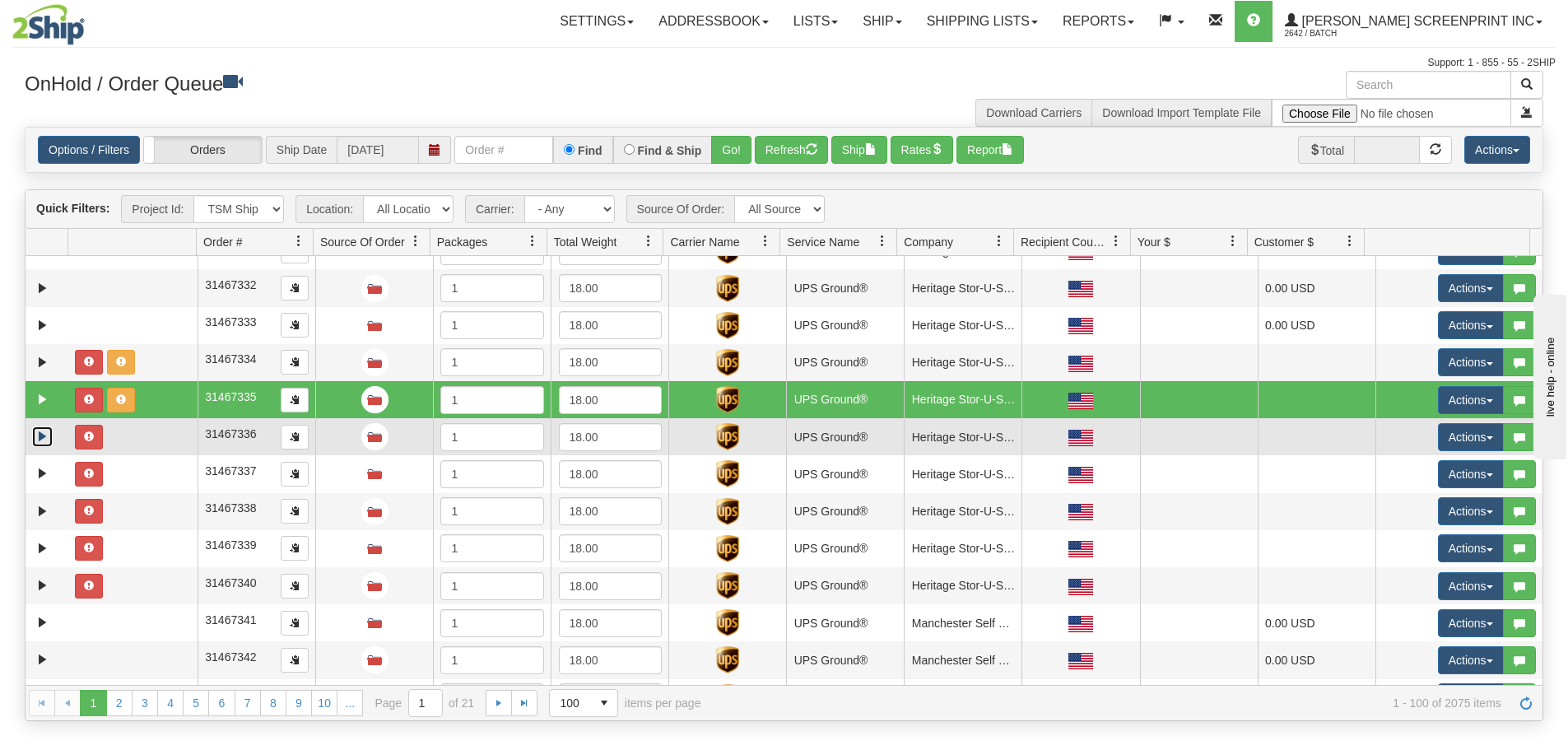
click at [44, 432] on link "Expand" at bounding box center [42, 436] width 20 height 20
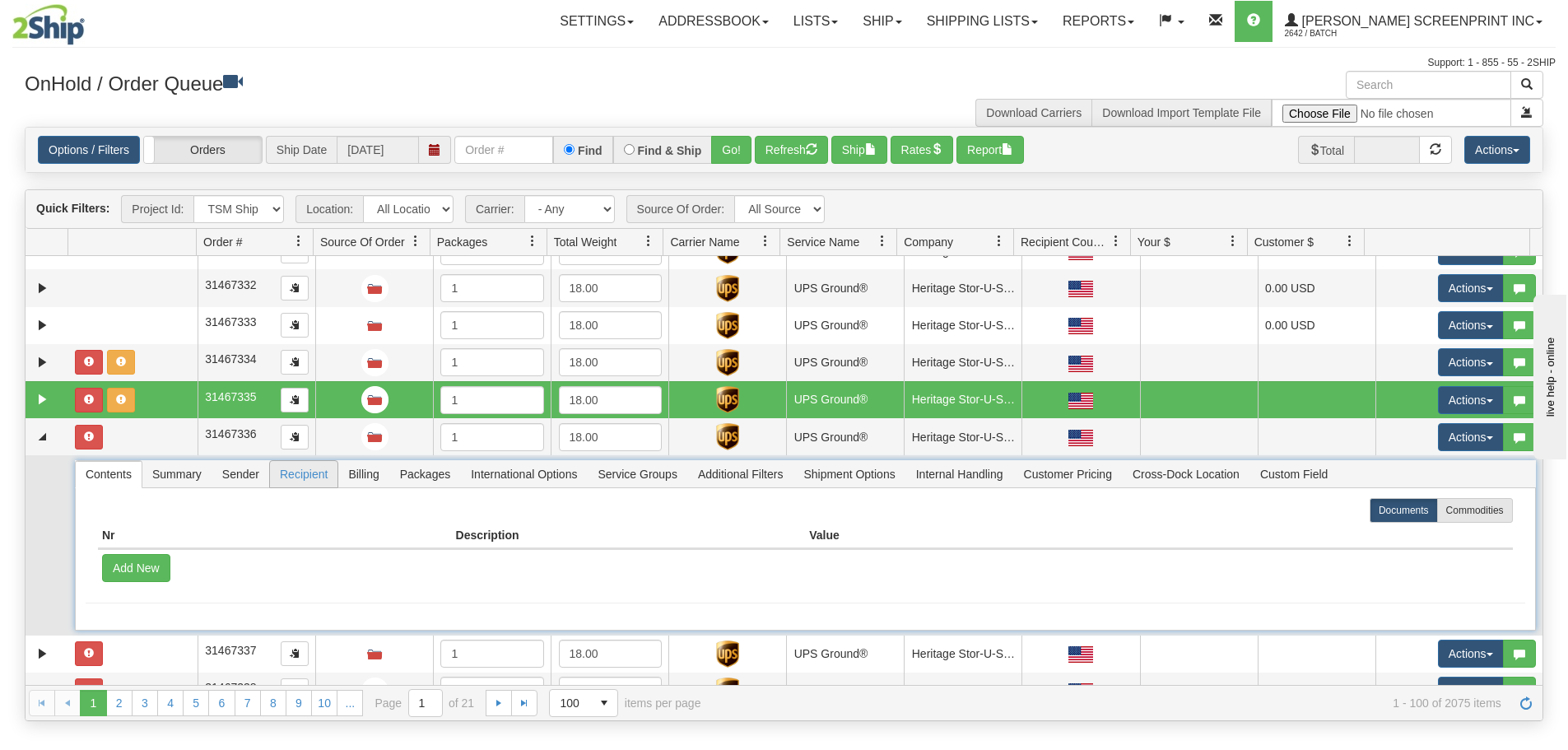
click at [317, 466] on span "Recipient" at bounding box center [304, 474] width 68 height 27
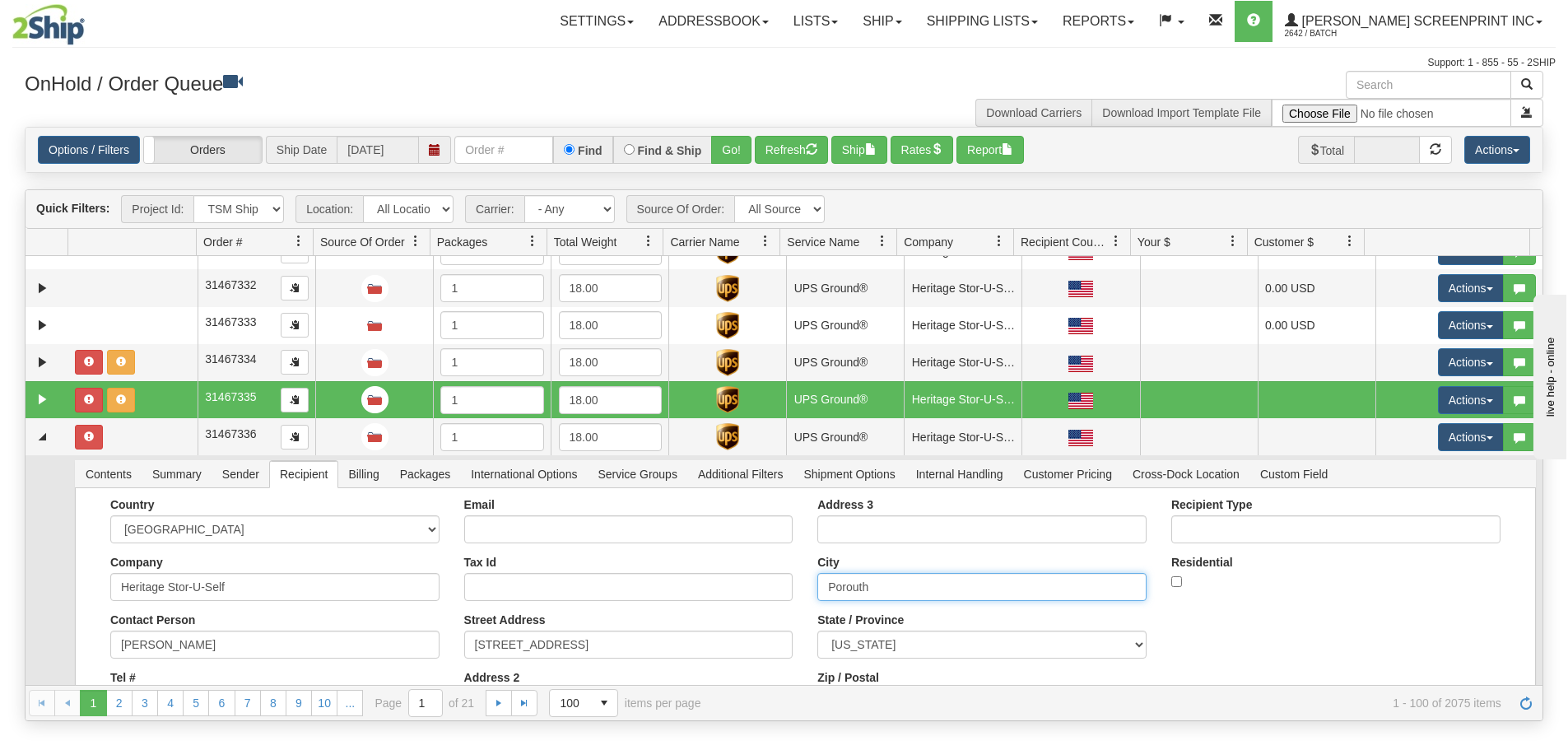
drag, startPoint x: 847, startPoint y: 592, endPoint x: 703, endPoint y: 604, distance: 144.5
click at [703, 604] on div "Country [GEOGRAPHIC_DATA] [GEOGRAPHIC_DATA] [GEOGRAPHIC_DATA] [GEOGRAPHIC_DATA]…" at bounding box center [805, 612] width 1439 height 230
paste input "tsm"
type input "[GEOGRAPHIC_DATA]"
click at [0, 0] on button "Save" at bounding box center [0, 0] width 0 height 0
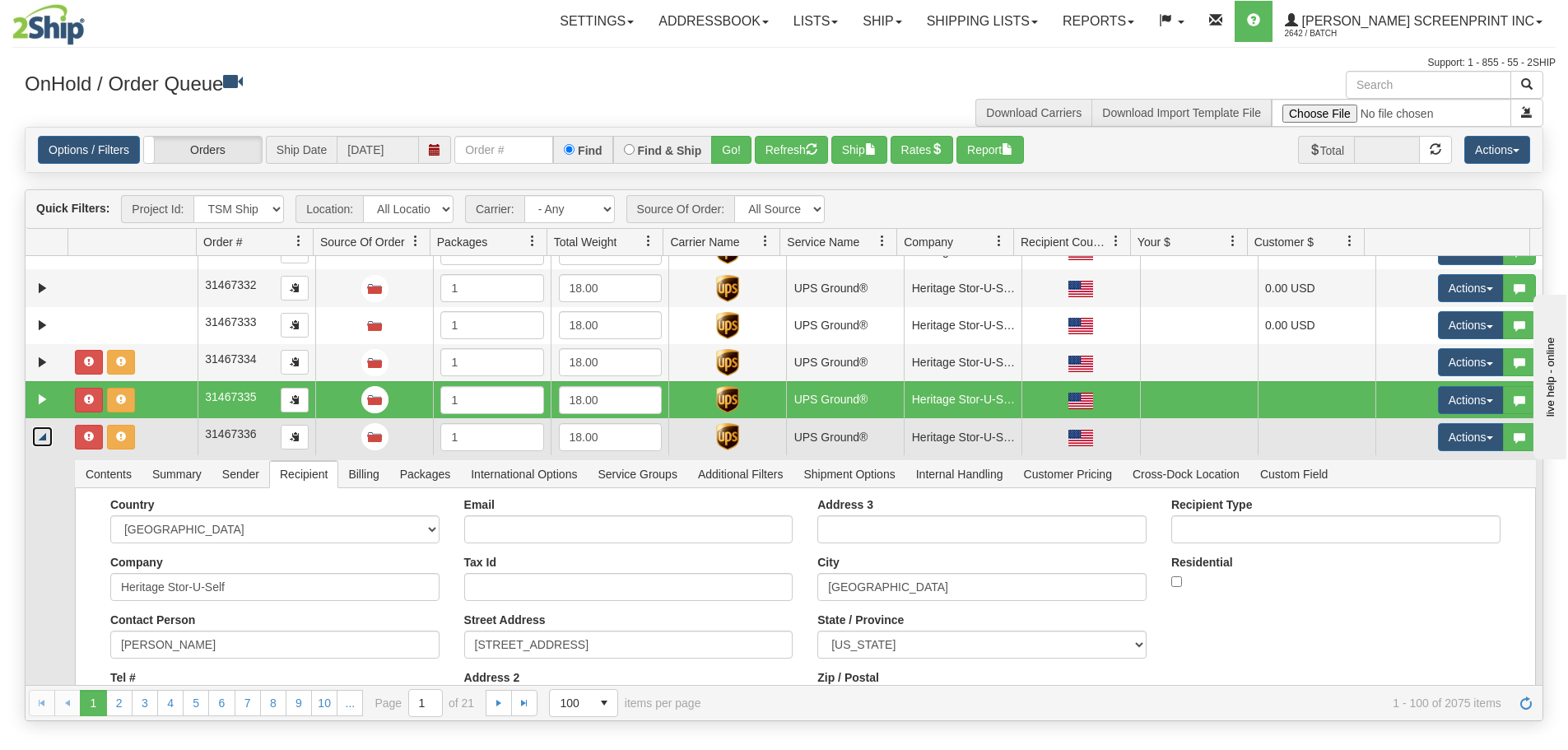
click at [41, 441] on link "Collapse" at bounding box center [42, 436] width 20 height 20
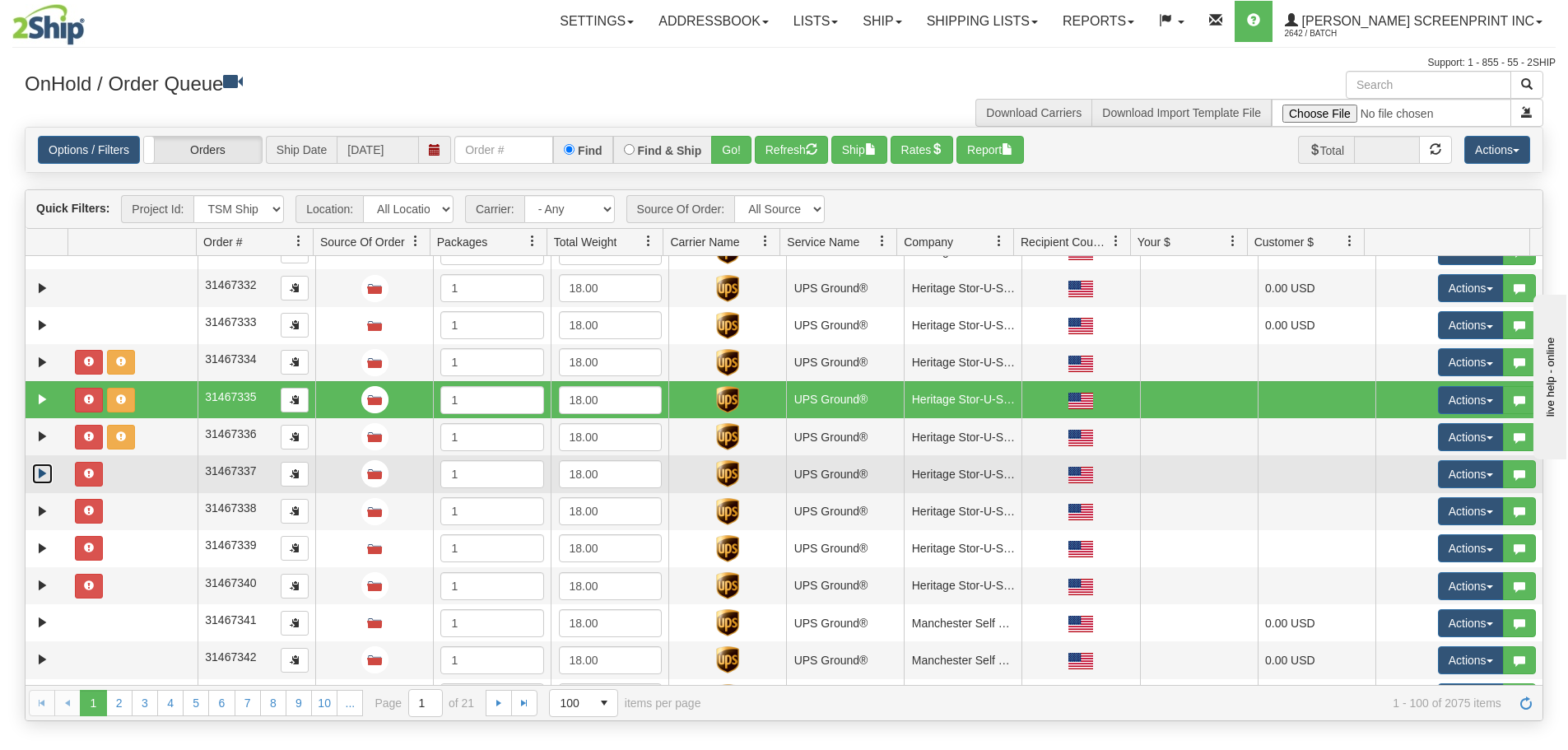
click at [39, 471] on link "Expand" at bounding box center [42, 474] width 20 height 20
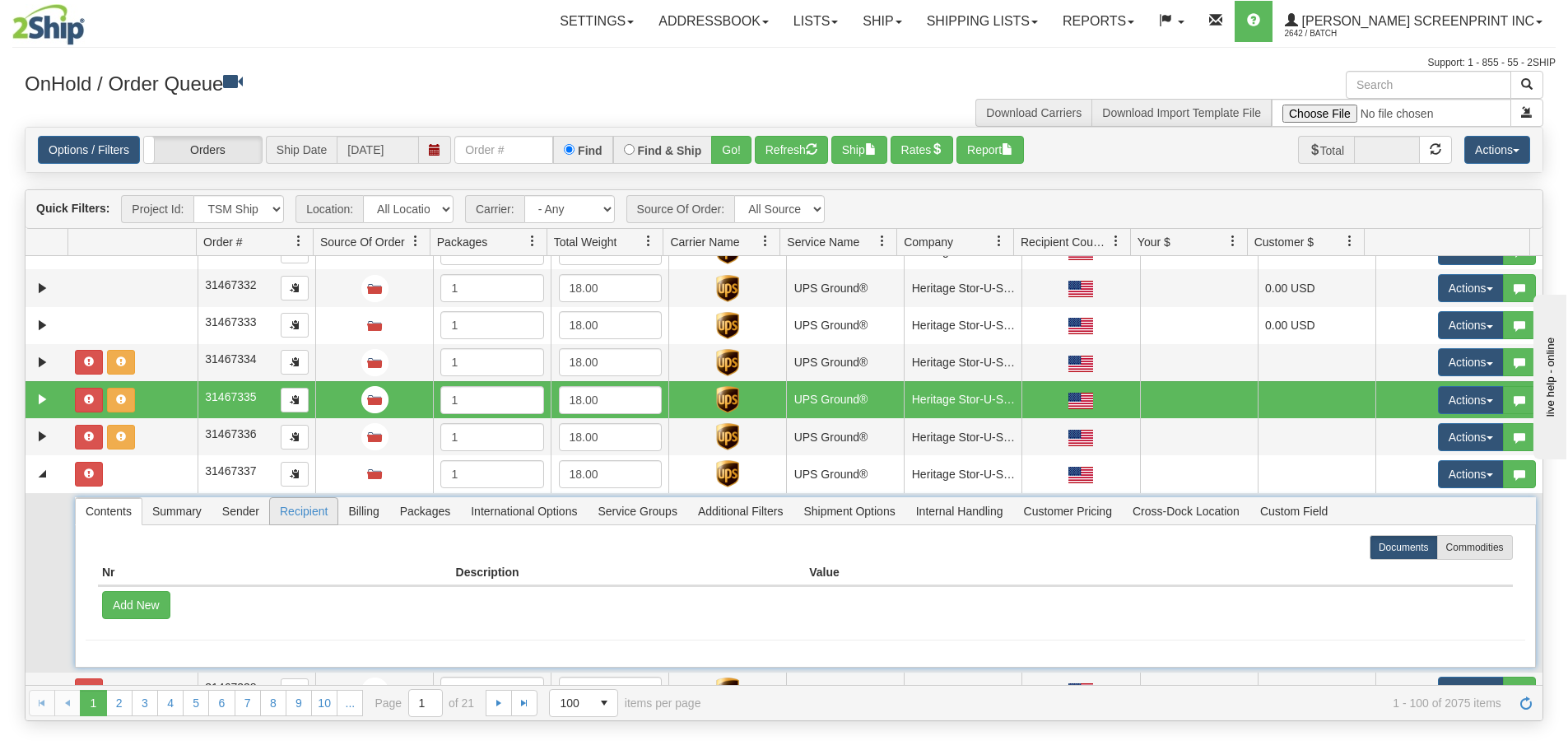
click at [273, 518] on span "Recipient" at bounding box center [304, 510] width 68 height 27
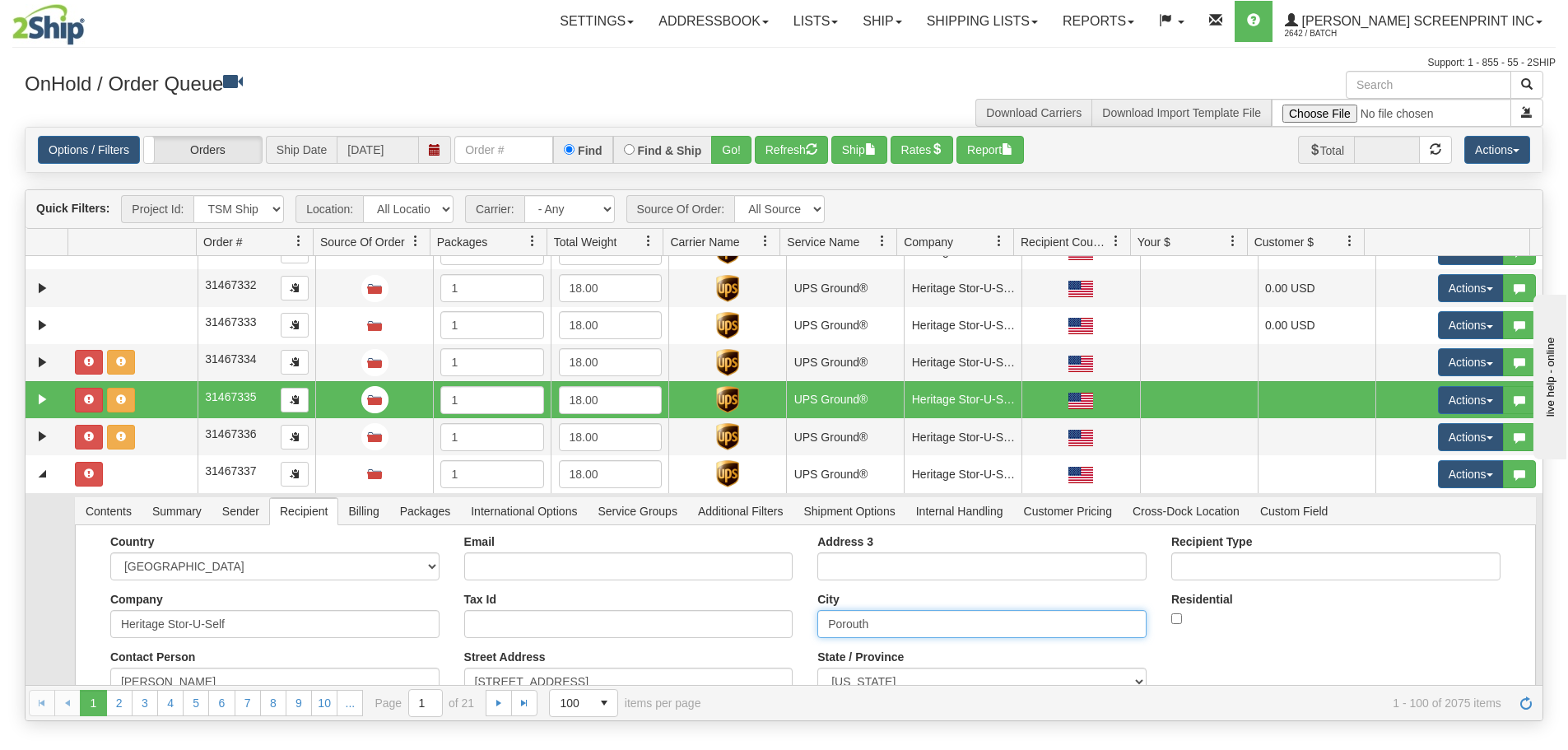
drag, startPoint x: 868, startPoint y: 624, endPoint x: 773, endPoint y: 623, distance: 95.0
click at [773, 623] on div "Country [GEOGRAPHIC_DATA] [GEOGRAPHIC_DATA] [GEOGRAPHIC_DATA] [GEOGRAPHIC_DATA]…" at bounding box center [805, 650] width 1439 height 230
paste input "tsm"
type input "[GEOGRAPHIC_DATA]"
click at [0, 0] on button "Save" at bounding box center [0, 0] width 0 height 0
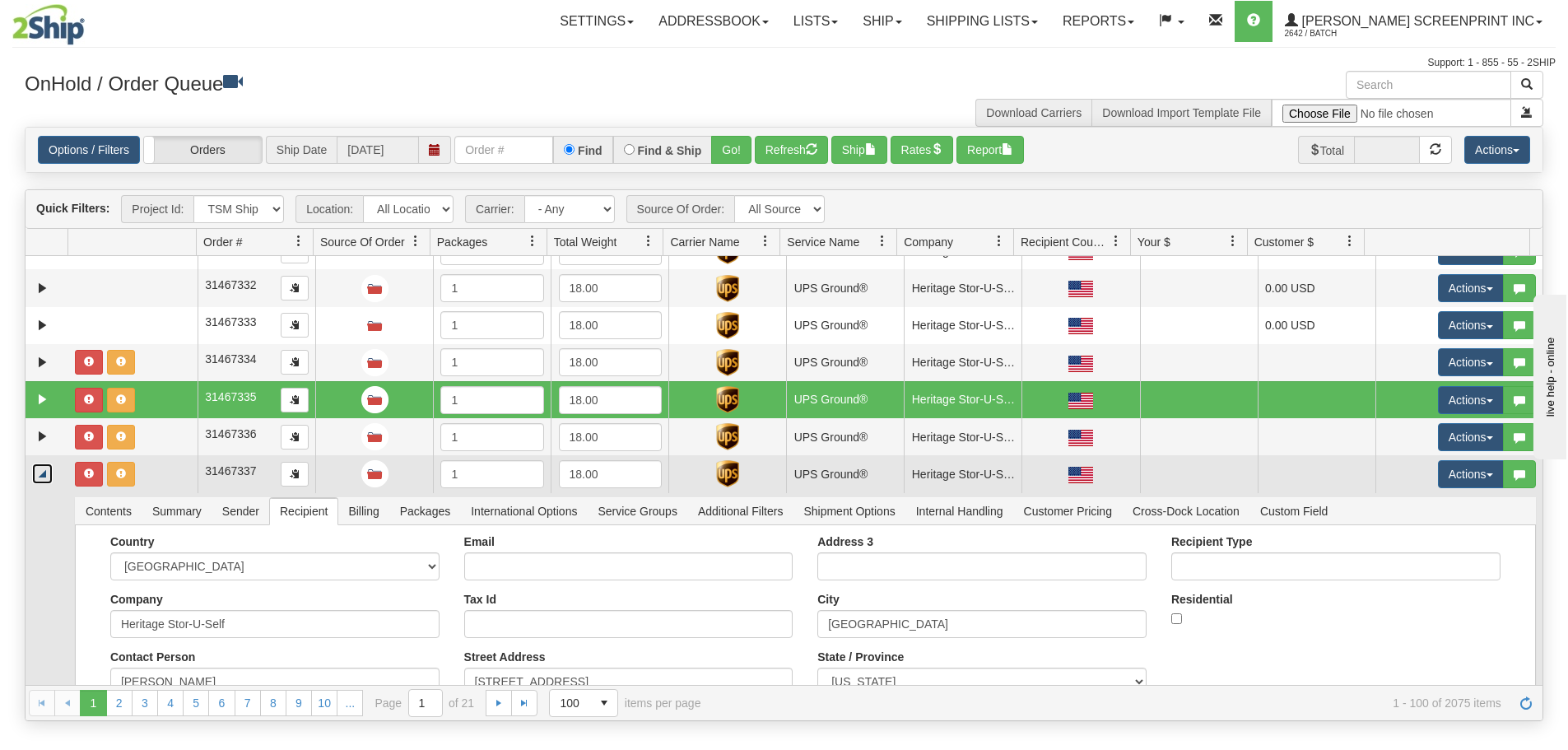
click at [37, 476] on link "Collapse" at bounding box center [42, 474] width 20 height 20
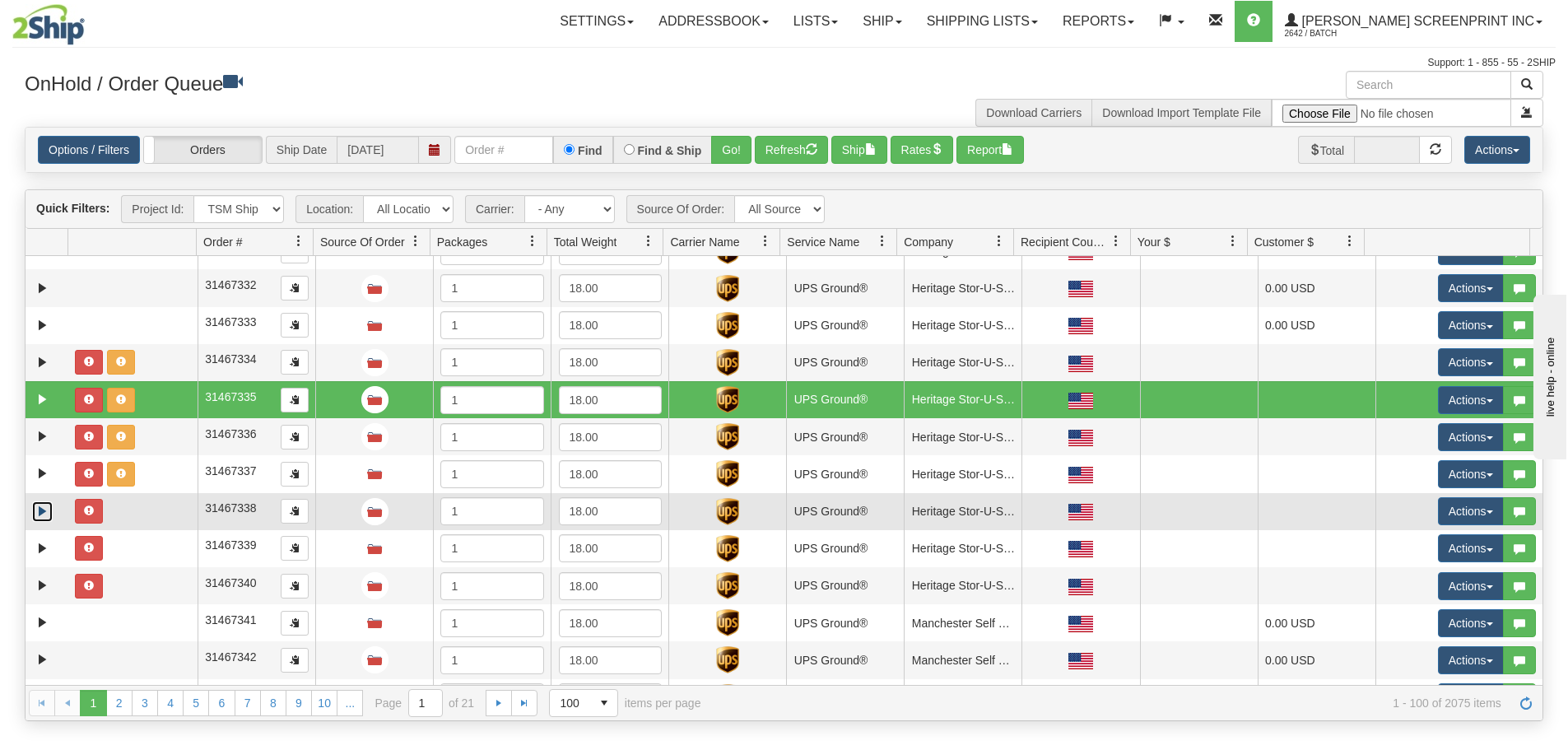
click at [43, 515] on link "Expand" at bounding box center [42, 511] width 20 height 20
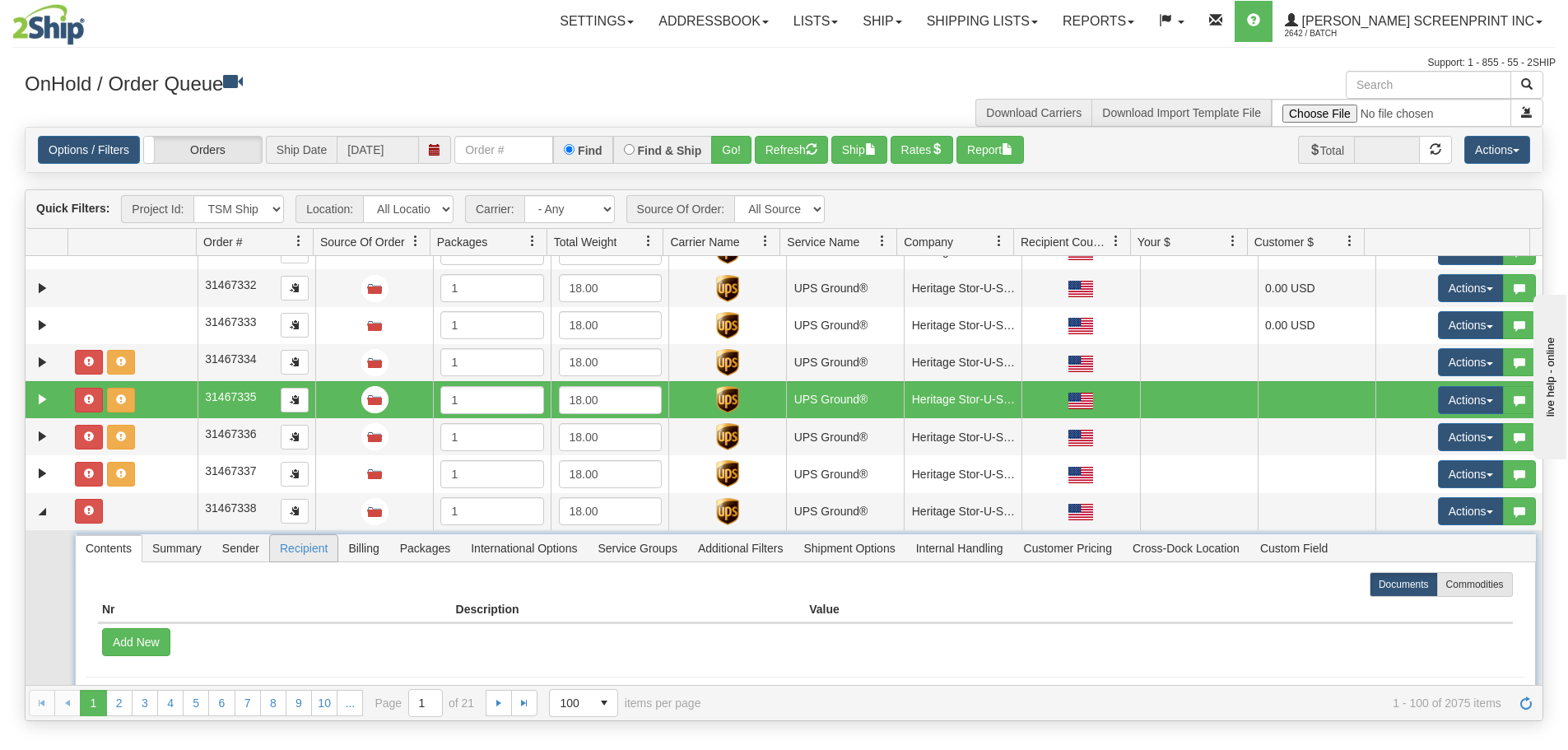
click at [297, 542] on span "Recipient" at bounding box center [304, 548] width 68 height 27
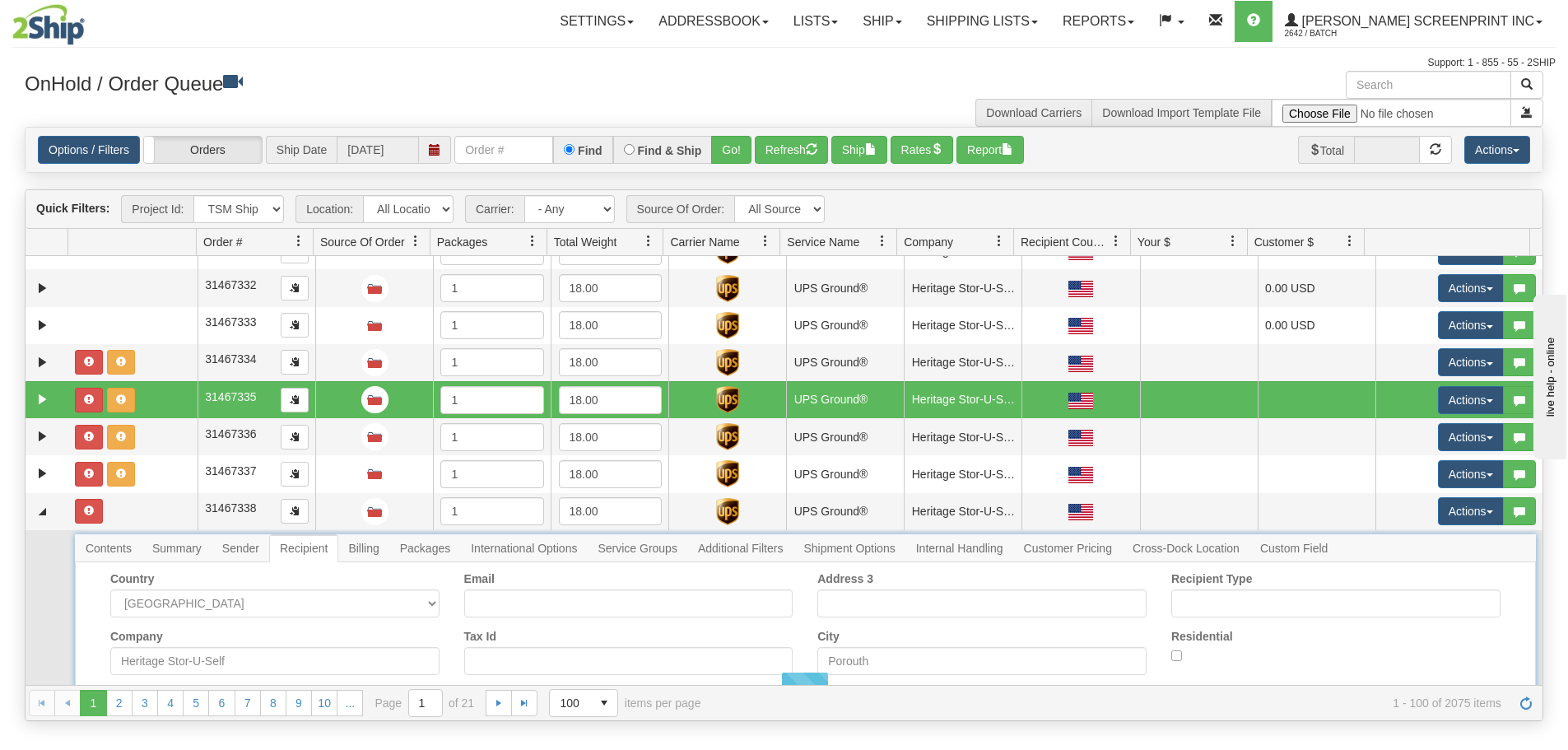
scroll to position [411, 0]
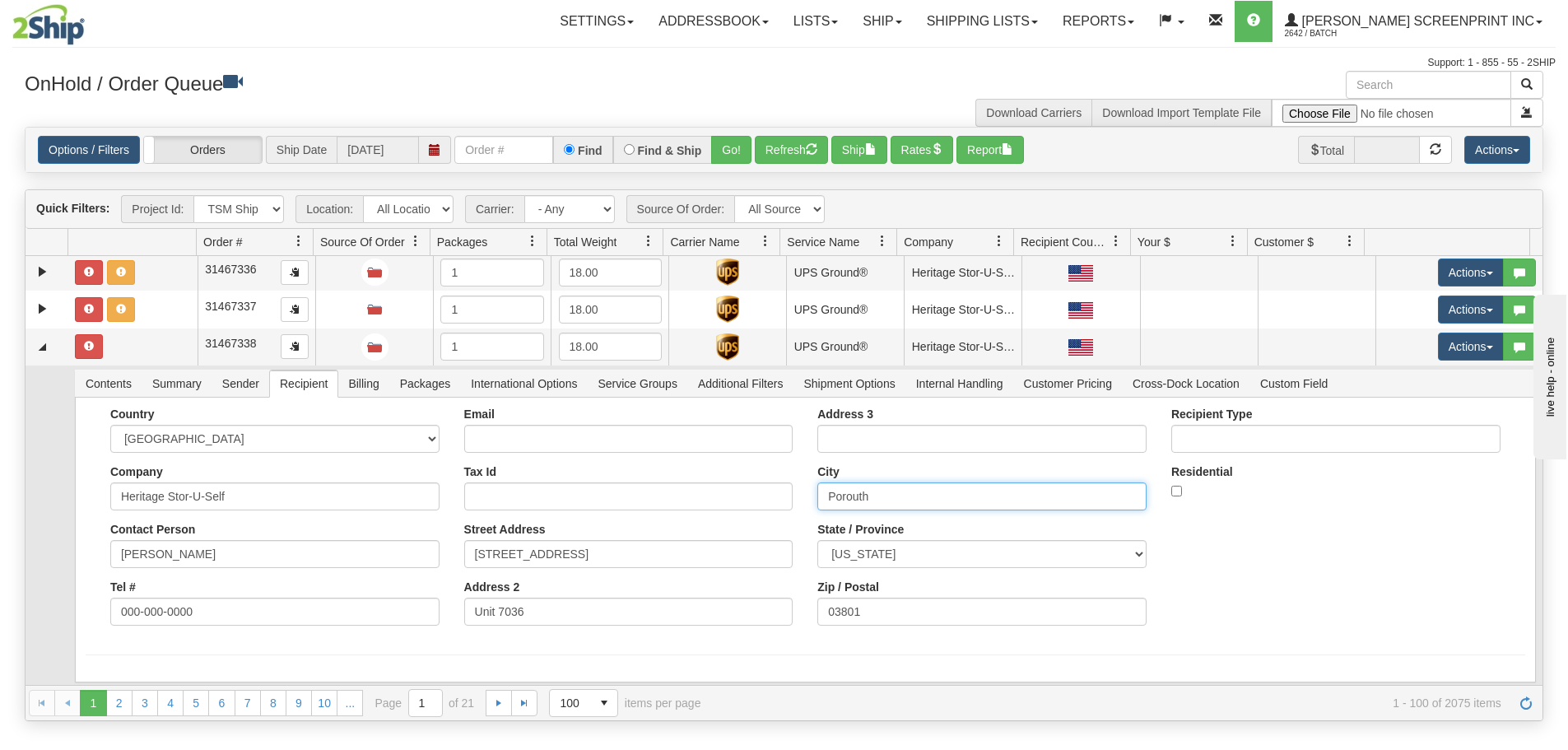
drag, startPoint x: 854, startPoint y: 501, endPoint x: 814, endPoint y: 497, distance: 40.2
click at [817, 497] on input "Porouth" at bounding box center [981, 496] width 330 height 28
drag, startPoint x: 888, startPoint y: 504, endPoint x: 792, endPoint y: 501, distance: 96.0
click at [790, 498] on div "Country [GEOGRAPHIC_DATA] [GEOGRAPHIC_DATA] [GEOGRAPHIC_DATA] [GEOGRAPHIC_DATA]…" at bounding box center [805, 522] width 1439 height 230
paste input "tsm"
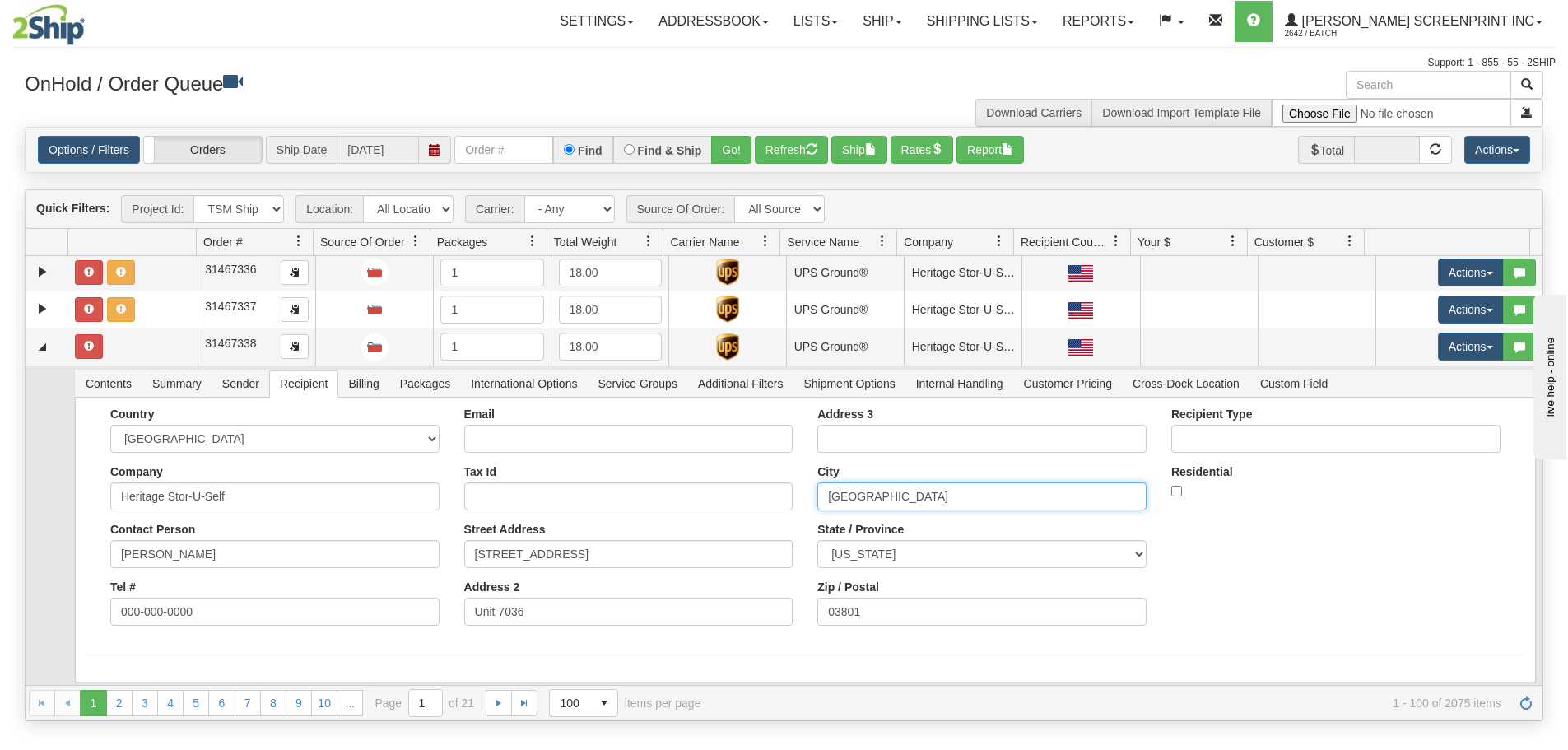
type input "[GEOGRAPHIC_DATA]"
click at [0, 0] on button "Save" at bounding box center [0, 0] width 0 height 0
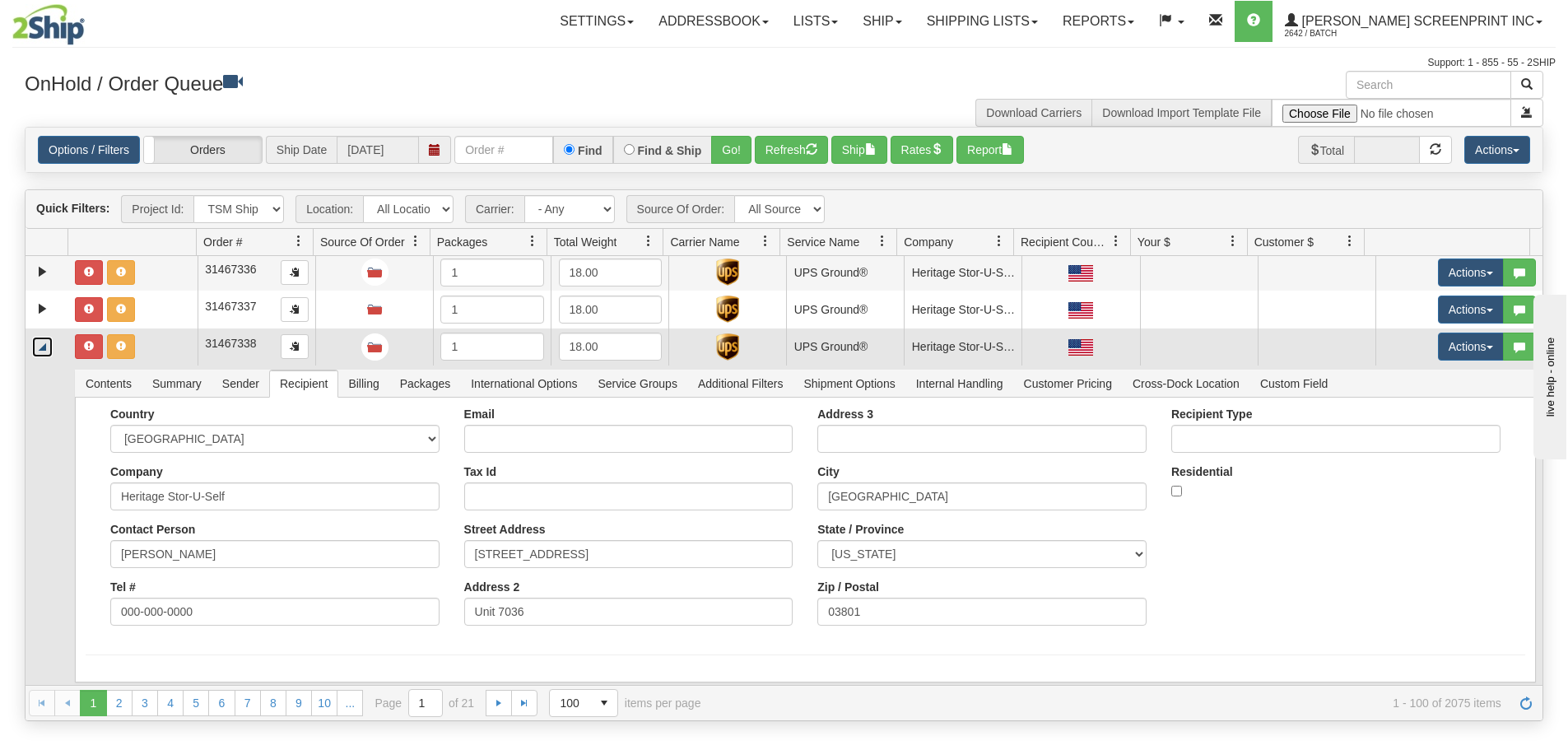
click at [46, 349] on link "Collapse" at bounding box center [42, 347] width 20 height 20
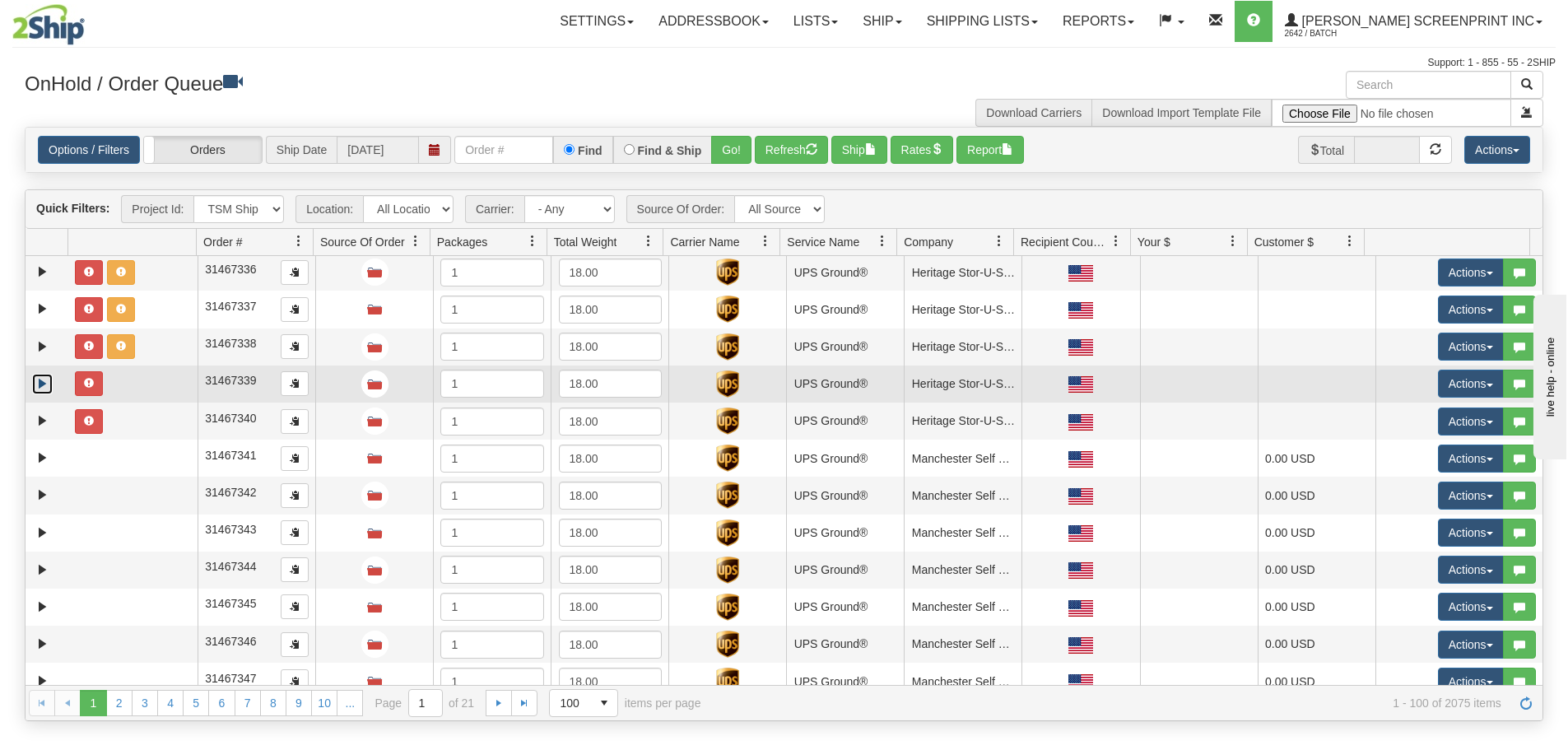
click at [47, 385] on link "Expand" at bounding box center [42, 384] width 20 height 20
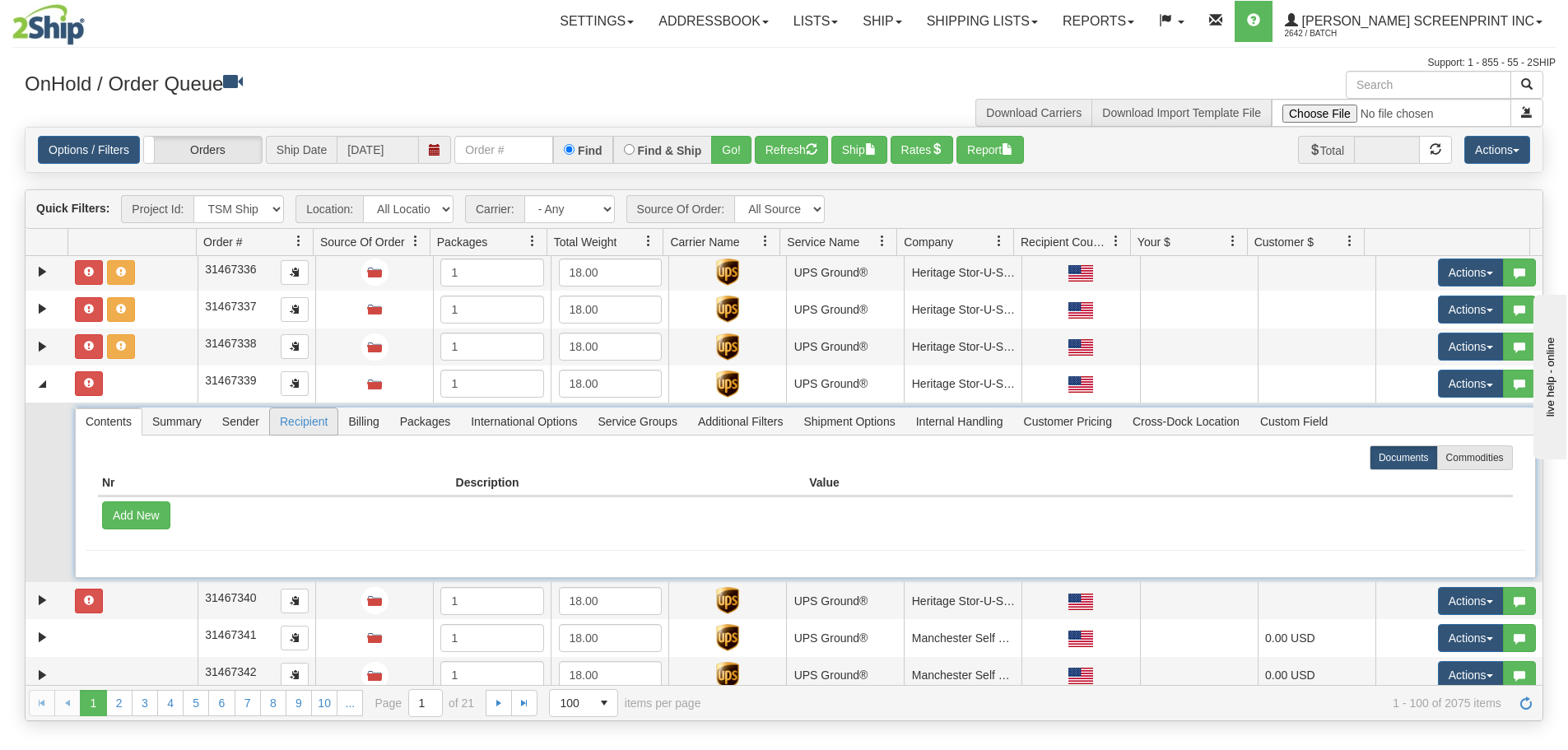
click at [304, 423] on span "Recipient" at bounding box center [304, 421] width 68 height 27
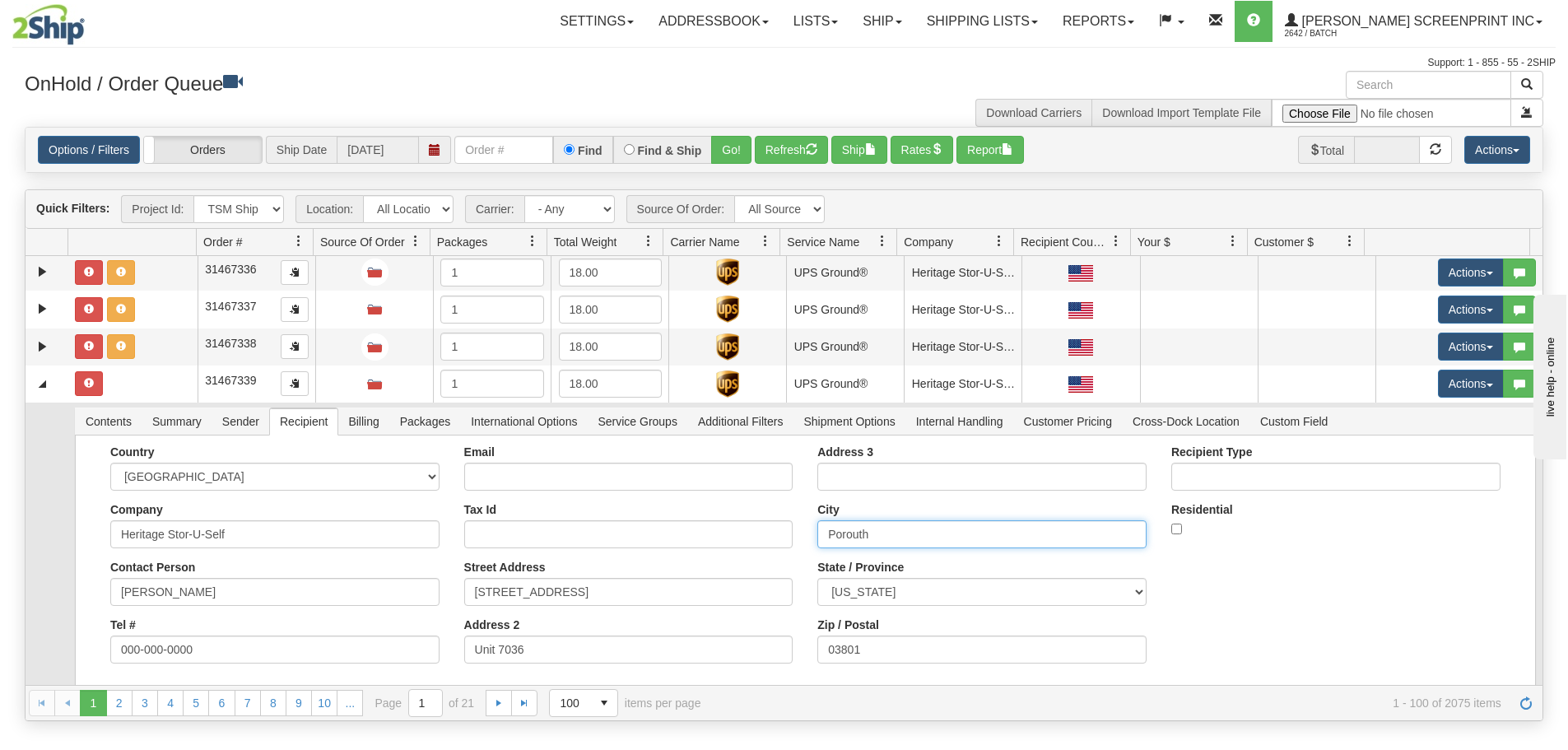
drag, startPoint x: 878, startPoint y: 520, endPoint x: 797, endPoint y: 522, distance: 81.0
click at [797, 522] on div "Country [GEOGRAPHIC_DATA] [GEOGRAPHIC_DATA] [GEOGRAPHIC_DATA] [GEOGRAPHIC_DATA]…" at bounding box center [805, 560] width 1439 height 230
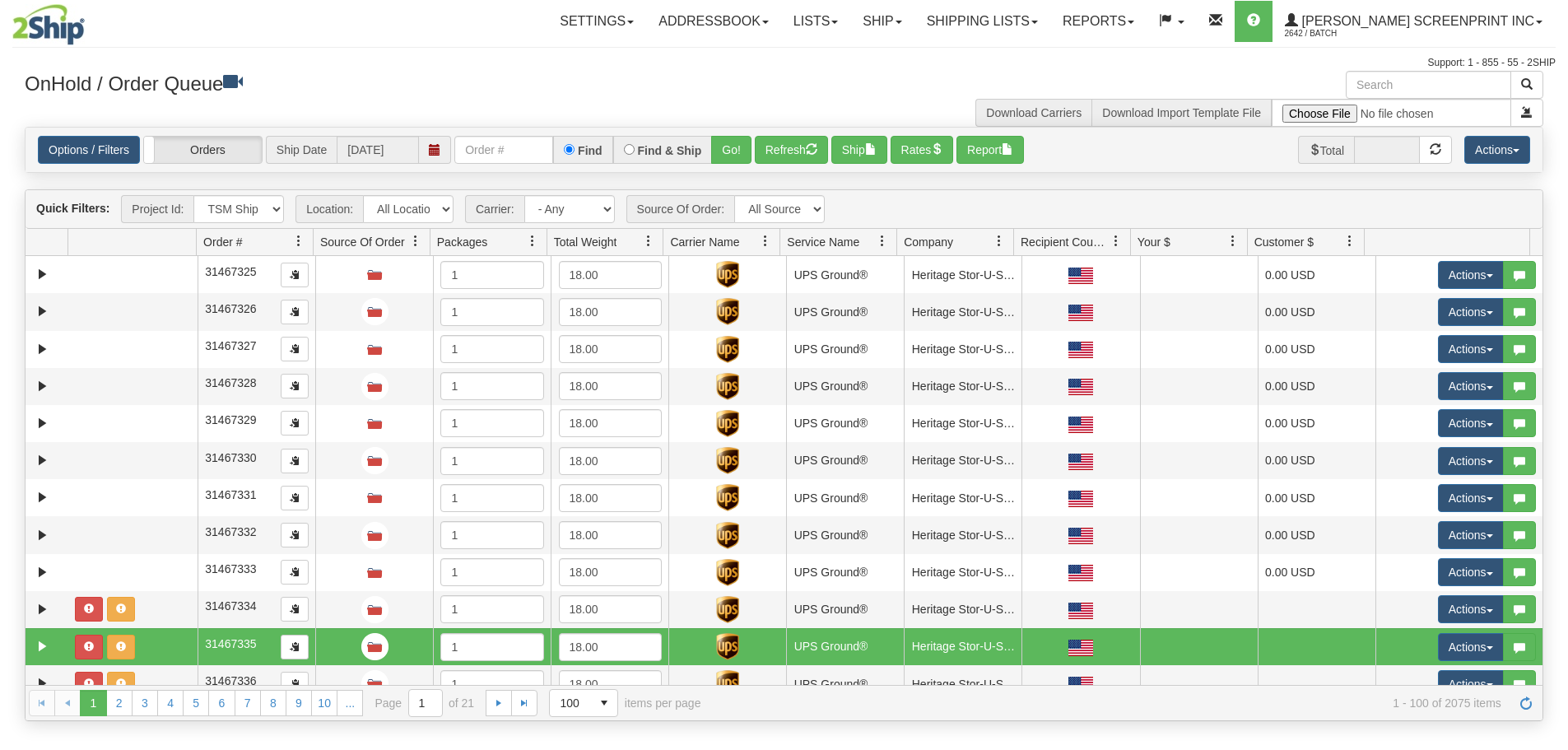
select select "TSM Ship List"
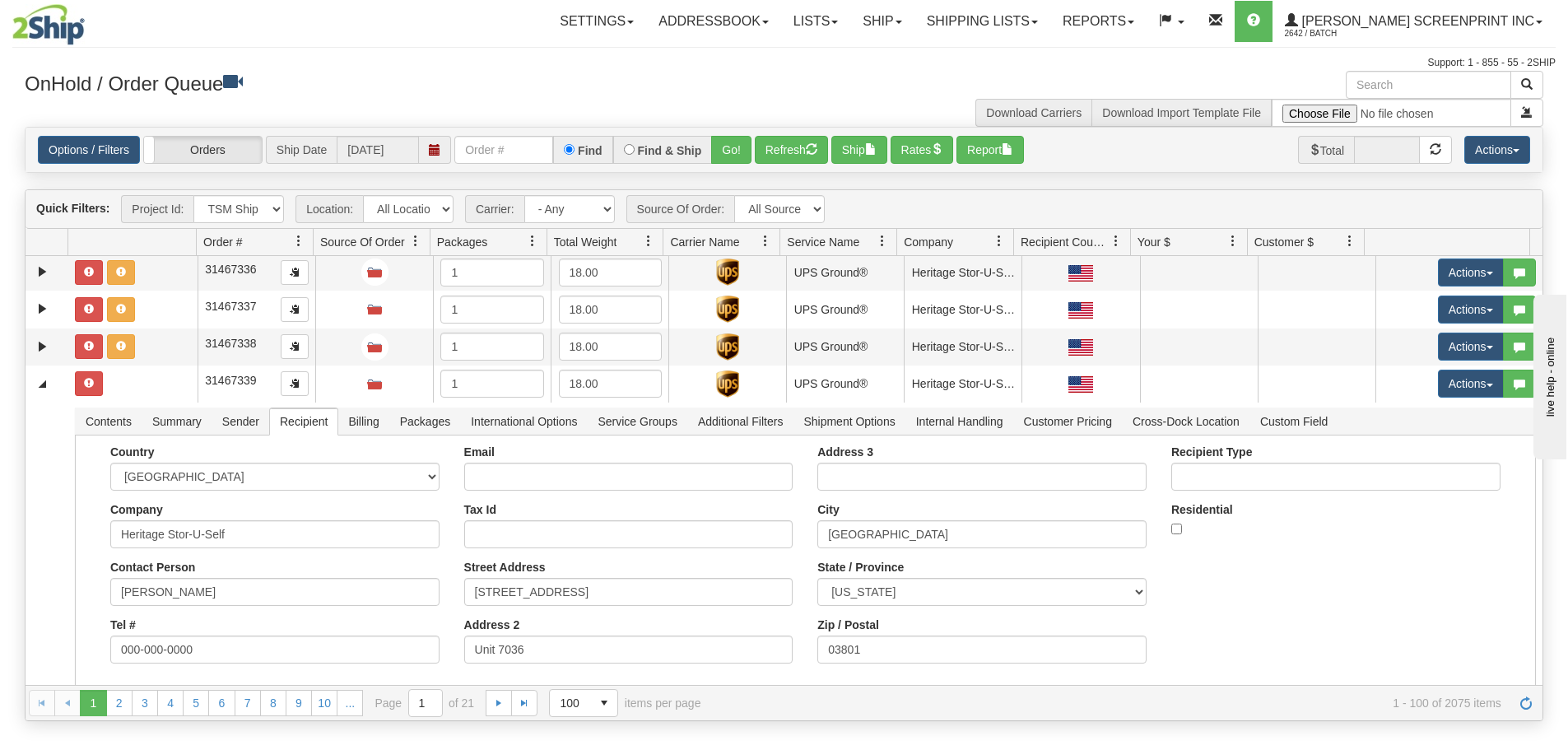
type input "[GEOGRAPHIC_DATA]"
click at [0, 0] on button "Save" at bounding box center [0, 0] width 0 height 0
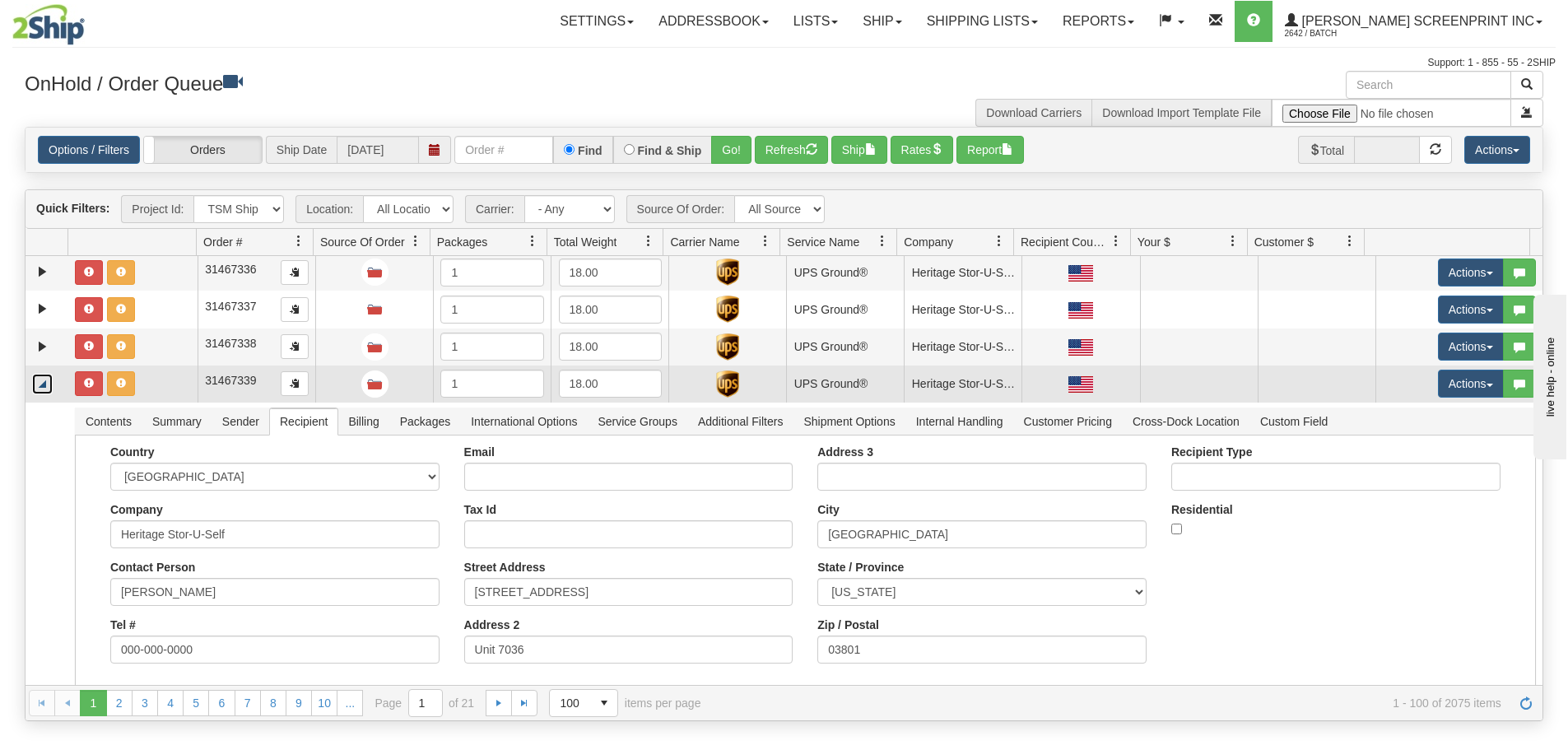
click at [45, 381] on link "Collapse" at bounding box center [42, 384] width 20 height 20
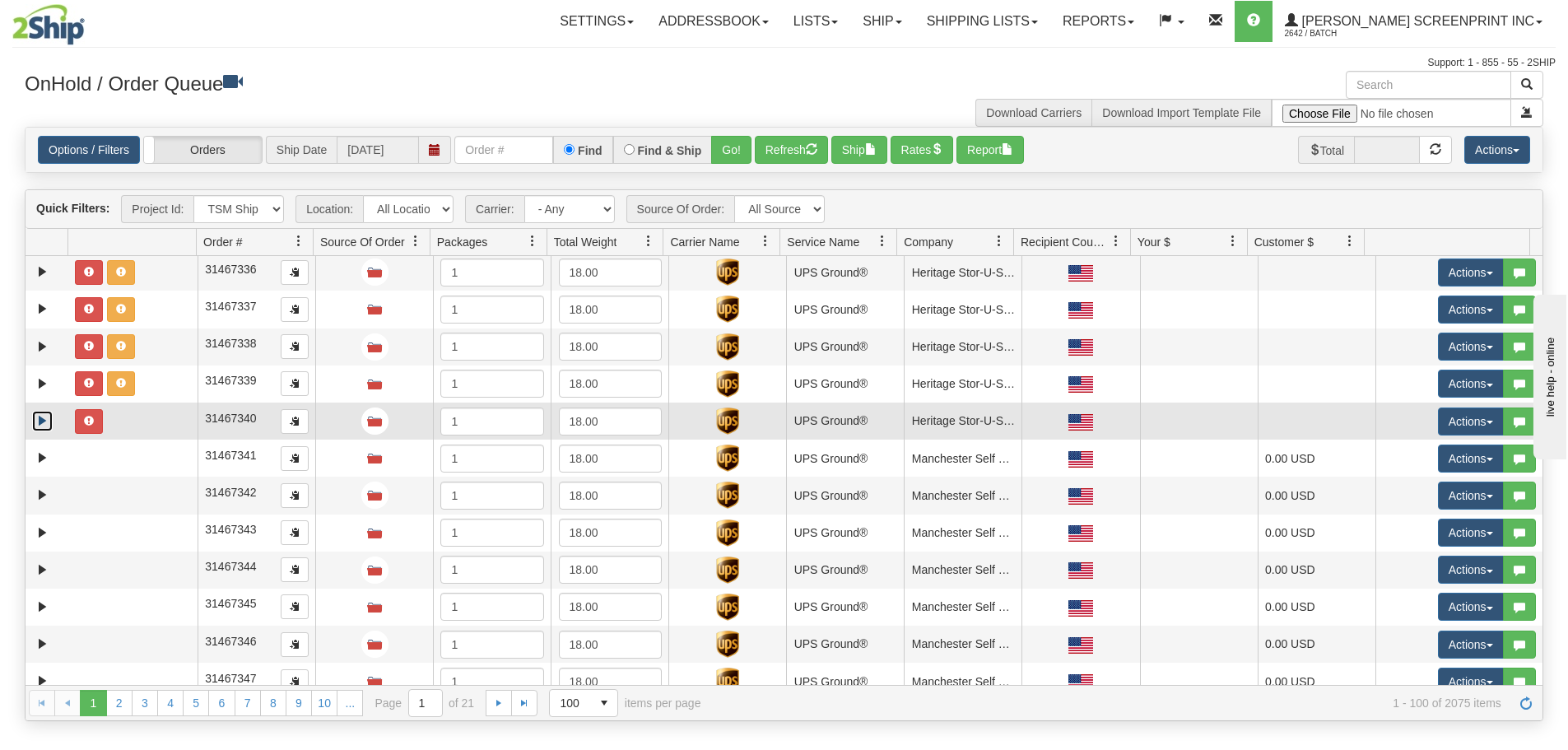
click at [39, 420] on link "Expand" at bounding box center [42, 420] width 20 height 20
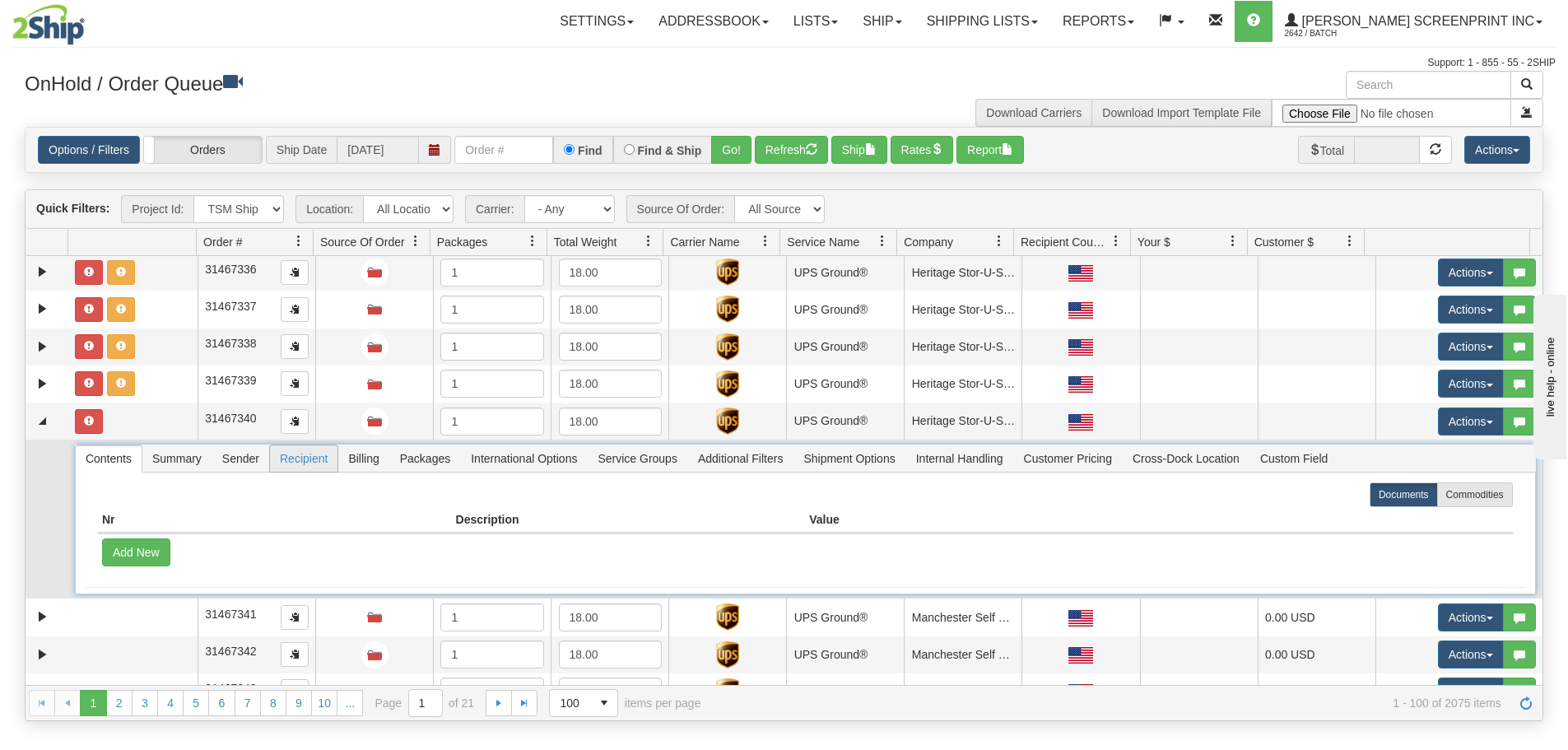
click at [290, 458] on span "Recipient" at bounding box center [304, 458] width 68 height 27
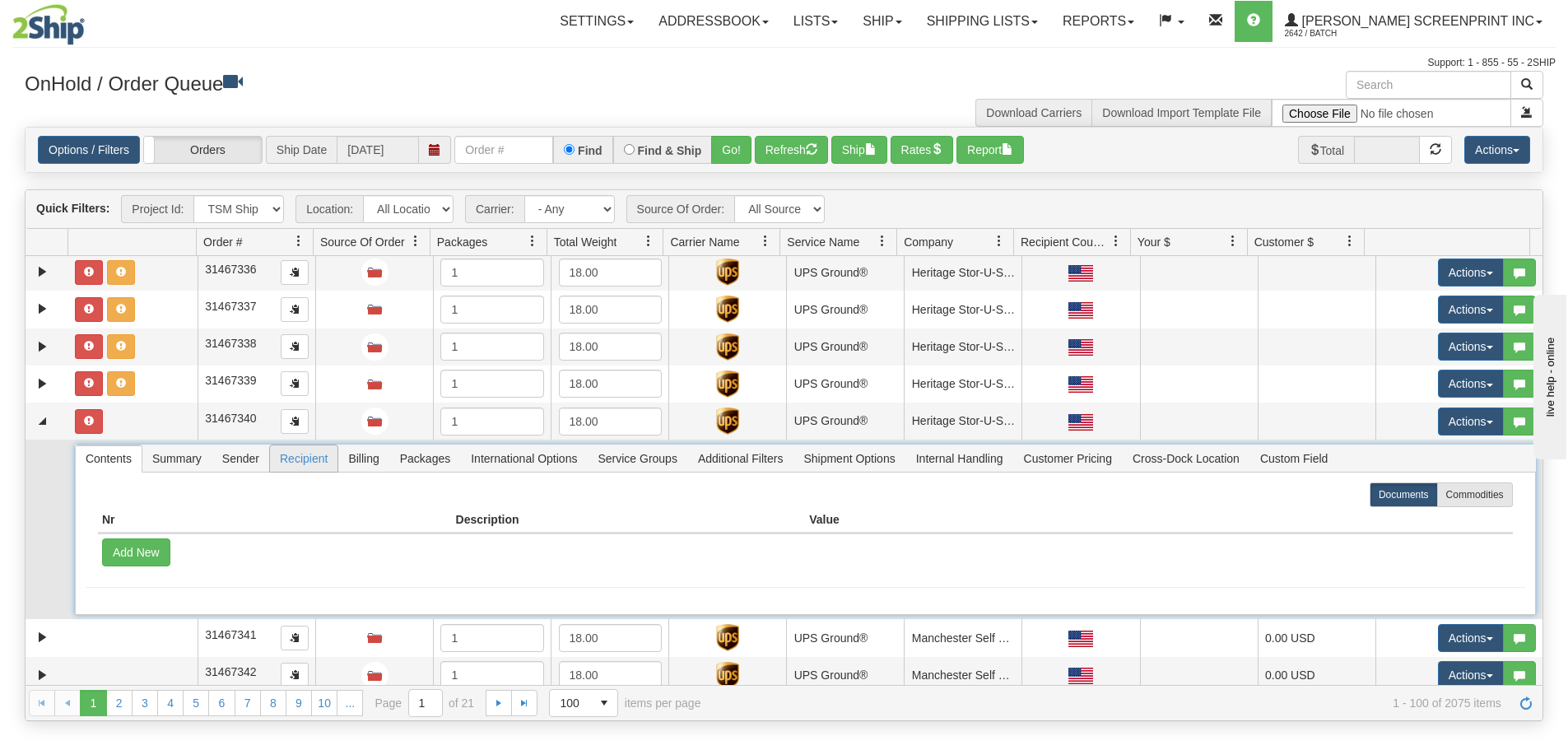
click at [319, 464] on span "Recipient" at bounding box center [304, 458] width 68 height 27
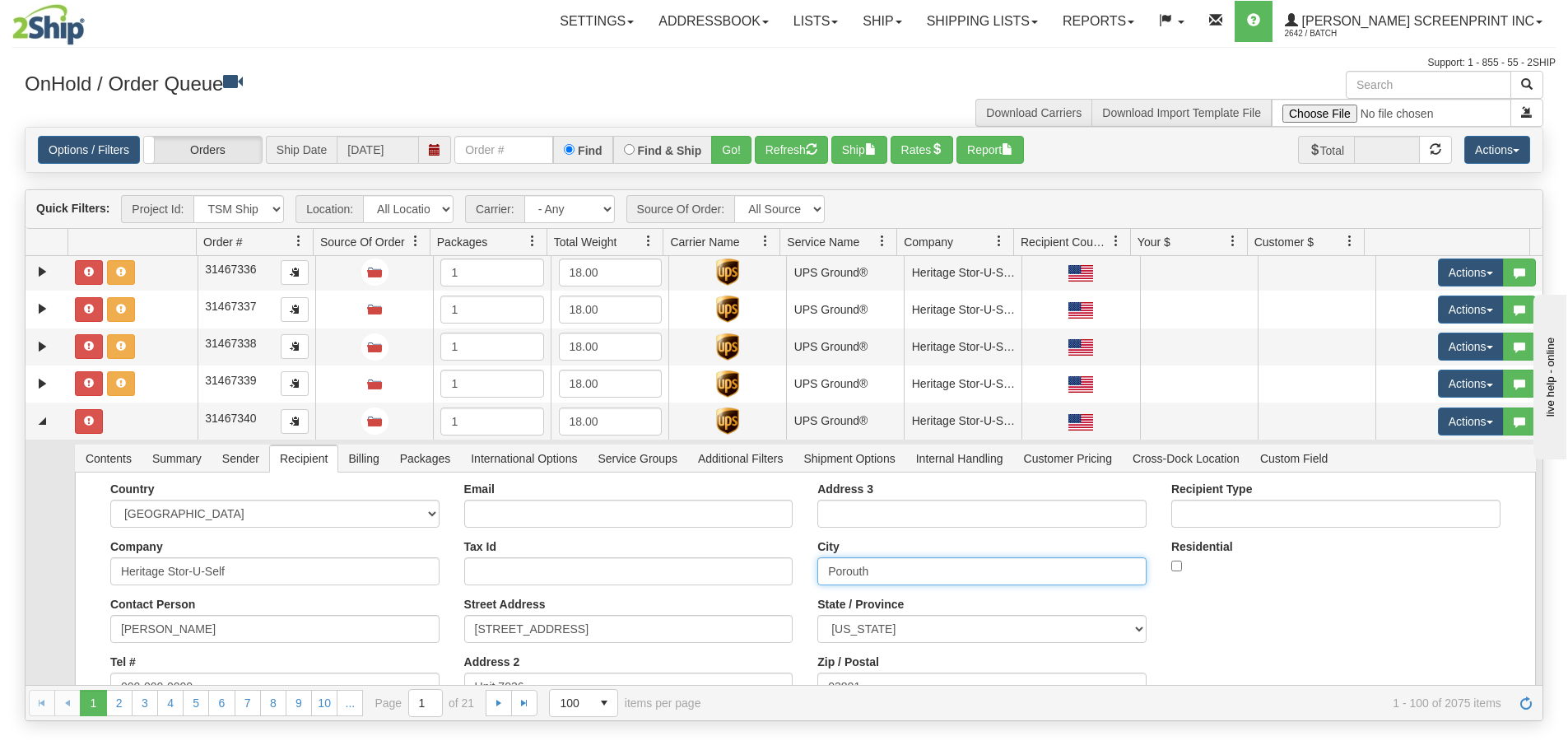
drag, startPoint x: 884, startPoint y: 570, endPoint x: 749, endPoint y: 579, distance: 135.3
click at [749, 579] on div "Country [GEOGRAPHIC_DATA] [GEOGRAPHIC_DATA] [GEOGRAPHIC_DATA] [GEOGRAPHIC_DATA]…" at bounding box center [805, 597] width 1439 height 230
paste input "tsm"
type input "[GEOGRAPHIC_DATA]"
click at [0, 0] on button "Save" at bounding box center [0, 0] width 0 height 0
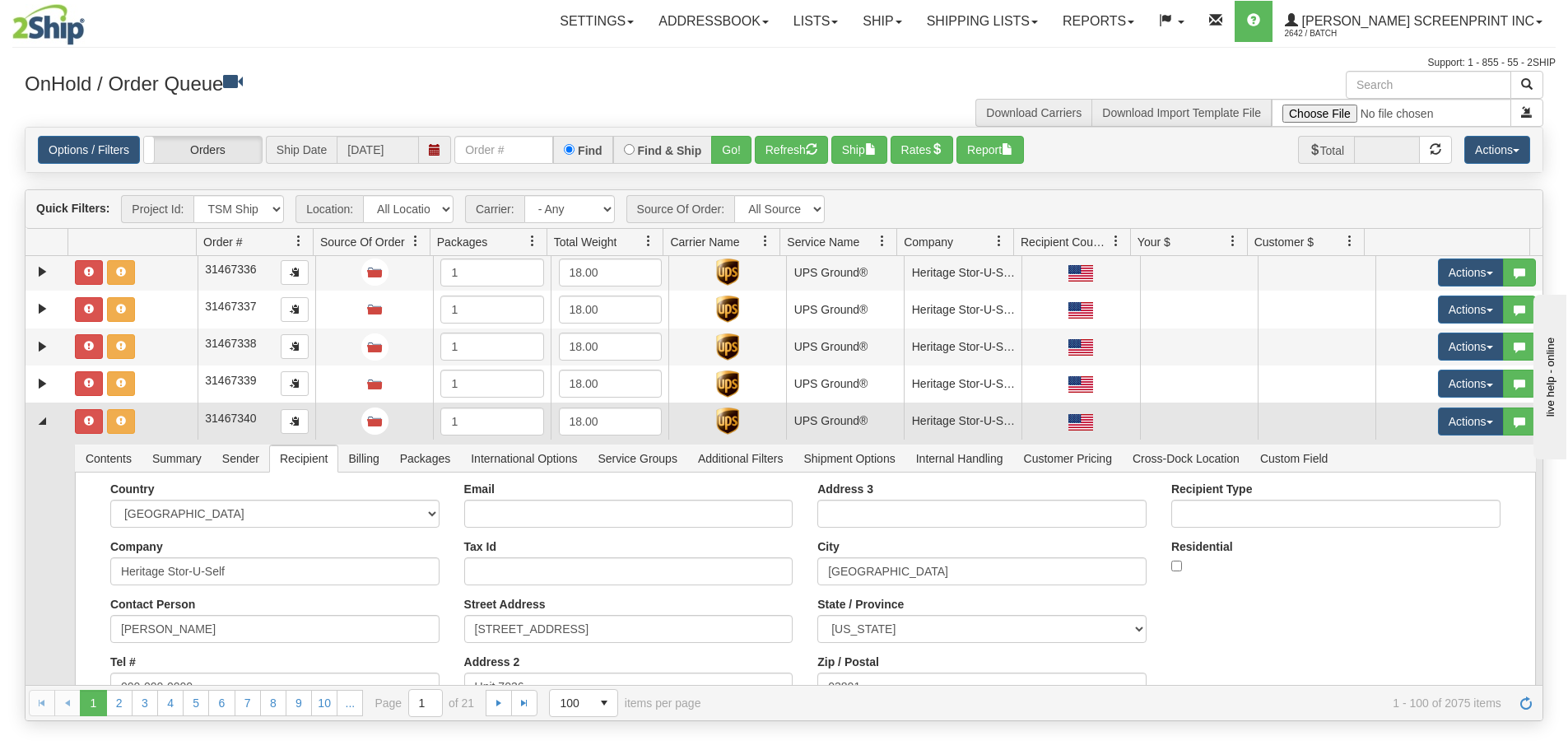
click at [147, 427] on td at bounding box center [132, 420] width 129 height 37
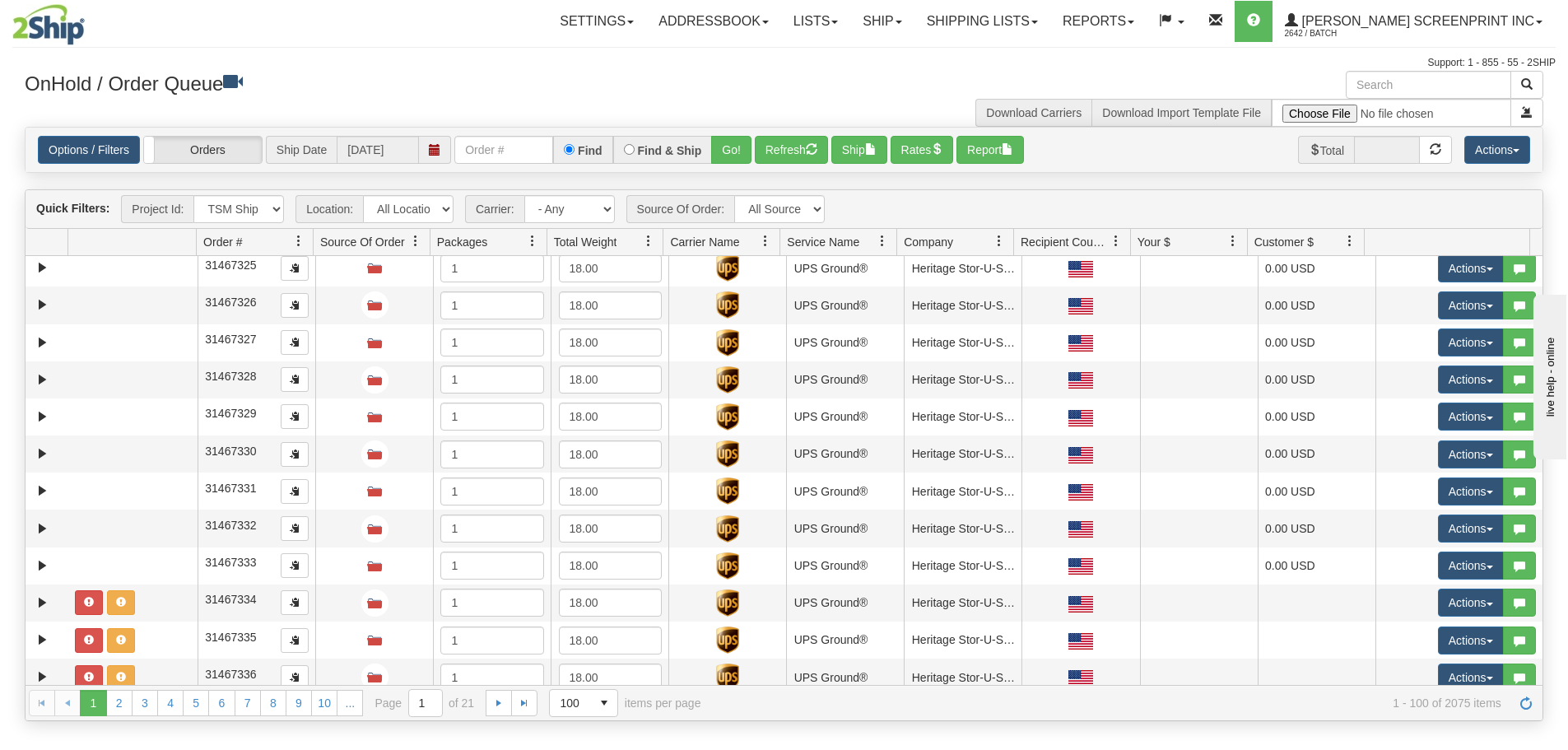
scroll to position [0, 0]
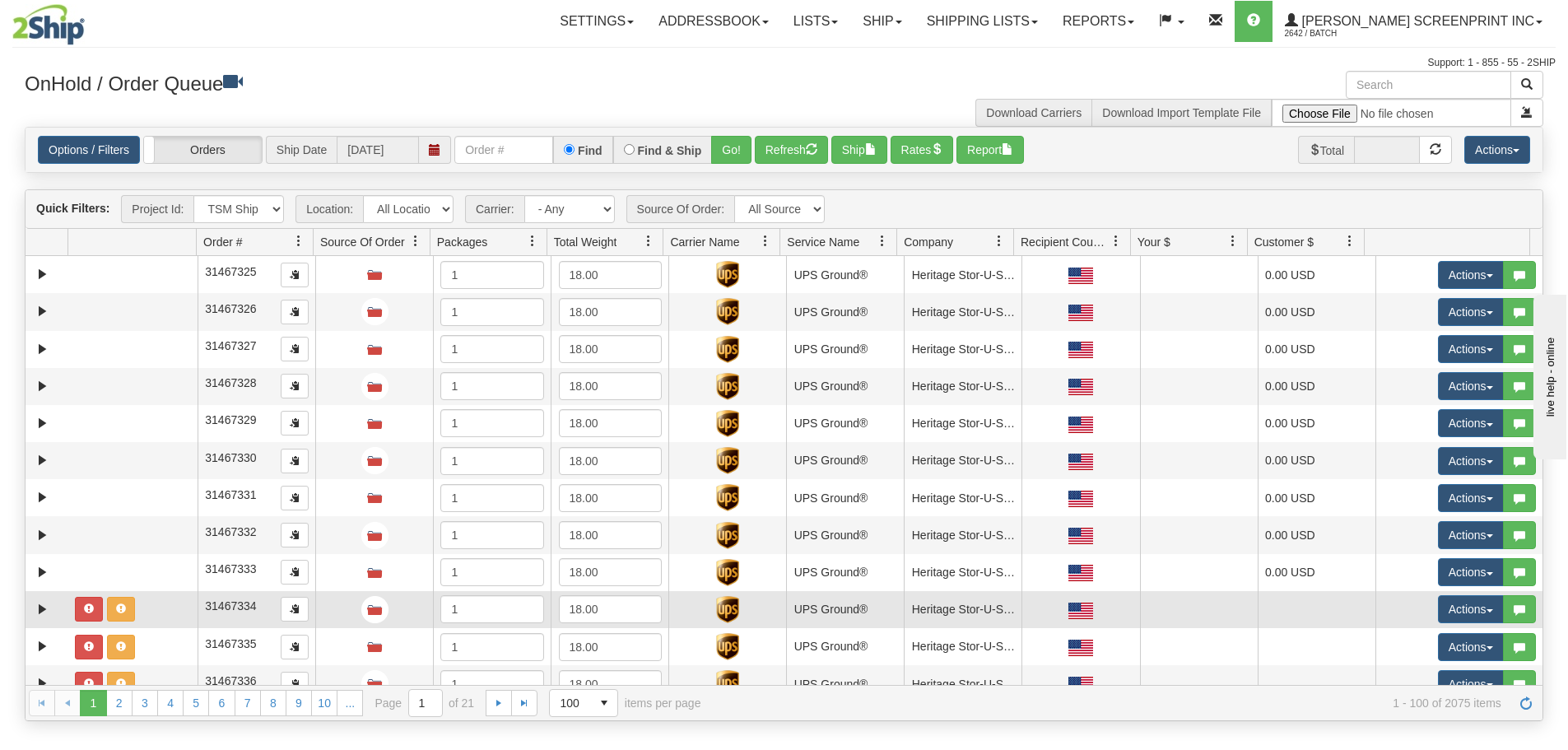
click at [173, 601] on td at bounding box center [132, 610] width 129 height 37
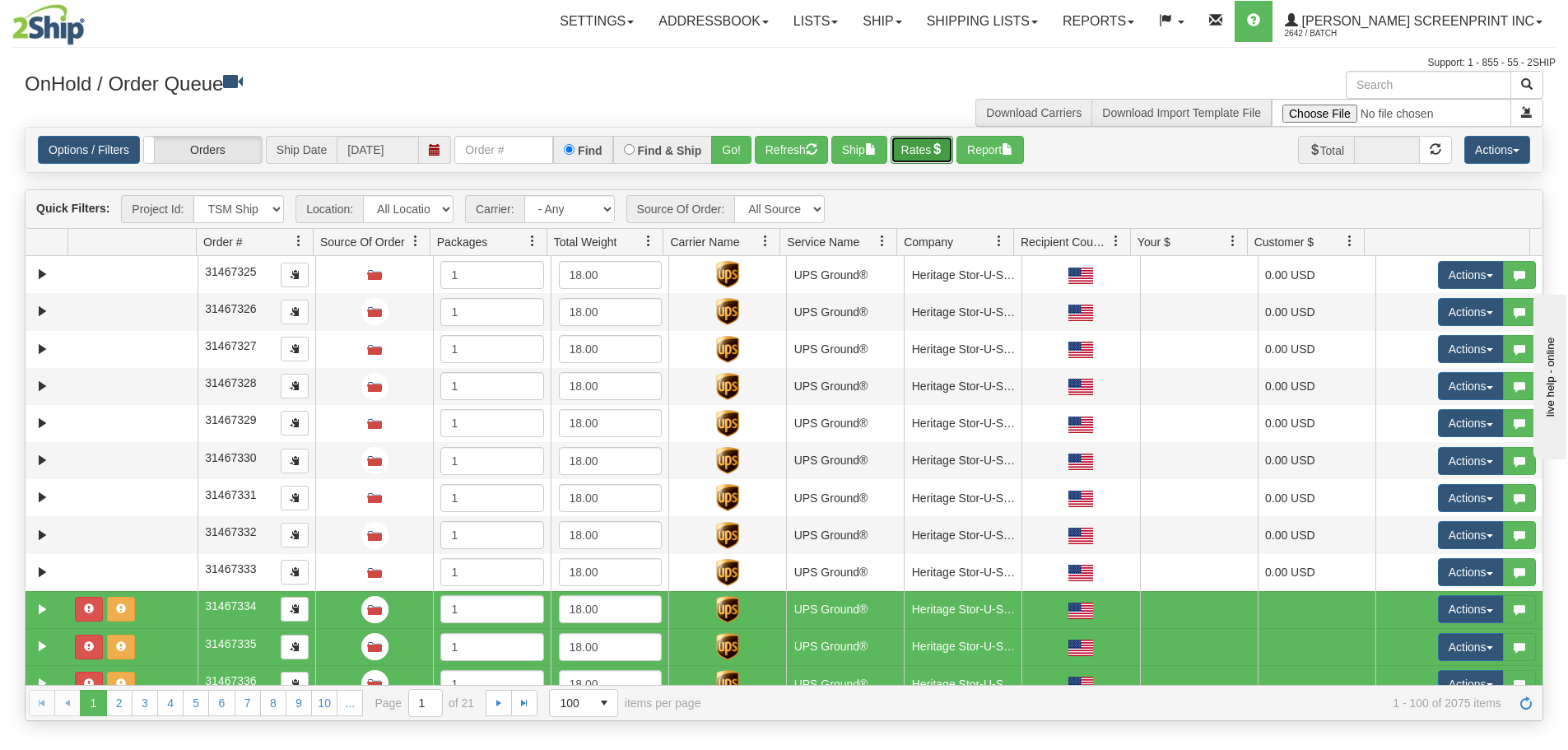
click at [919, 151] on button "Rates" at bounding box center [922, 150] width 63 height 28
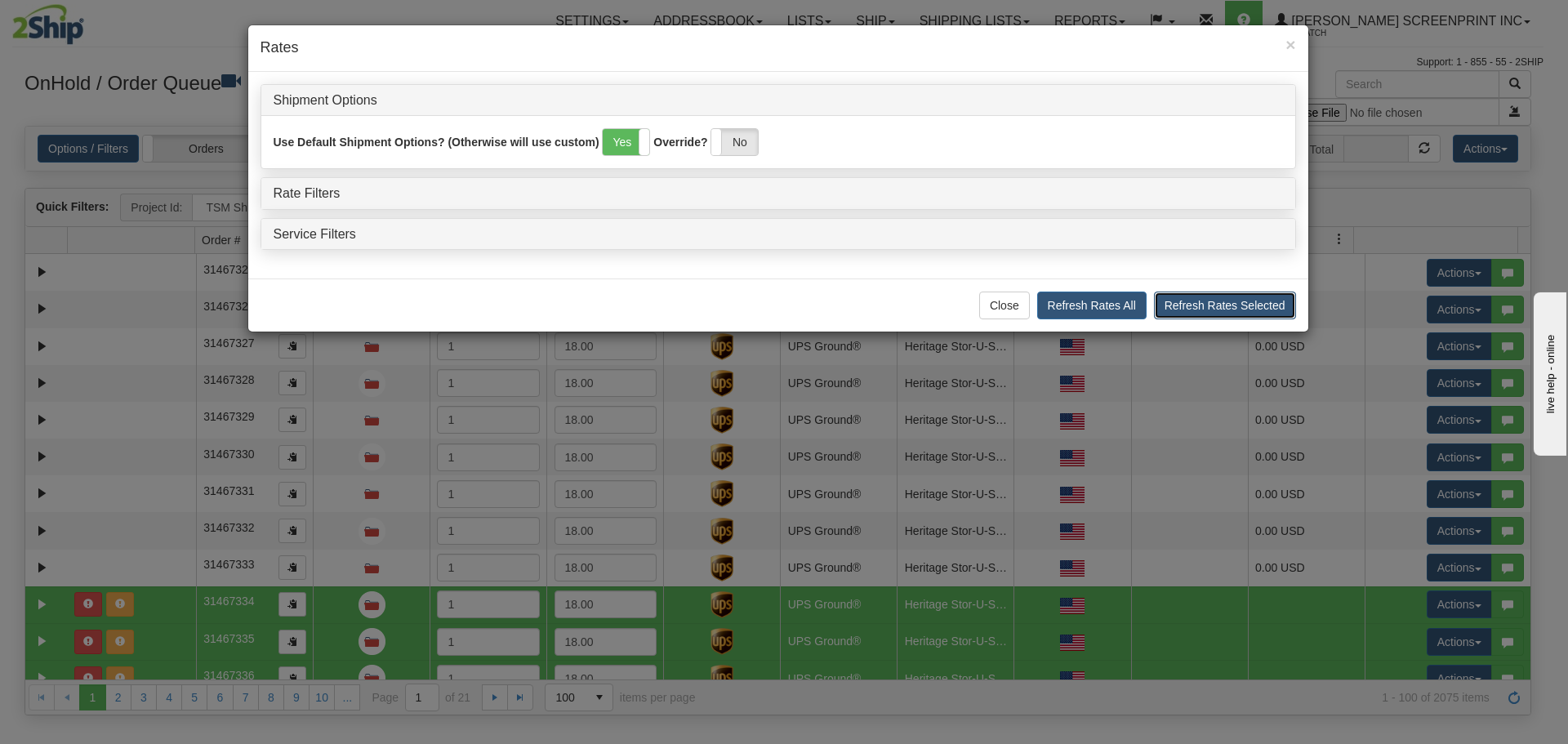
click at [1187, 296] on button "Refresh Rates Selected" at bounding box center [1225, 305] width 142 height 27
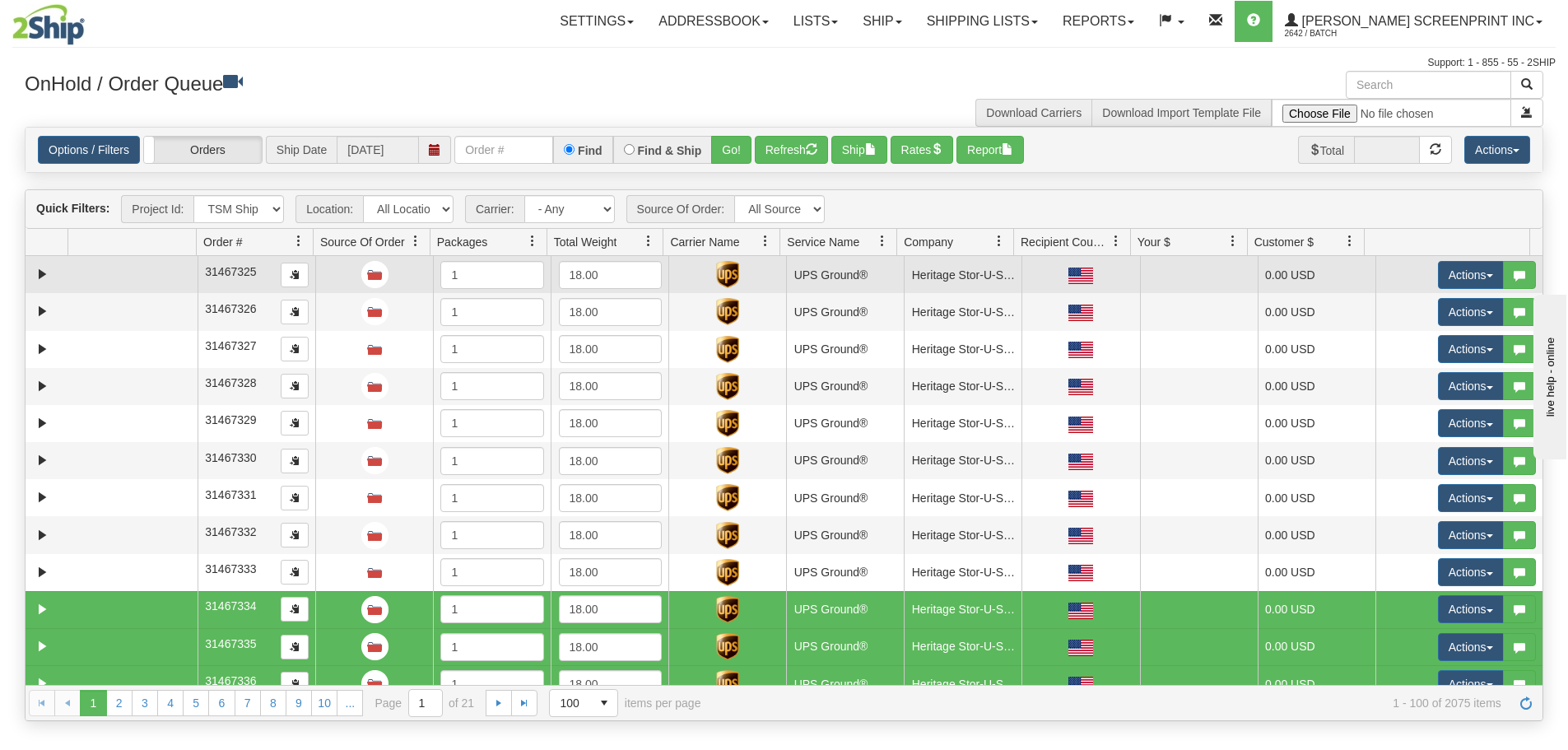
click at [98, 282] on td at bounding box center [132, 274] width 129 height 37
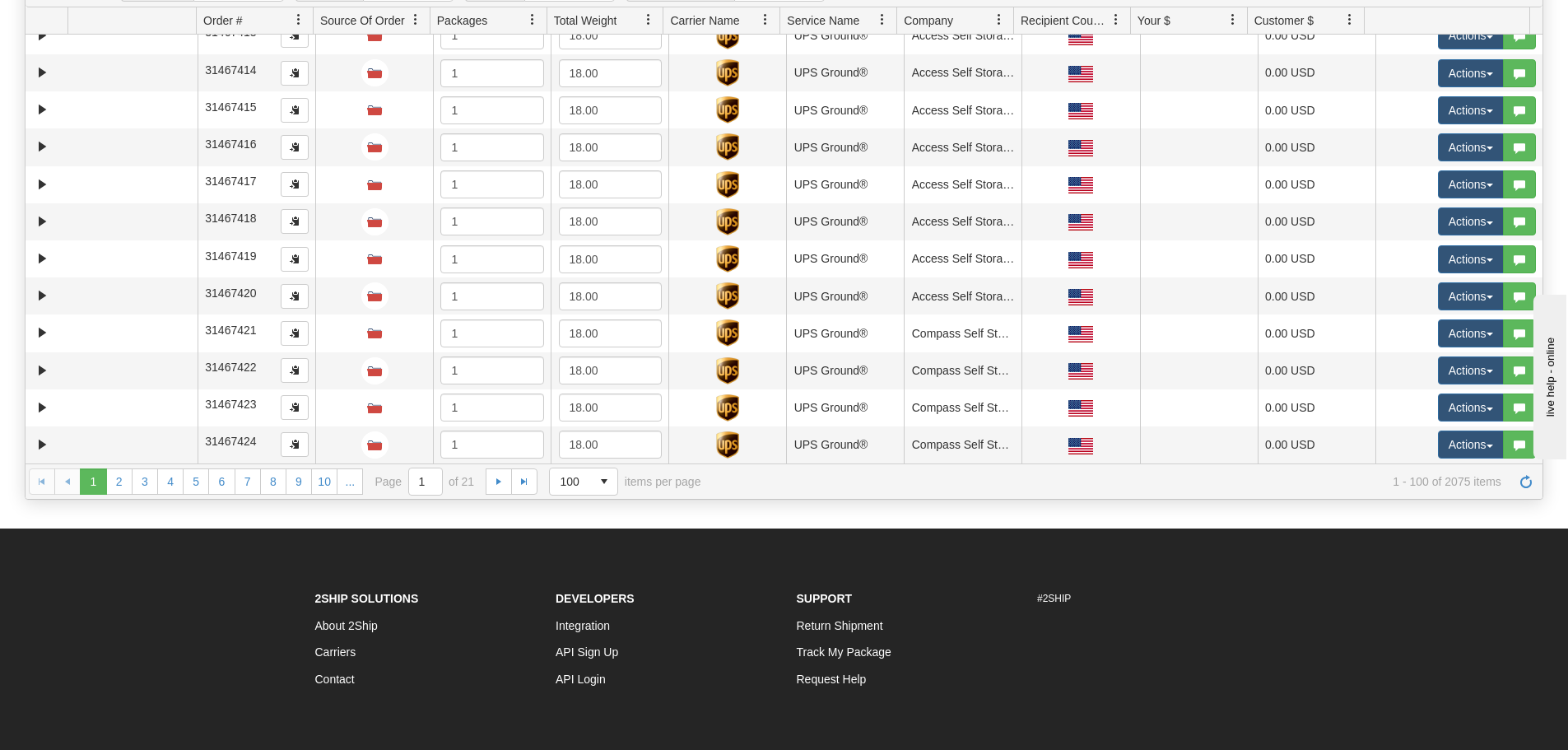
scroll to position [247, 0]
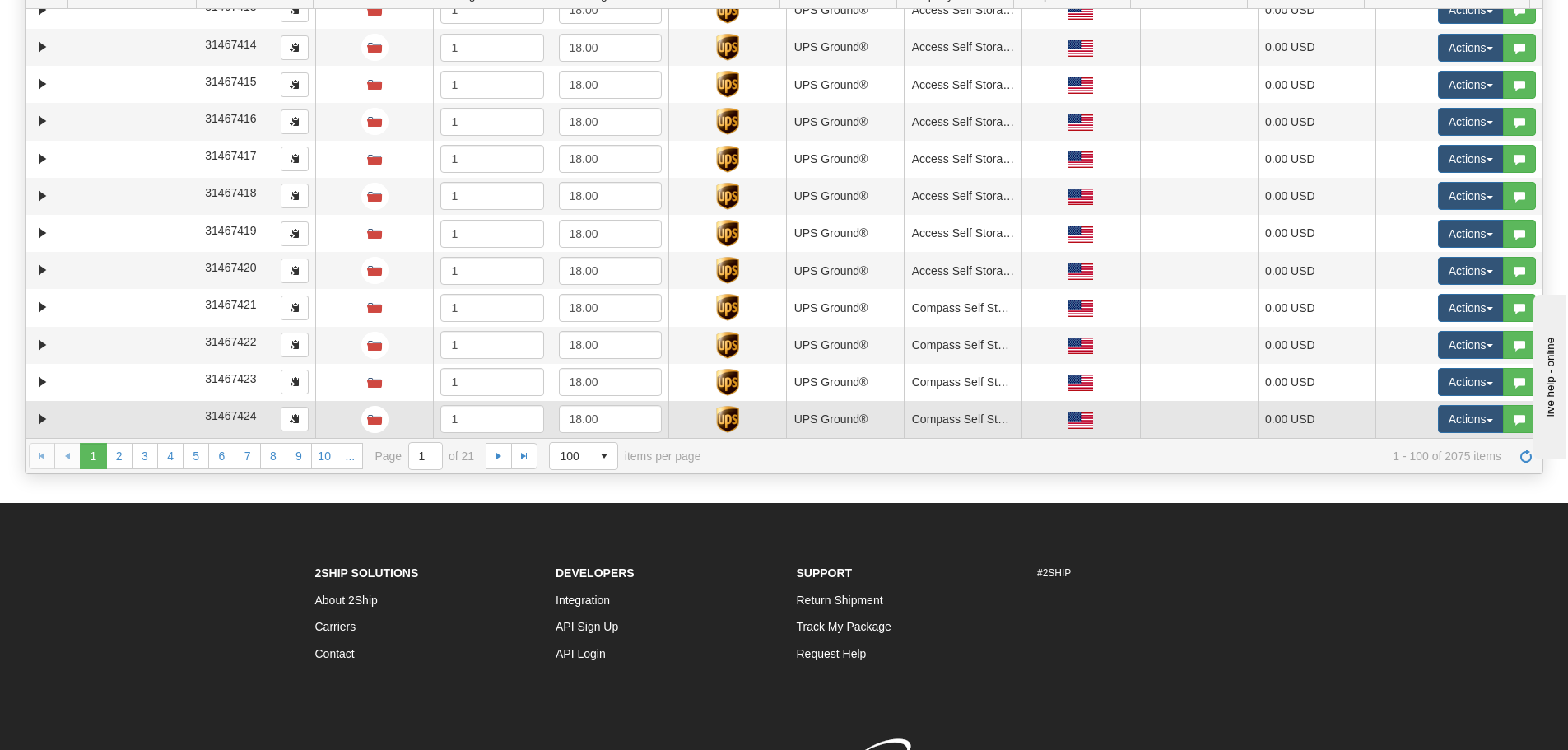
click at [99, 431] on td at bounding box center [132, 420] width 129 height 37
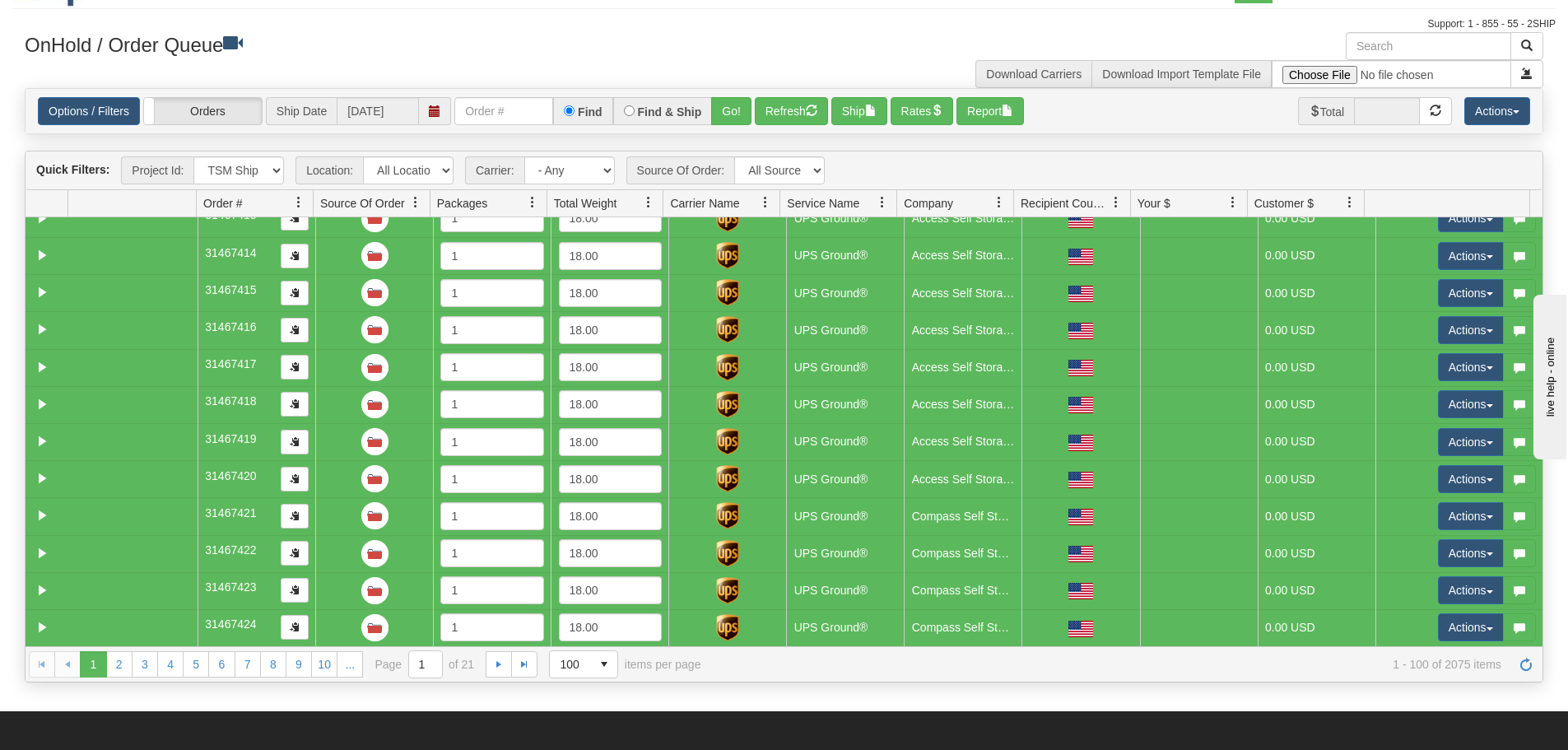
scroll to position [0, 0]
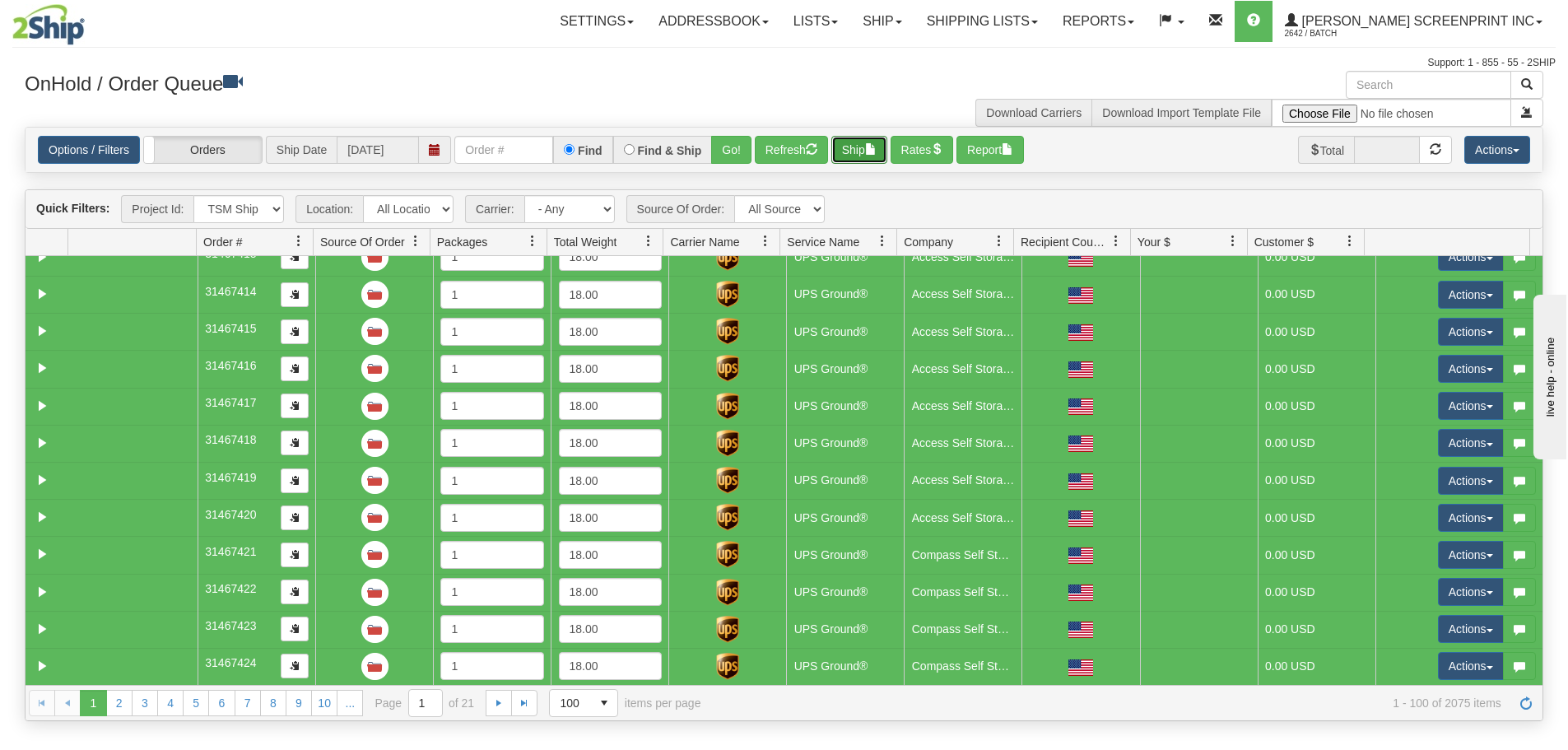
click at [877, 151] on span "button" at bounding box center [870, 149] width 12 height 12
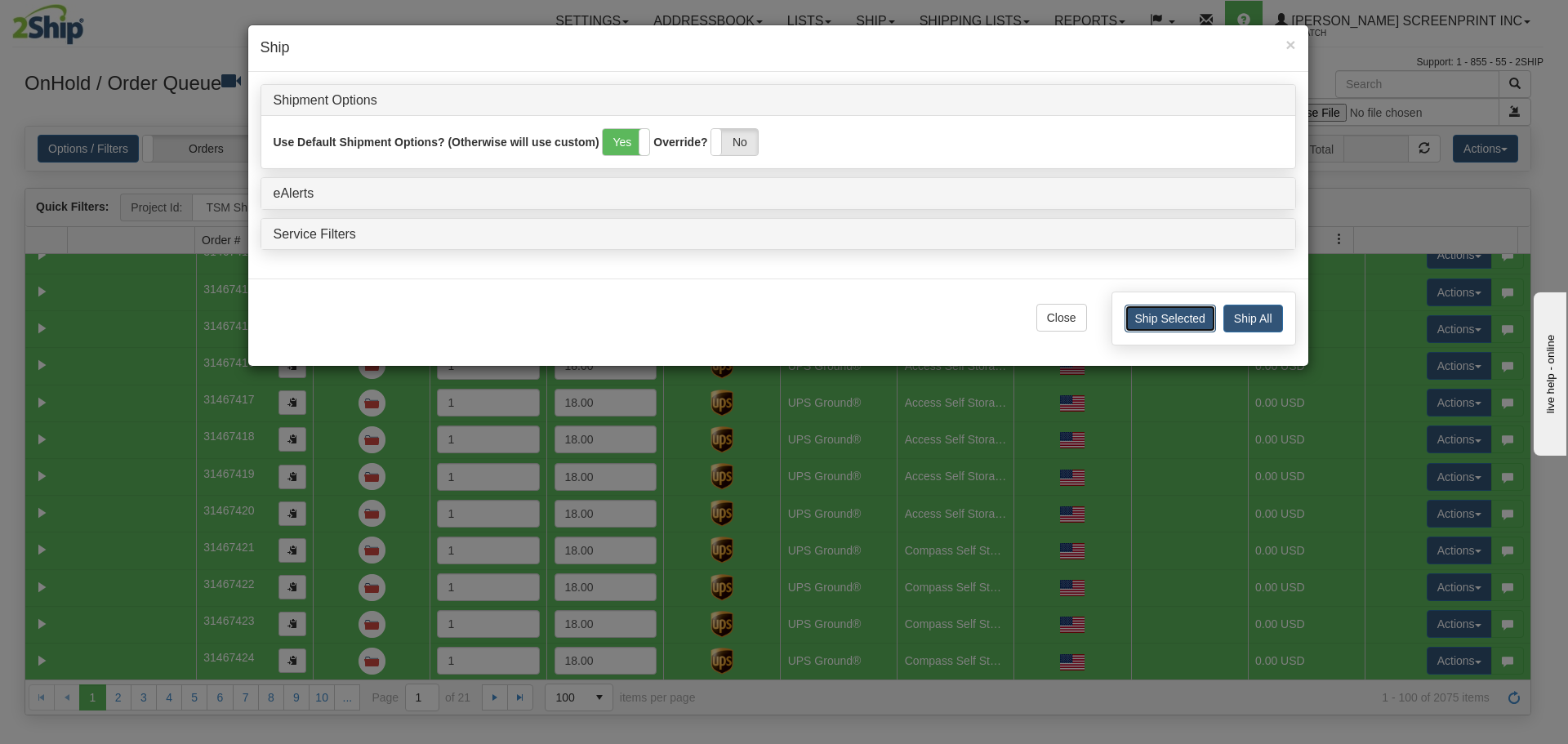
click at [1161, 321] on button "Ship Selected" at bounding box center [1170, 318] width 91 height 27
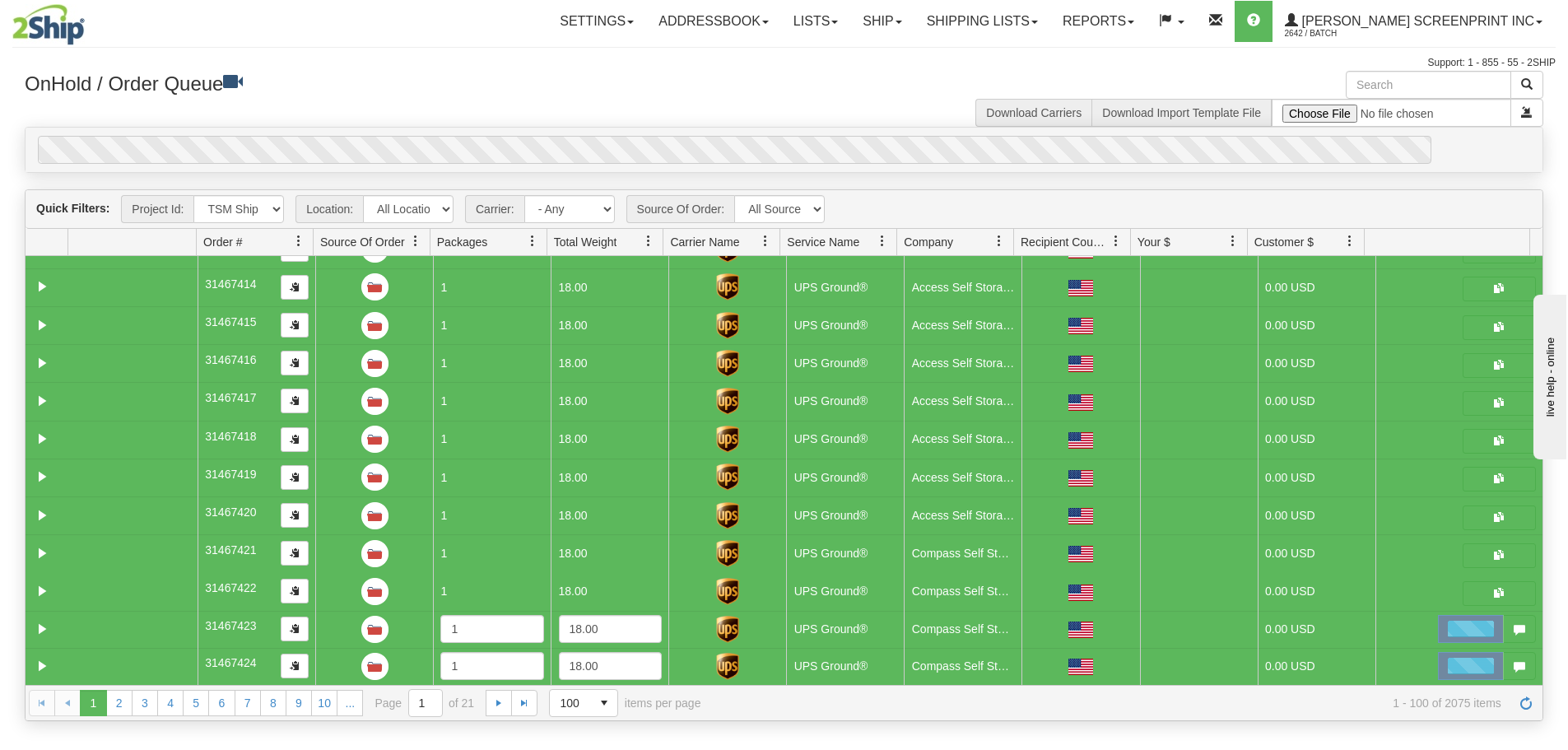
scroll to position [3372, 0]
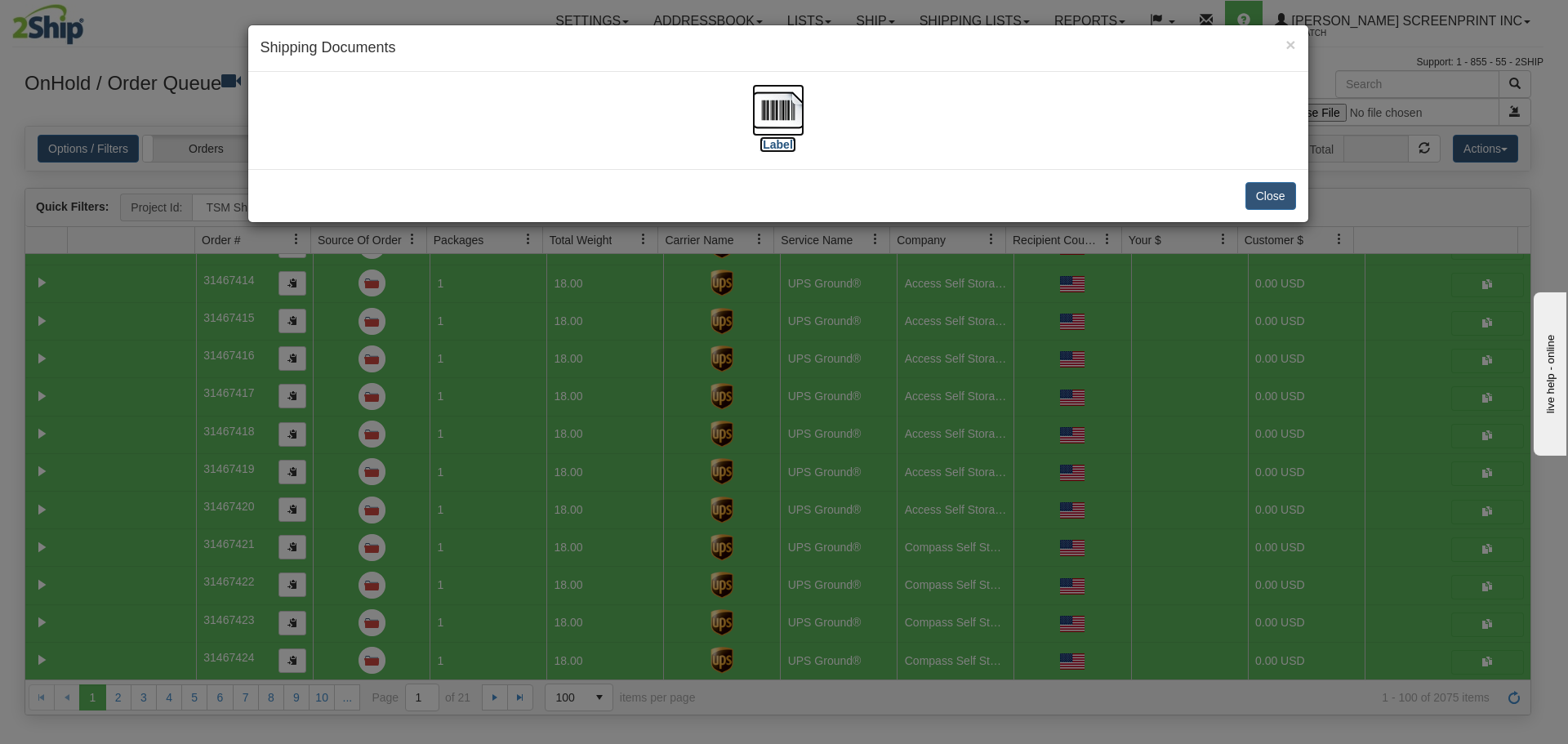
click at [784, 113] on img at bounding box center [778, 109] width 52 height 52
click at [1288, 198] on button "Close" at bounding box center [1271, 196] width 51 height 27
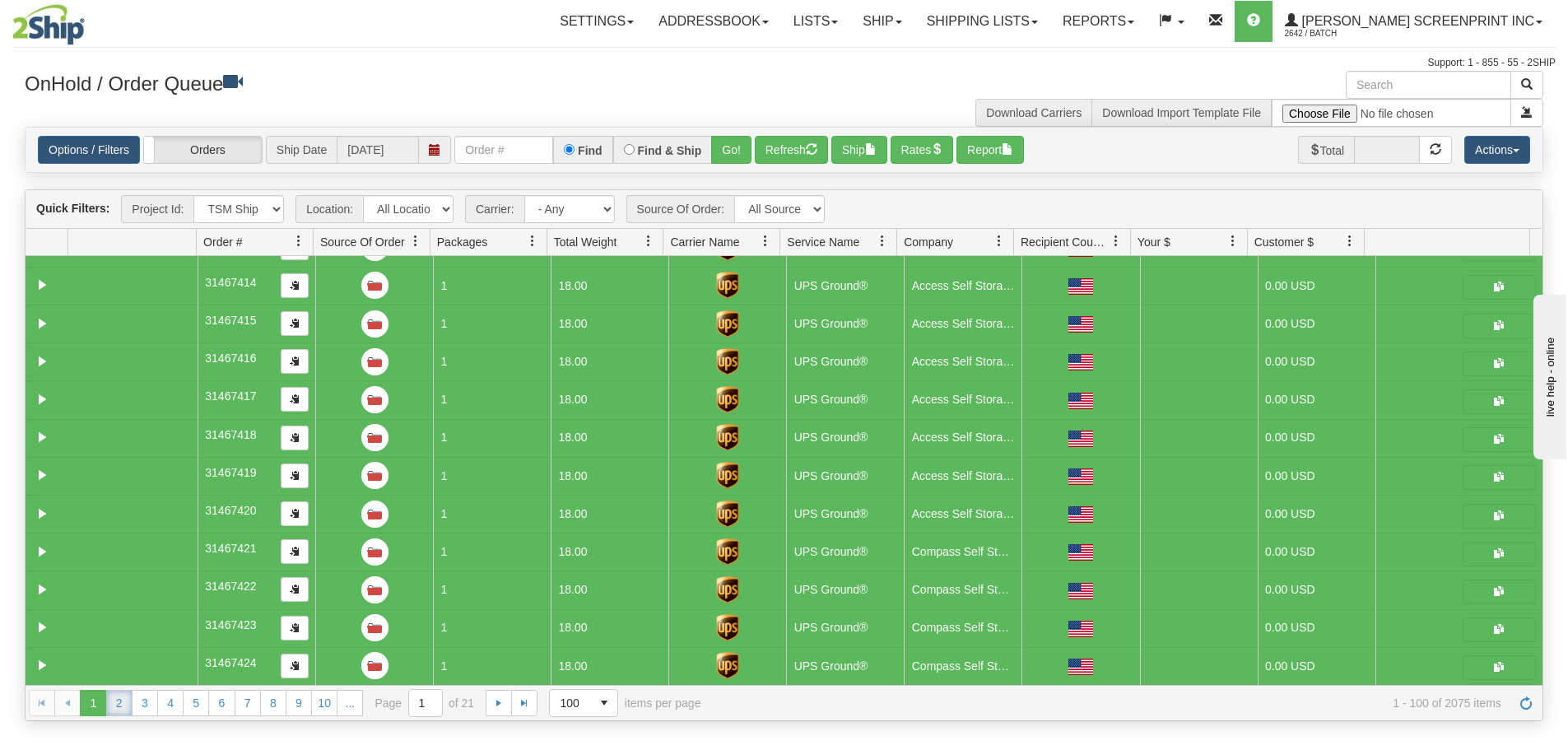
click at [116, 698] on link "2" at bounding box center [119, 702] width 27 height 27
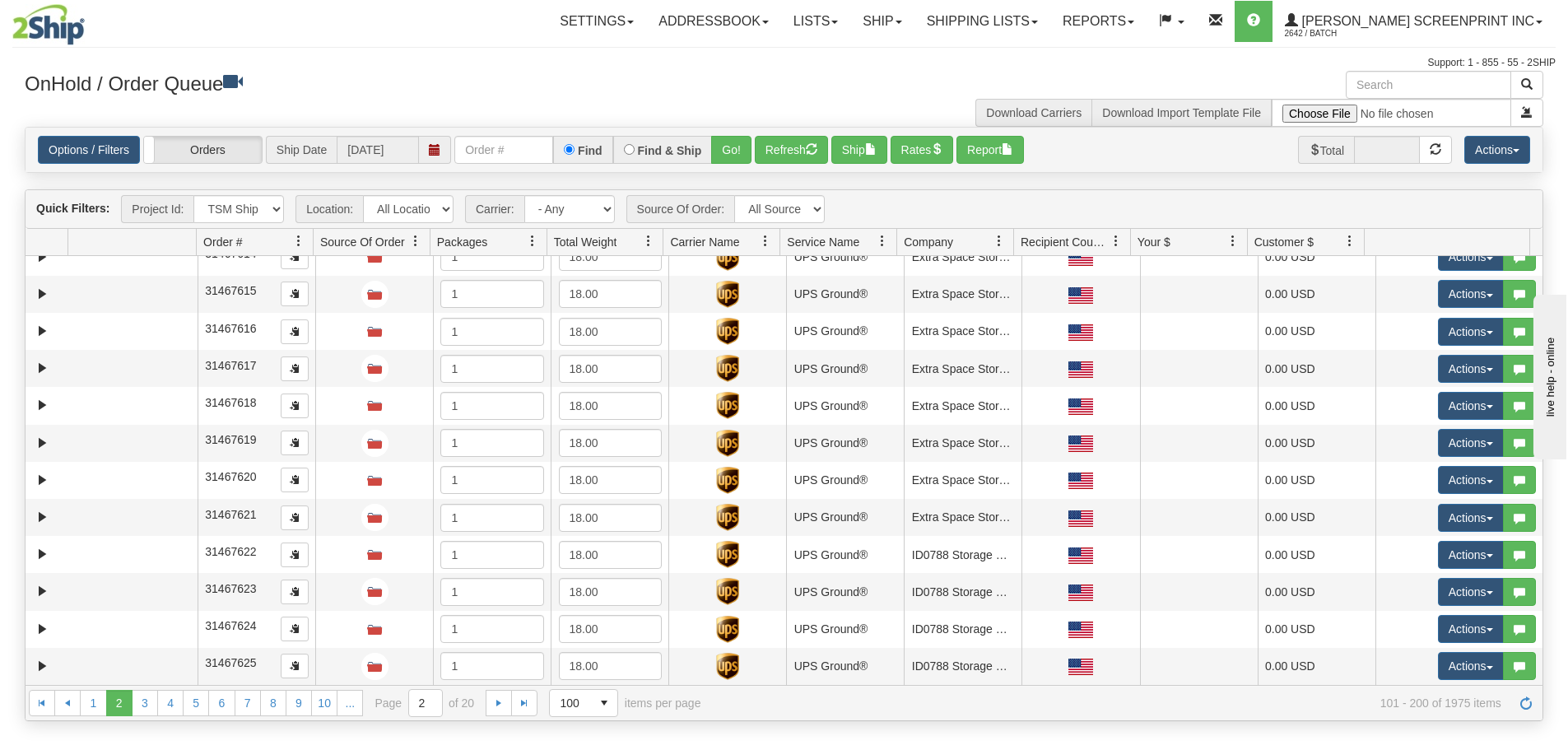
scroll to position [3290, 0]
click at [92, 699] on link "1" at bounding box center [93, 702] width 27 height 27
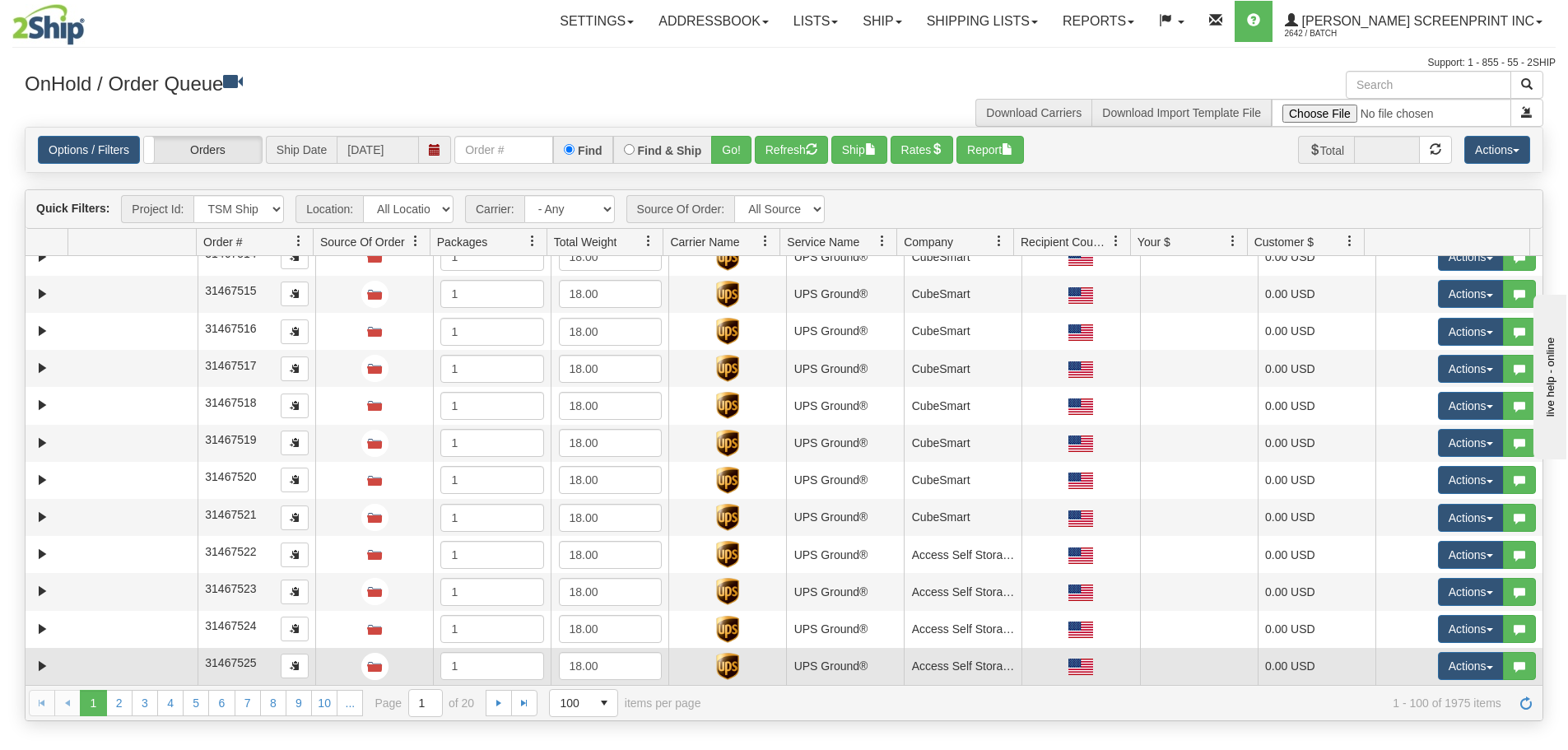
click at [84, 668] on td at bounding box center [132, 666] width 129 height 37
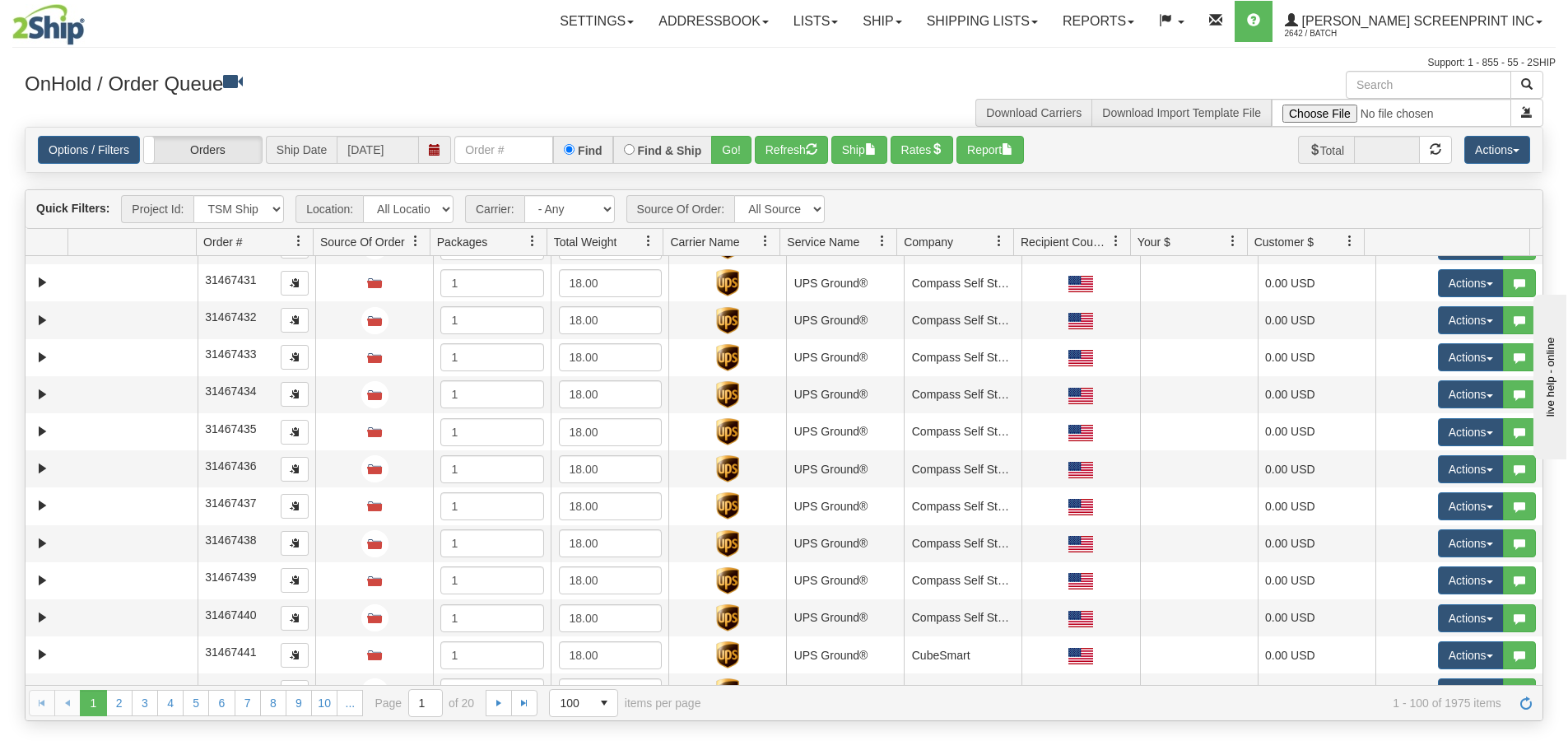
scroll to position [0, 0]
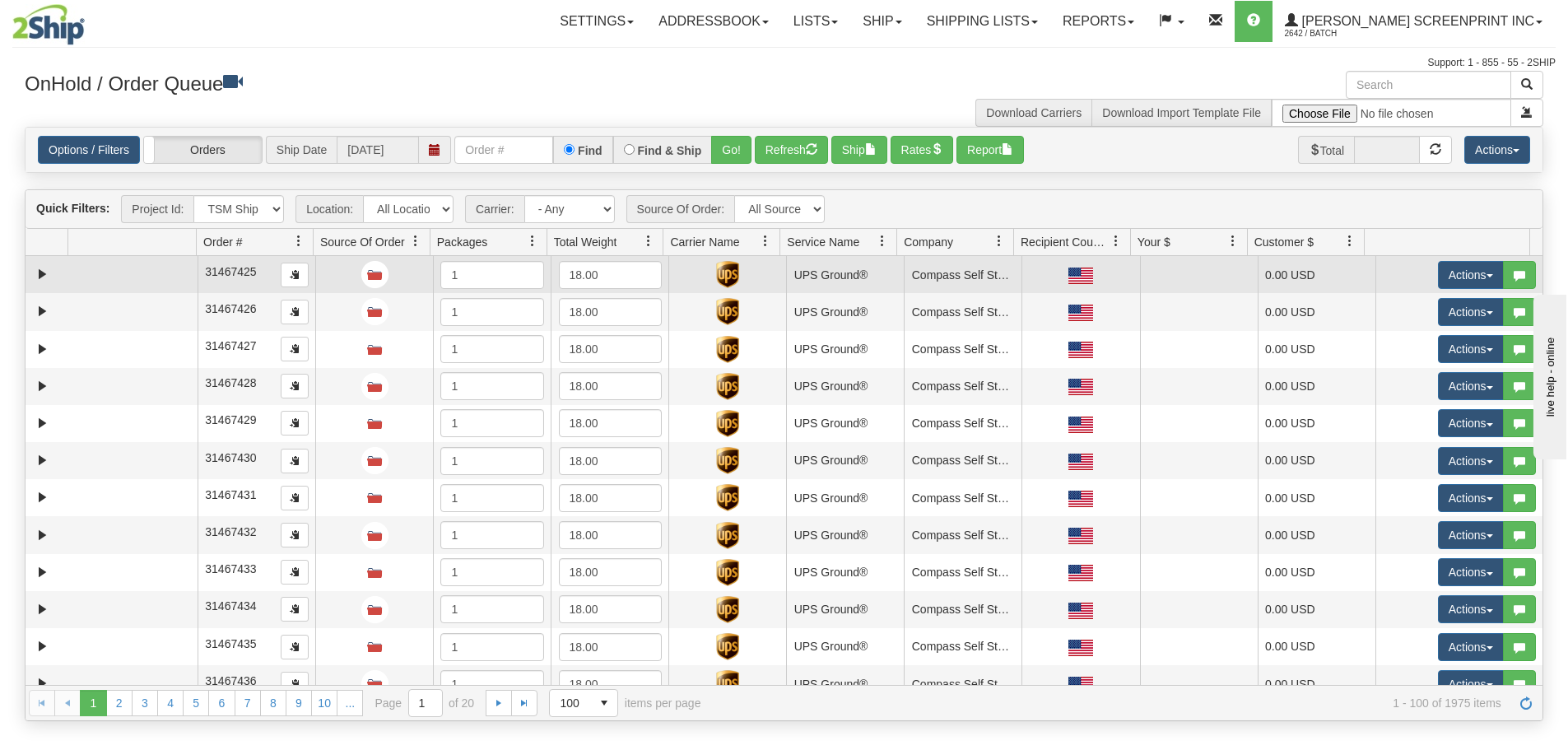
click at [131, 274] on td at bounding box center [132, 274] width 129 height 37
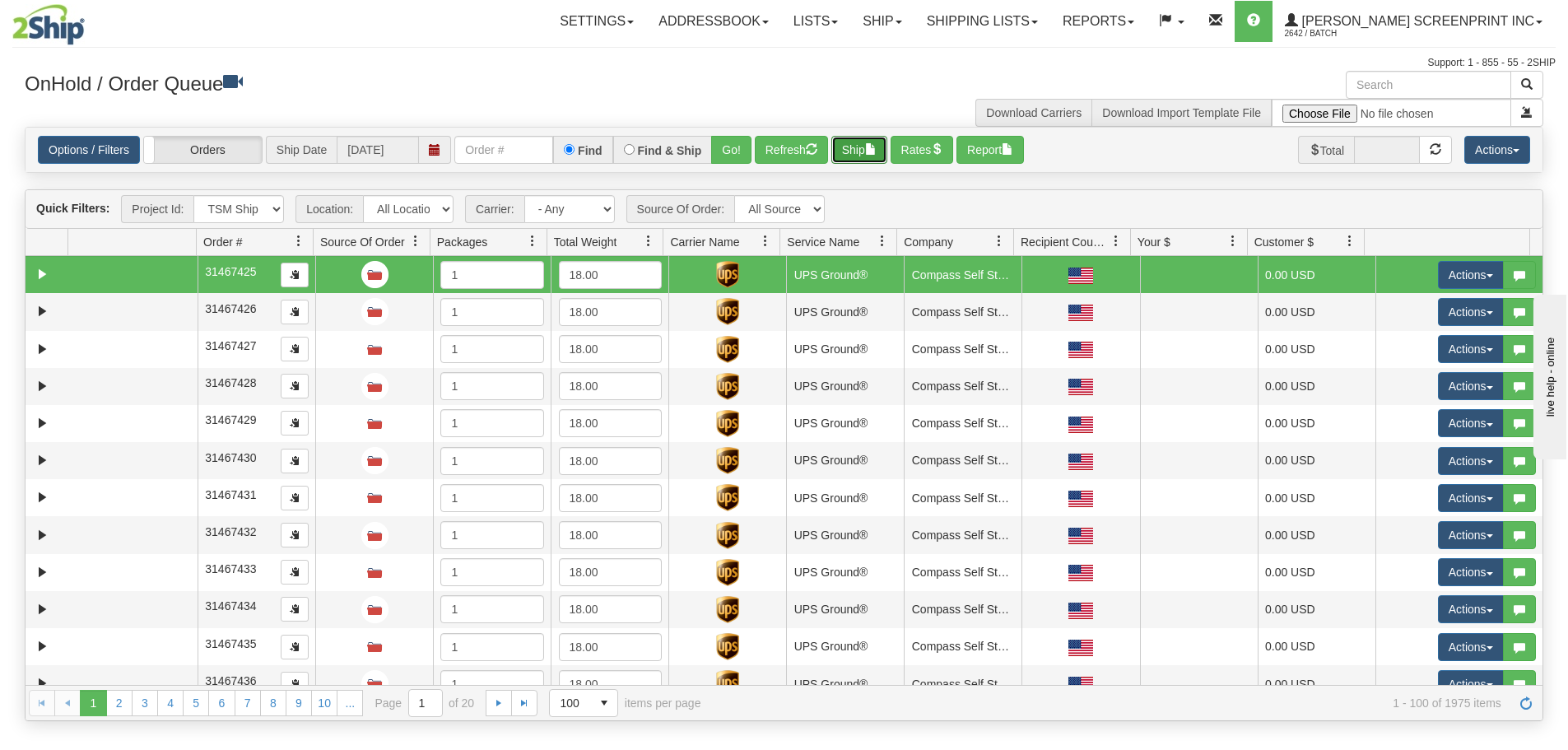
click at [864, 152] on button "Ship" at bounding box center [858, 150] width 56 height 28
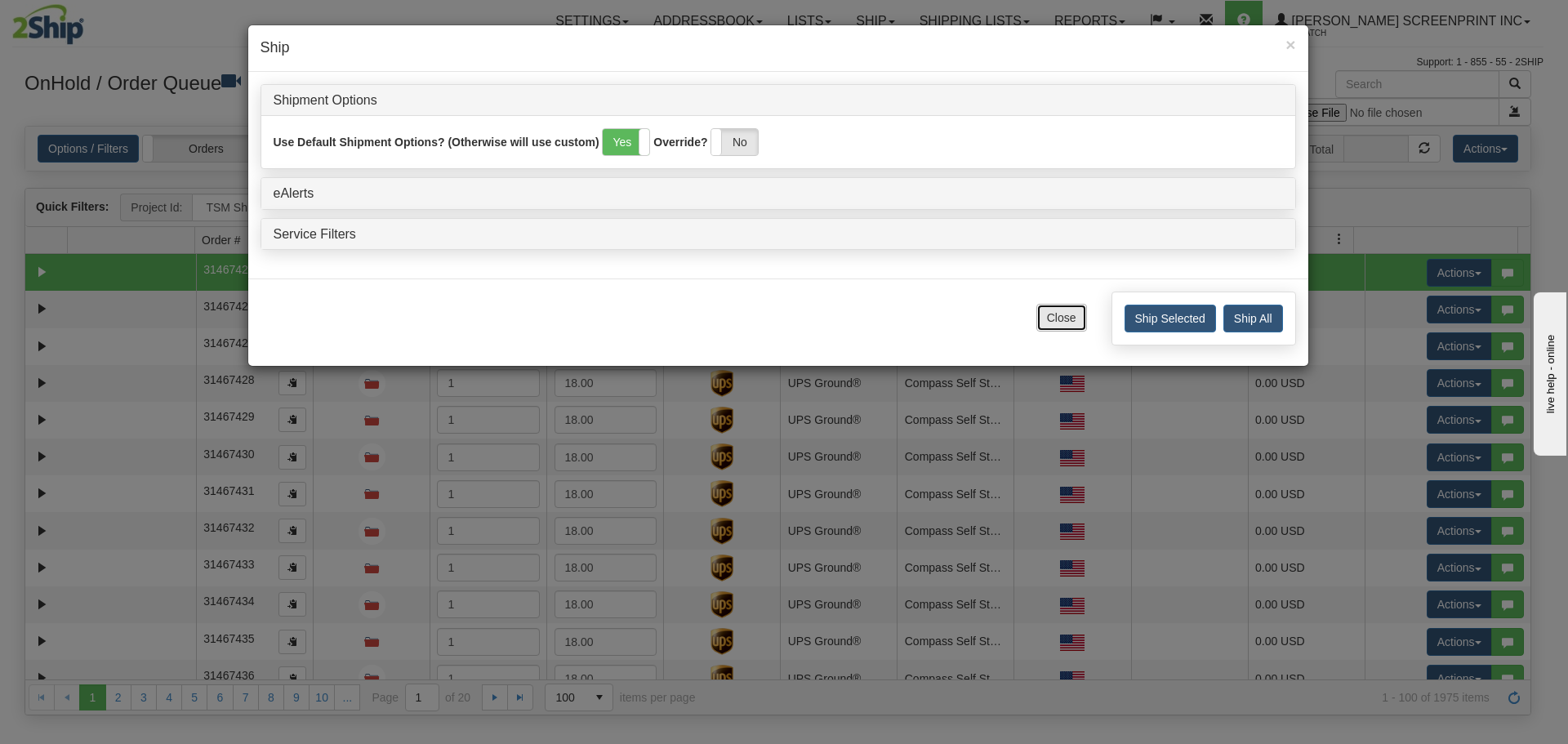
click at [1044, 327] on button "Close" at bounding box center [1061, 317] width 51 height 27
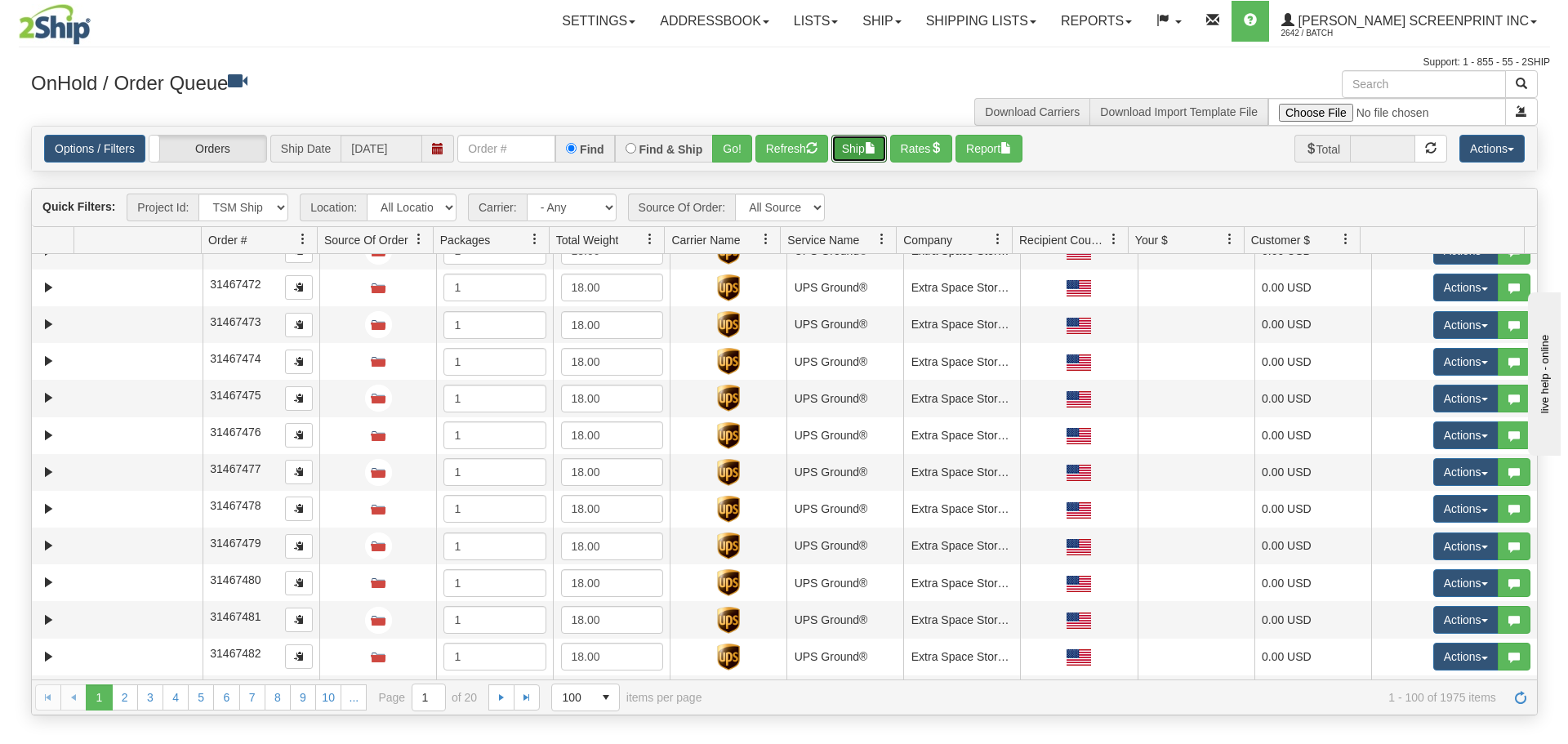
scroll to position [3264, 0]
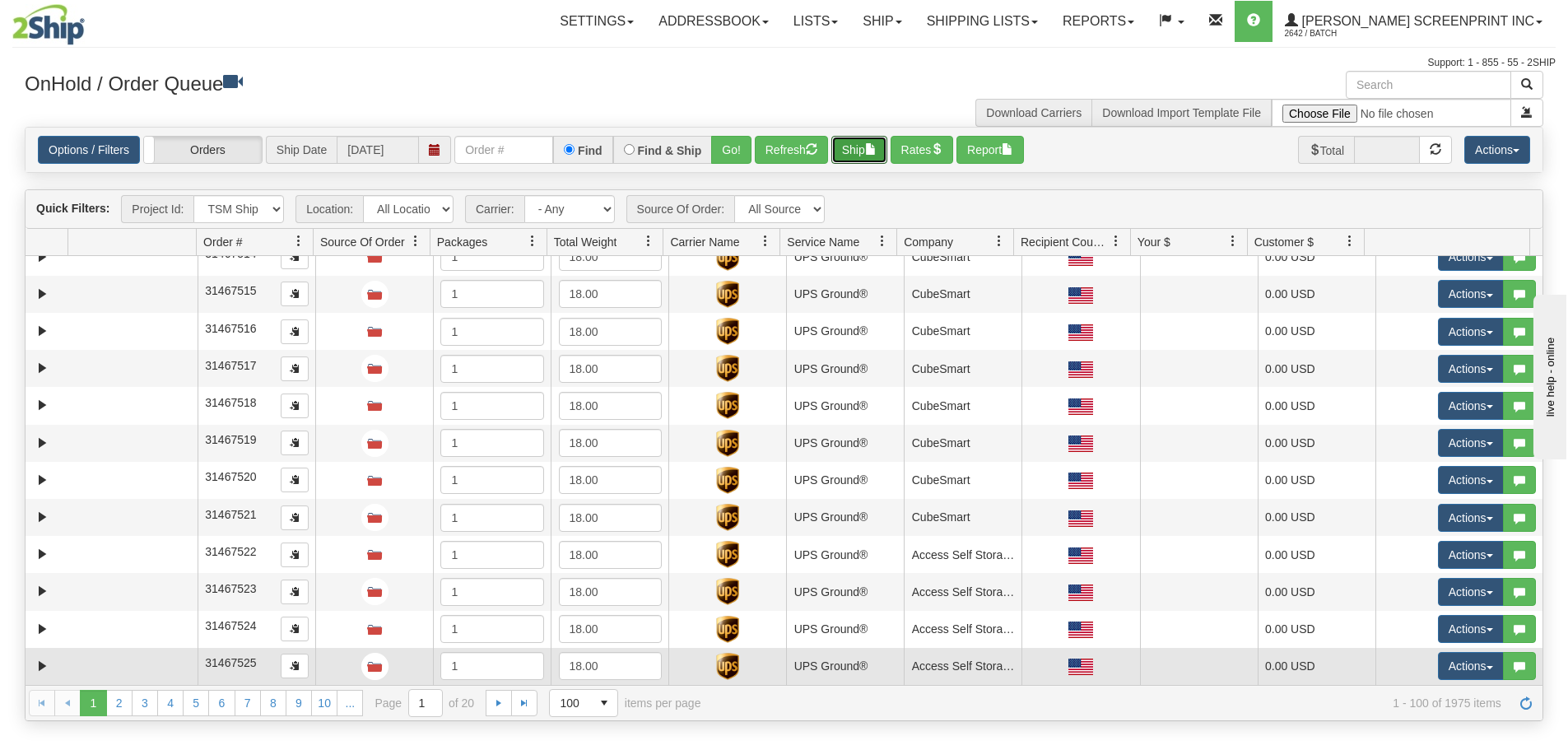
click at [87, 667] on td at bounding box center [132, 666] width 129 height 37
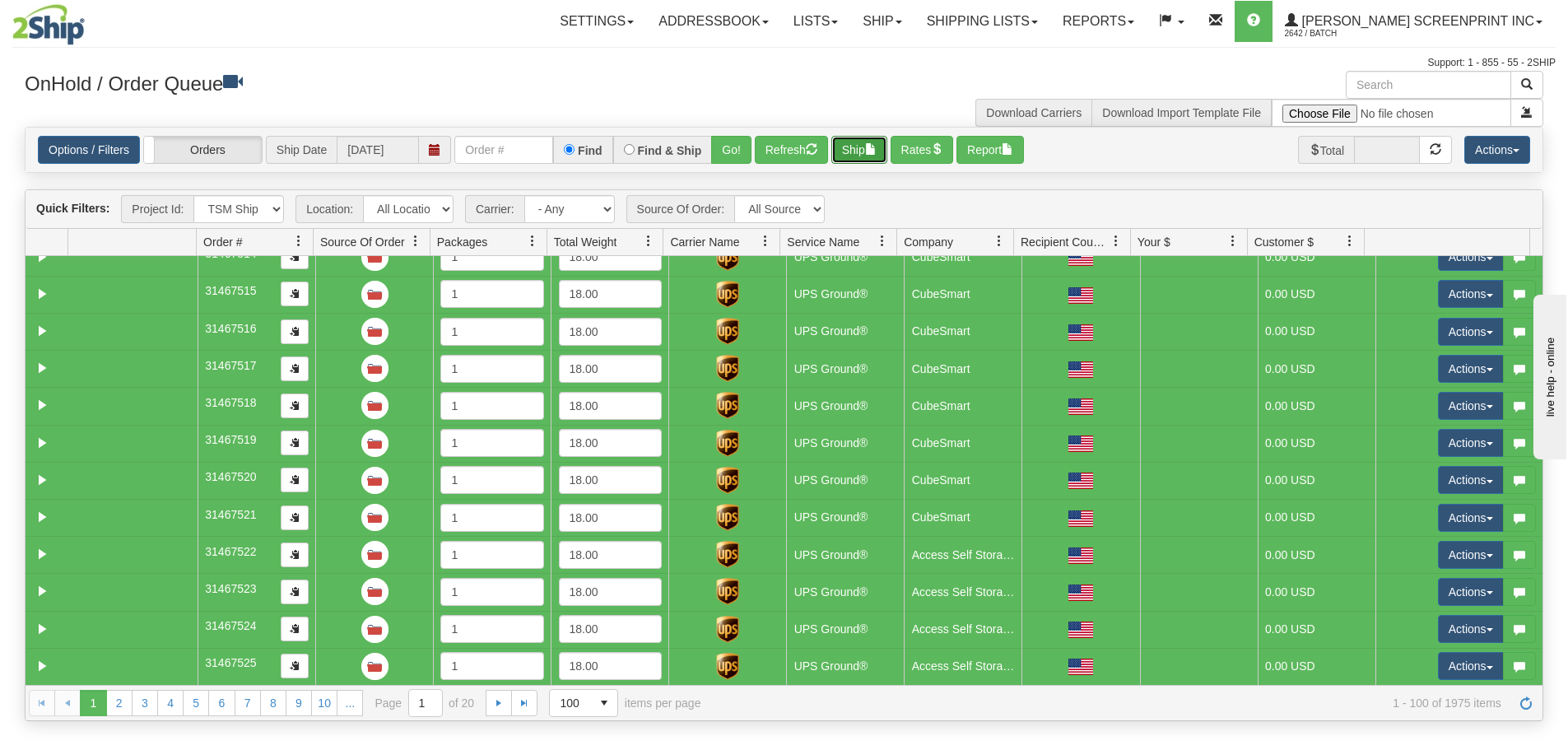
click at [858, 151] on button "Ship" at bounding box center [858, 150] width 56 height 28
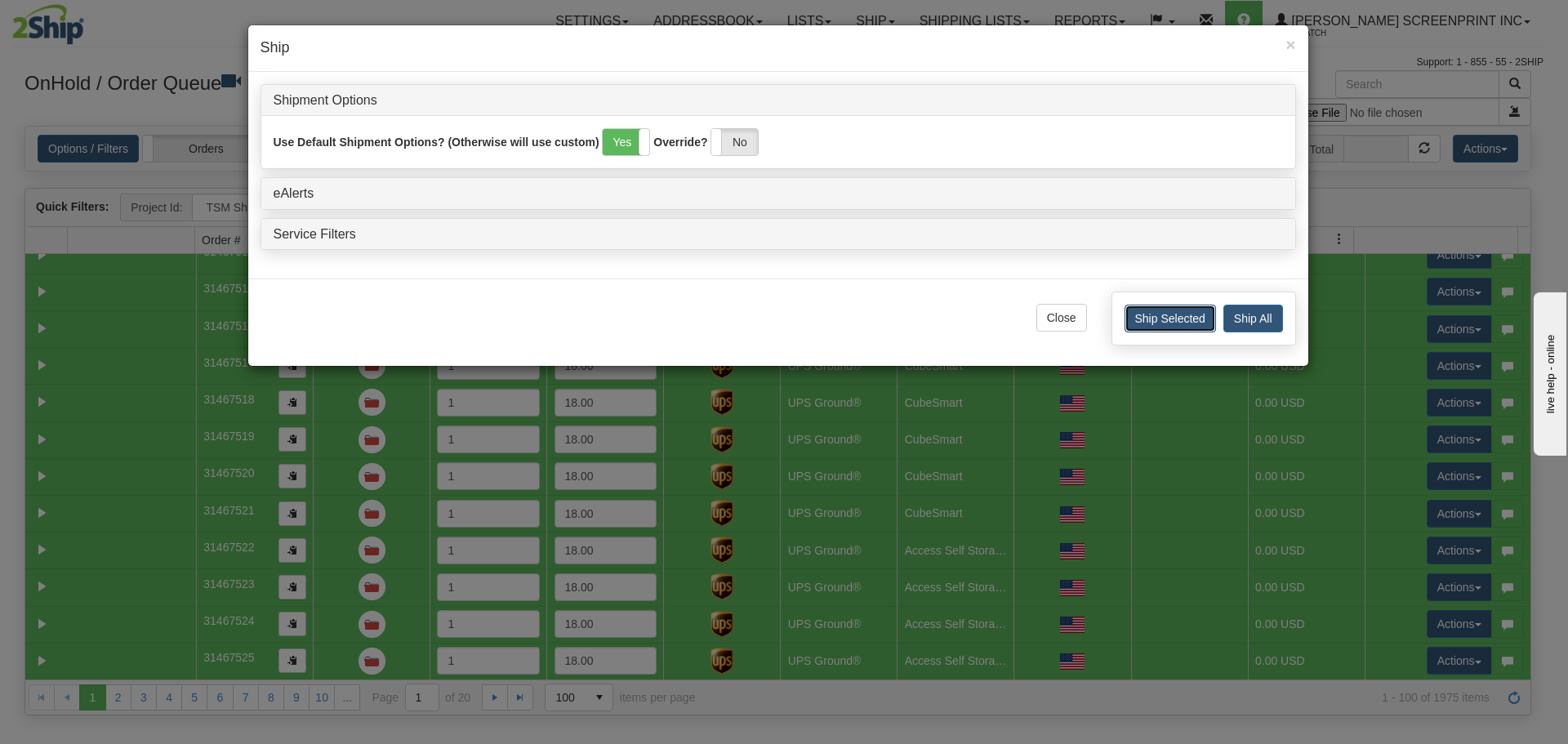
click at [1167, 321] on button "Ship Selected" at bounding box center [1170, 318] width 91 height 27
